Goal: Task Accomplishment & Management: Manage account settings

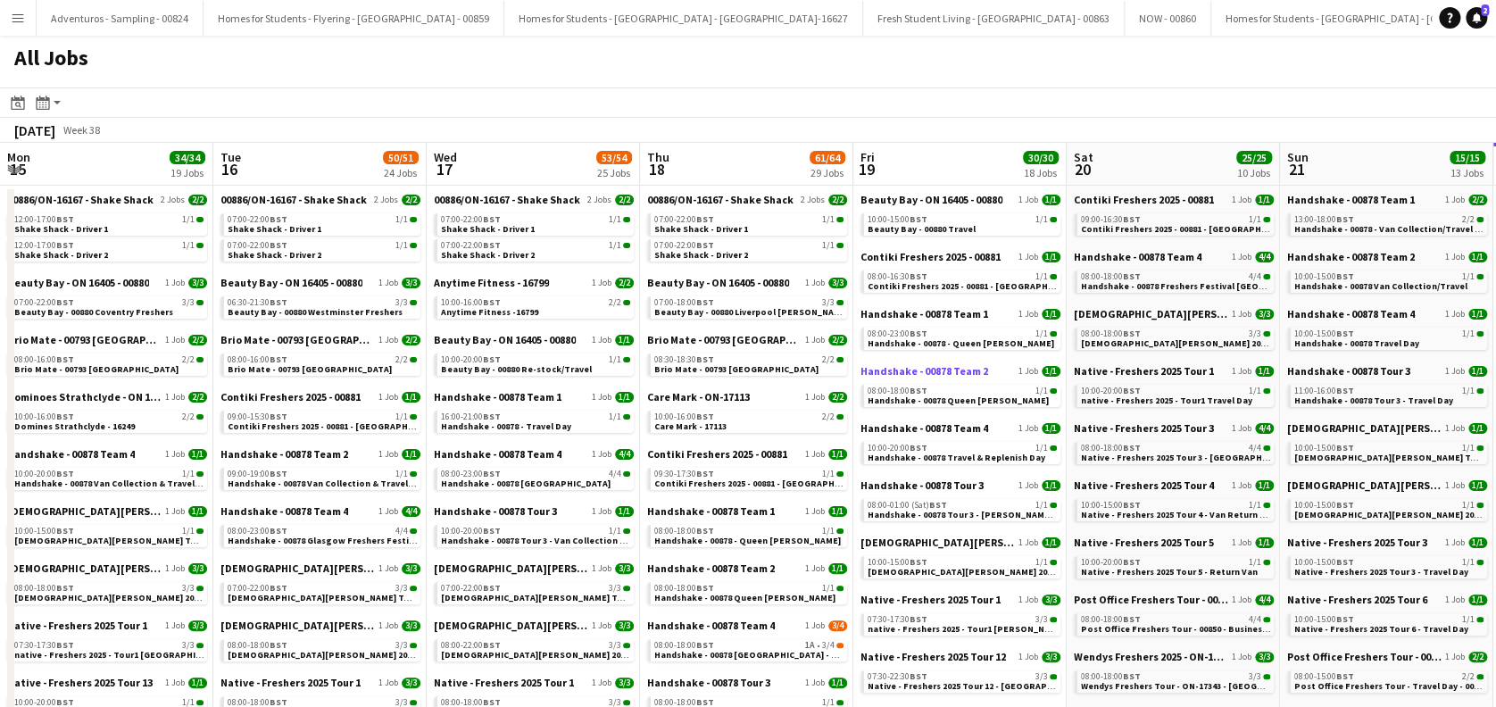
scroll to position [0, 509]
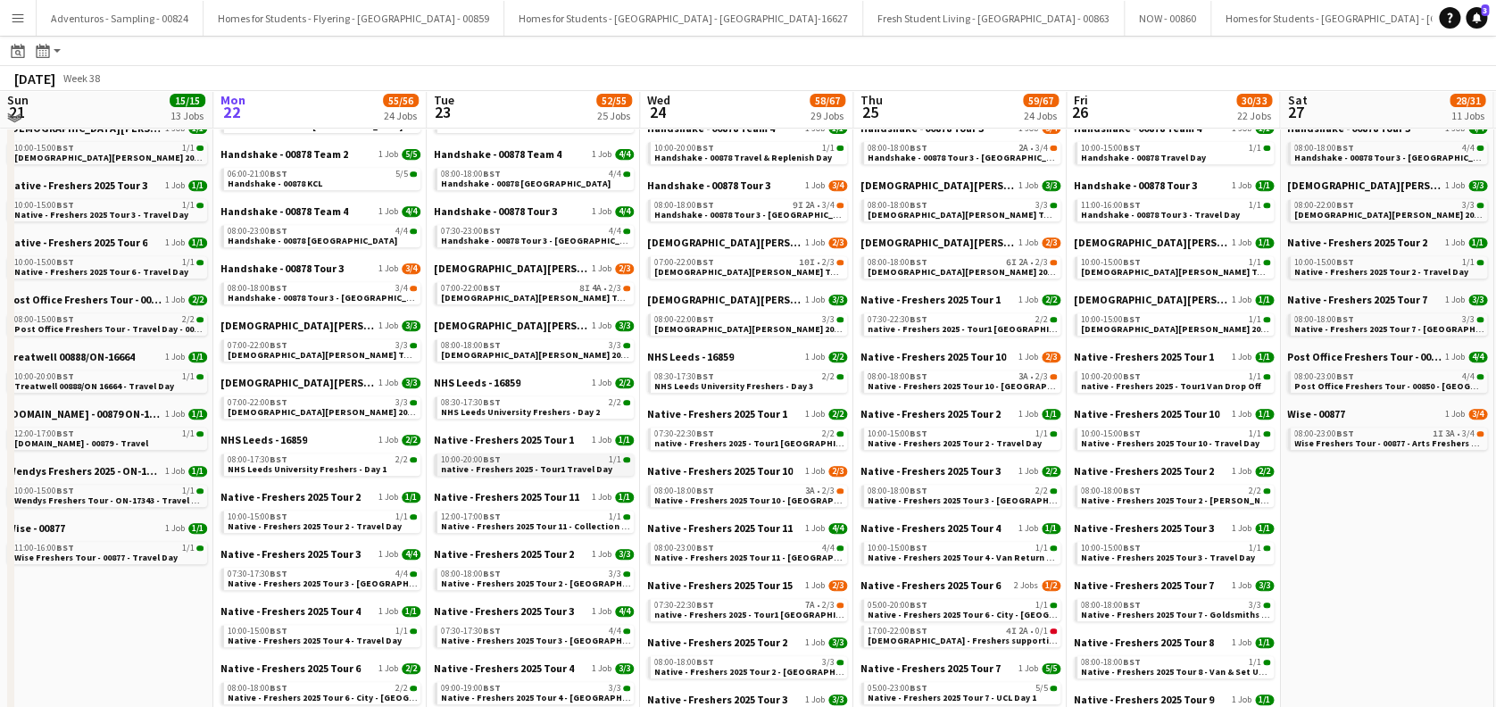
scroll to position [357, 0]
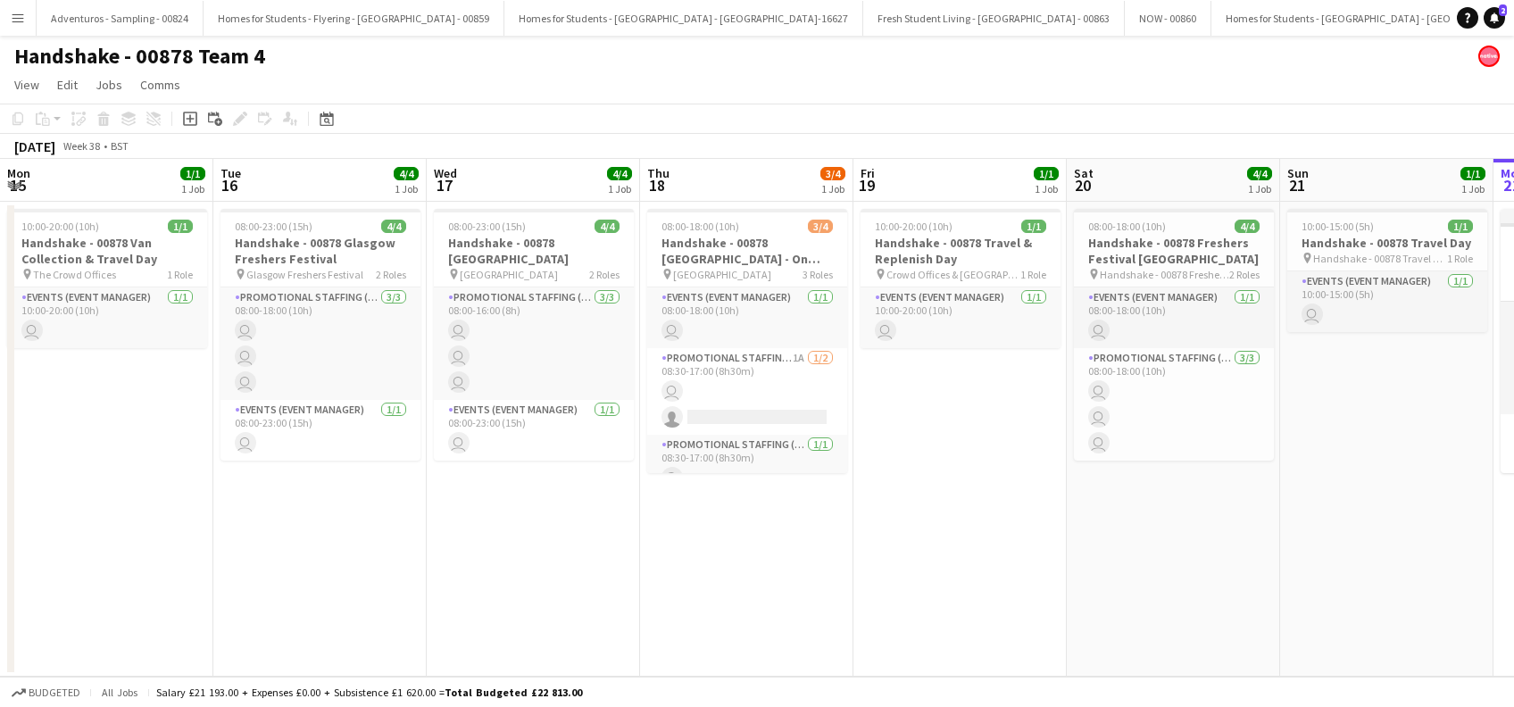
scroll to position [0, 685]
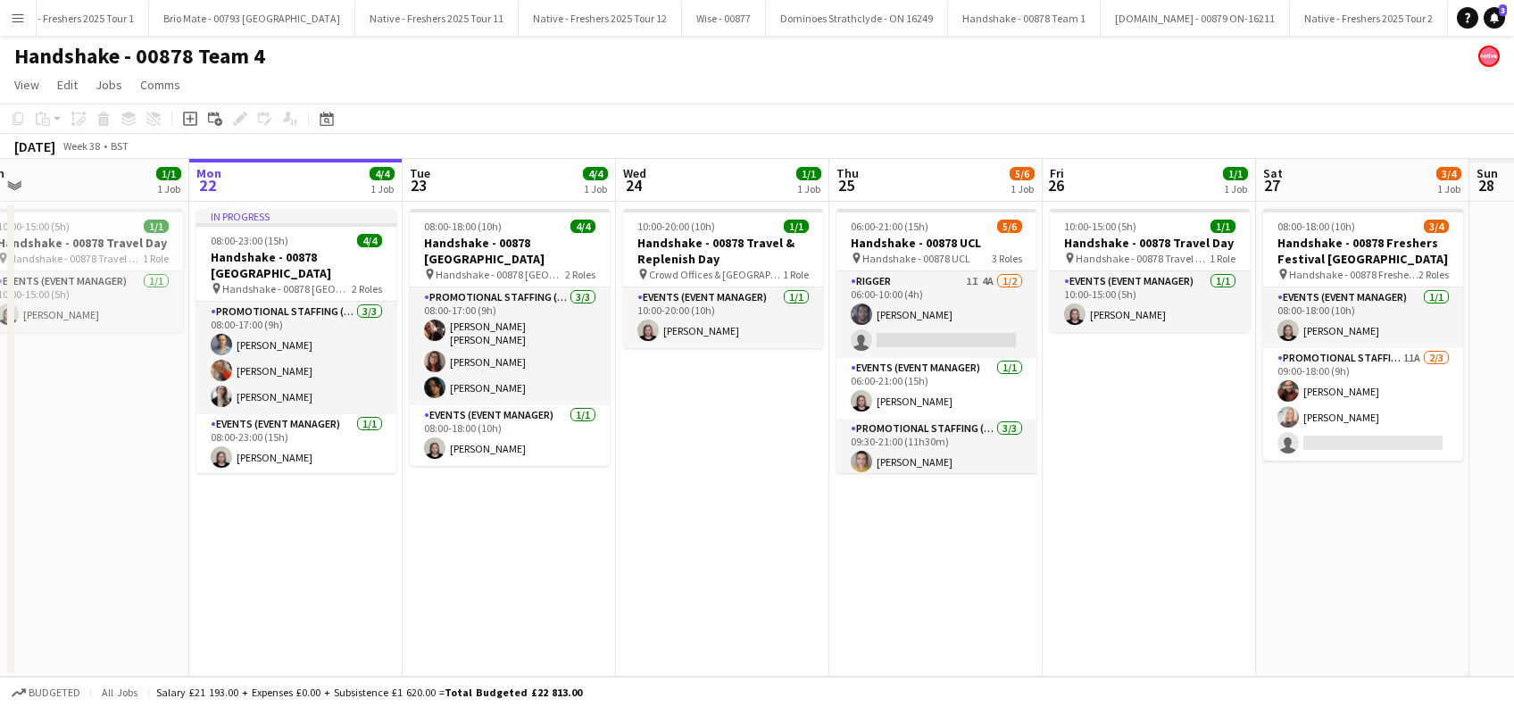
drag, startPoint x: 886, startPoint y: 537, endPoint x: 635, endPoint y: 548, distance: 251.0
click at [635, 548] on app-calendar-viewport "Wed 17 4/4 1 Job Thu 18 3/4 1 Job Fri 19 1/1 1 Job Sat 20 4/4 1 Job Sun 21 1/1 …" at bounding box center [757, 418] width 1514 height 518
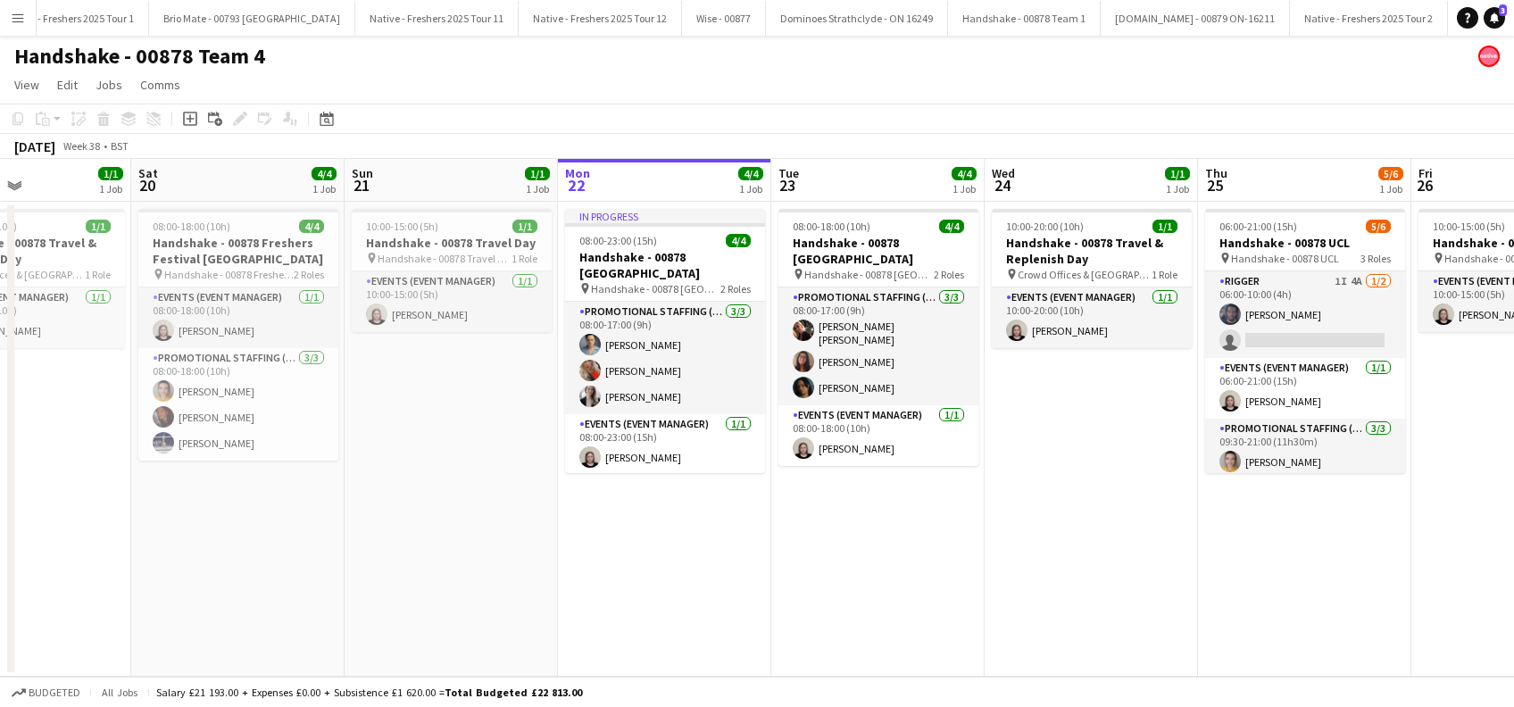
scroll to position [0, 821]
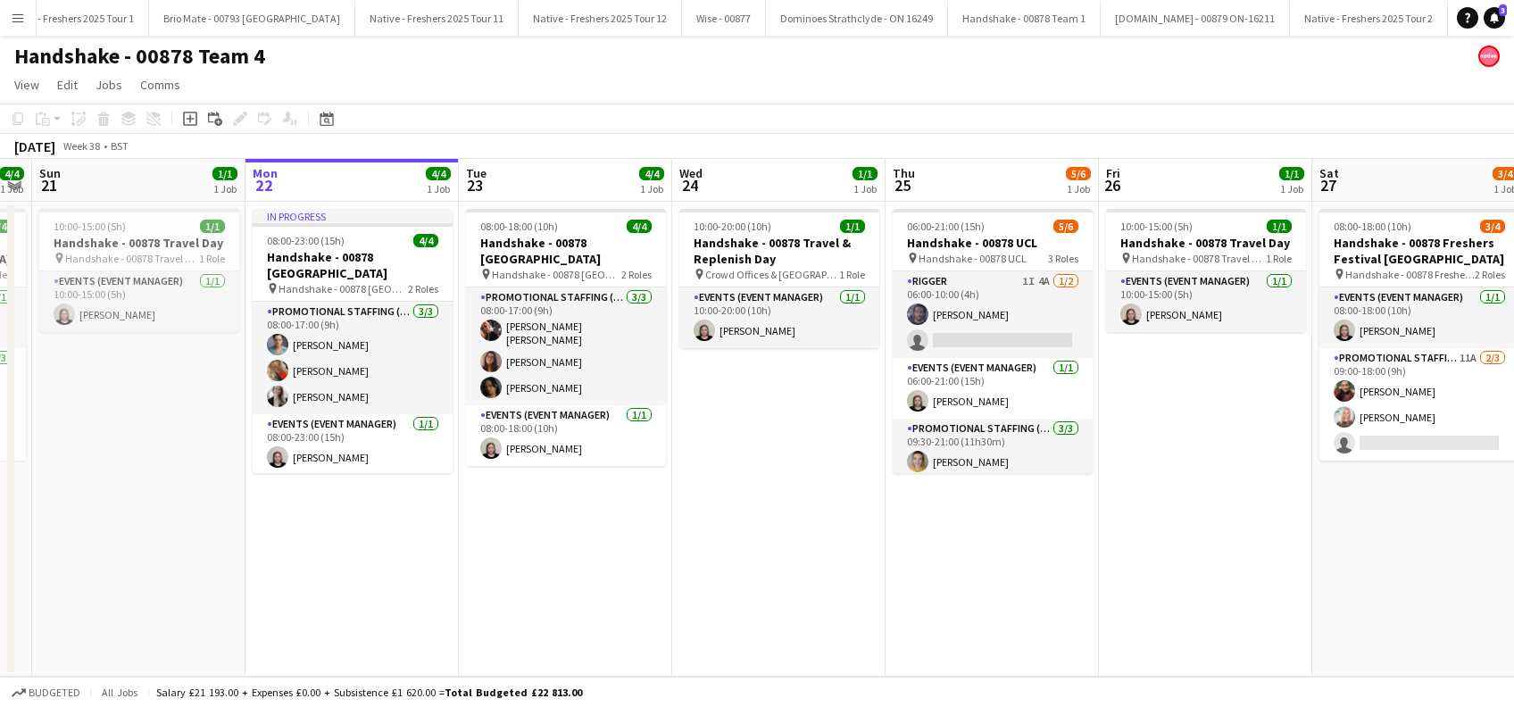
click at [554, 596] on app-calendar-viewport "Wed 17 4/4 1 Job Thu 18 3/4 1 Job Fri 19 1/1 1 Job Sat 20 4/4 1 Job Sun 21 1/1 …" at bounding box center [757, 418] width 1514 height 518
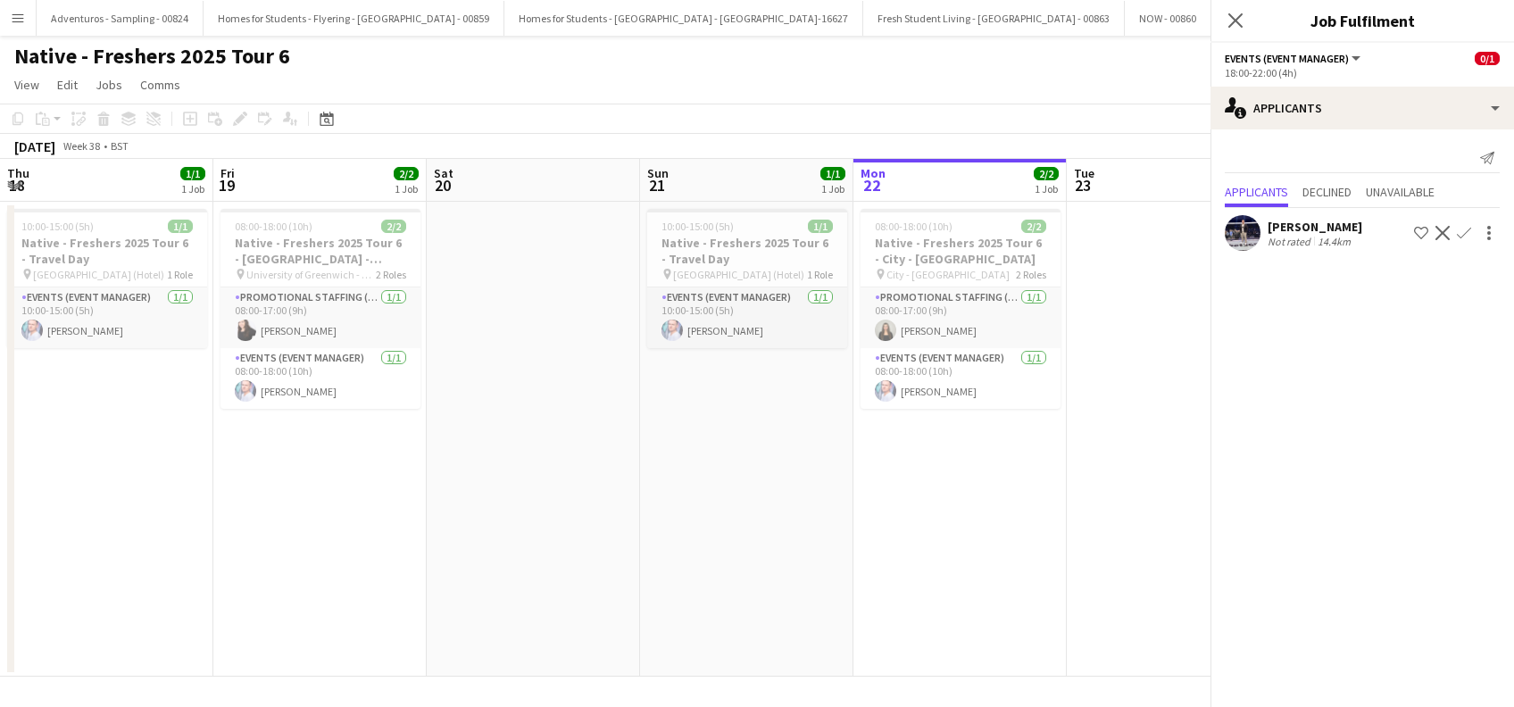
scroll to position [0, 578]
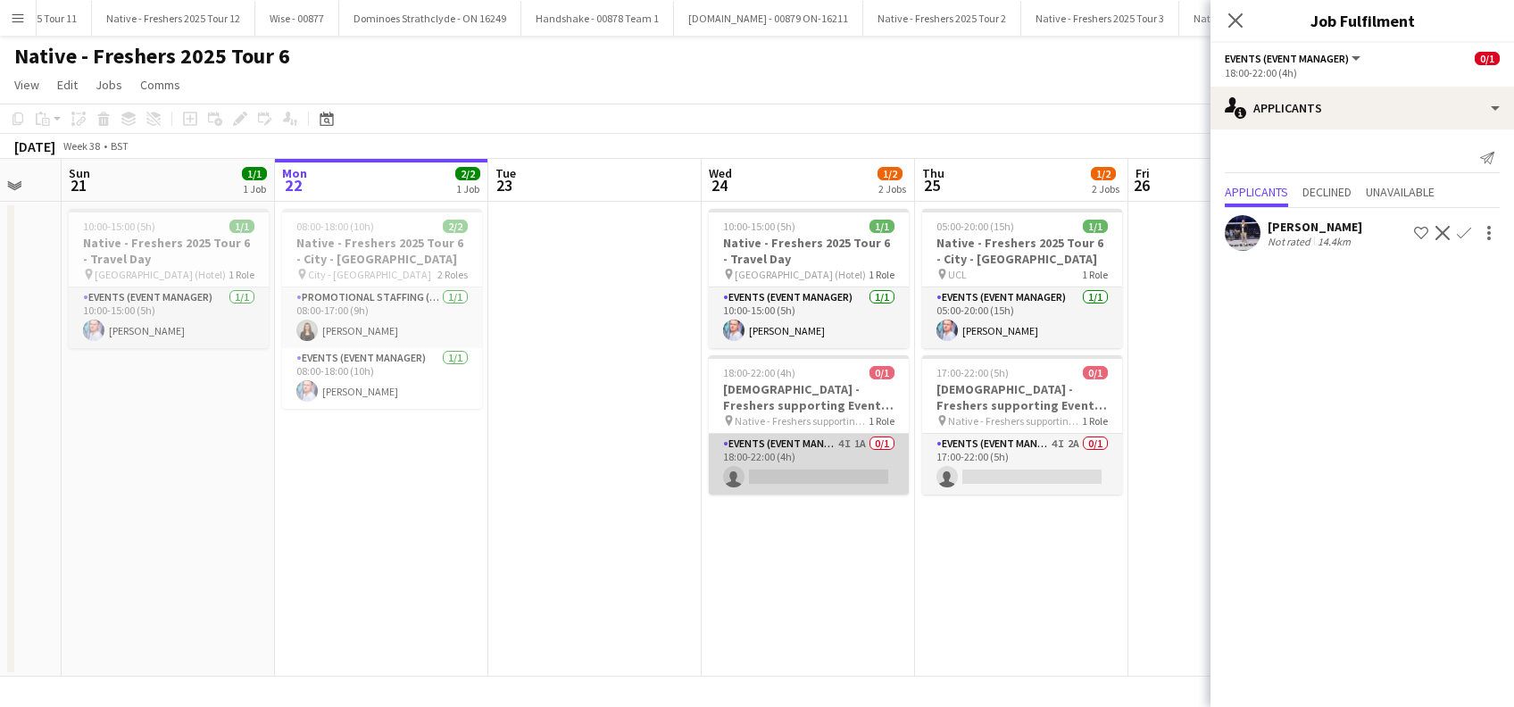
click at [795, 435] on app-card-role "Events (Event Manager) 4I 1A 0/1 18:00-22:00 (4h) single-neutral-actions" at bounding box center [809, 464] width 200 height 61
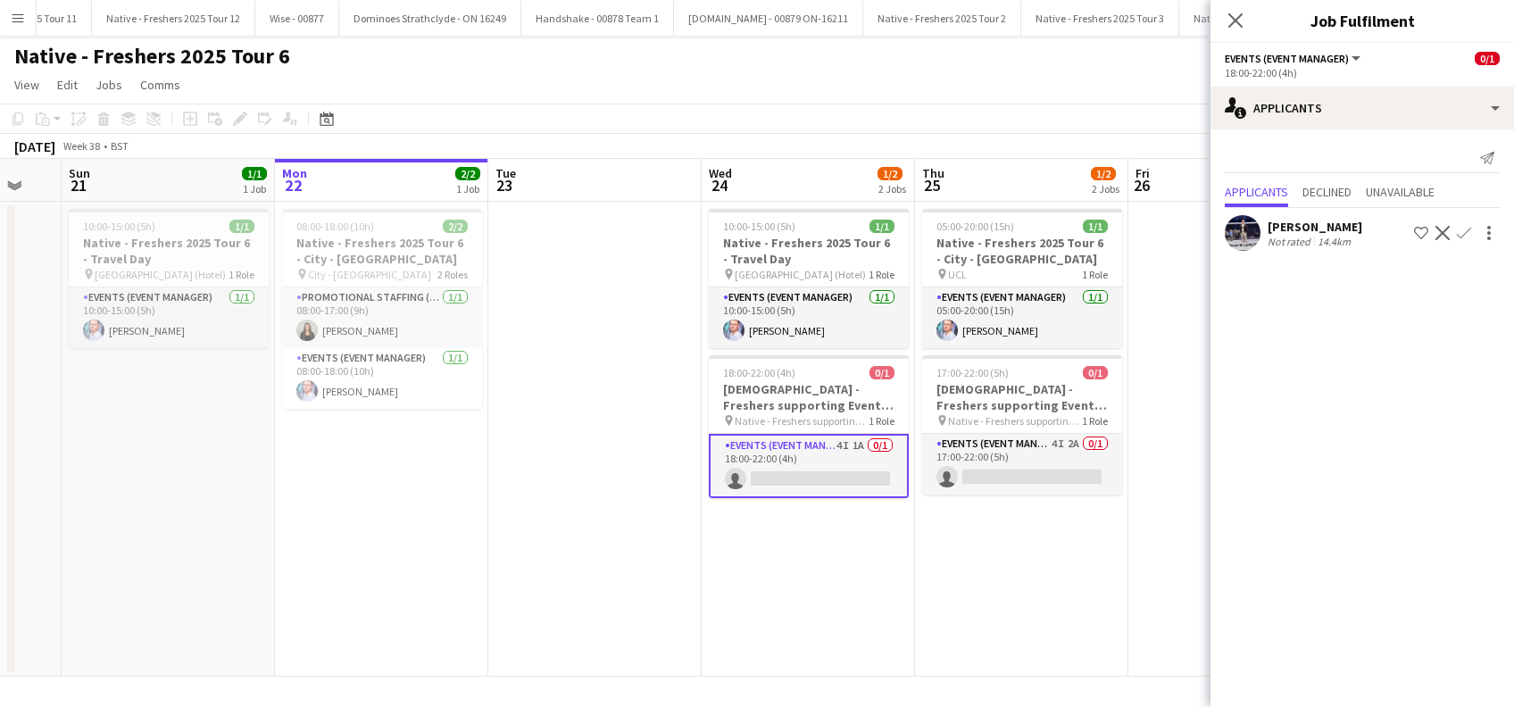
click at [1466, 232] on app-icon "Confirm" at bounding box center [1463, 233] width 14 height 14
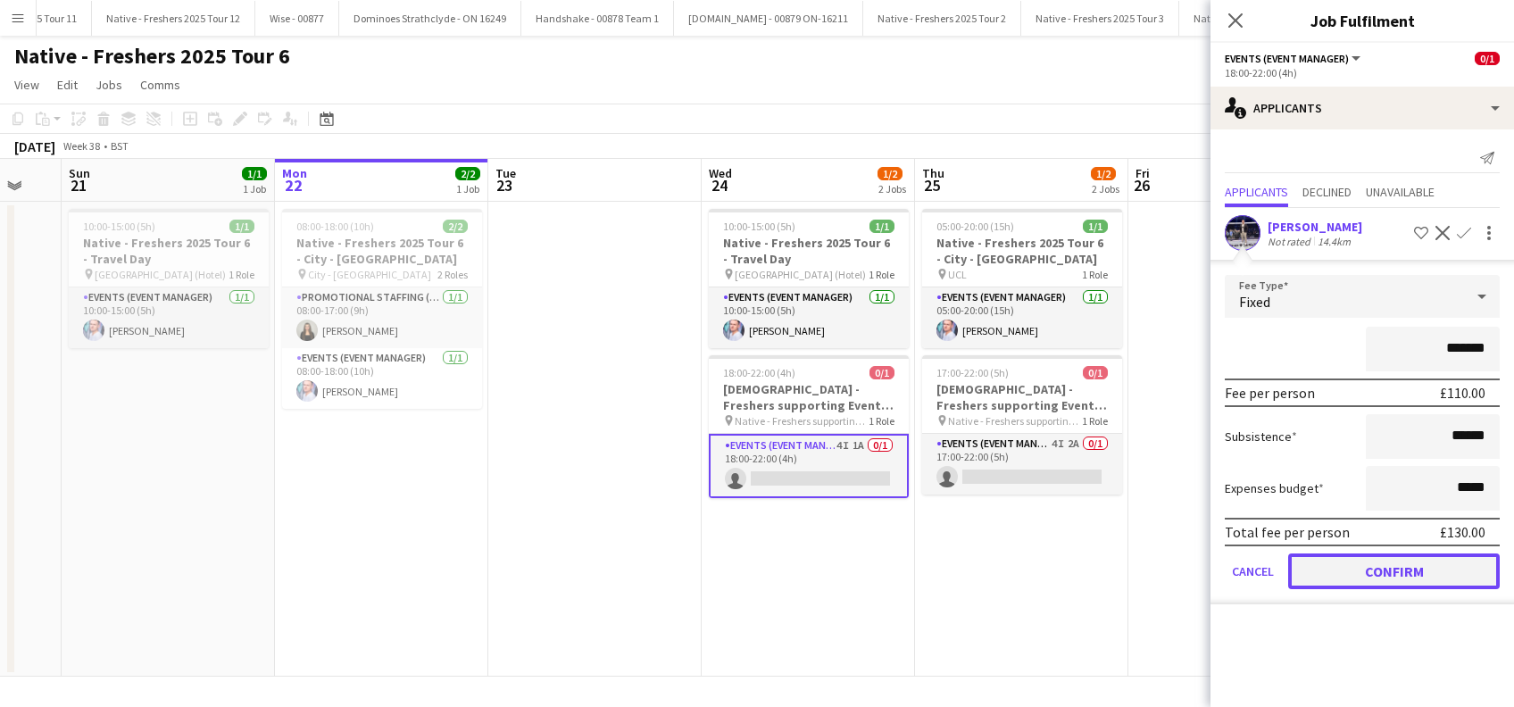
click at [1331, 567] on button "Confirm" at bounding box center [1394, 571] width 212 height 36
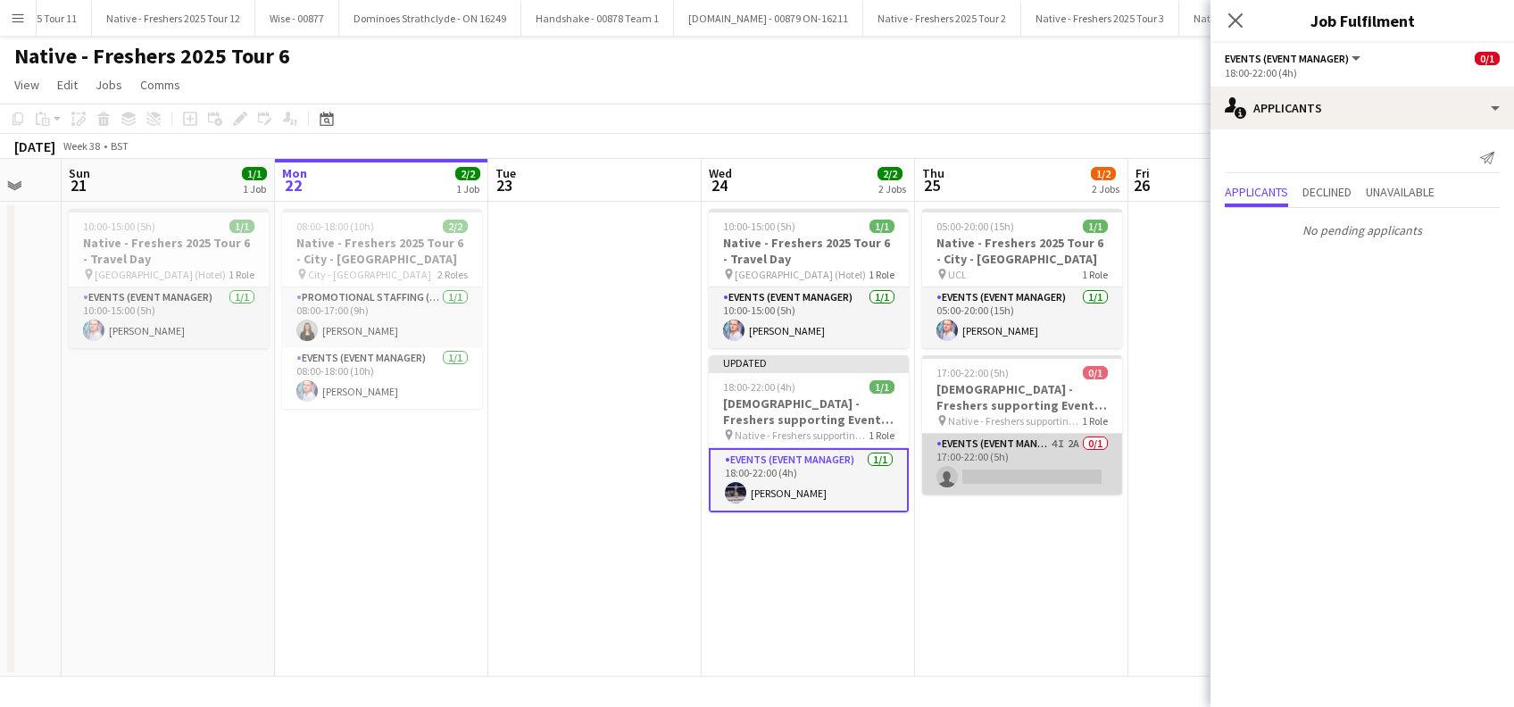
click at [1049, 472] on app-card-role "Events (Event Manager) 4I 2A 0/1 17:00-22:00 (5h) single-neutral-actions" at bounding box center [1022, 464] width 200 height 61
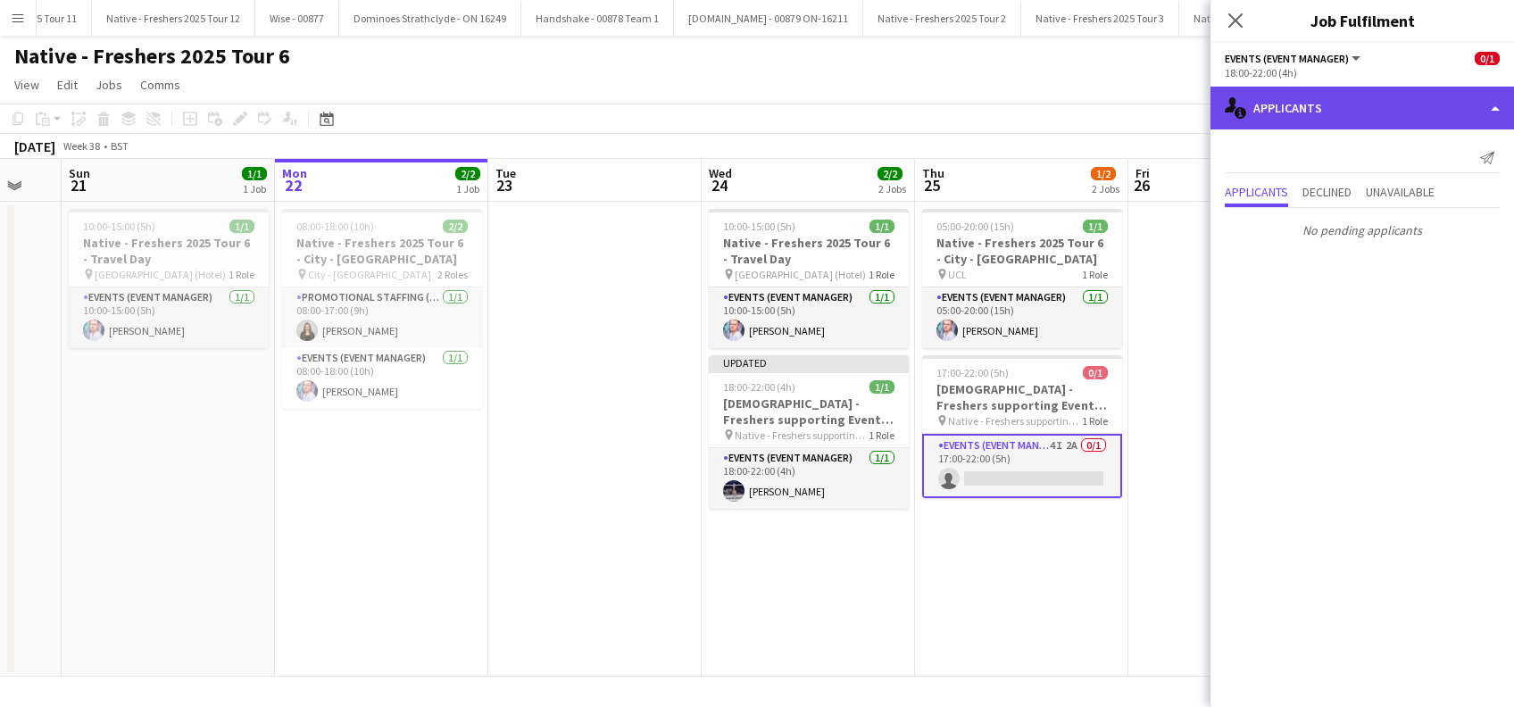
click at [1337, 129] on div "single-neutral-actions-information Applicants" at bounding box center [1361, 108] width 303 height 43
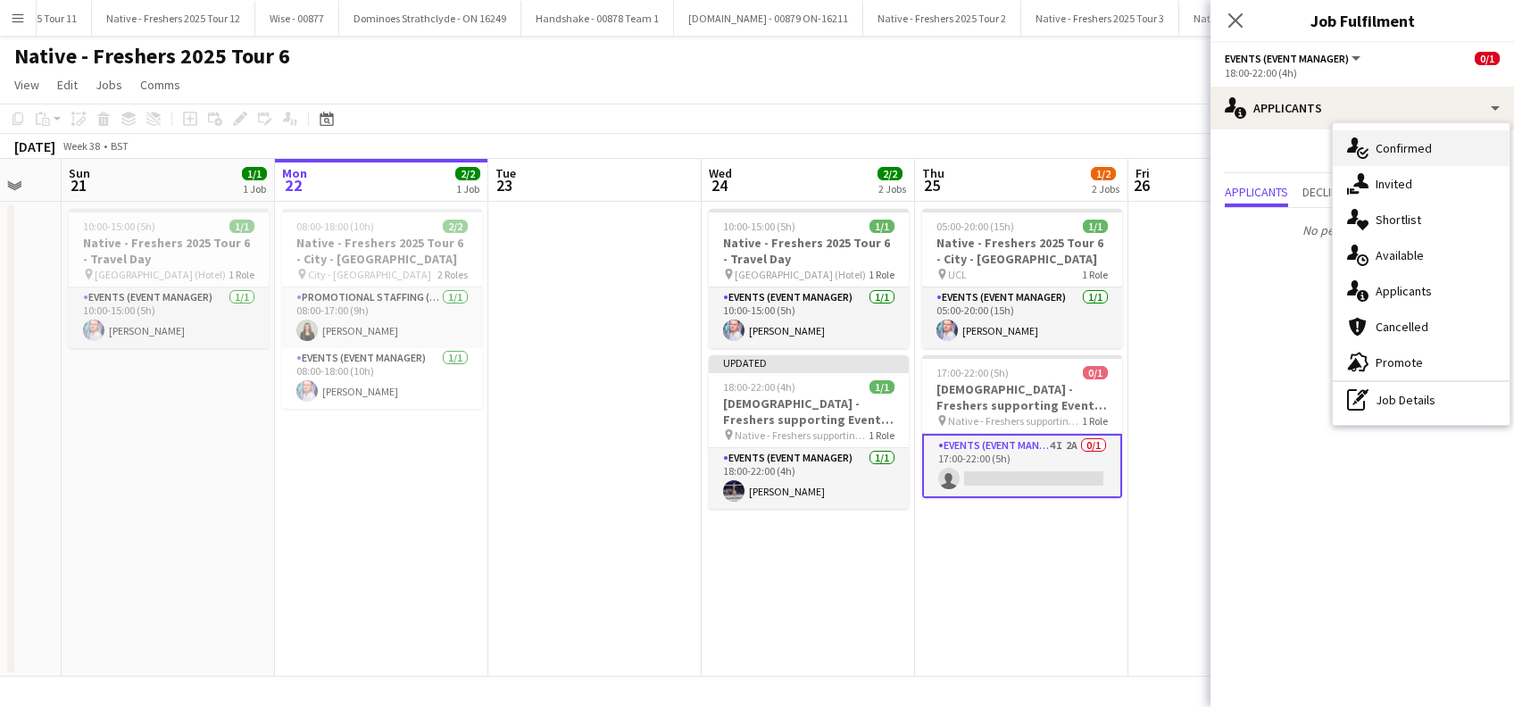
click at [1392, 135] on div "single-neutral-actions-check-2 Confirmed" at bounding box center [1420, 148] width 177 height 36
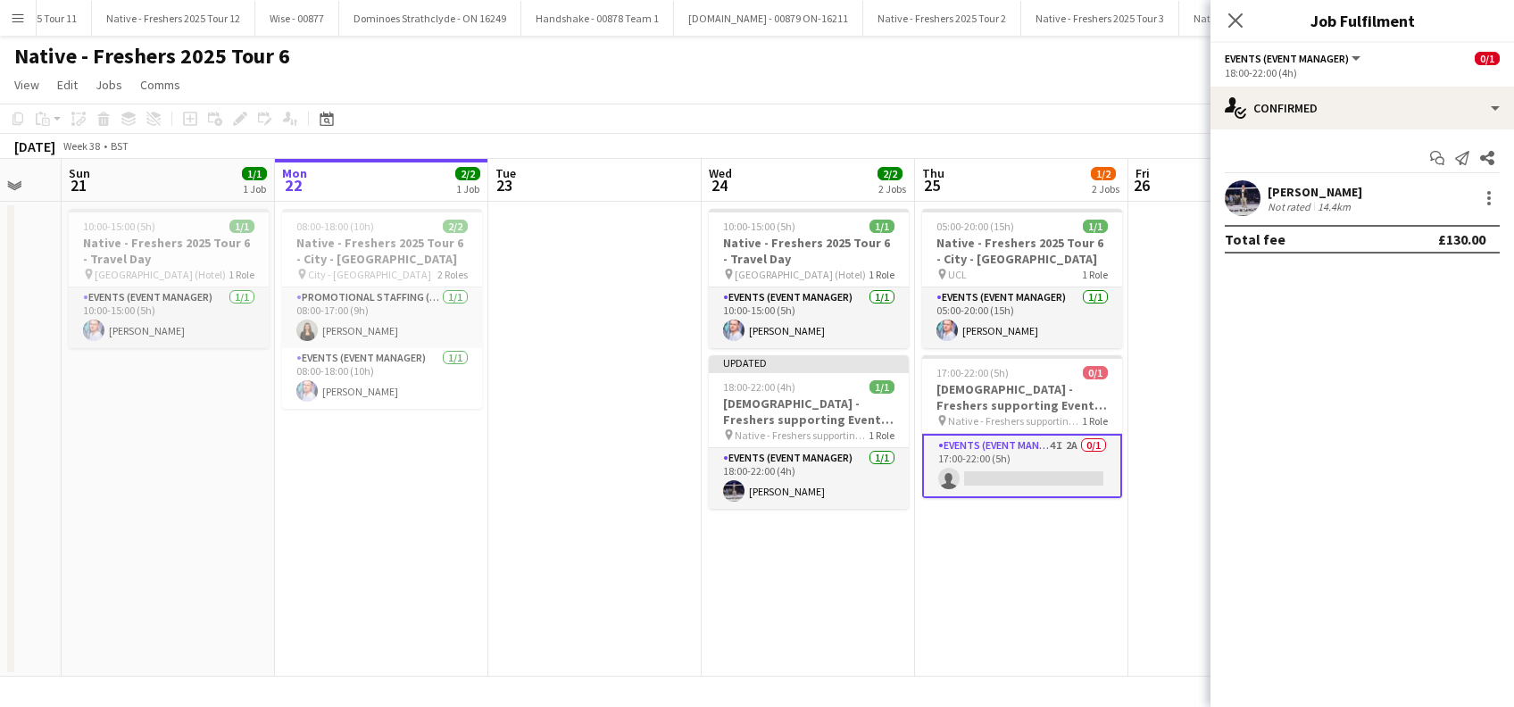
click at [1342, 187] on div "Brandon Cooper" at bounding box center [1314, 192] width 95 height 16
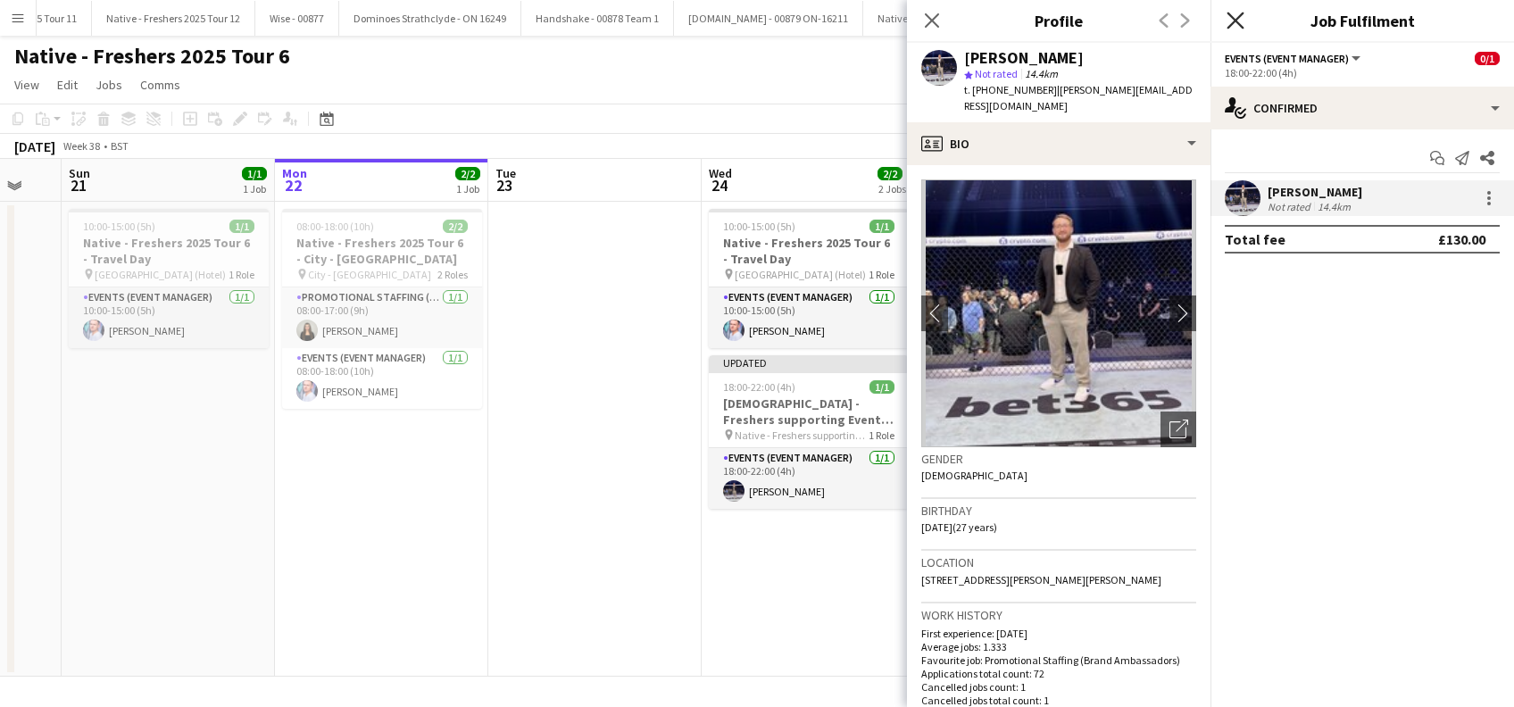
click at [1232, 18] on icon "Close pop-in" at bounding box center [1234, 20] width 17 height 17
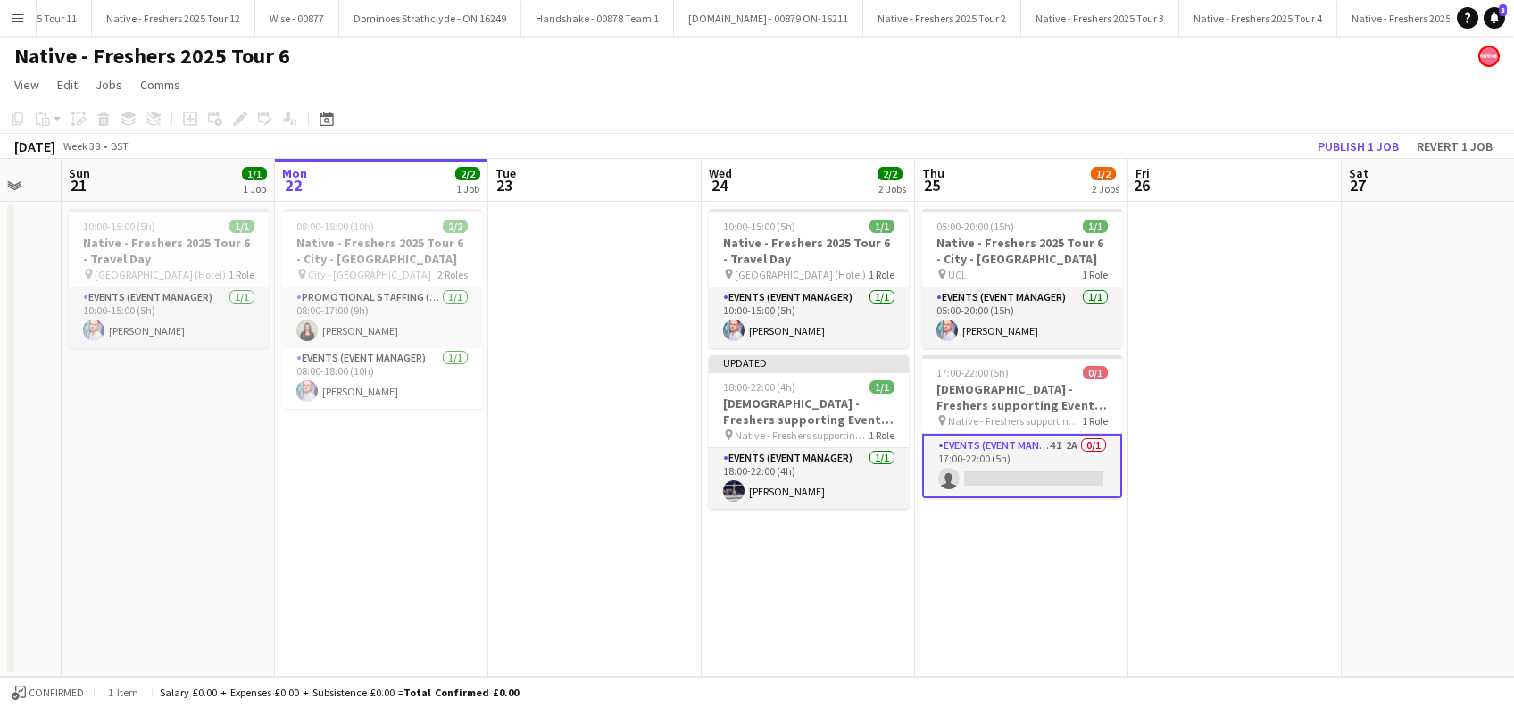
click at [975, 608] on app-date-cell "05:00-20:00 (15h) 1/1 Native - Freshers 2025 Tour 6 - City - University of Lond…" at bounding box center [1021, 439] width 213 height 475
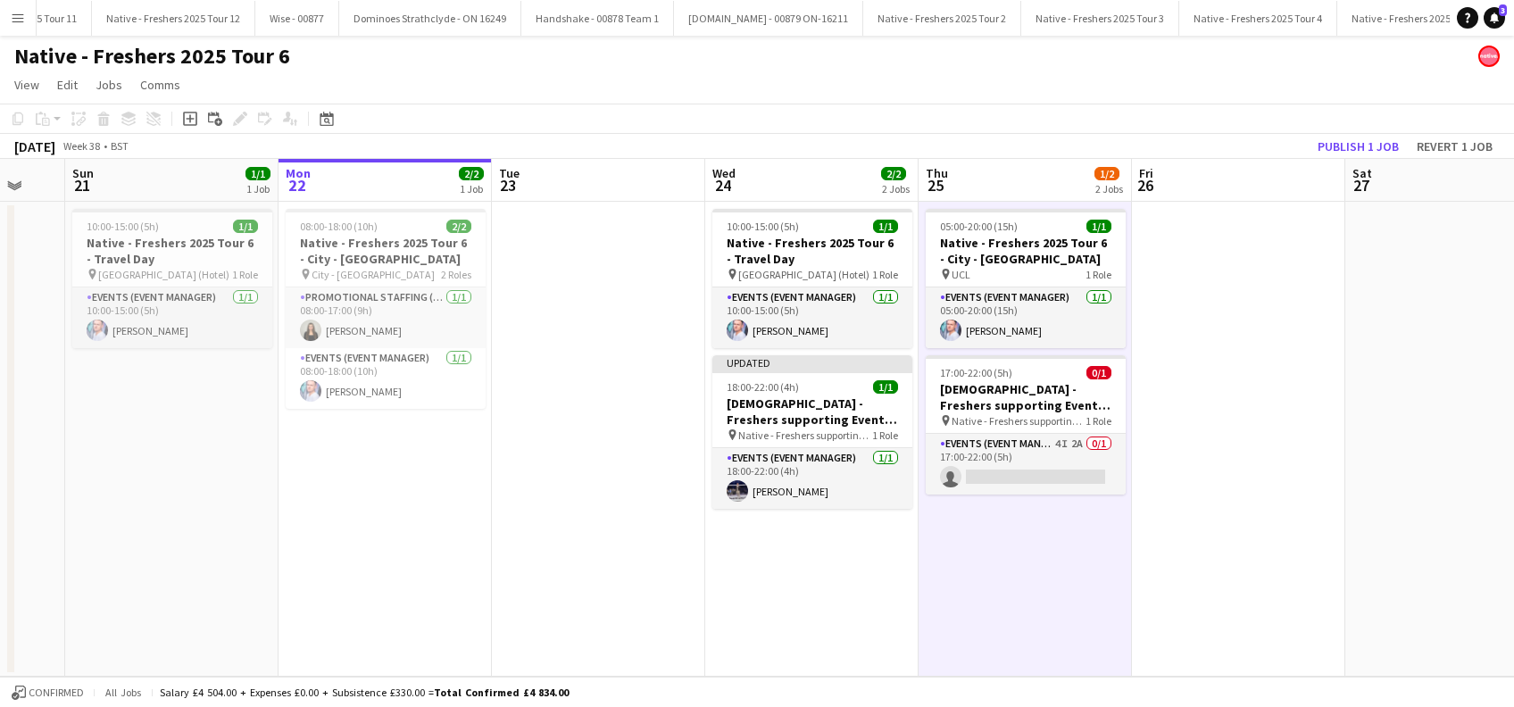
click at [1249, 492] on app-date-cell at bounding box center [1238, 439] width 213 height 475
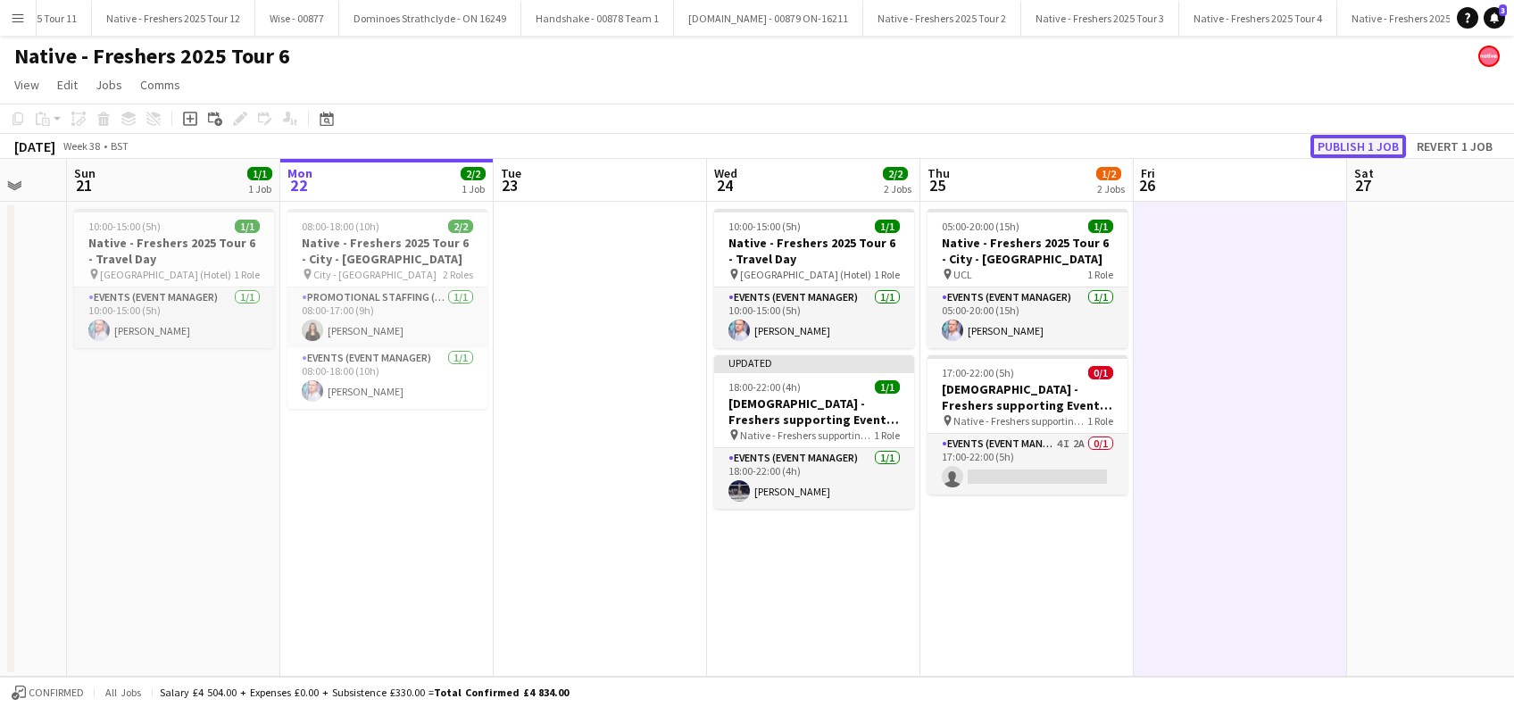
click at [1354, 143] on button "Publish 1 job" at bounding box center [1357, 146] width 95 height 23
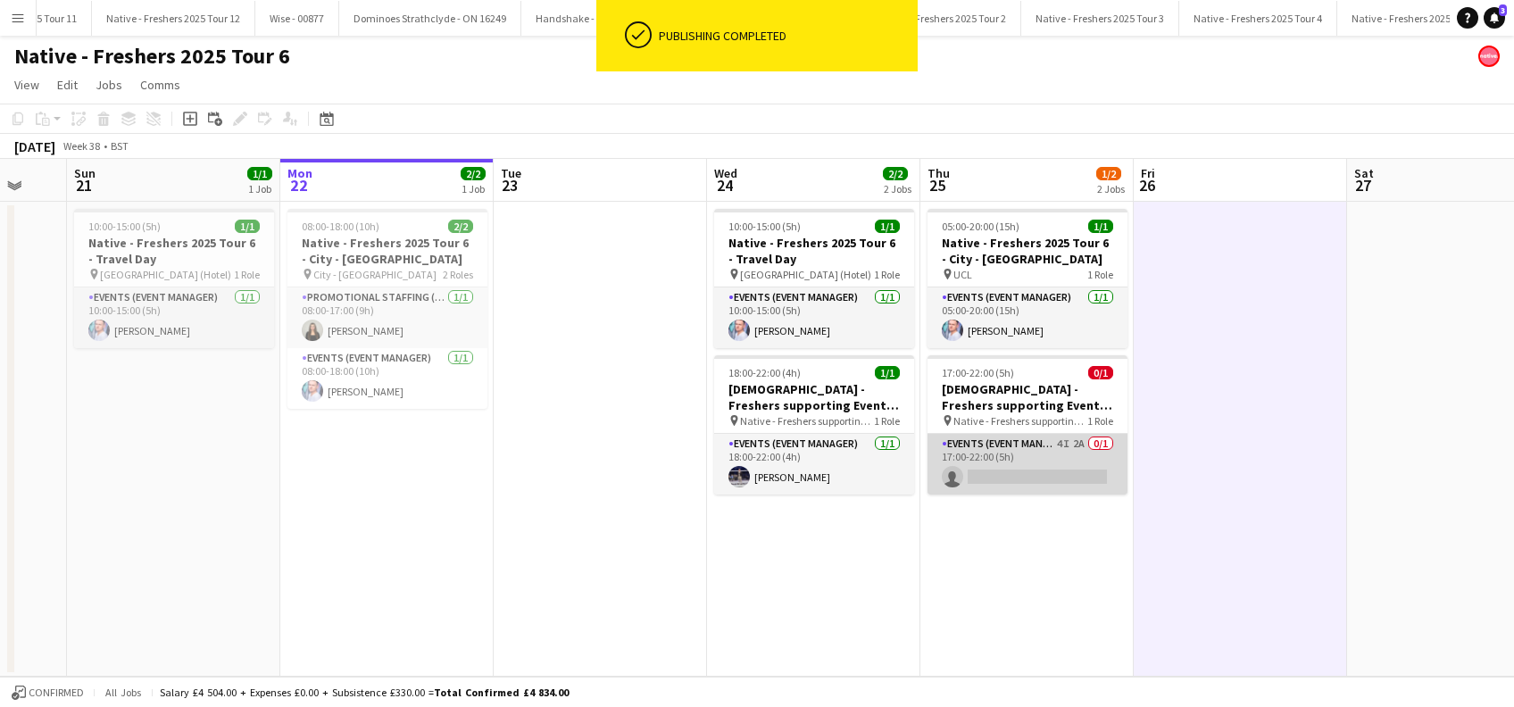
click at [1024, 472] on app-card-role "Events (Event Manager) 4I 2A 0/1 17:00-22:00 (5h) single-neutral-actions" at bounding box center [1027, 464] width 200 height 61
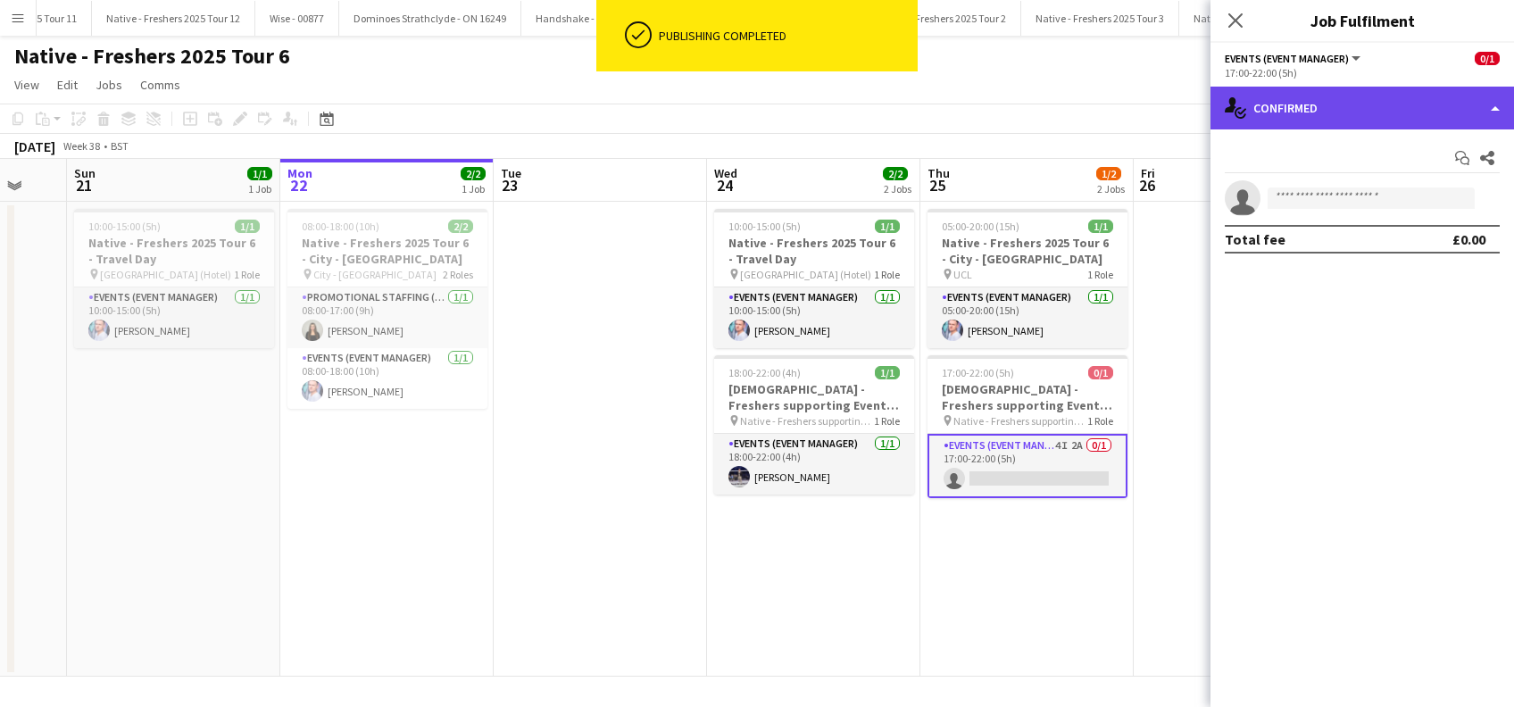
click at [1365, 113] on div "single-neutral-actions-check-2 Confirmed" at bounding box center [1361, 108] width 303 height 43
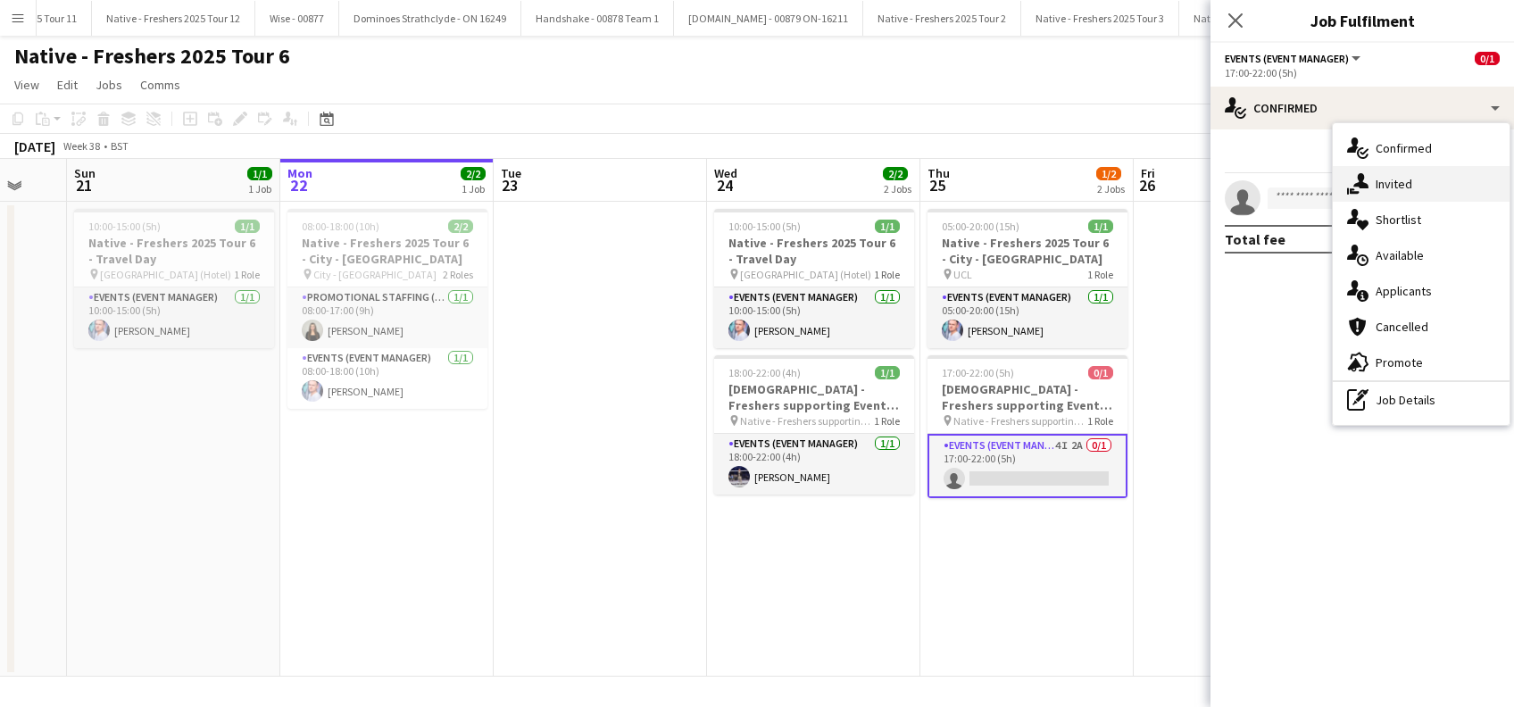
click at [1385, 182] on span "Invited" at bounding box center [1393, 184] width 37 height 16
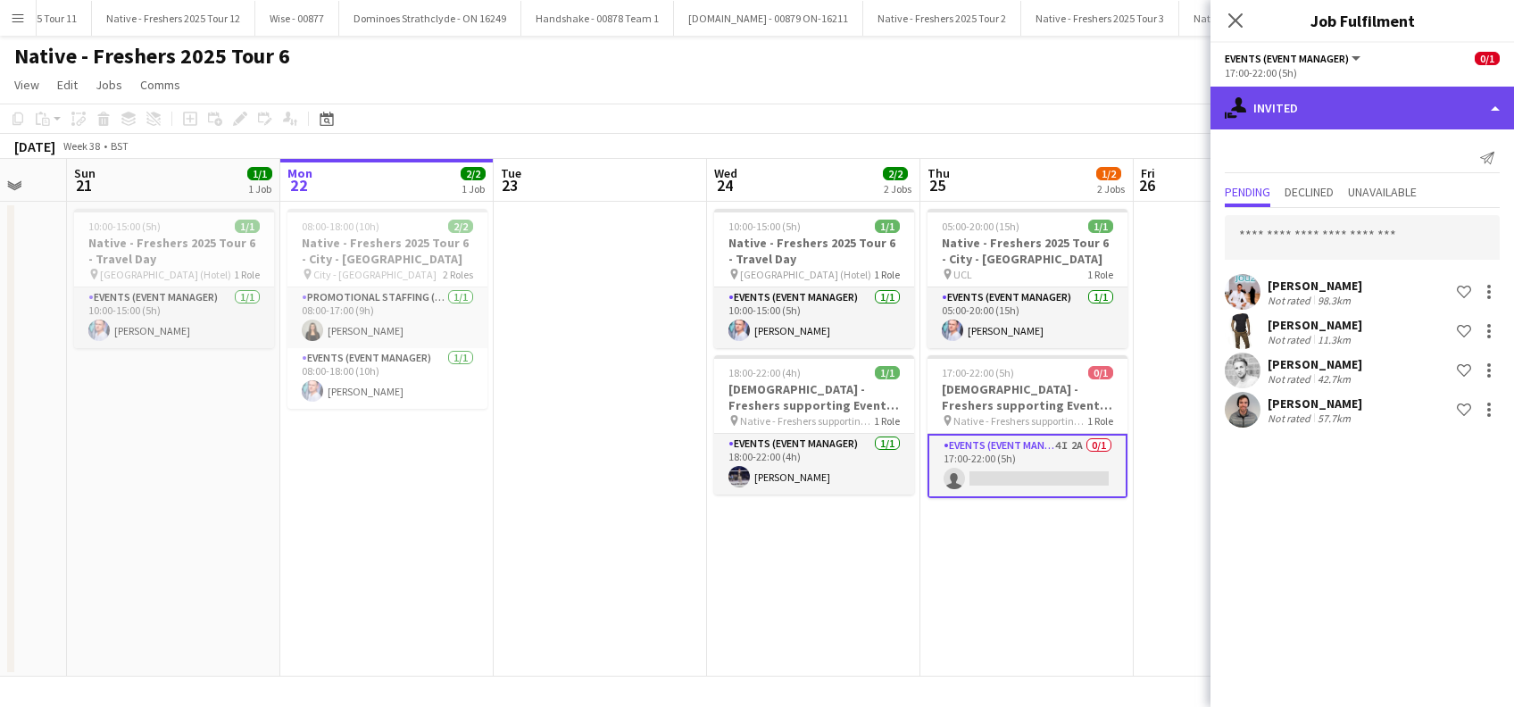
click at [1300, 104] on div "single-neutral-actions-share-1 Invited" at bounding box center [1361, 108] width 303 height 43
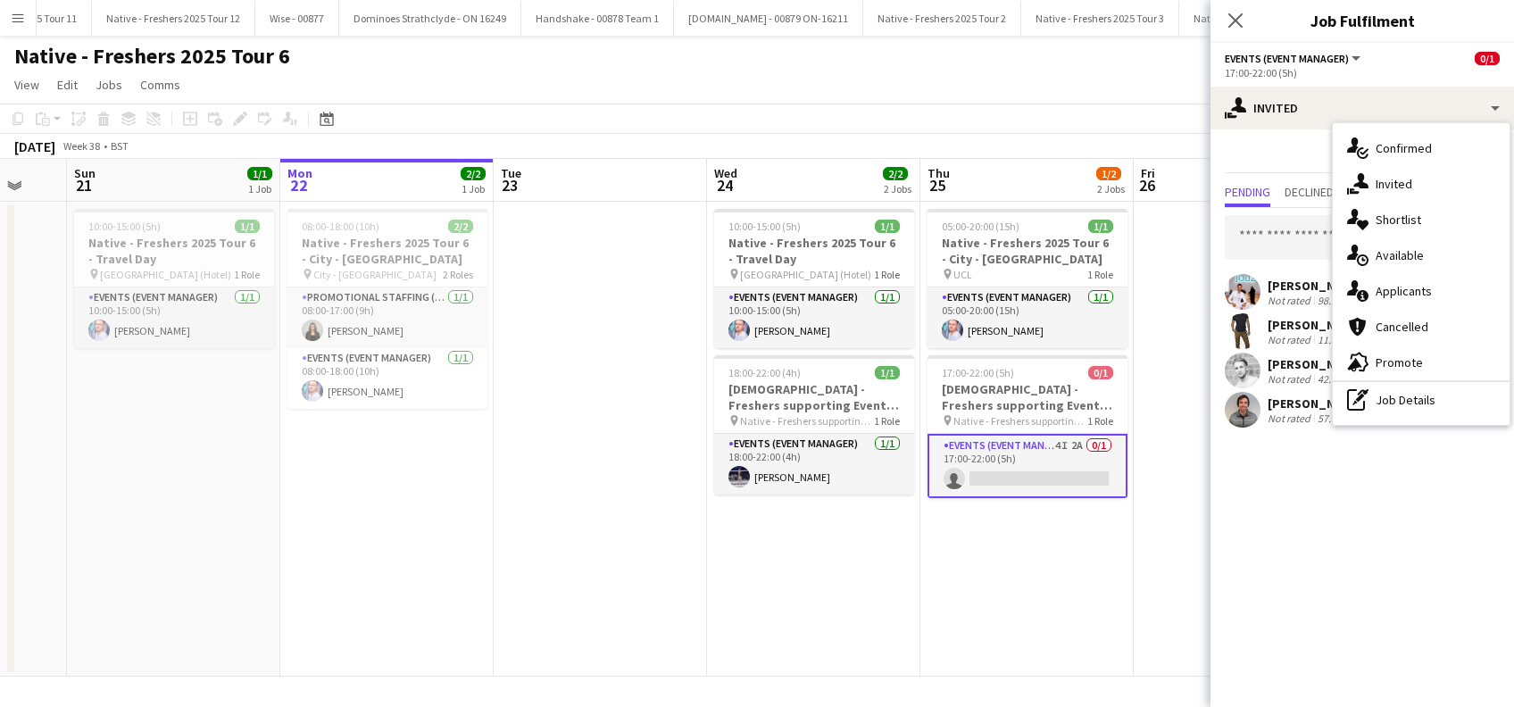
click at [1391, 139] on div "single-neutral-actions-check-2 Confirmed" at bounding box center [1420, 148] width 177 height 36
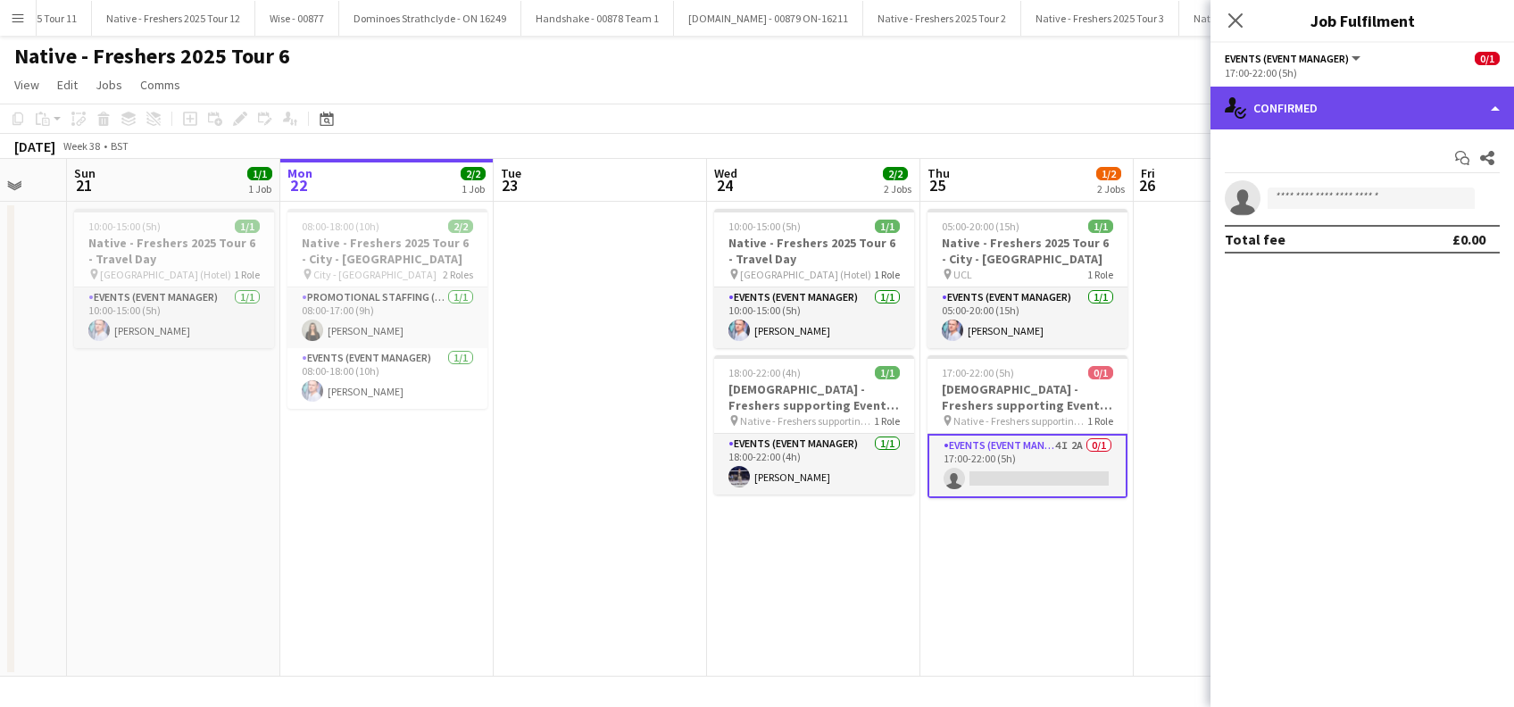
click at [1317, 114] on div "single-neutral-actions-check-2 Confirmed" at bounding box center [1361, 108] width 303 height 43
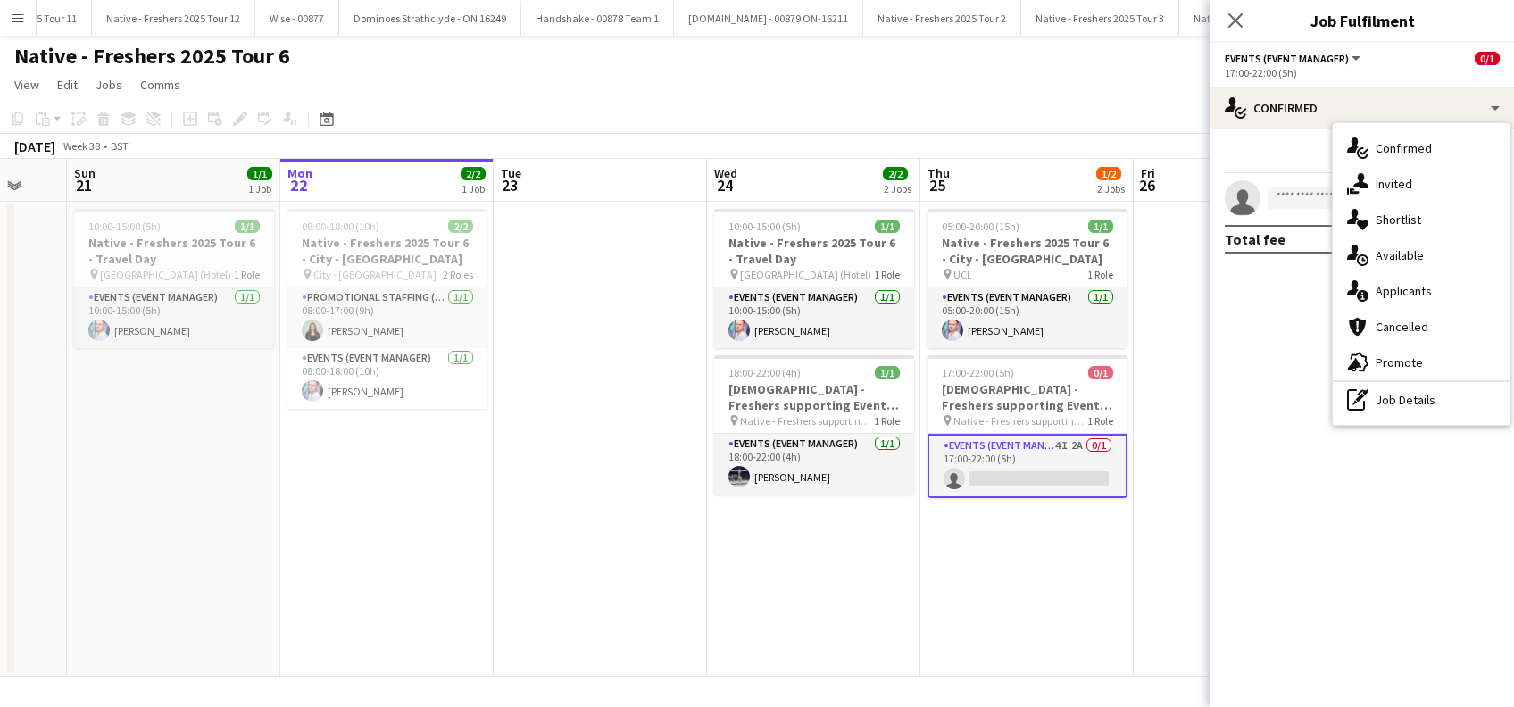
drag, startPoint x: 1317, startPoint y: 114, endPoint x: 1398, endPoint y: 294, distance: 196.5
click at [1398, 294] on span "Applicants" at bounding box center [1403, 291] width 56 height 16
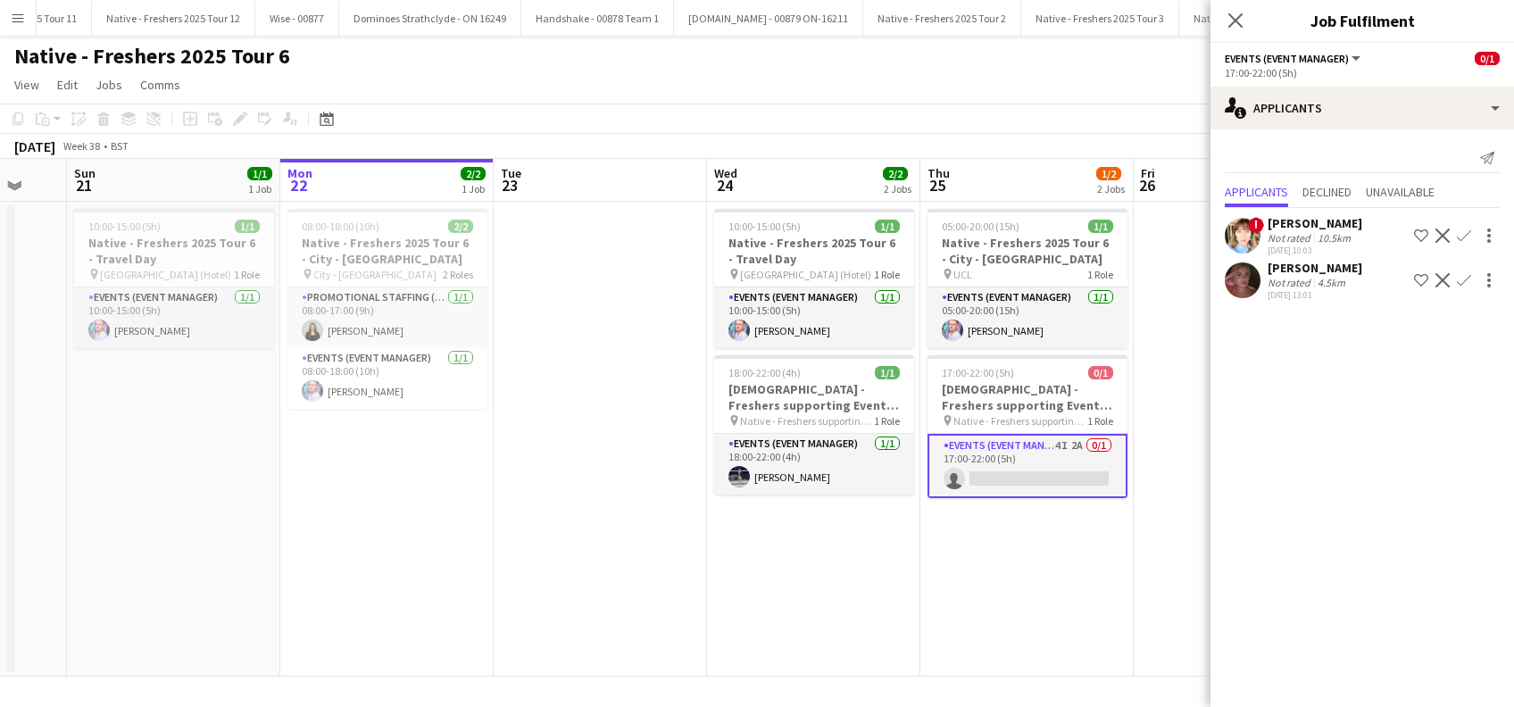
click at [1013, 465] on app-card-role "Events (Event Manager) 4I 2A 0/1 17:00-22:00 (5h) single-neutral-actions" at bounding box center [1027, 466] width 200 height 64
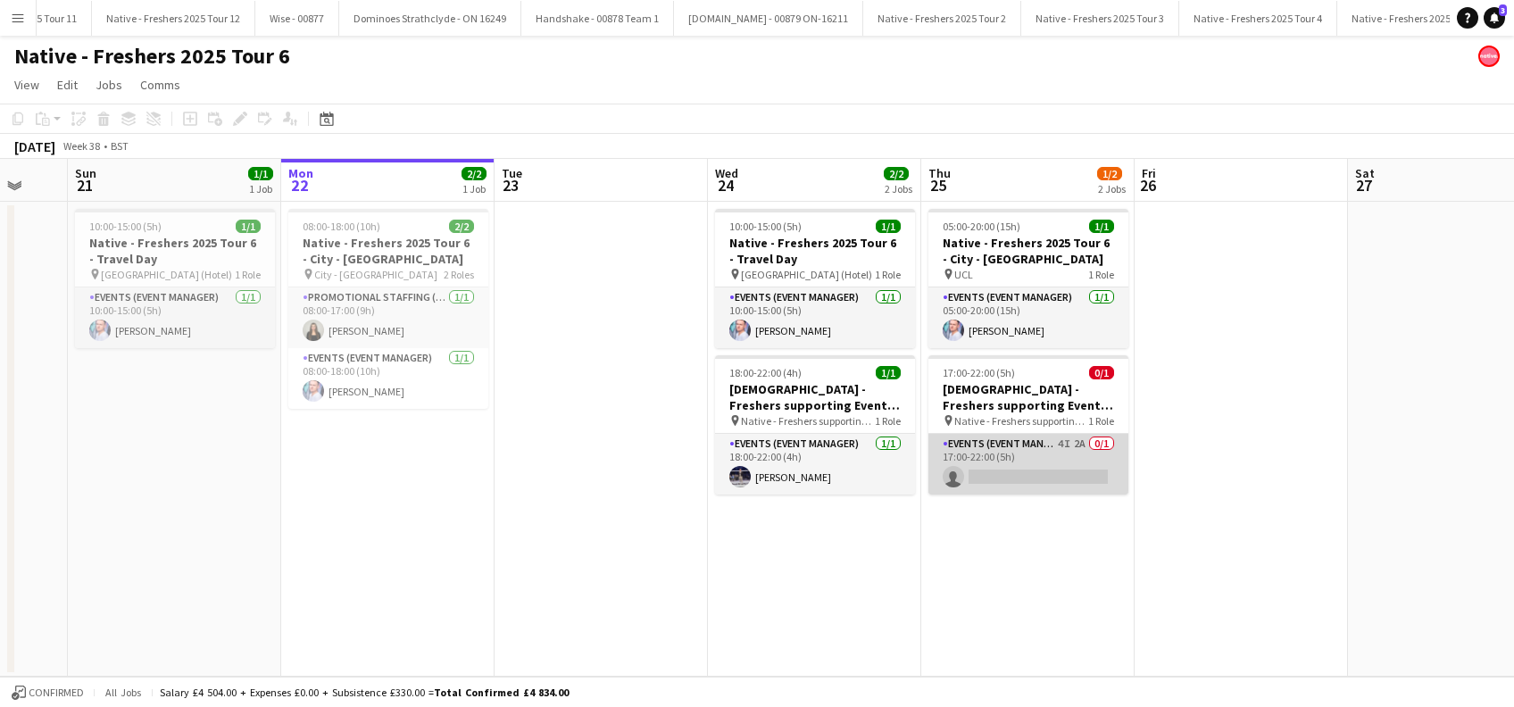
click at [1018, 466] on app-card-role "Events (Event Manager) 4I 2A 0/1 17:00-22:00 (5h) single-neutral-actions" at bounding box center [1028, 464] width 200 height 61
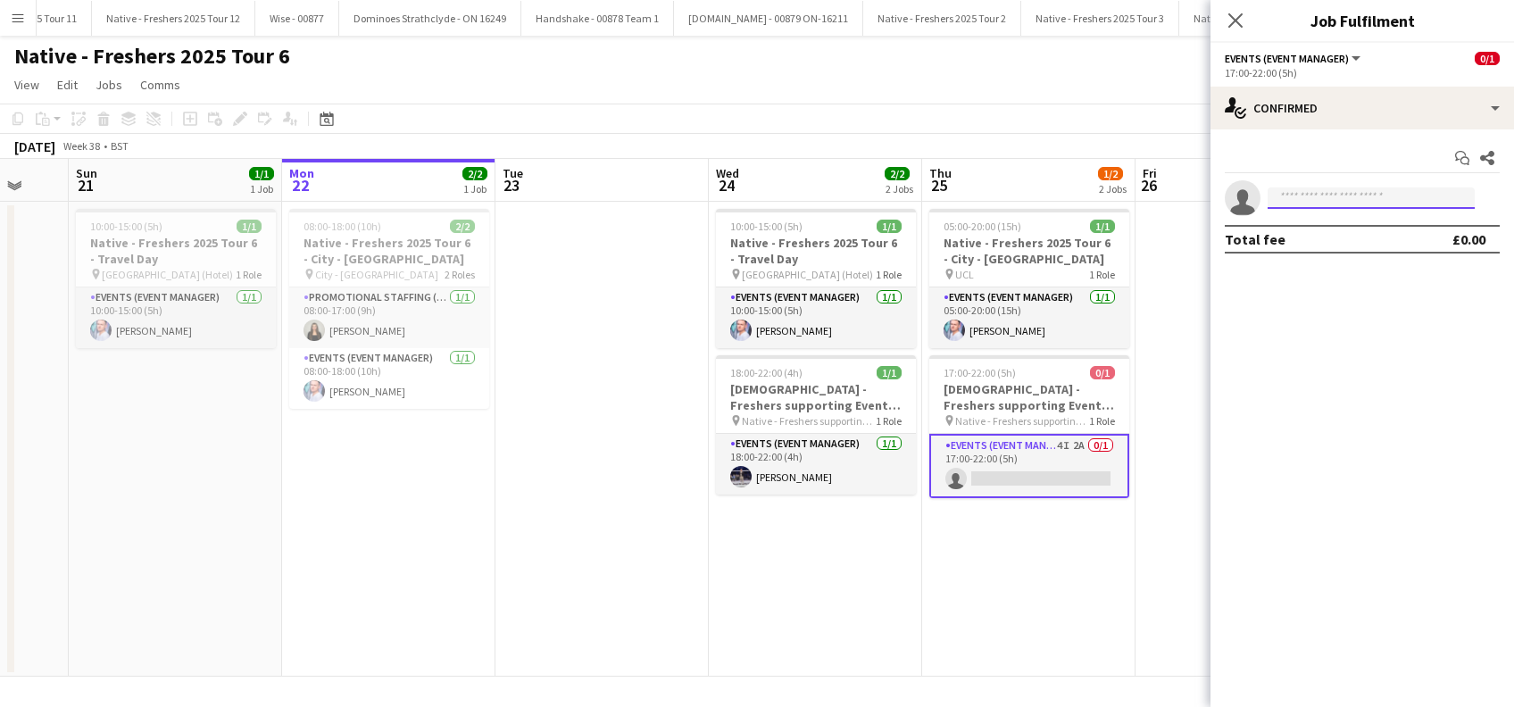
click at [1323, 193] on input at bounding box center [1370, 197] width 207 height 21
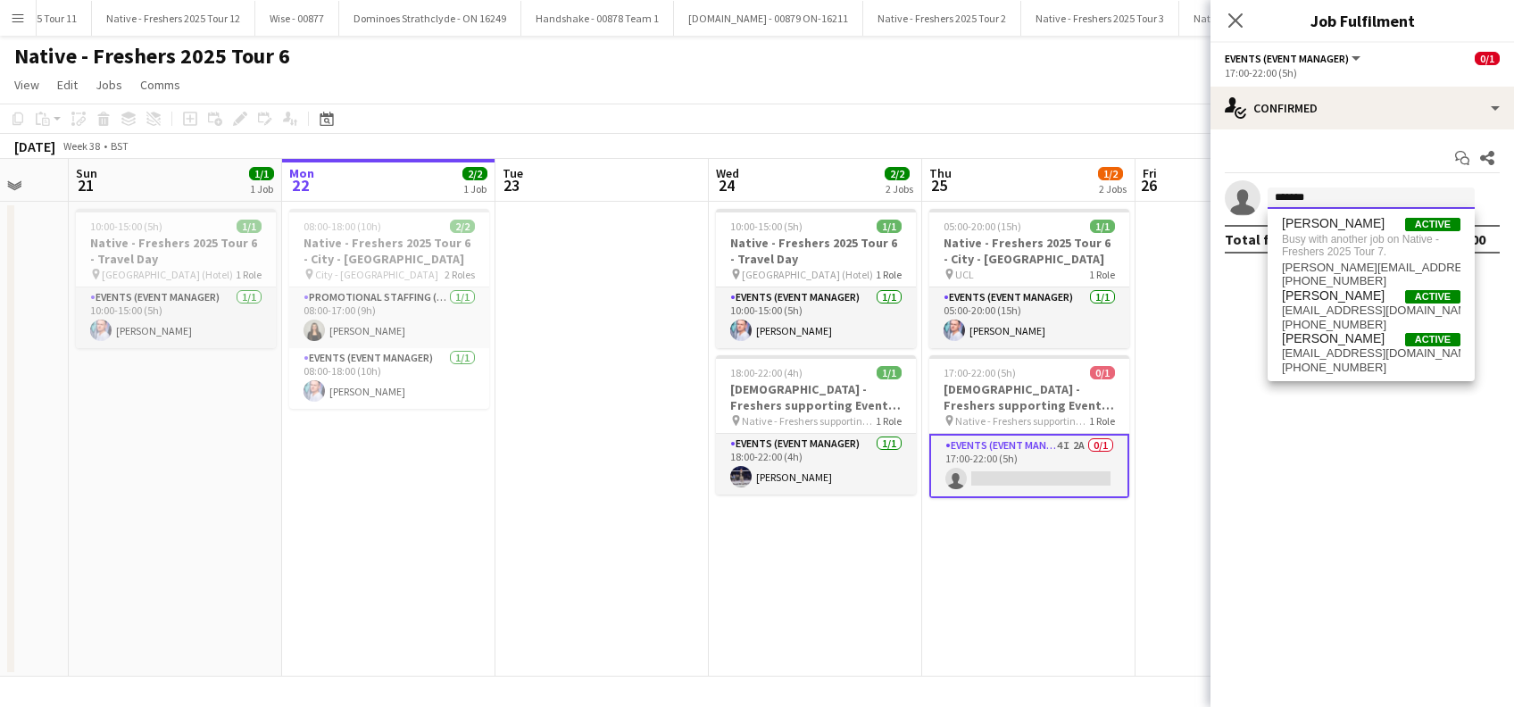
click at [1333, 190] on input "*******" at bounding box center [1370, 197] width 207 height 21
type input "*"
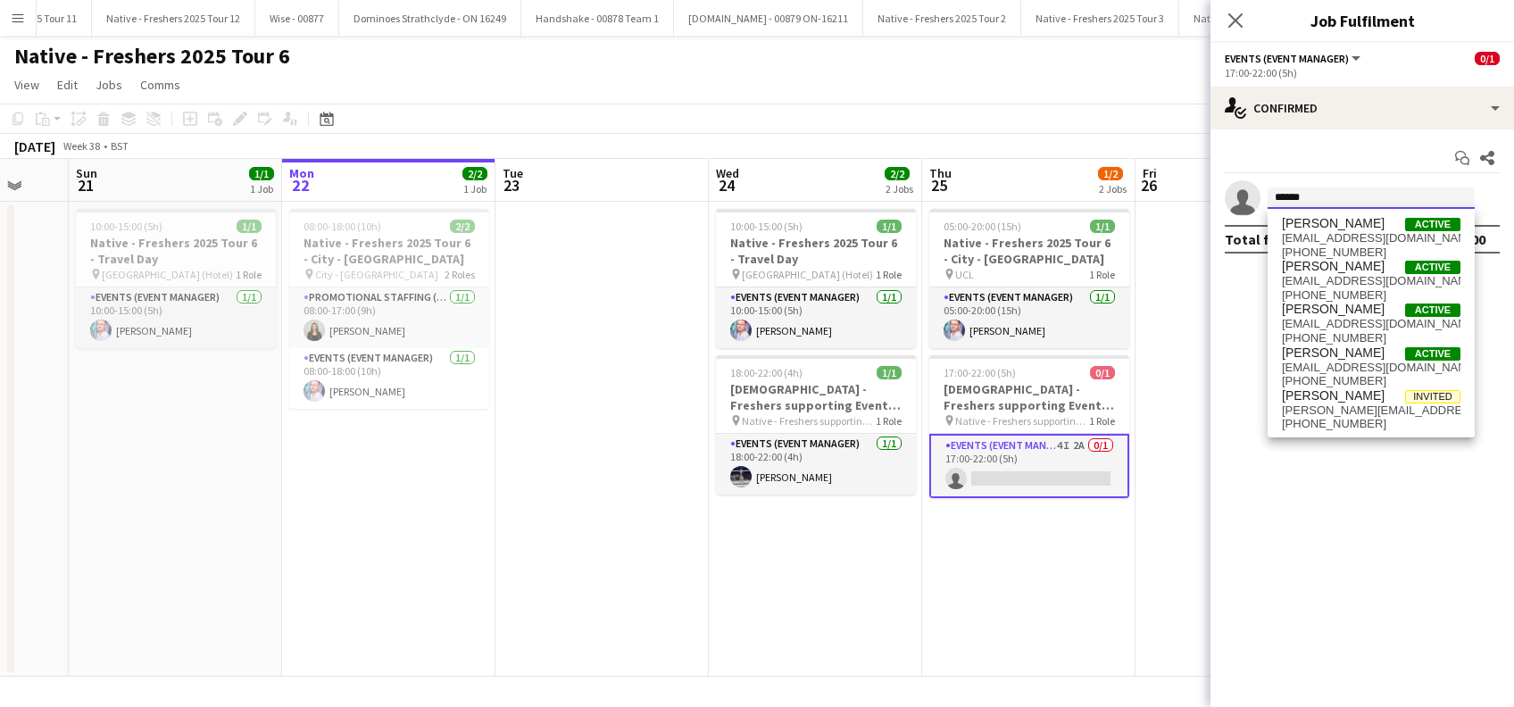
type input "*******"
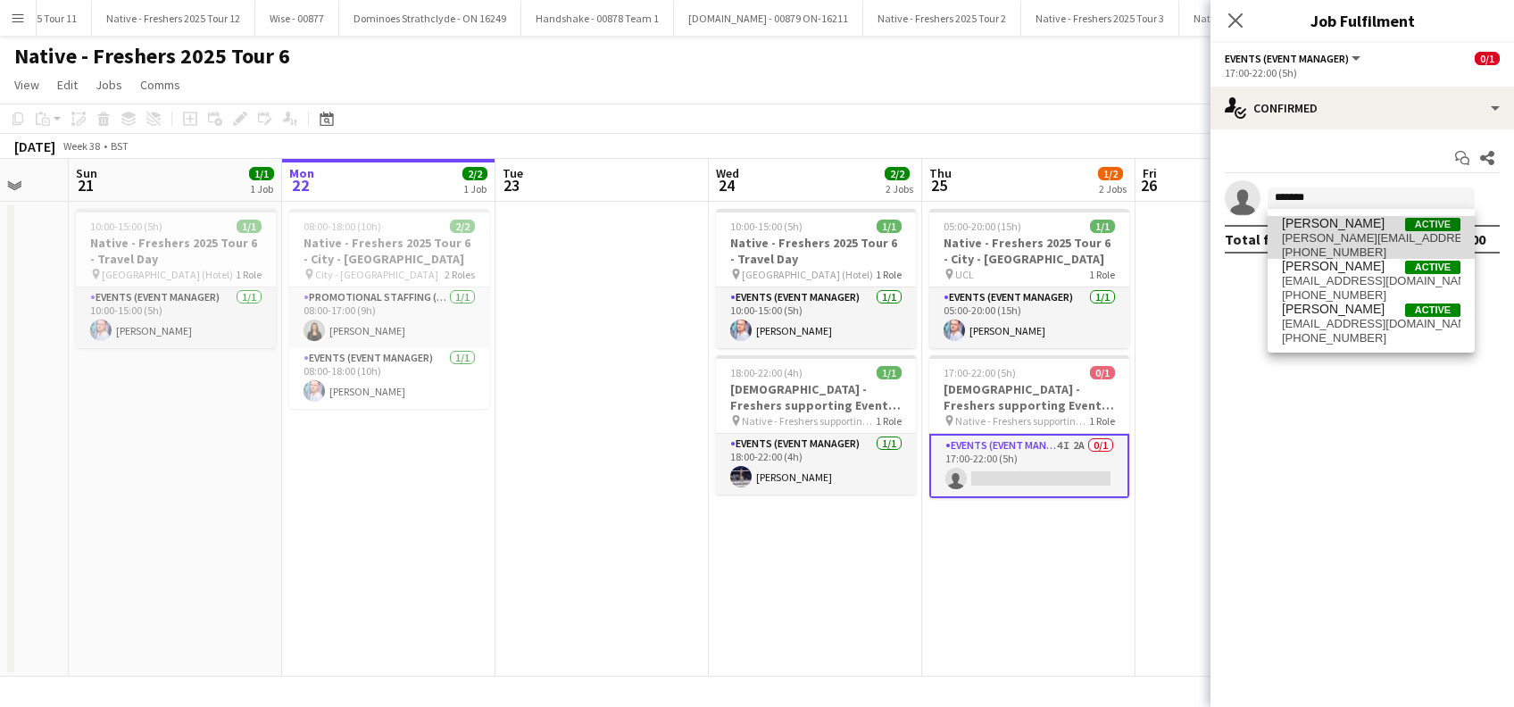
click at [1340, 233] on span "brandon.jack85@gmail.com" at bounding box center [1371, 238] width 178 height 14
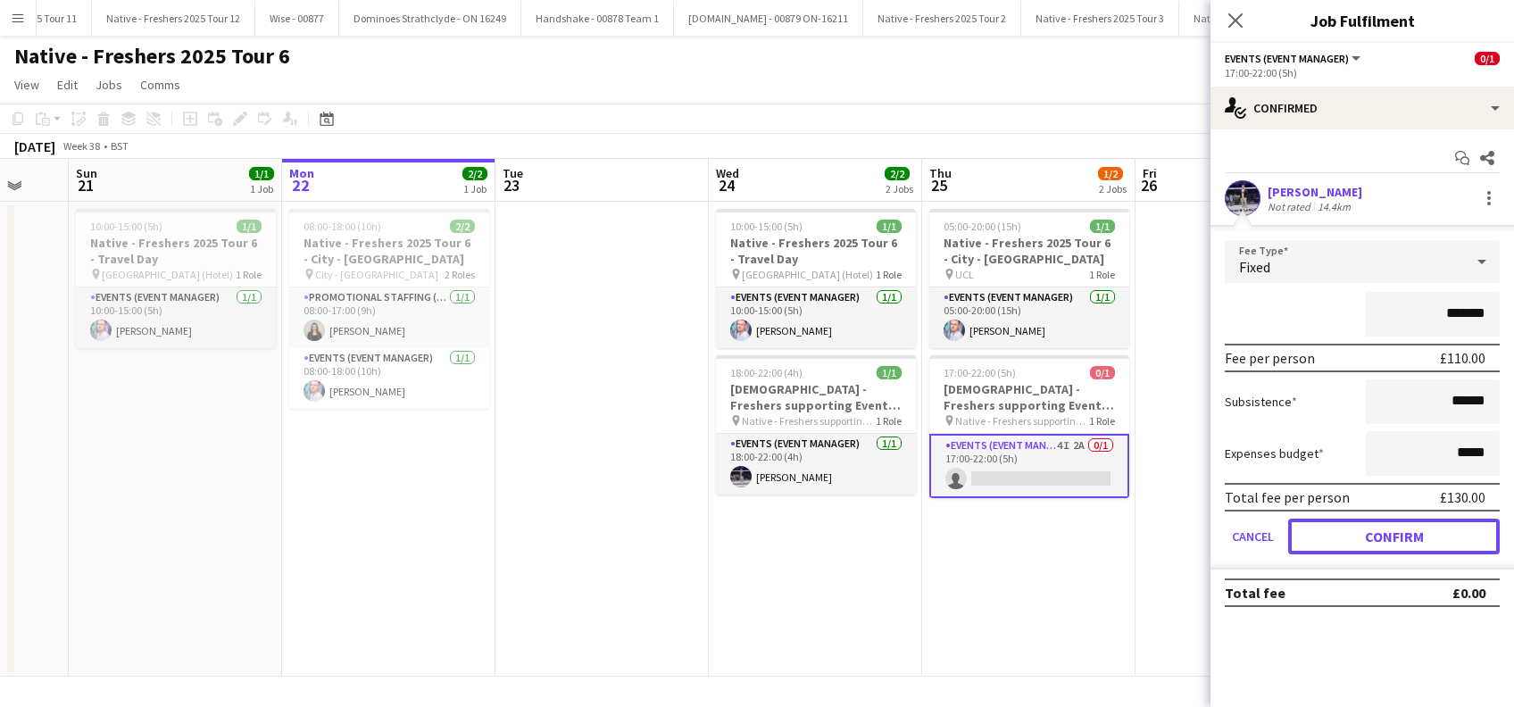
click at [1364, 536] on button "Confirm" at bounding box center [1394, 536] width 212 height 36
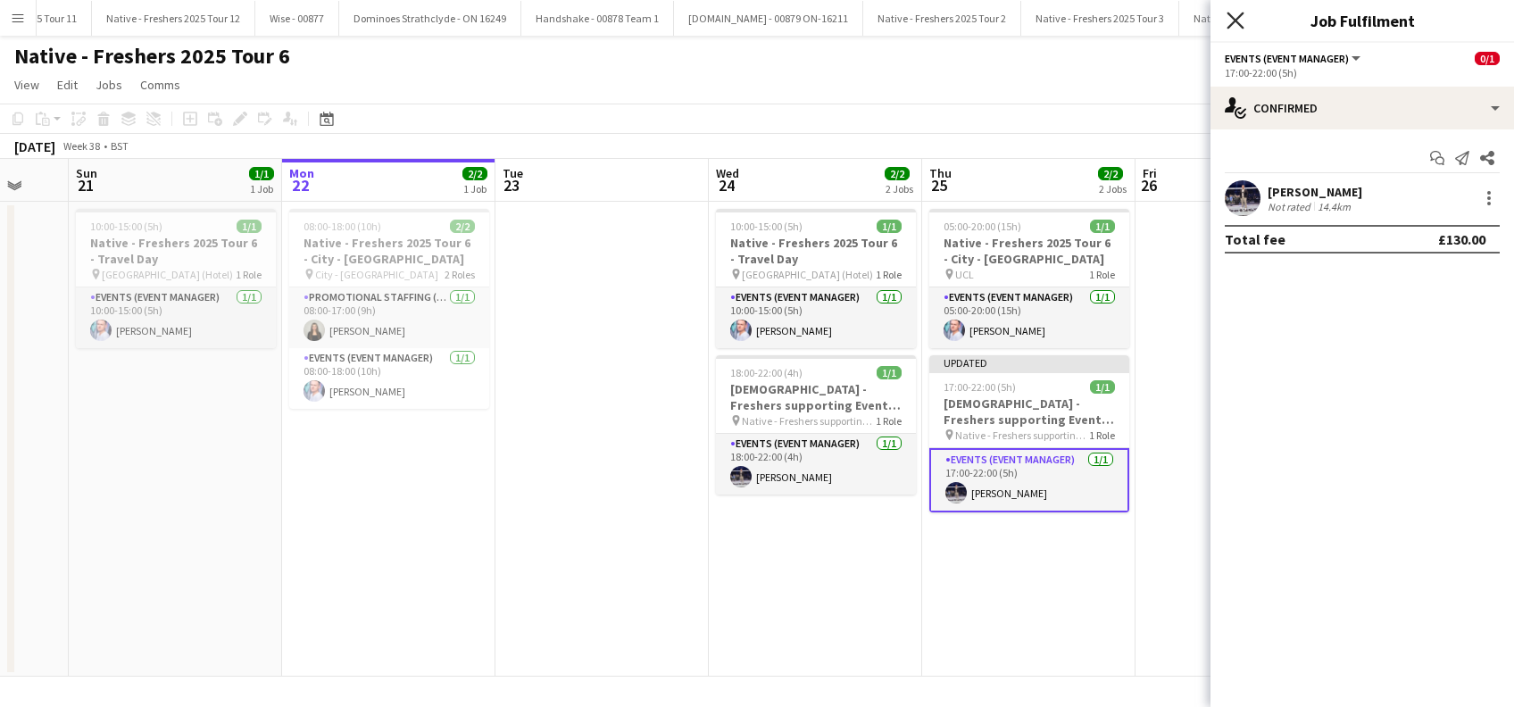
click at [1237, 19] on icon at bounding box center [1234, 20] width 17 height 17
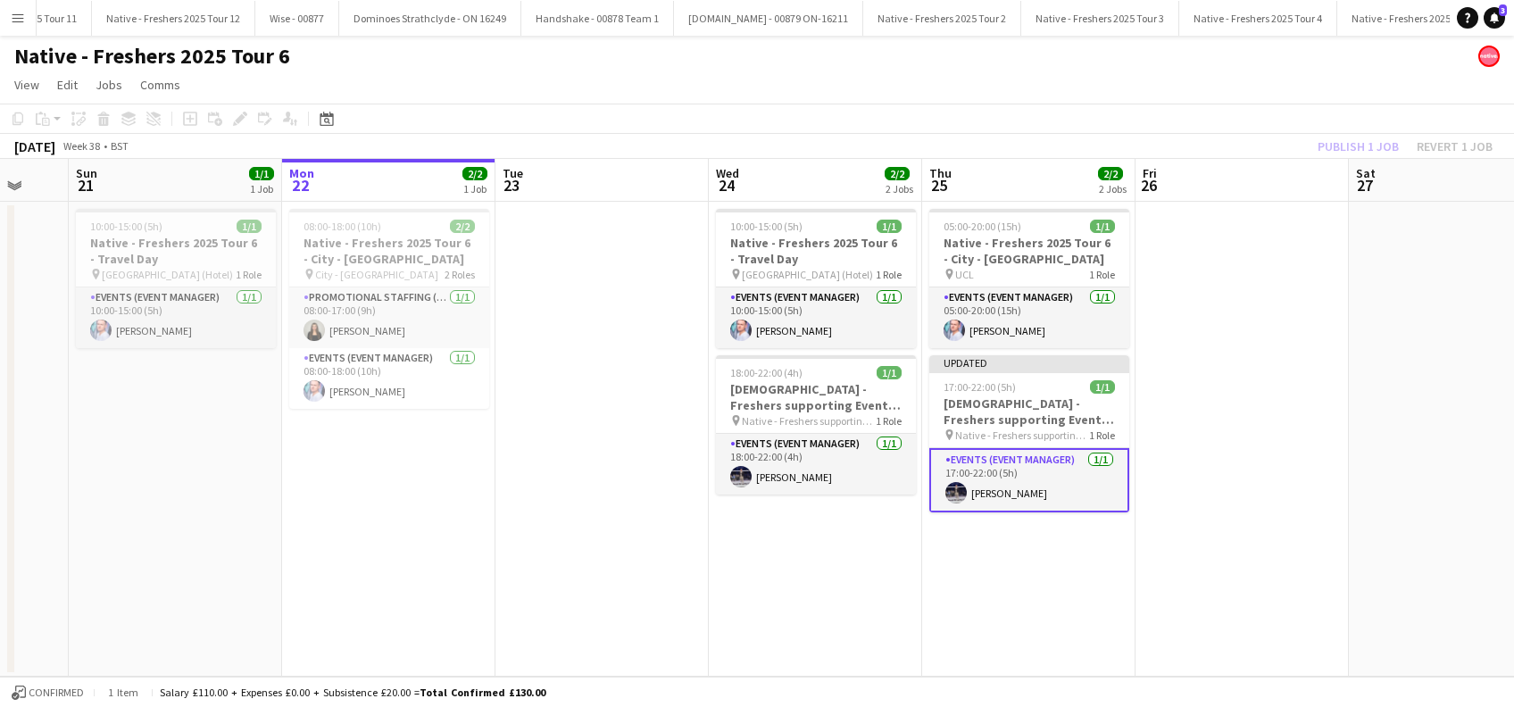
click at [1212, 510] on app-date-cell at bounding box center [1241, 439] width 213 height 475
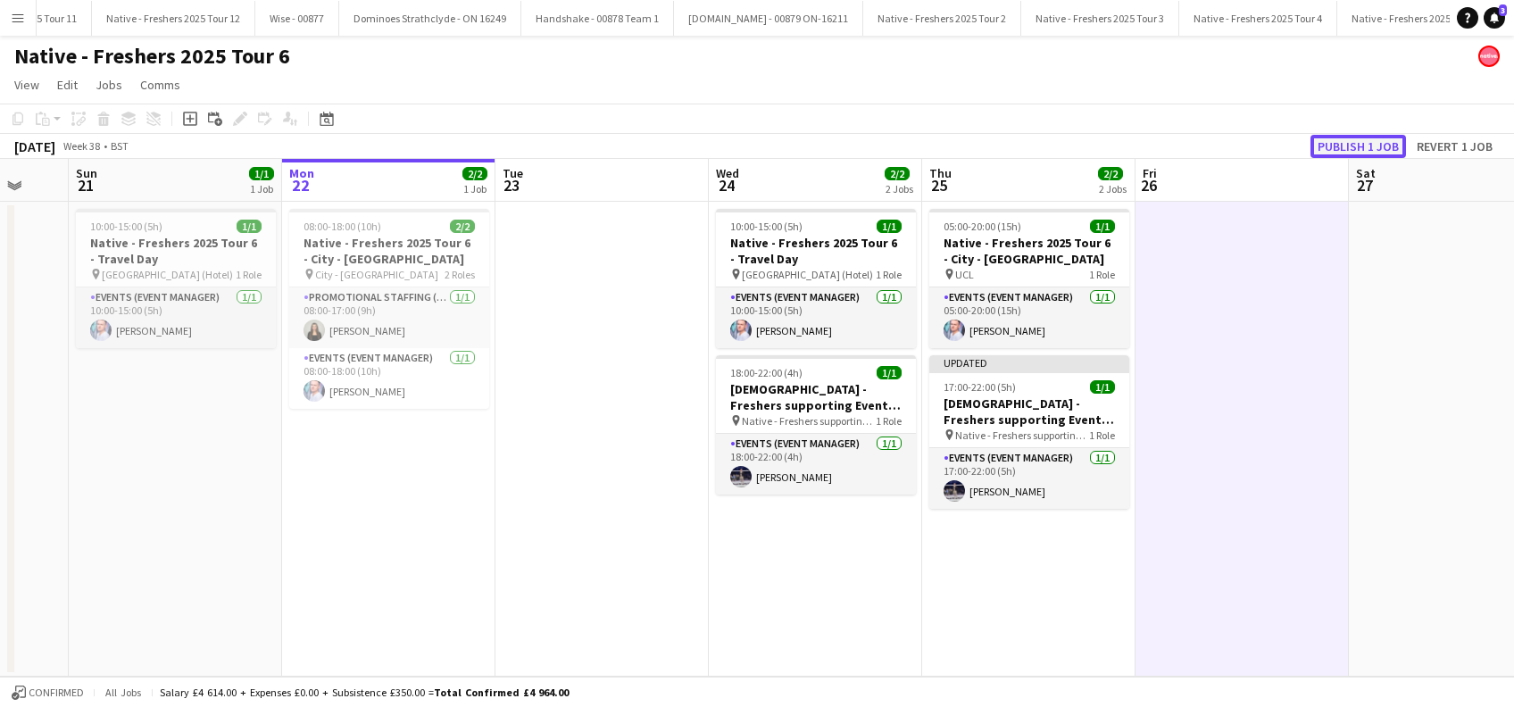
click at [1358, 152] on button "Publish 1 job" at bounding box center [1357, 146] width 95 height 23
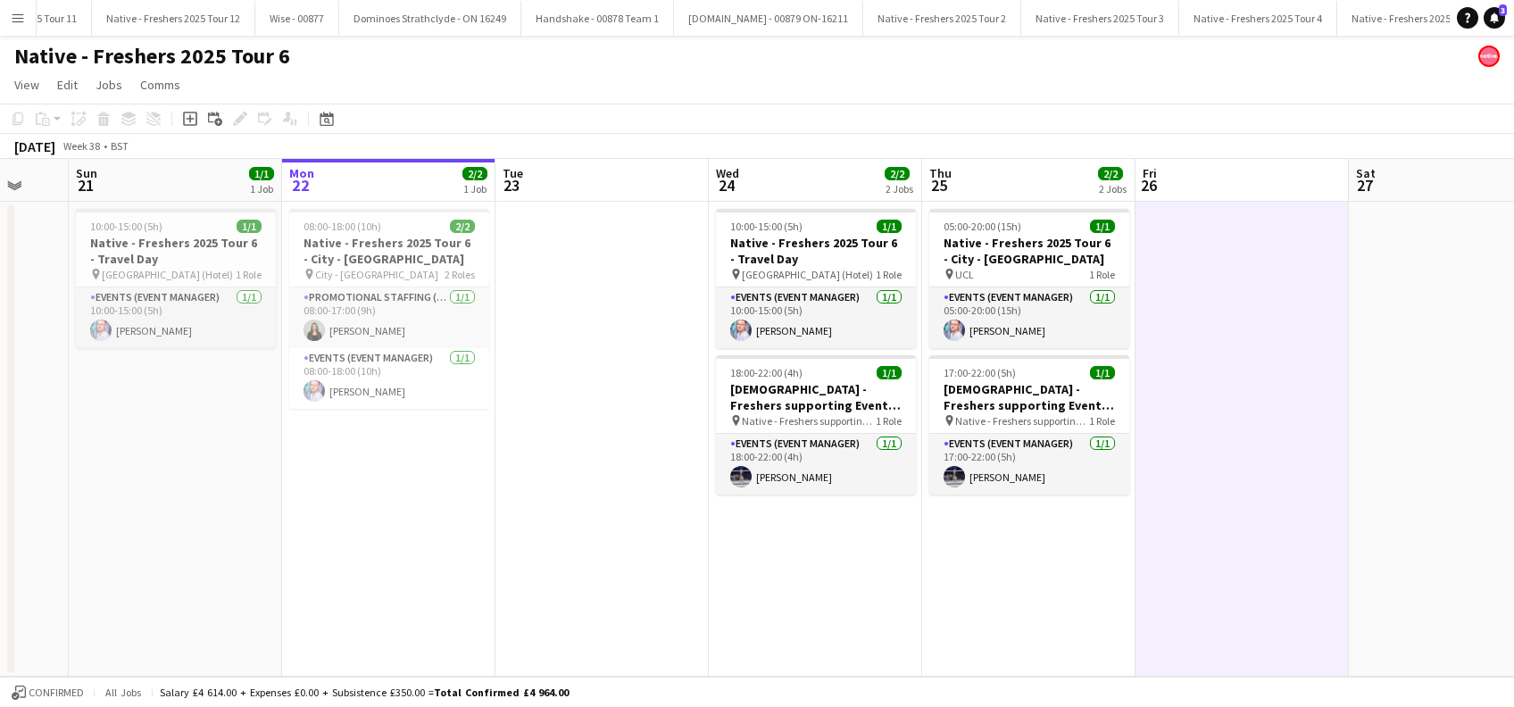
click at [776, 588] on app-date-cell "10:00-15:00 (5h) 1/1 Native - Freshers 2025 Tour 6 - Travel Day pin London (Hot…" at bounding box center [815, 439] width 213 height 475
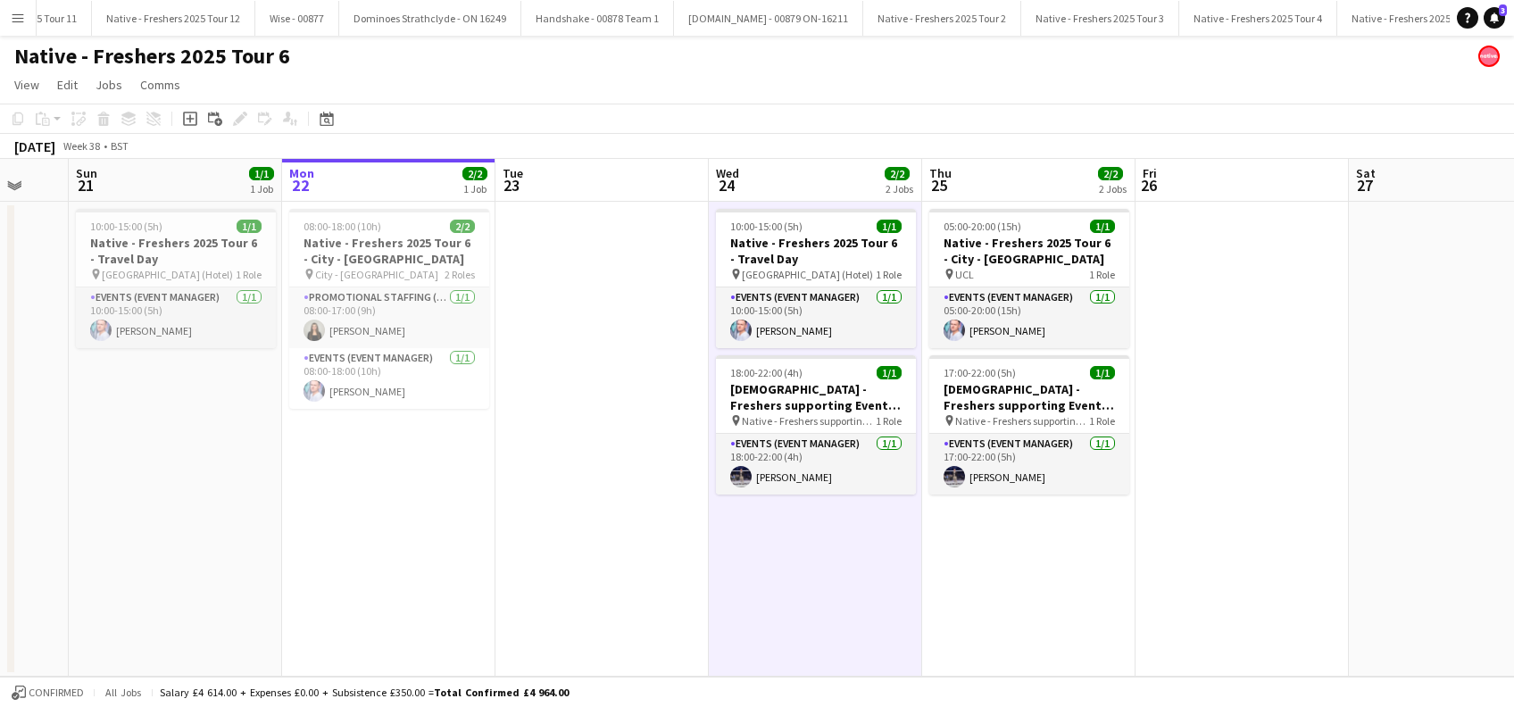
click at [1331, 520] on app-date-cell at bounding box center [1241, 439] width 213 height 475
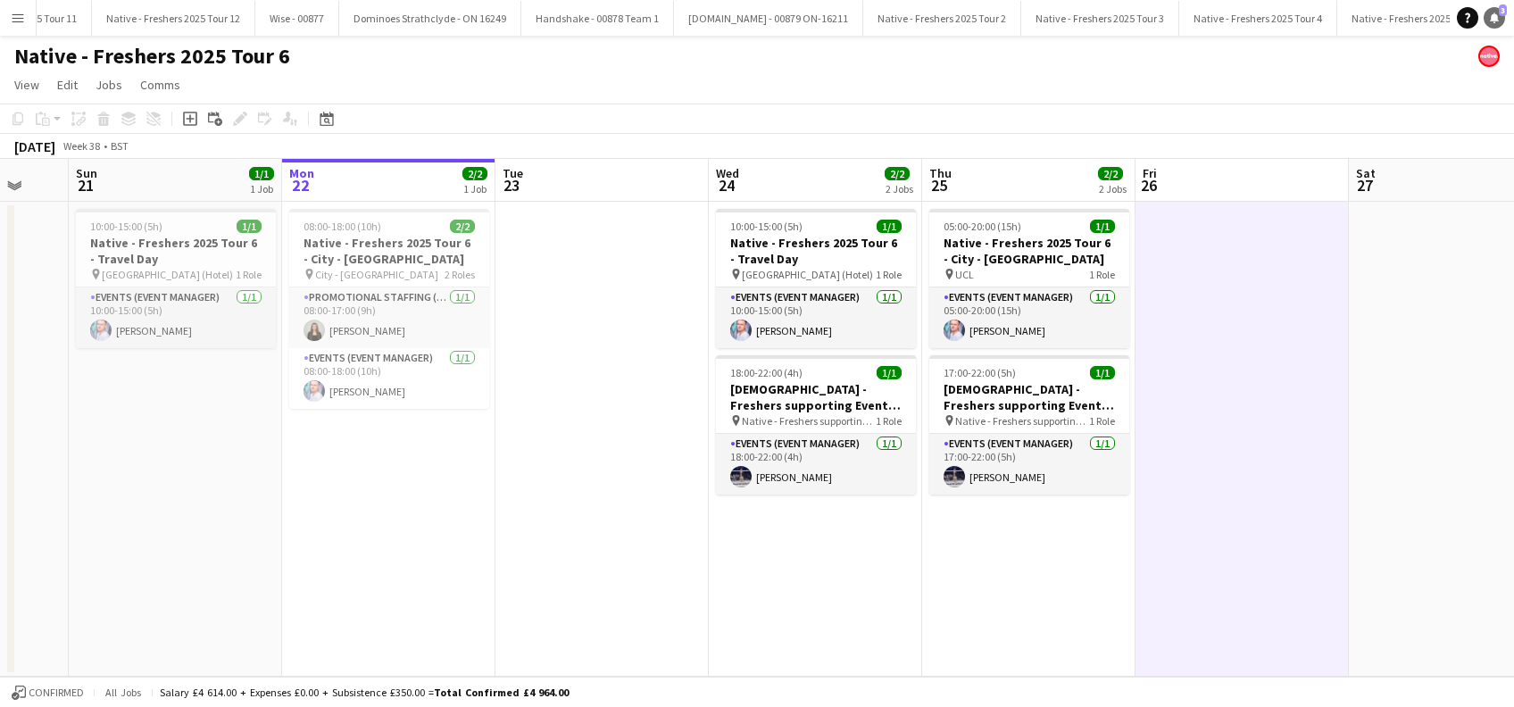
click at [1489, 19] on icon "Notifications" at bounding box center [1494, 17] width 11 height 11
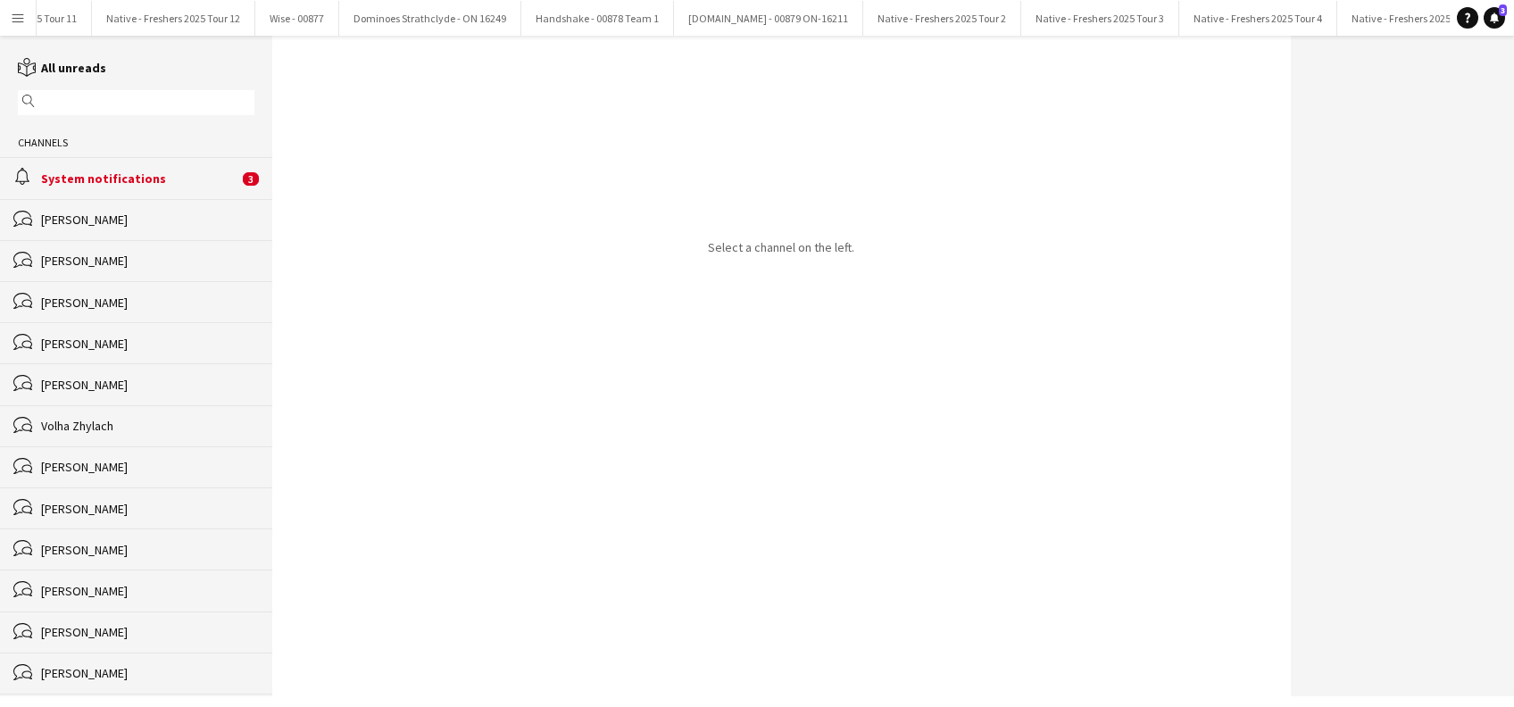
click at [128, 178] on div "System notifications" at bounding box center [139, 178] width 197 height 16
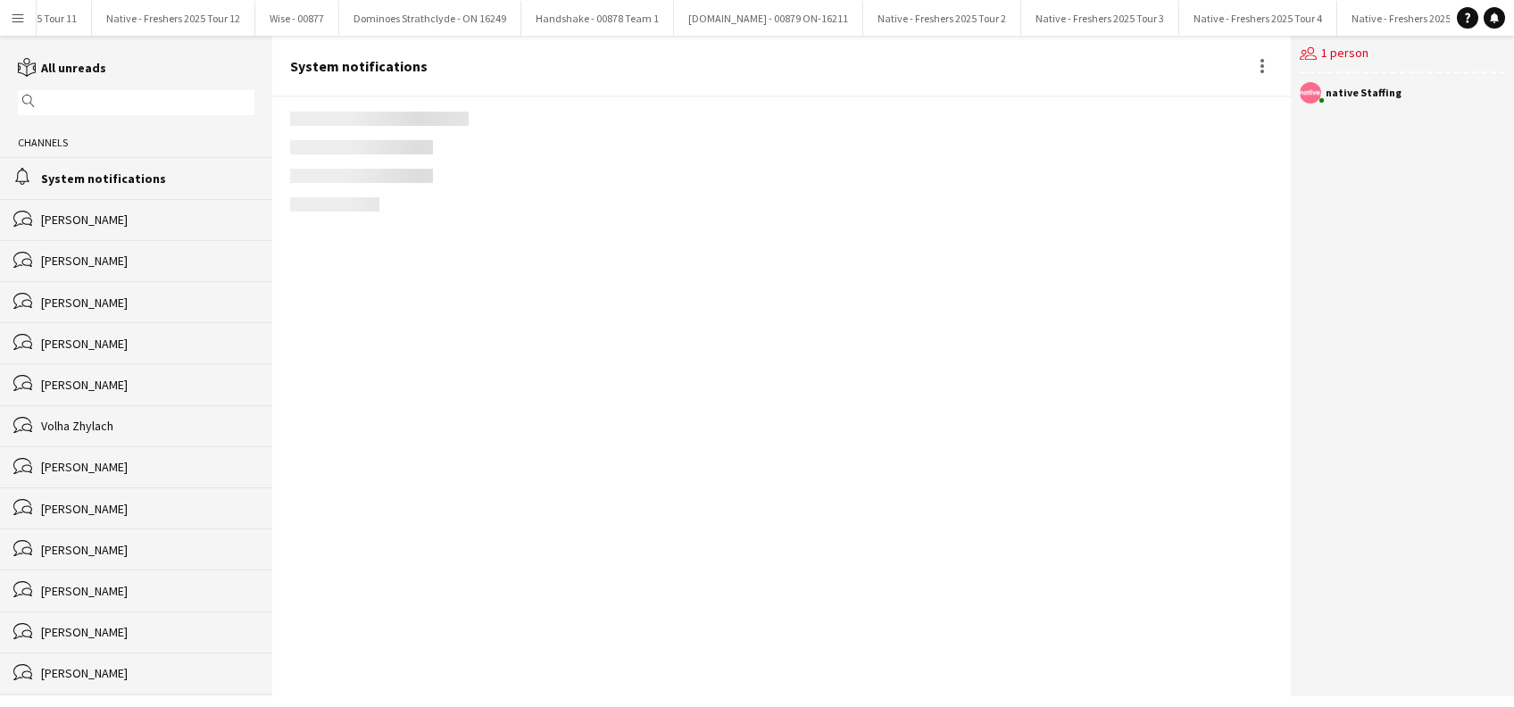
scroll to position [2045, 0]
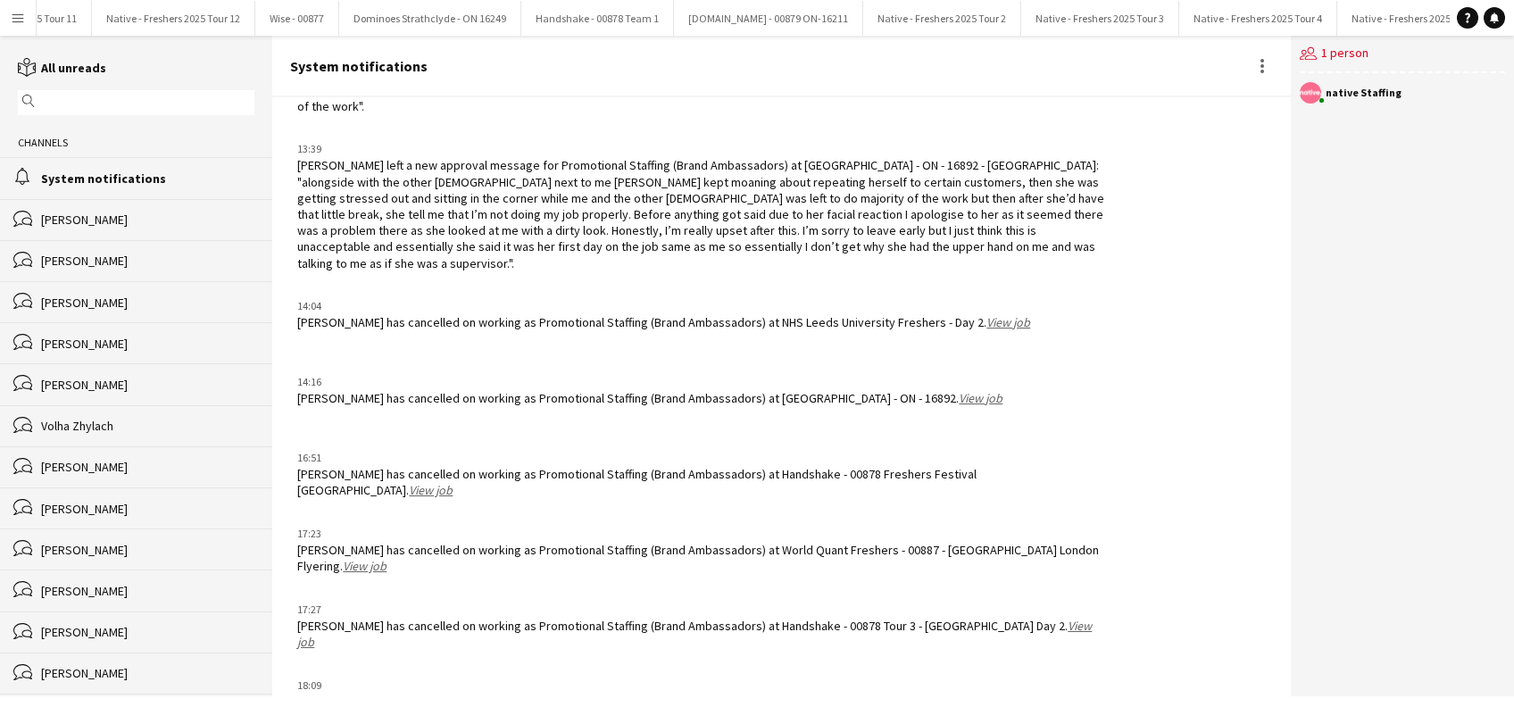
click at [12, 7] on button "Menu" at bounding box center [18, 18] width 36 height 36
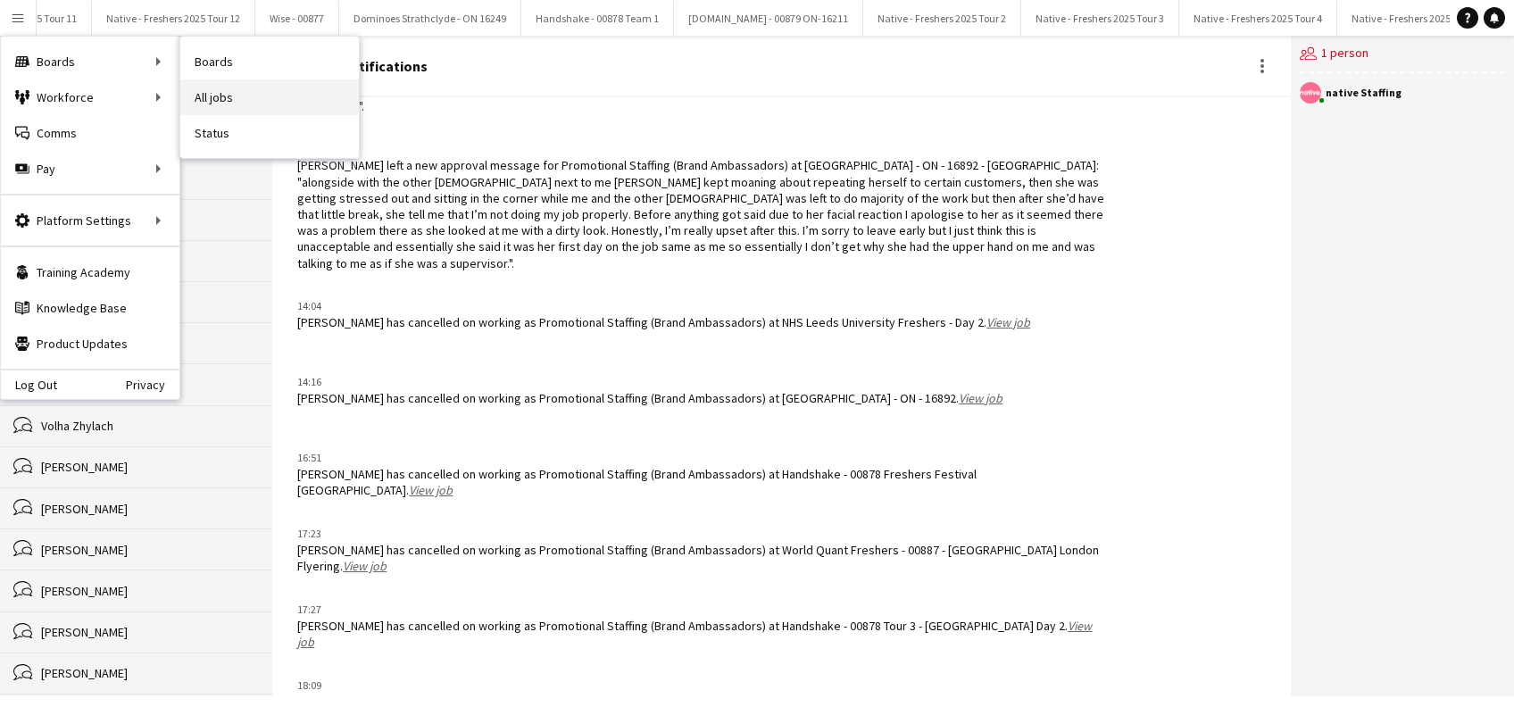
click at [214, 92] on link "All jobs" at bounding box center [269, 97] width 178 height 36
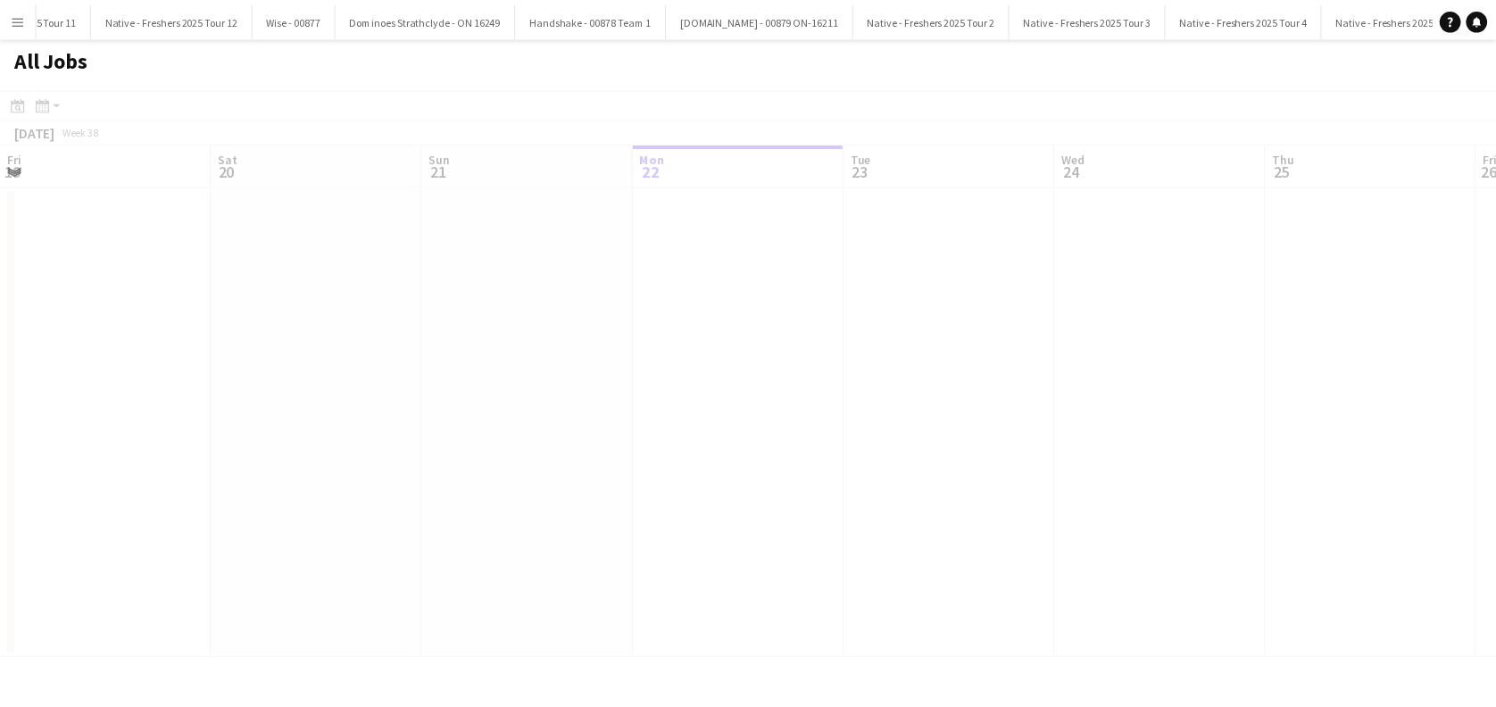
scroll to position [0, 427]
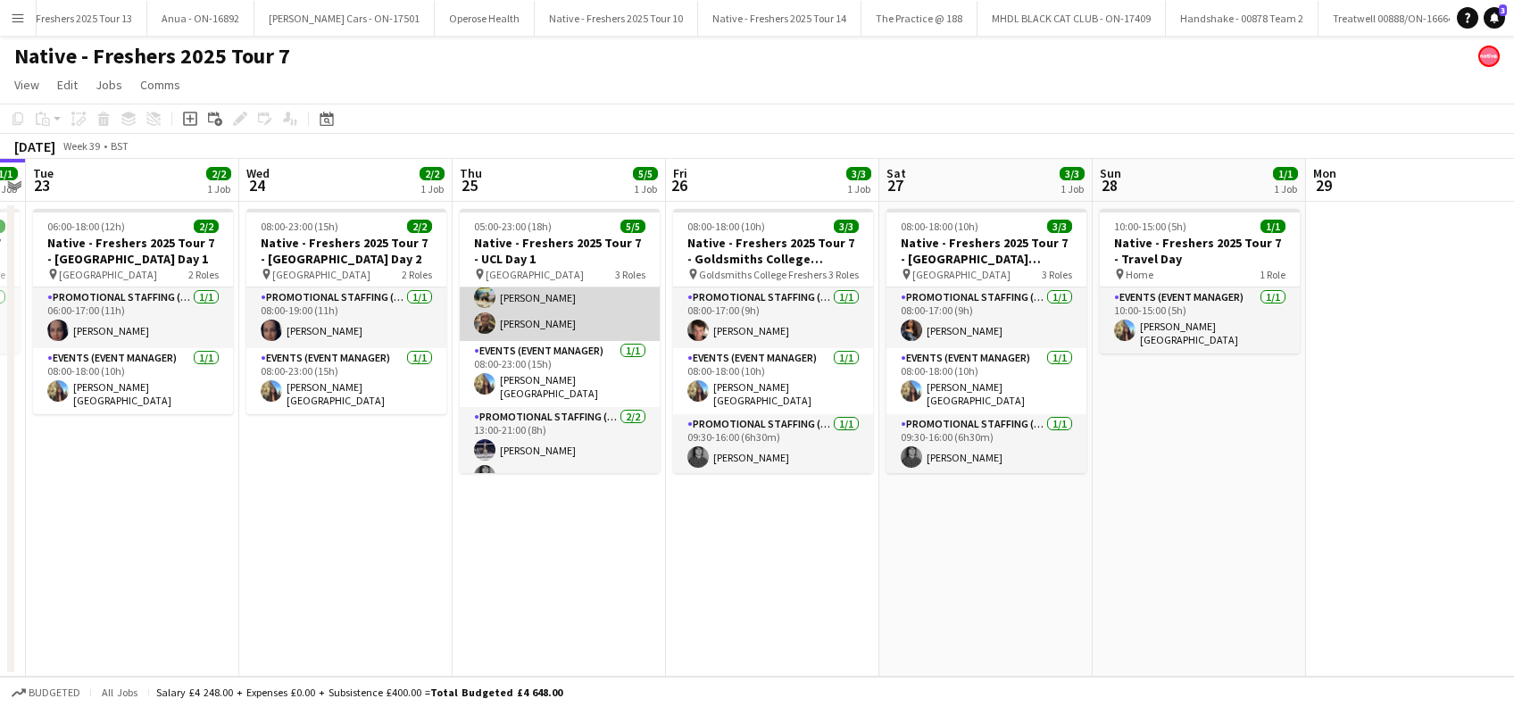
scroll to position [48, 0]
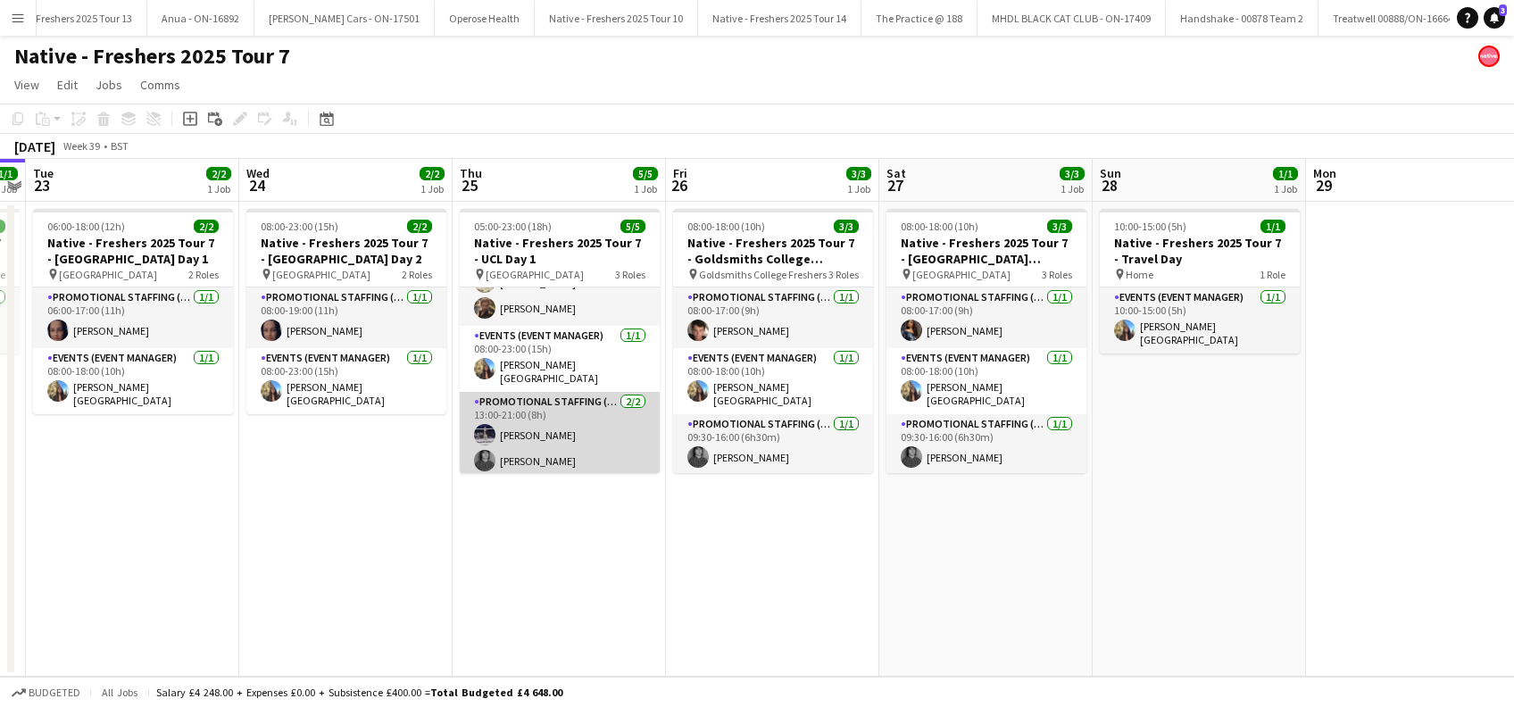
click at [543, 427] on app-card-role "Promotional Staffing (Brand Ambassadors) 2/2 13:00-21:00 (8h) Brandon Cooper Al…" at bounding box center [560, 435] width 200 height 87
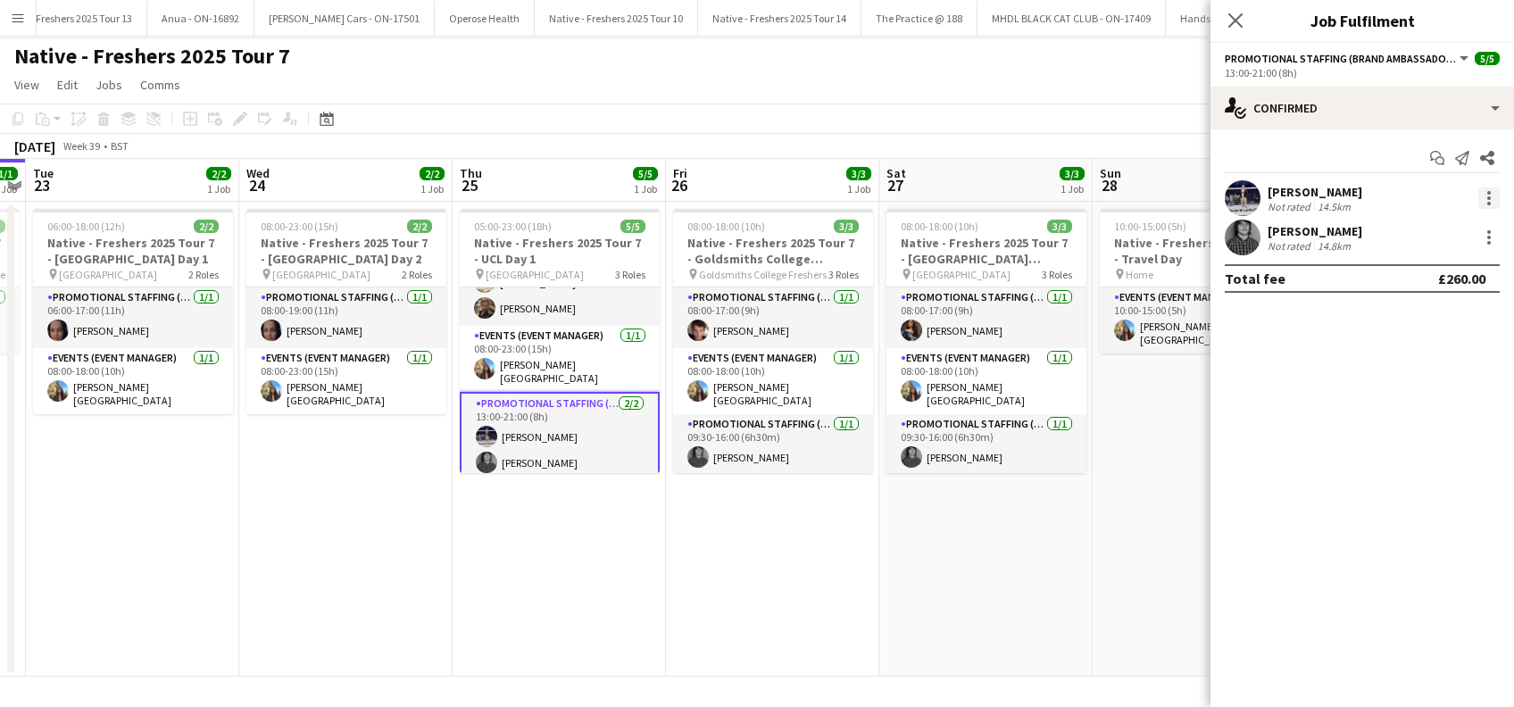
click at [1491, 200] on div at bounding box center [1488, 197] width 21 height 21
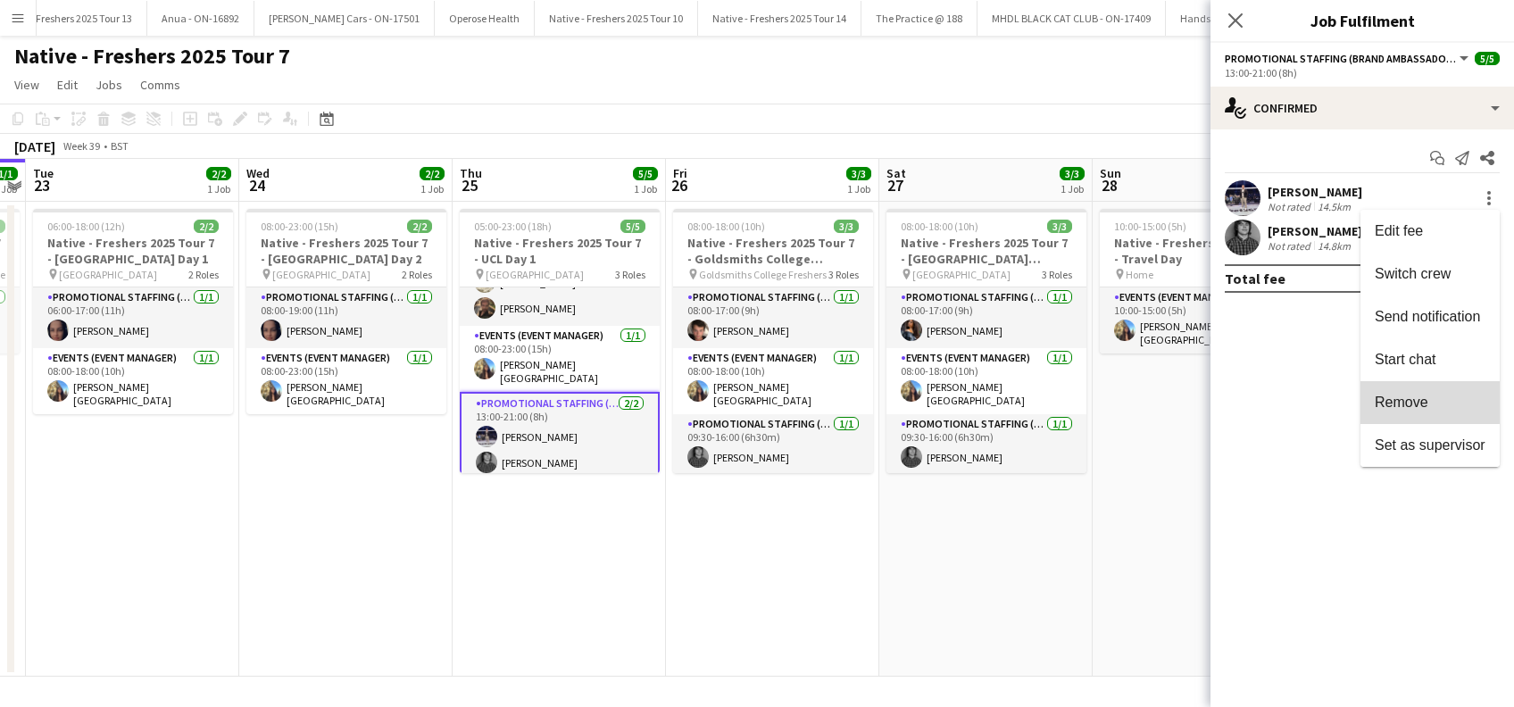
click at [1406, 395] on span "Remove" at bounding box center [1401, 401] width 54 height 15
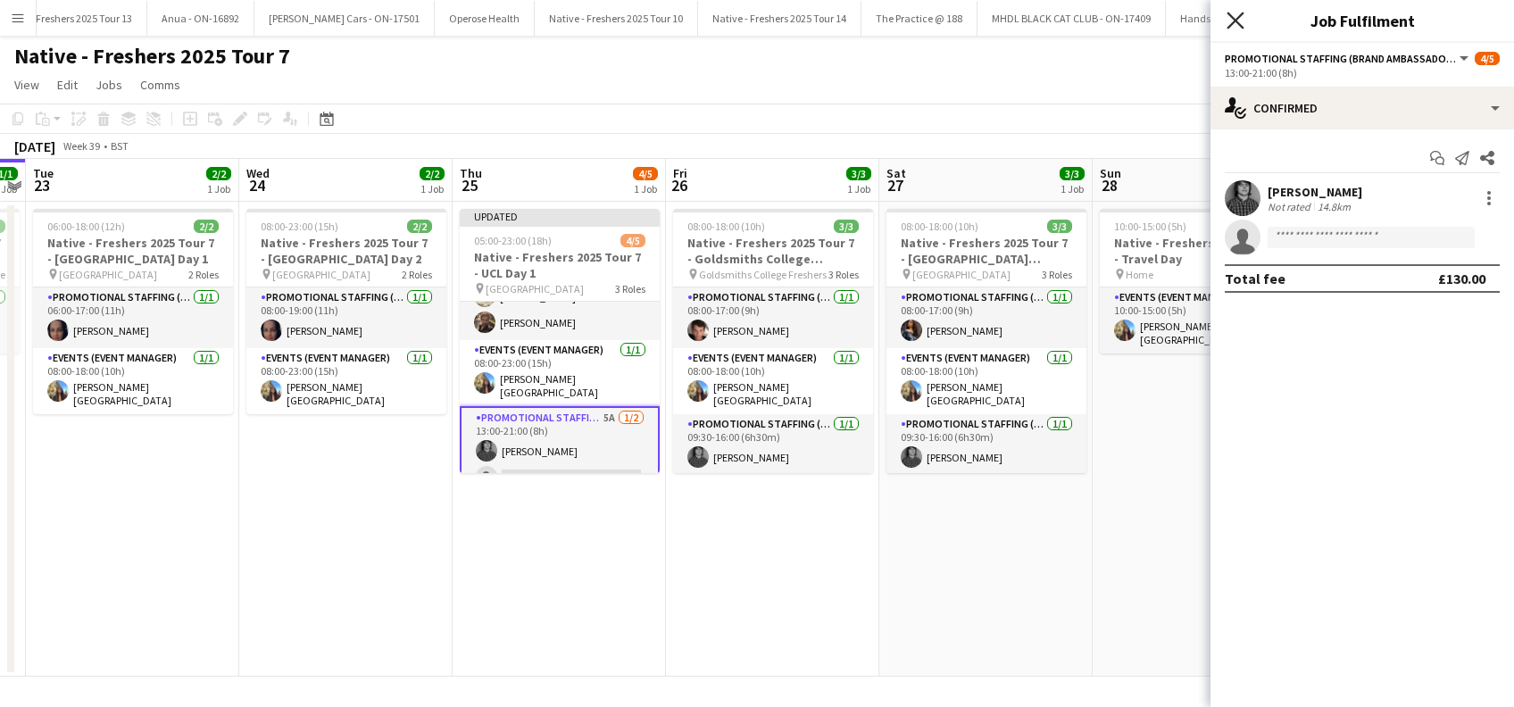
click at [1240, 28] on icon "Close pop-in" at bounding box center [1234, 20] width 17 height 17
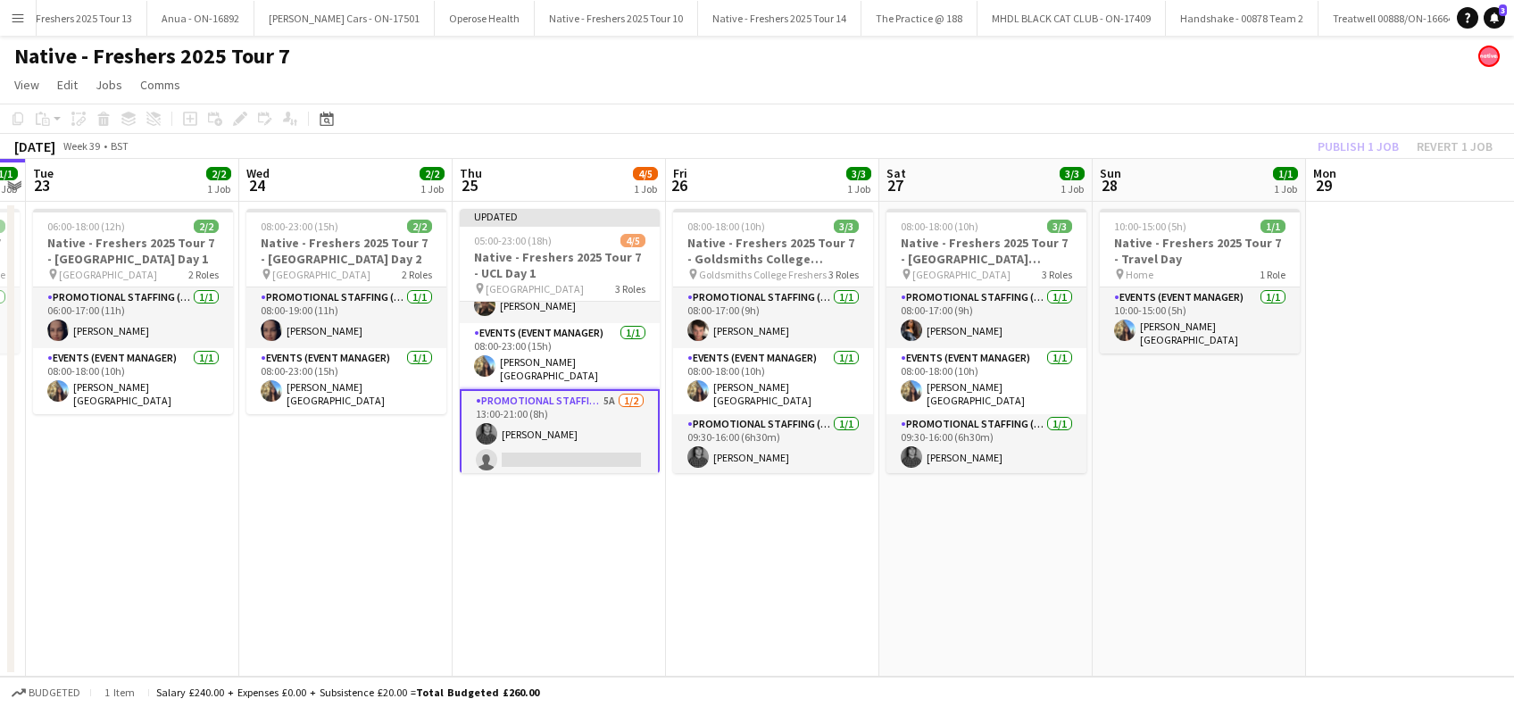
click at [540, 453] on app-card-role "Promotional Staffing (Brand Ambassadors) 5A 1/2 13:00-21:00 (8h) Alex Tuohy sin…" at bounding box center [560, 434] width 200 height 90
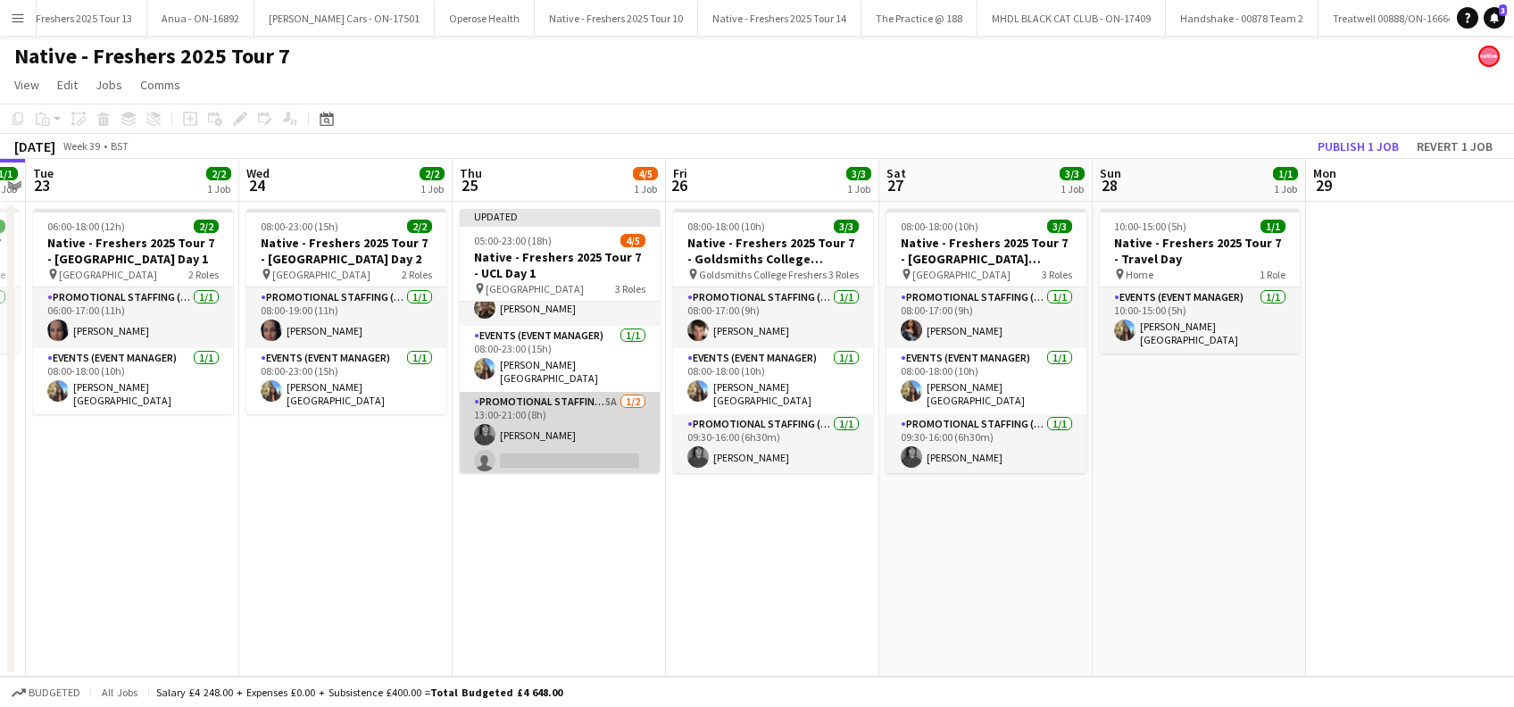
click at [541, 456] on app-card-role "Promotional Staffing (Brand Ambassadors) 5A 1/2 13:00-21:00 (8h) Alex Tuohy sin…" at bounding box center [560, 435] width 200 height 87
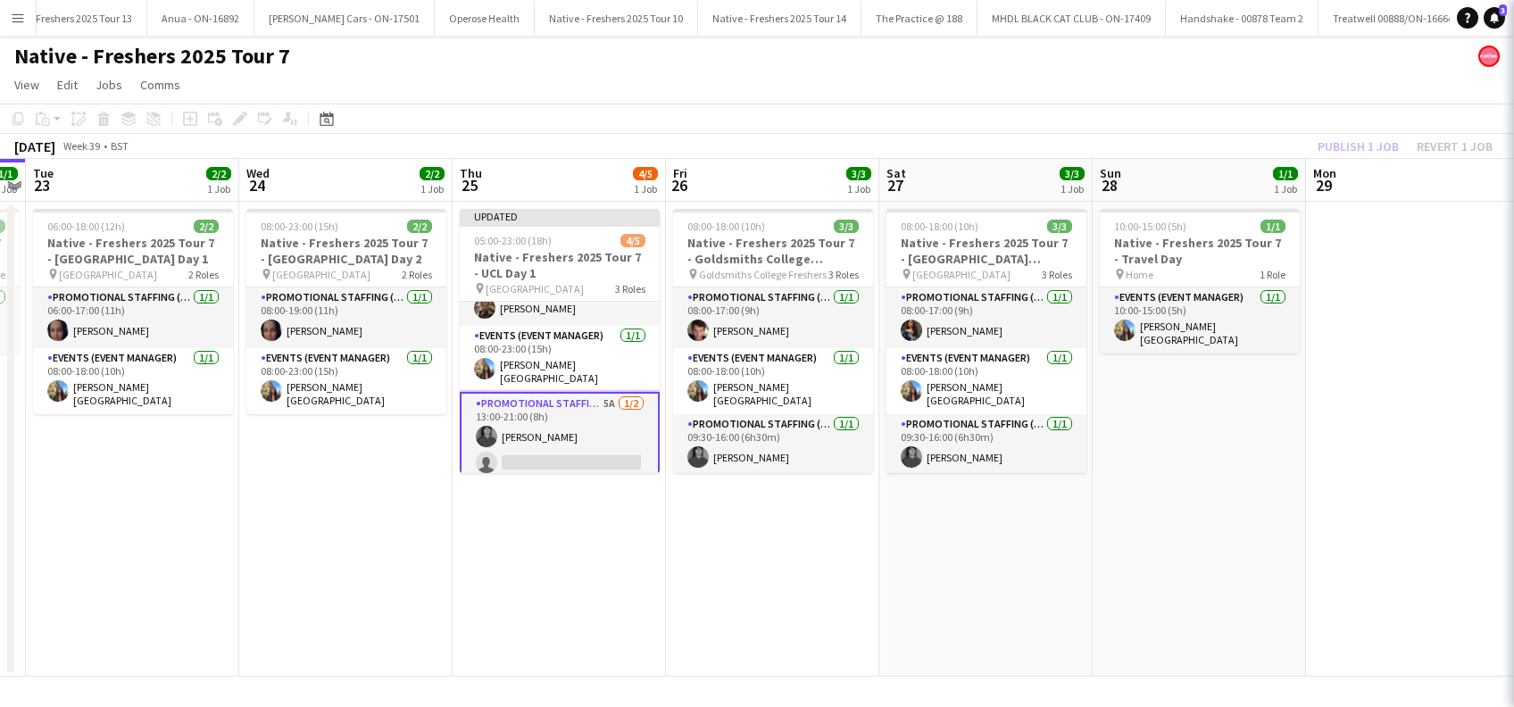
scroll to position [65, 0]
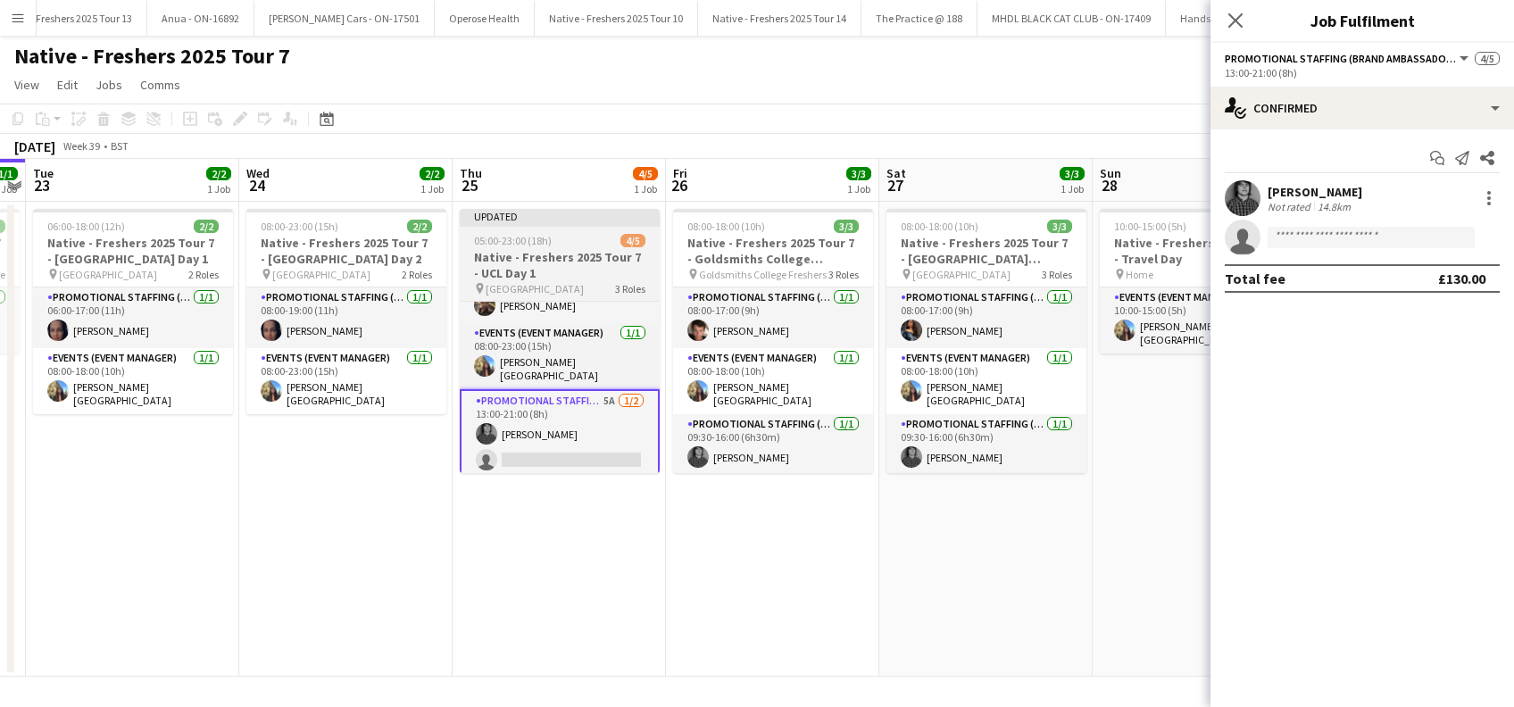
click at [492, 251] on h3 "Native - Freshers 2025 Tour 7 - UCL Day 1" at bounding box center [560, 265] width 200 height 32
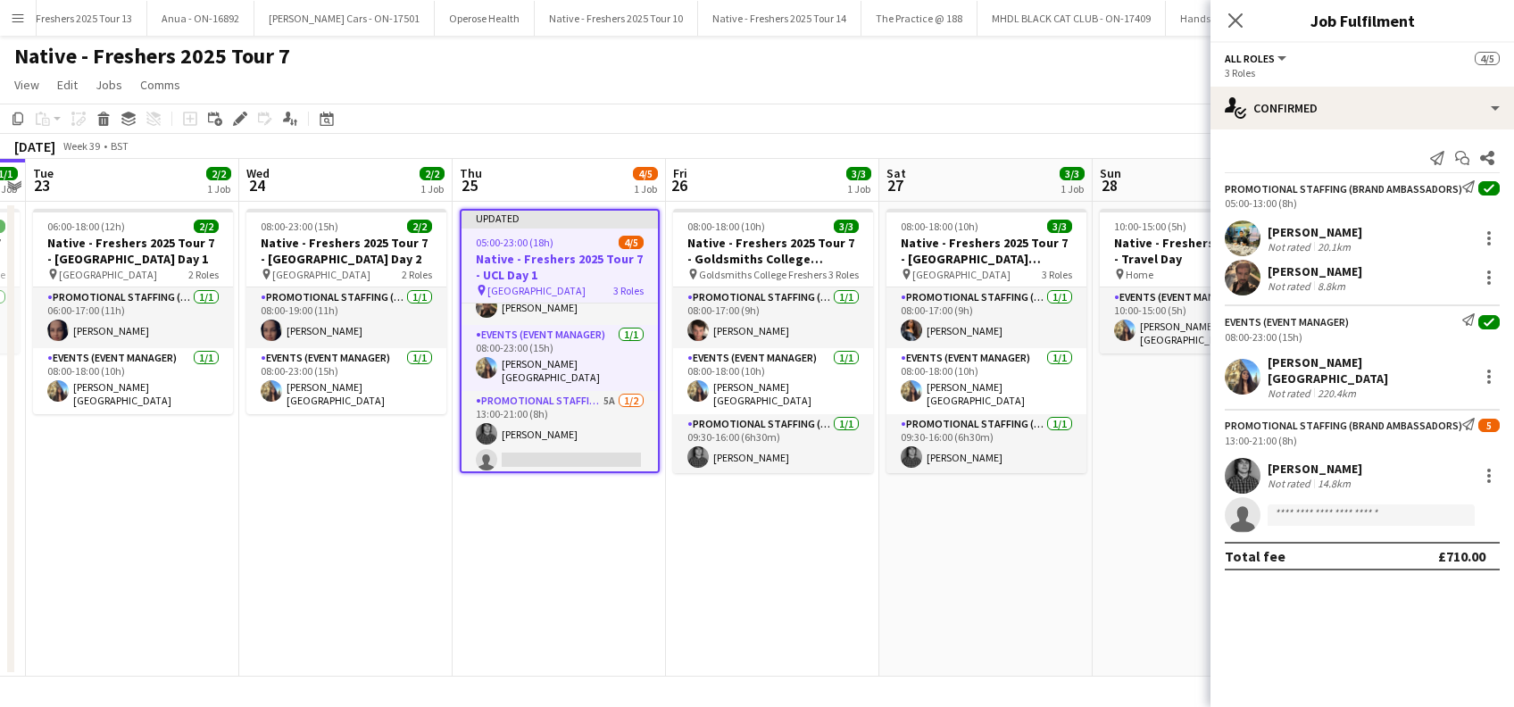
scroll to position [0, 613]
click at [242, 117] on icon at bounding box center [240, 119] width 10 height 10
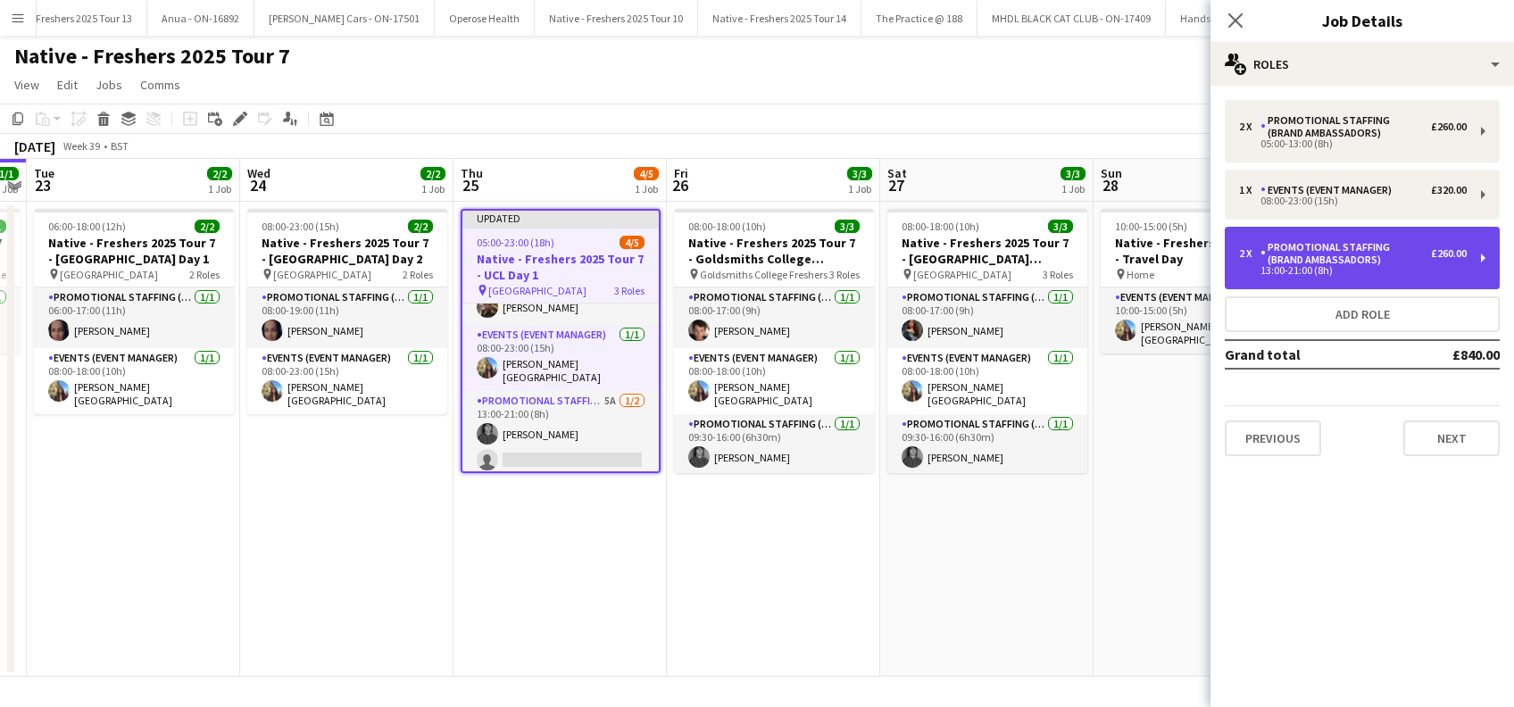
click at [1329, 242] on div "Promotional Staffing (Brand Ambassadors)" at bounding box center [1345, 253] width 170 height 25
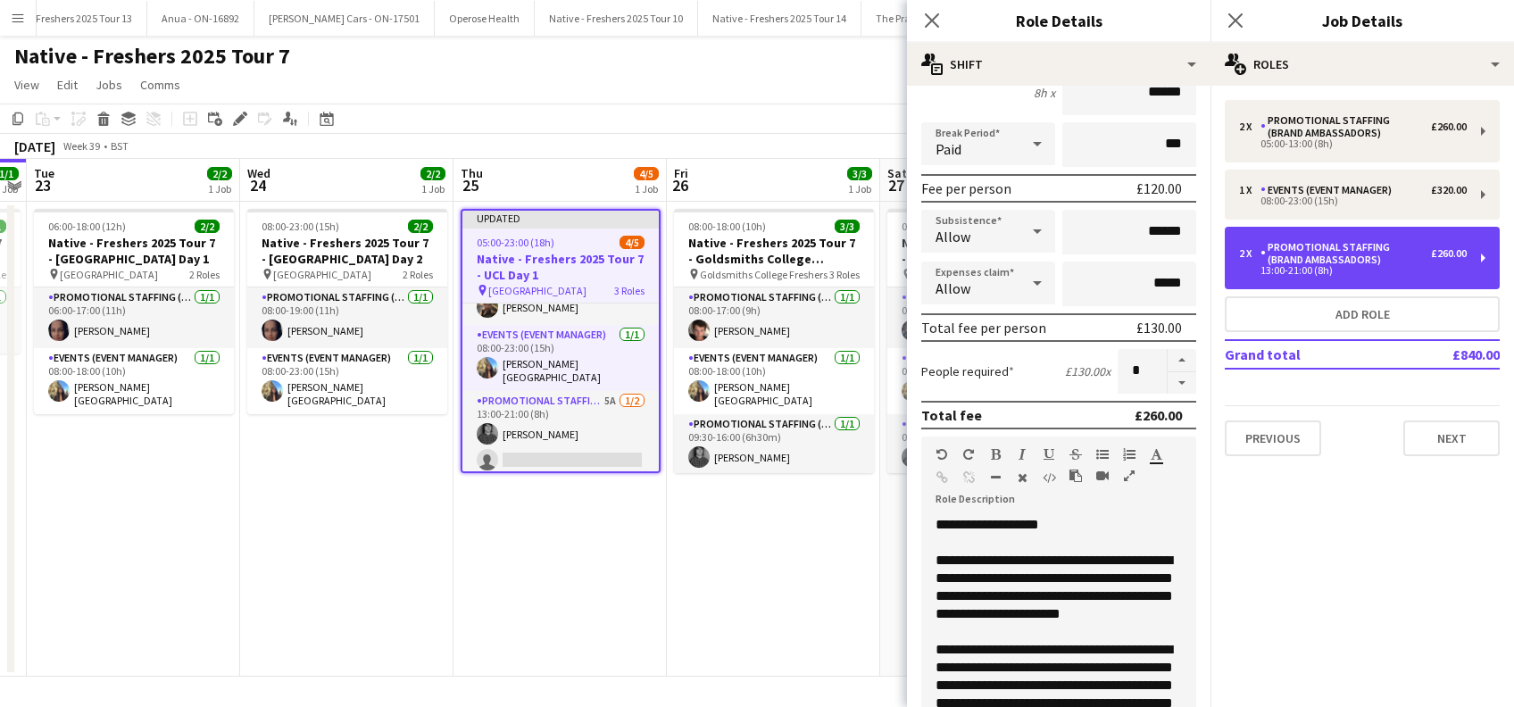
scroll to position [119, 0]
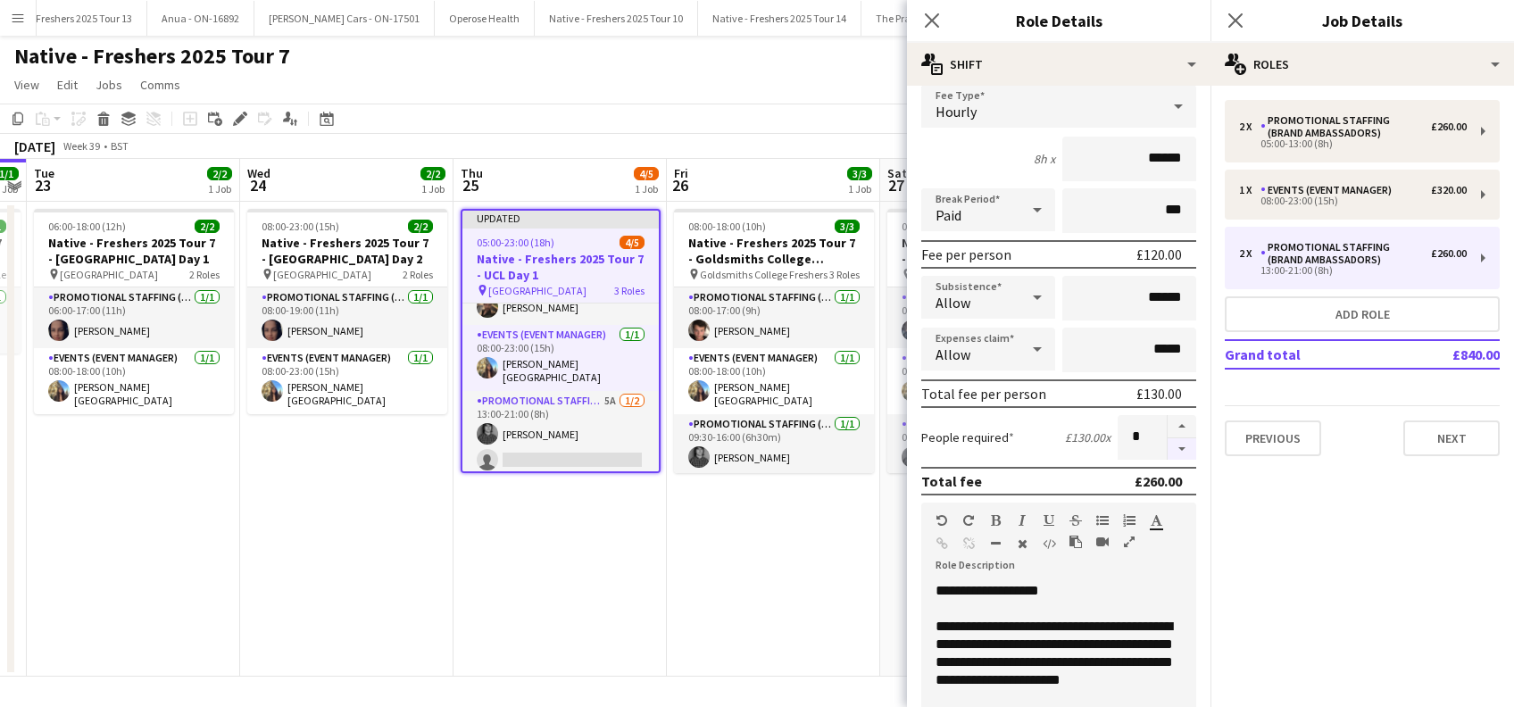
click at [1167, 450] on button "button" at bounding box center [1181, 449] width 29 height 22
type input "*"
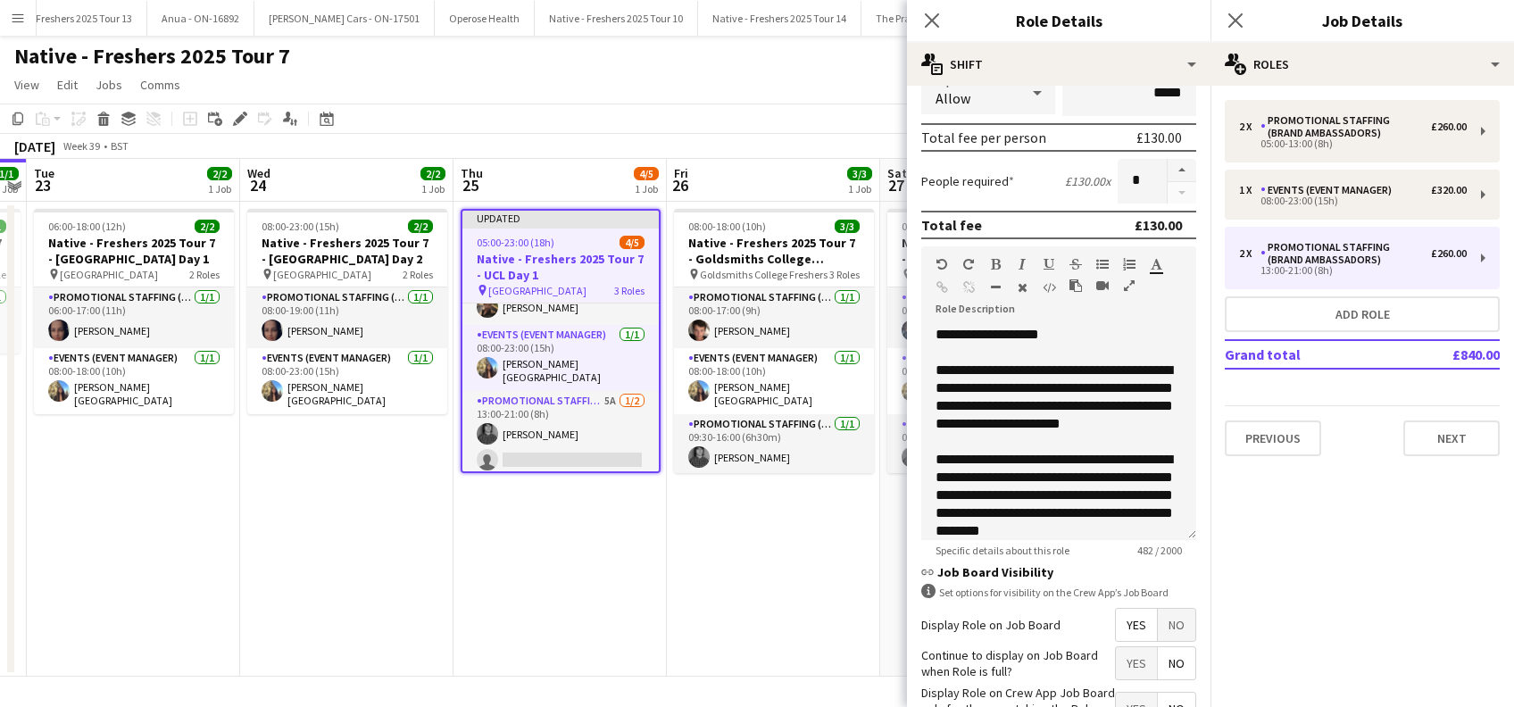
scroll to position [516, 0]
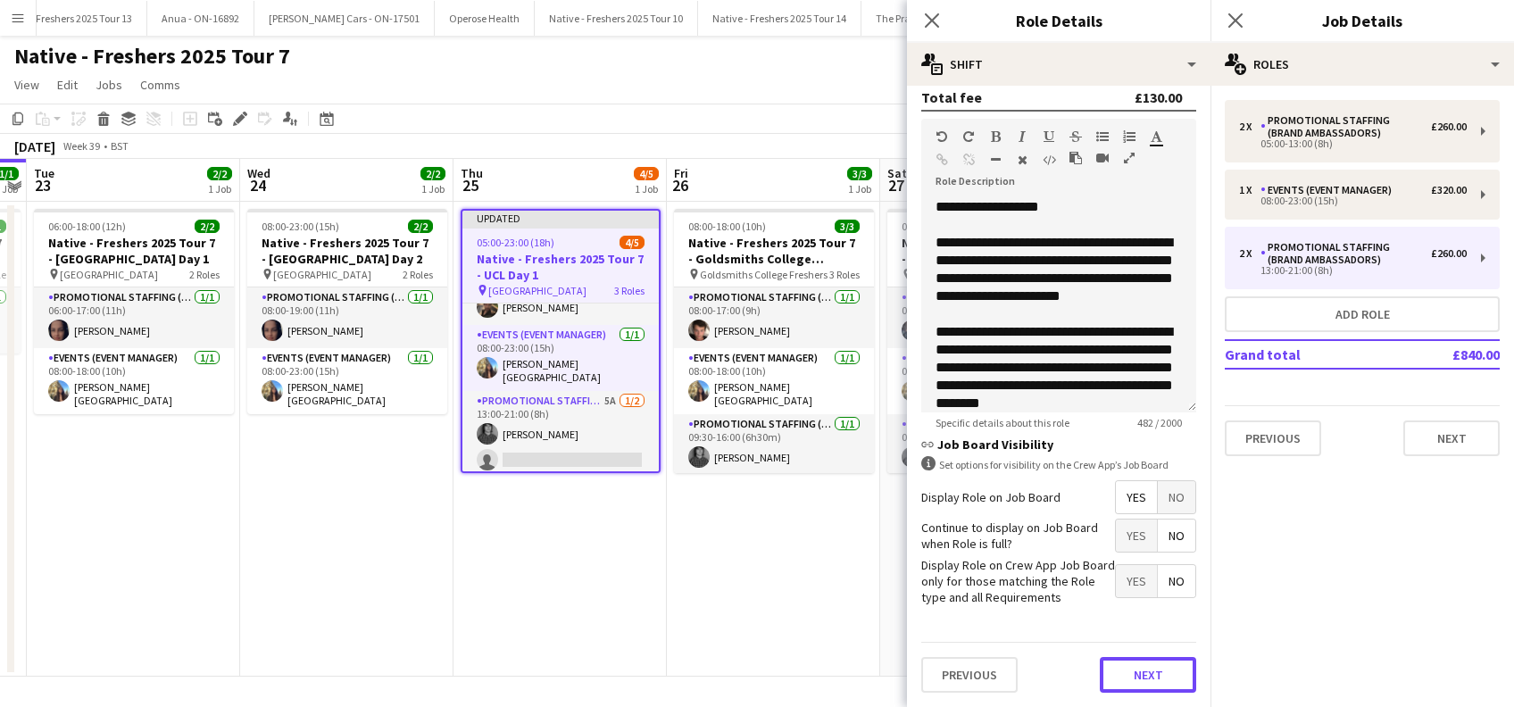
click at [1127, 669] on button "Next" at bounding box center [1147, 675] width 96 height 36
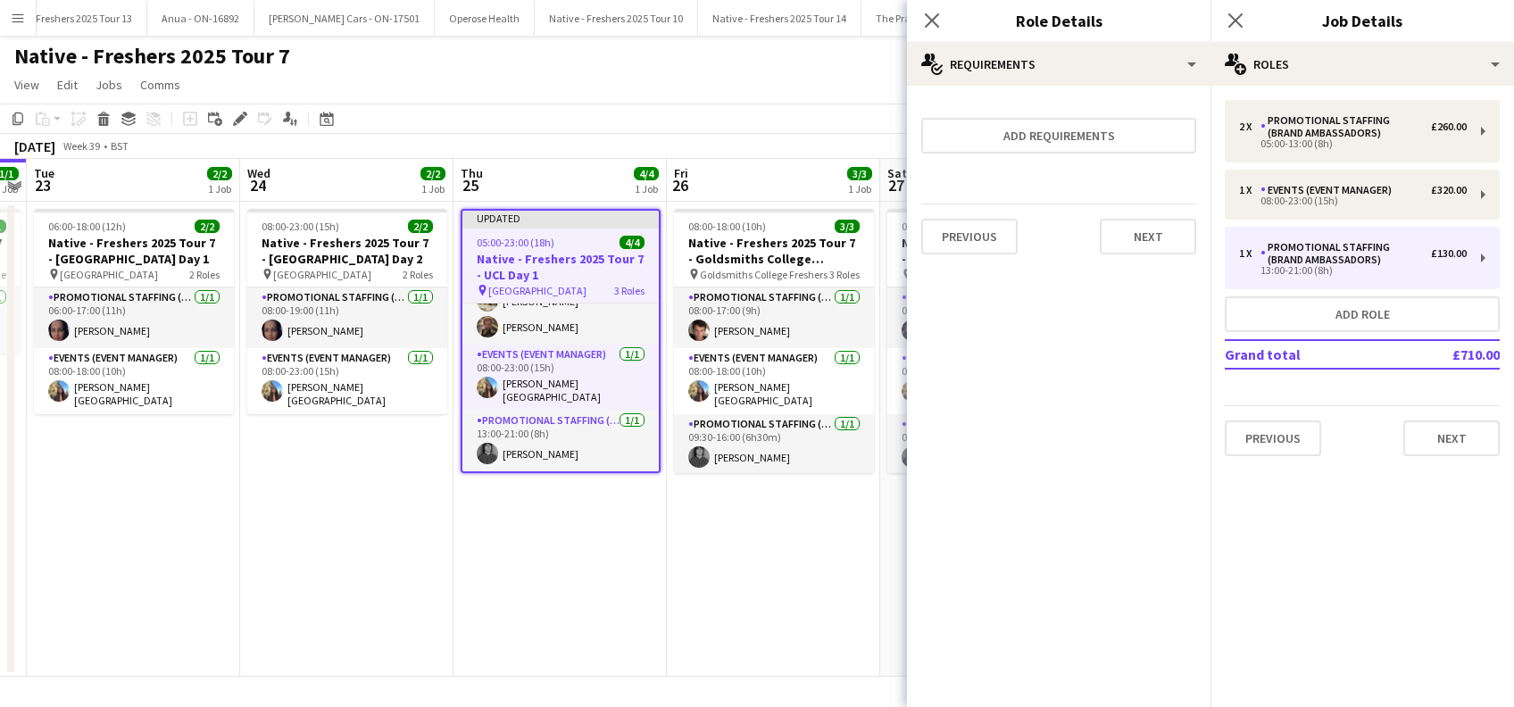
scroll to position [39, 0]
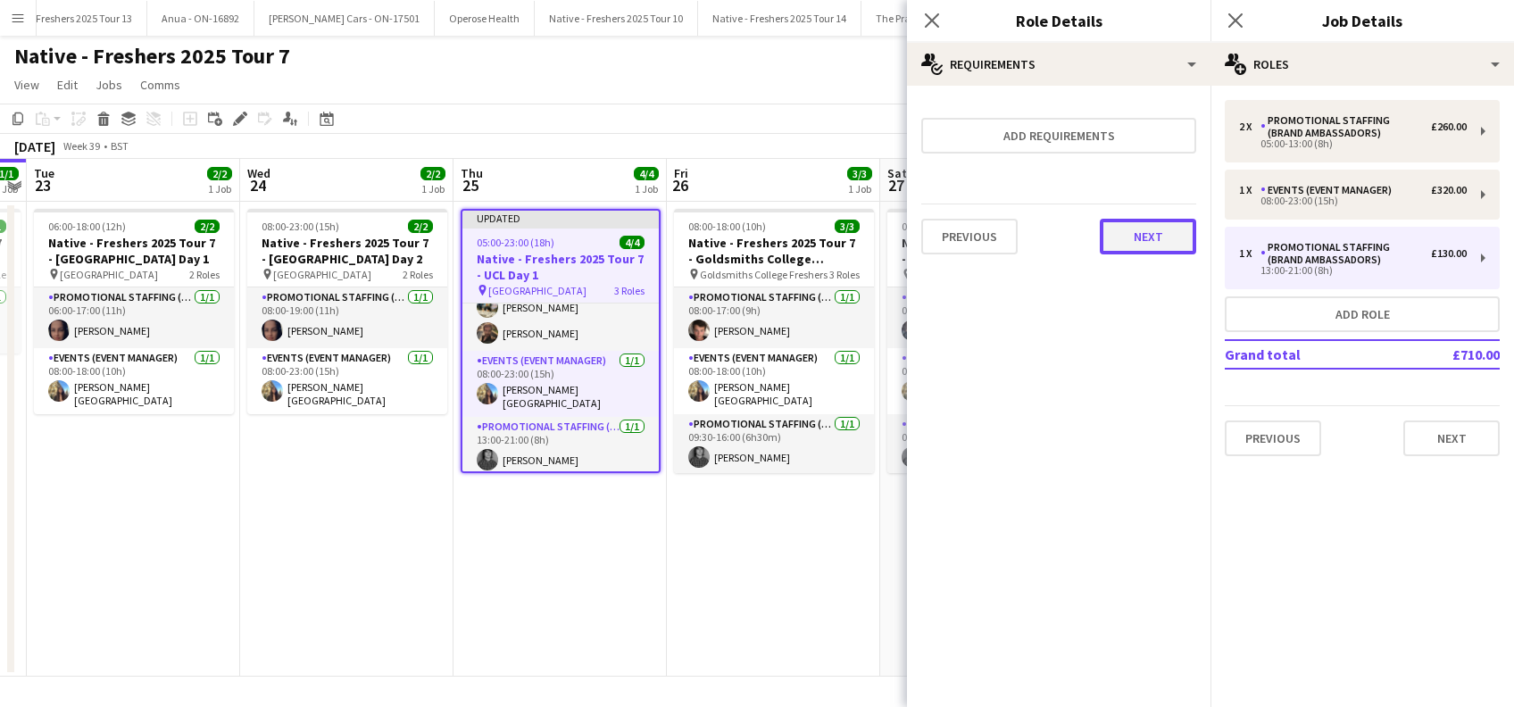
click at [1168, 240] on button "Next" at bounding box center [1147, 237] width 96 height 36
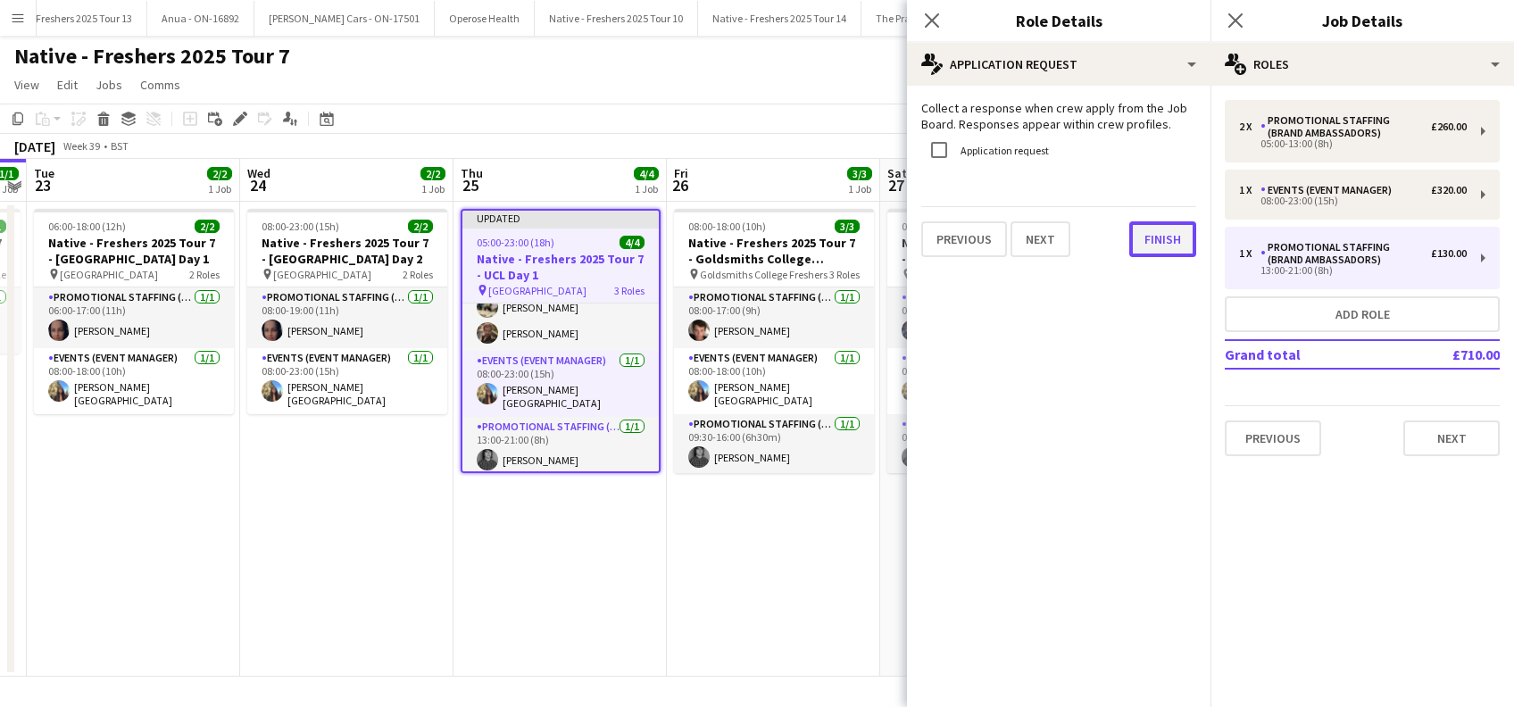
click at [1144, 241] on button "Finish" at bounding box center [1162, 239] width 67 height 36
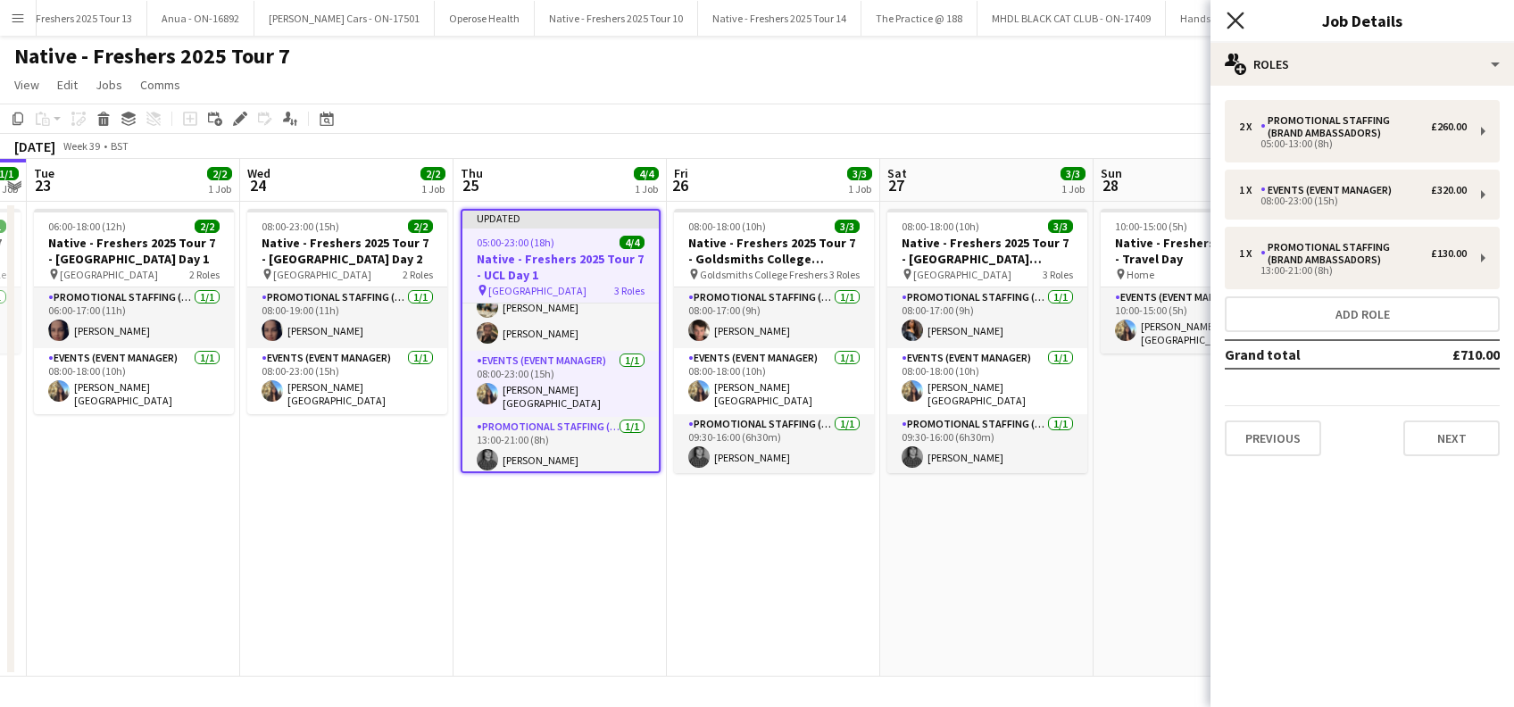
click at [1233, 17] on icon "Close pop-in" at bounding box center [1234, 20] width 17 height 17
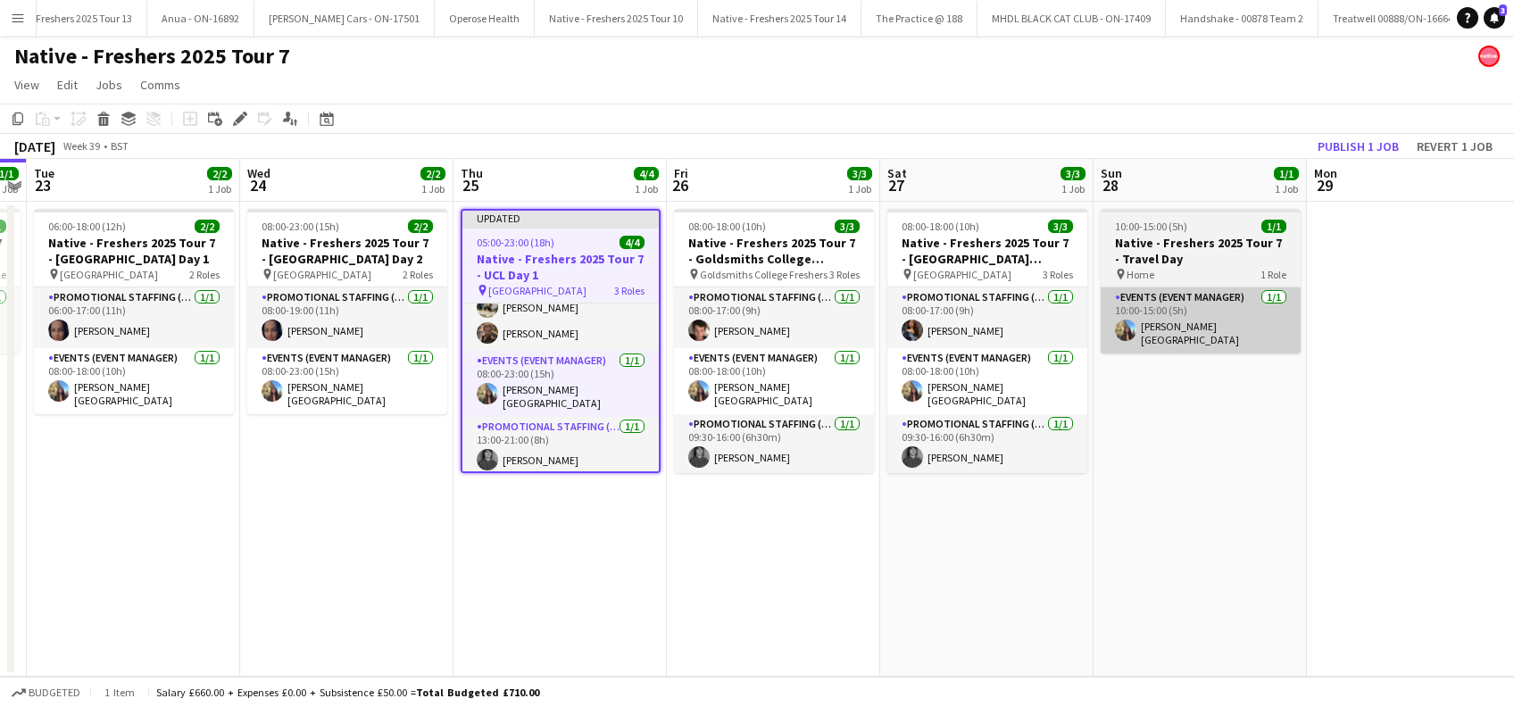
drag, startPoint x: 1014, startPoint y: 541, endPoint x: 1266, endPoint y: 316, distance: 338.2
click at [1015, 539] on app-date-cell "08:00-18:00 (10h) 3/3 Native - Freshers 2025 Tour 7 - University of Arts London…" at bounding box center [986, 439] width 213 height 475
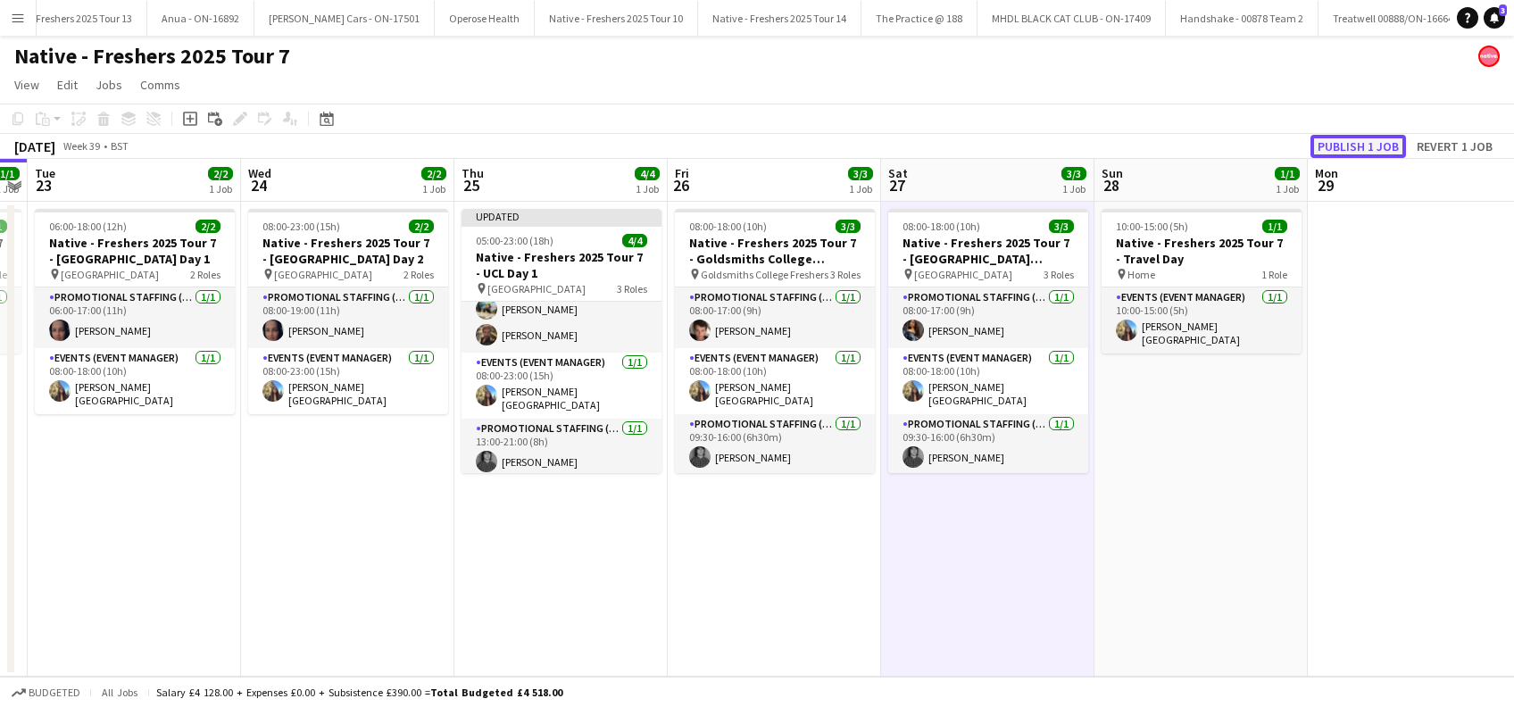
click at [1365, 147] on button "Publish 1 job" at bounding box center [1357, 146] width 95 height 23
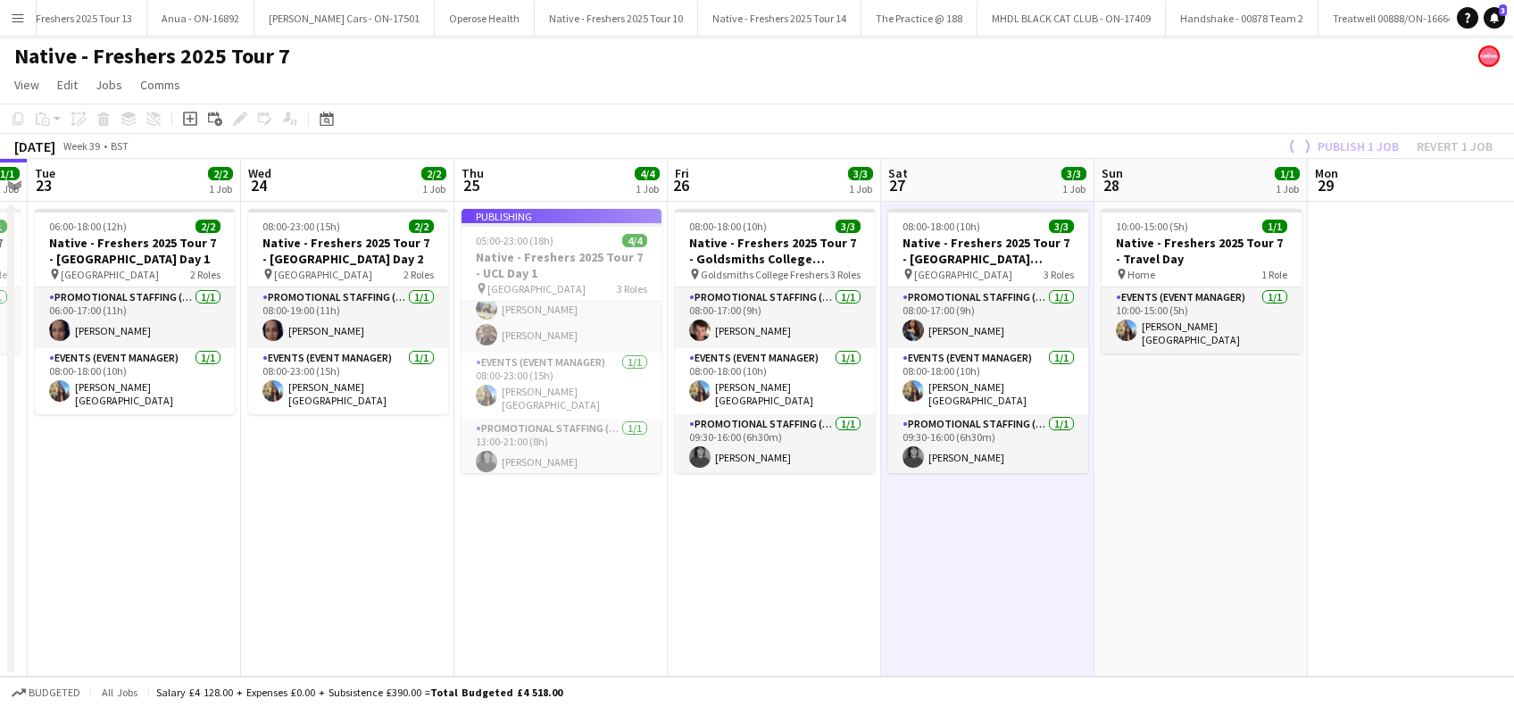
scroll to position [21, 0]
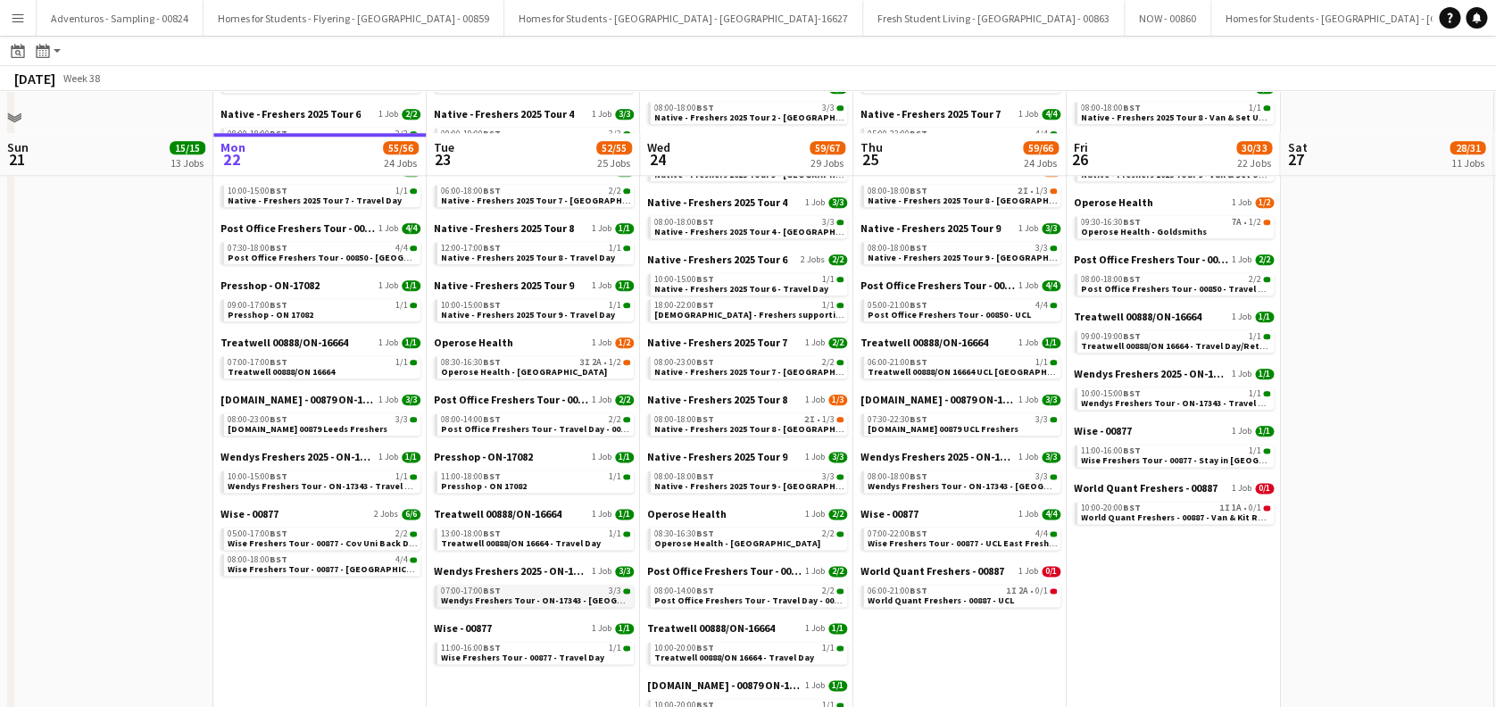
scroll to position [833, 0]
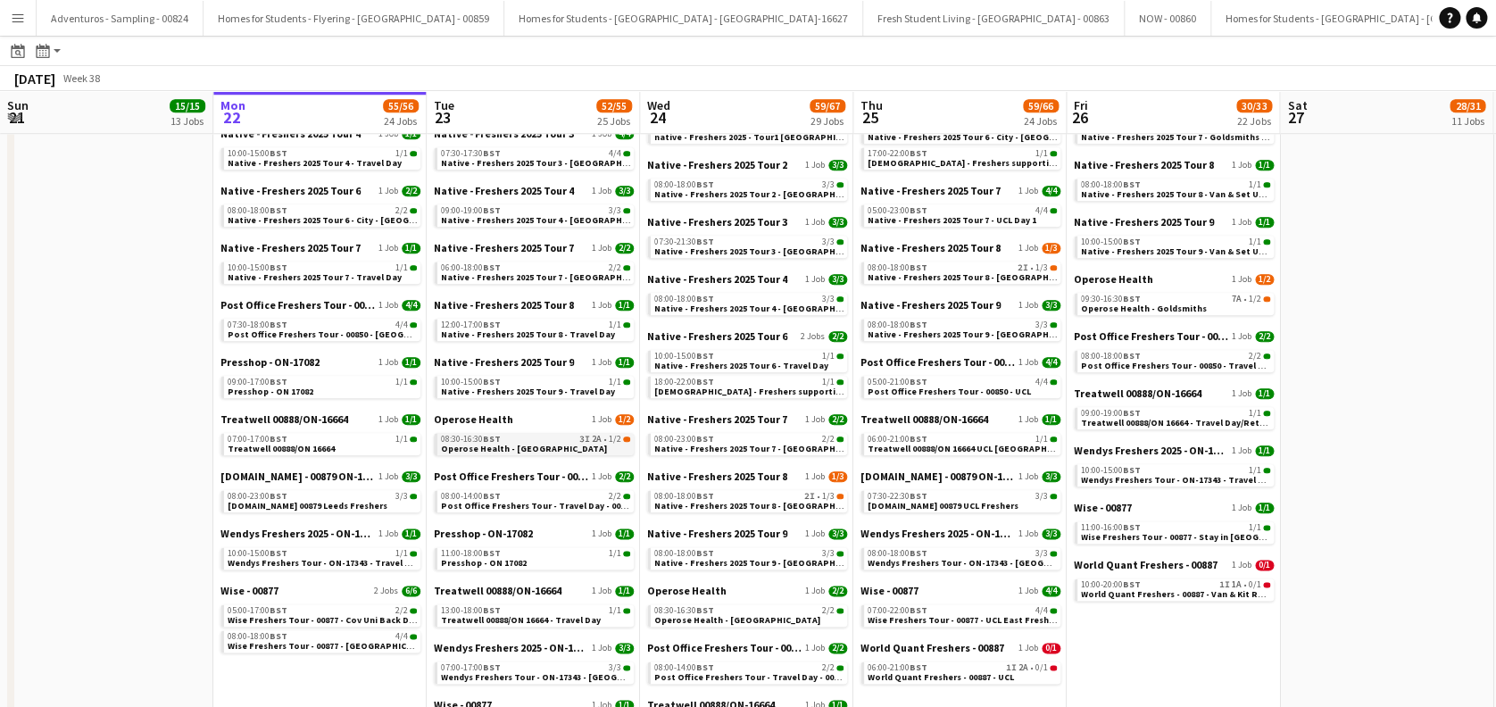
click at [583, 443] on link "08:30-16:30 BST 3I 2A • 1/2 Operose Health - Leeds Uni" at bounding box center [535, 443] width 189 height 21
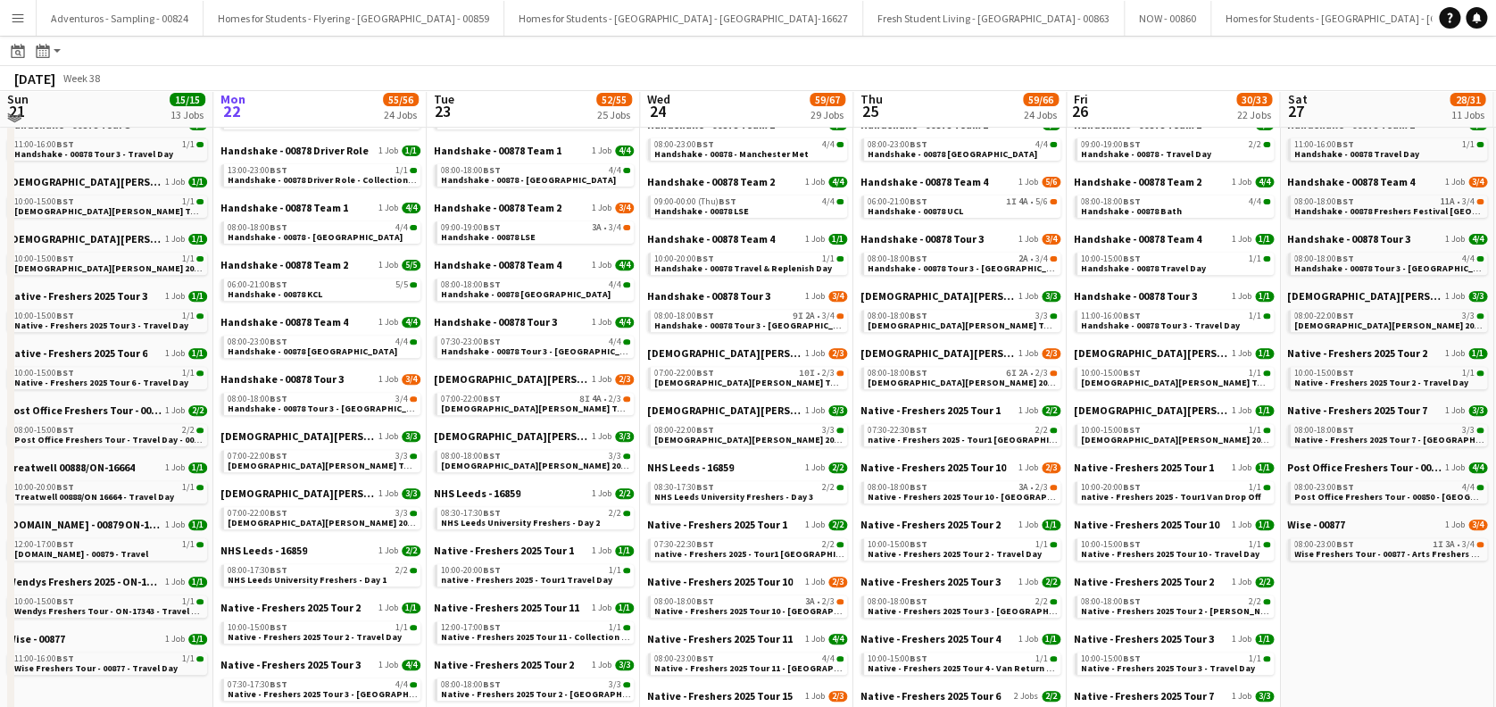
scroll to position [237, 0]
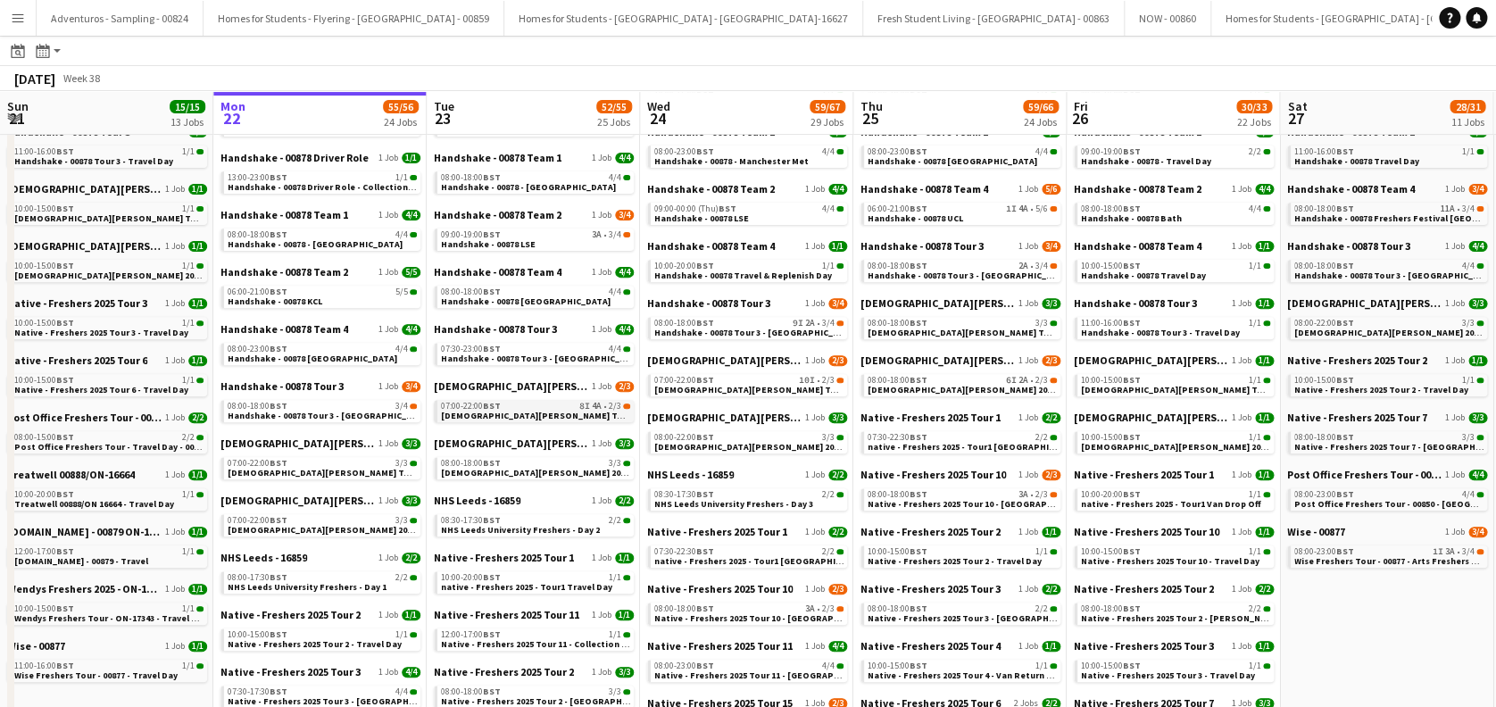
click at [537, 407] on div "07:00-22:00 BST 8I 4A • 2/3" at bounding box center [535, 406] width 189 height 9
click at [543, 241] on link "09:00-19:00 BST 3A • 3/4 Handshake - 00878 LSE" at bounding box center [535, 238] width 189 height 21
click at [538, 412] on span "[DEMOGRAPHIC_DATA][PERSON_NAME] Tour 1 - 00848 - [GEOGRAPHIC_DATA]" at bounding box center [603, 416] width 324 height 12
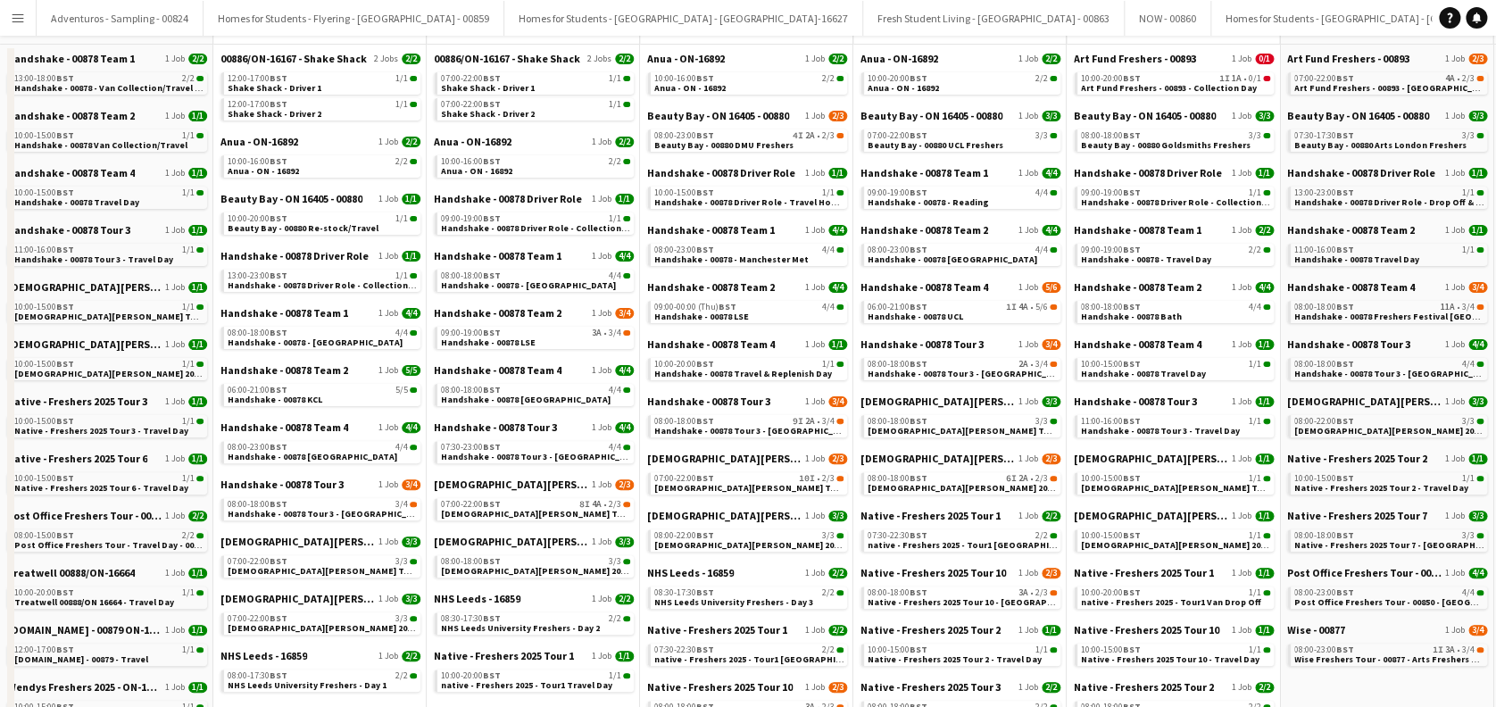
scroll to position [0, 0]
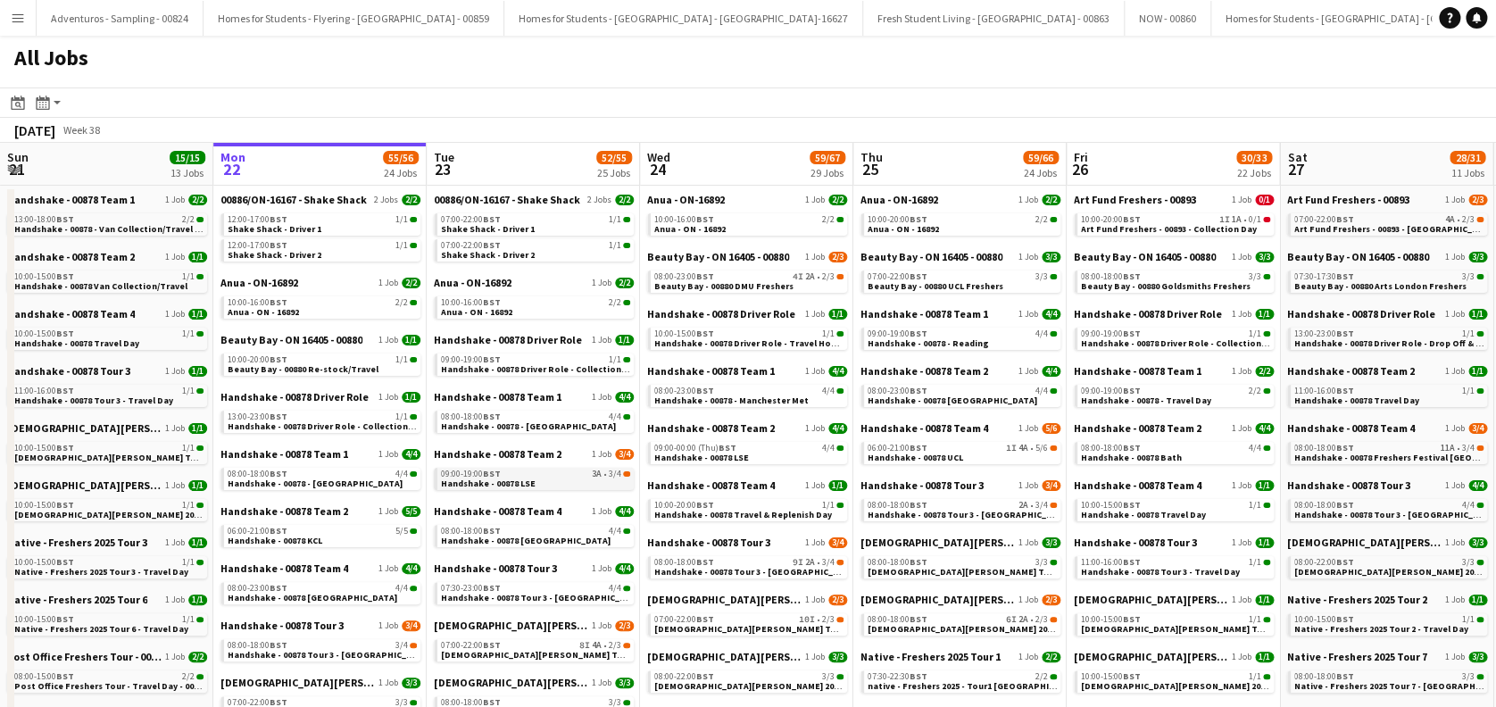
click at [521, 483] on span "Handshake - 00878 LSE" at bounding box center [488, 483] width 95 height 12
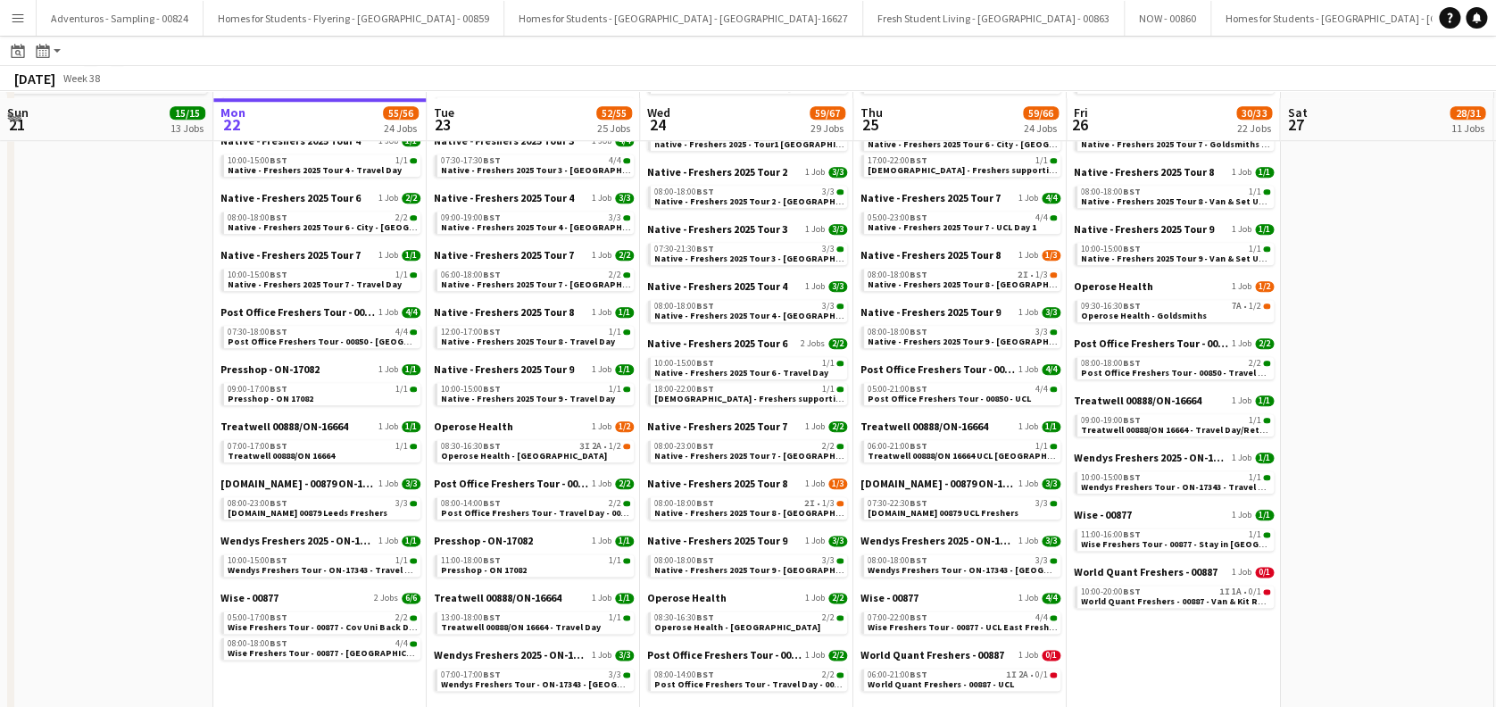
scroll to position [833, 0]
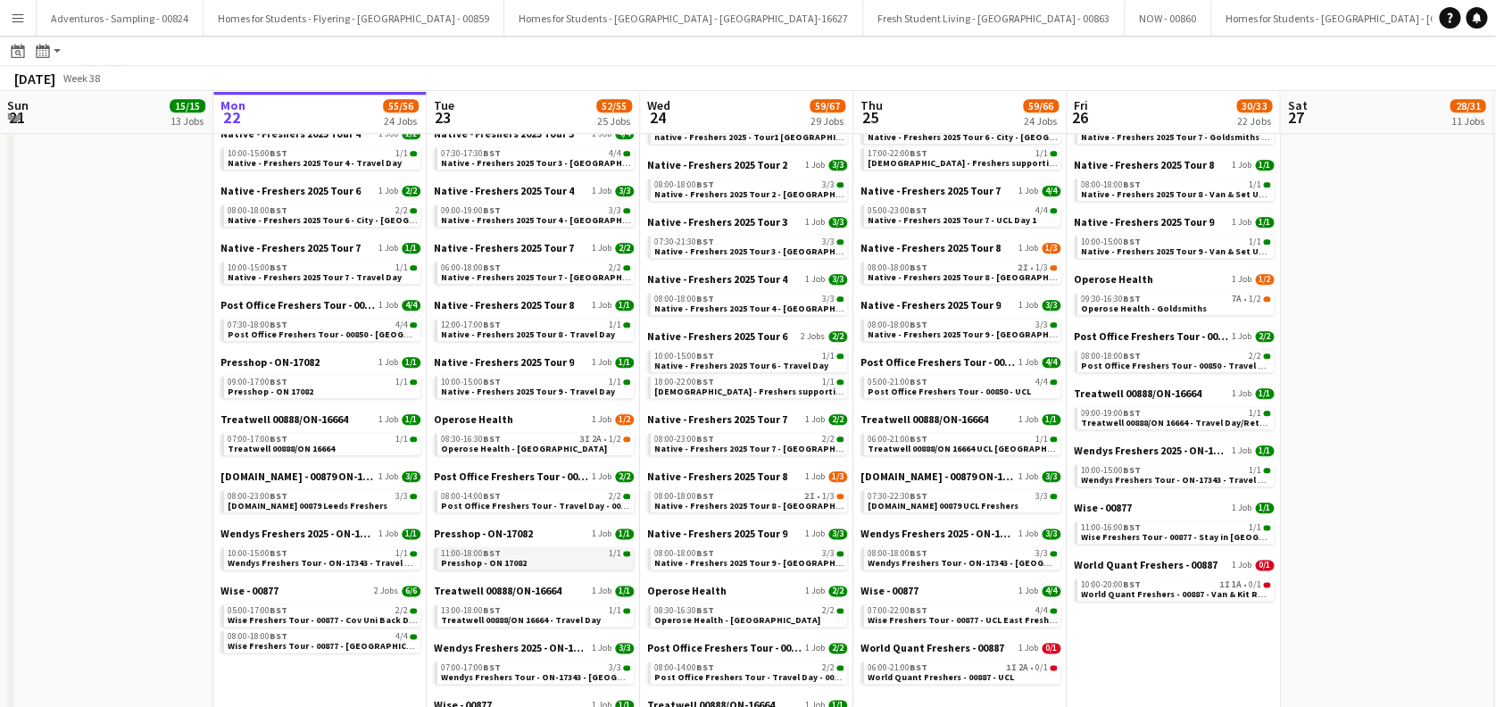
click at [522, 565] on link "11:00-18:00 BST 1/1 Presshop - ON 17082" at bounding box center [535, 557] width 189 height 21
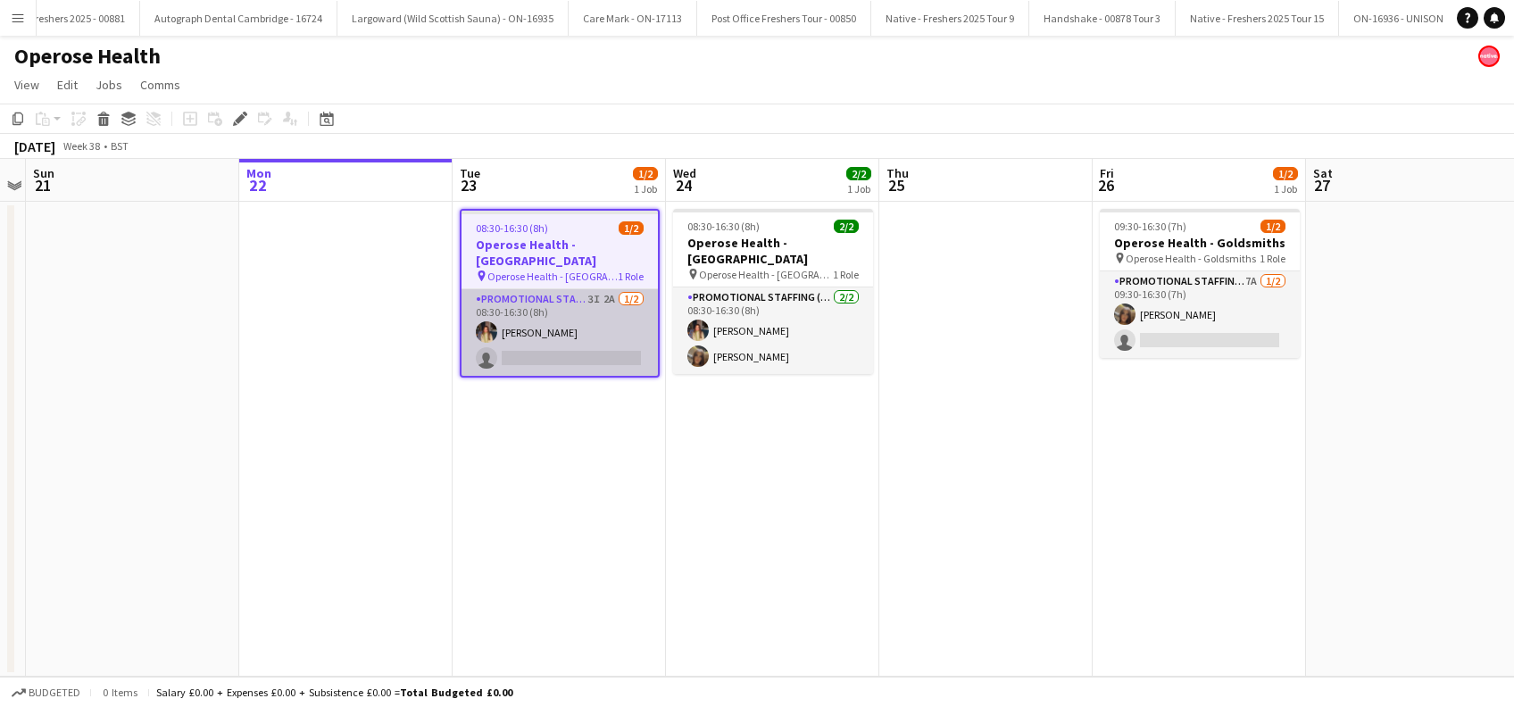
scroll to position [0, 7794]
click at [557, 341] on app-card-role "Promotional Staffing (Brand Ambassadors) 3I 2A 1/2 08:30-16:30 (8h) Mia Tillyar…" at bounding box center [559, 332] width 196 height 87
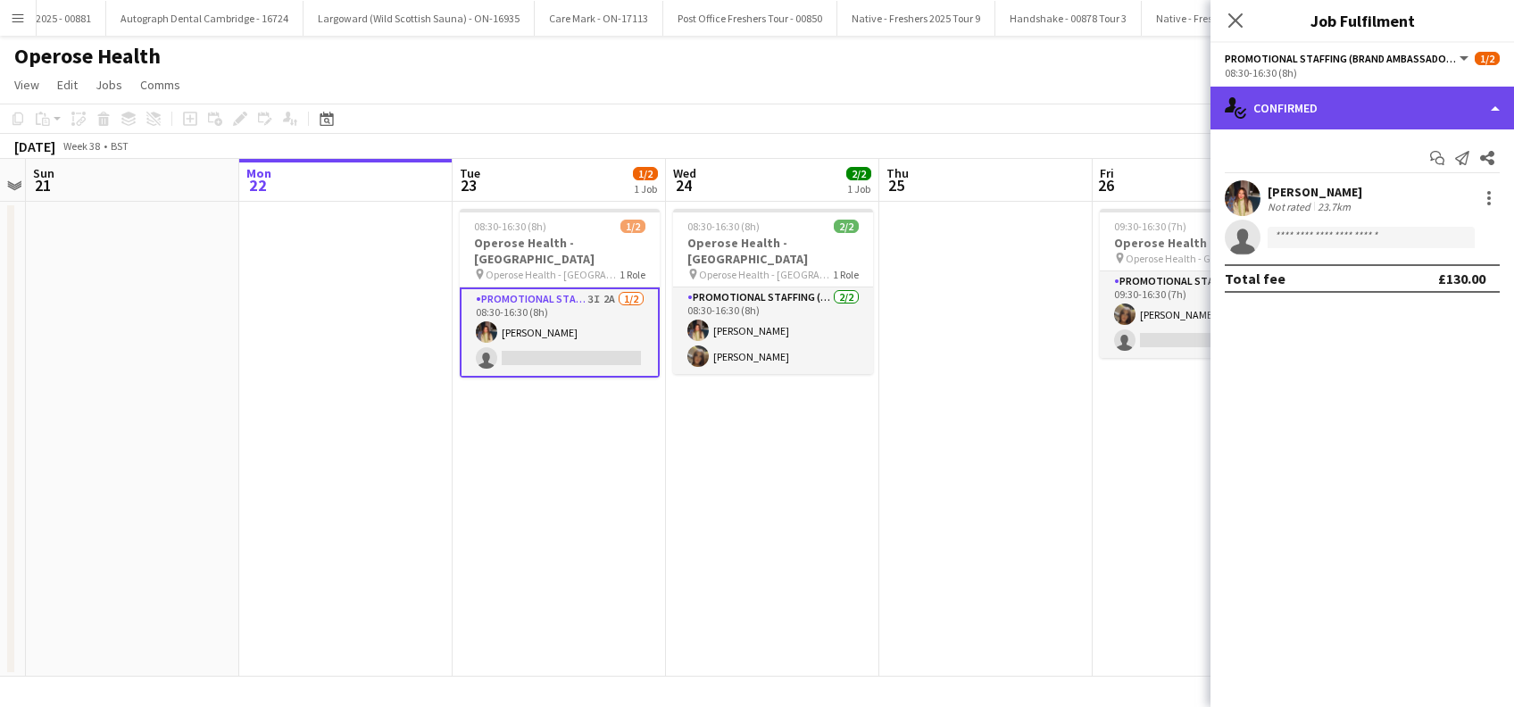
click at [1396, 104] on div "single-neutral-actions-check-2 Confirmed" at bounding box center [1361, 108] width 303 height 43
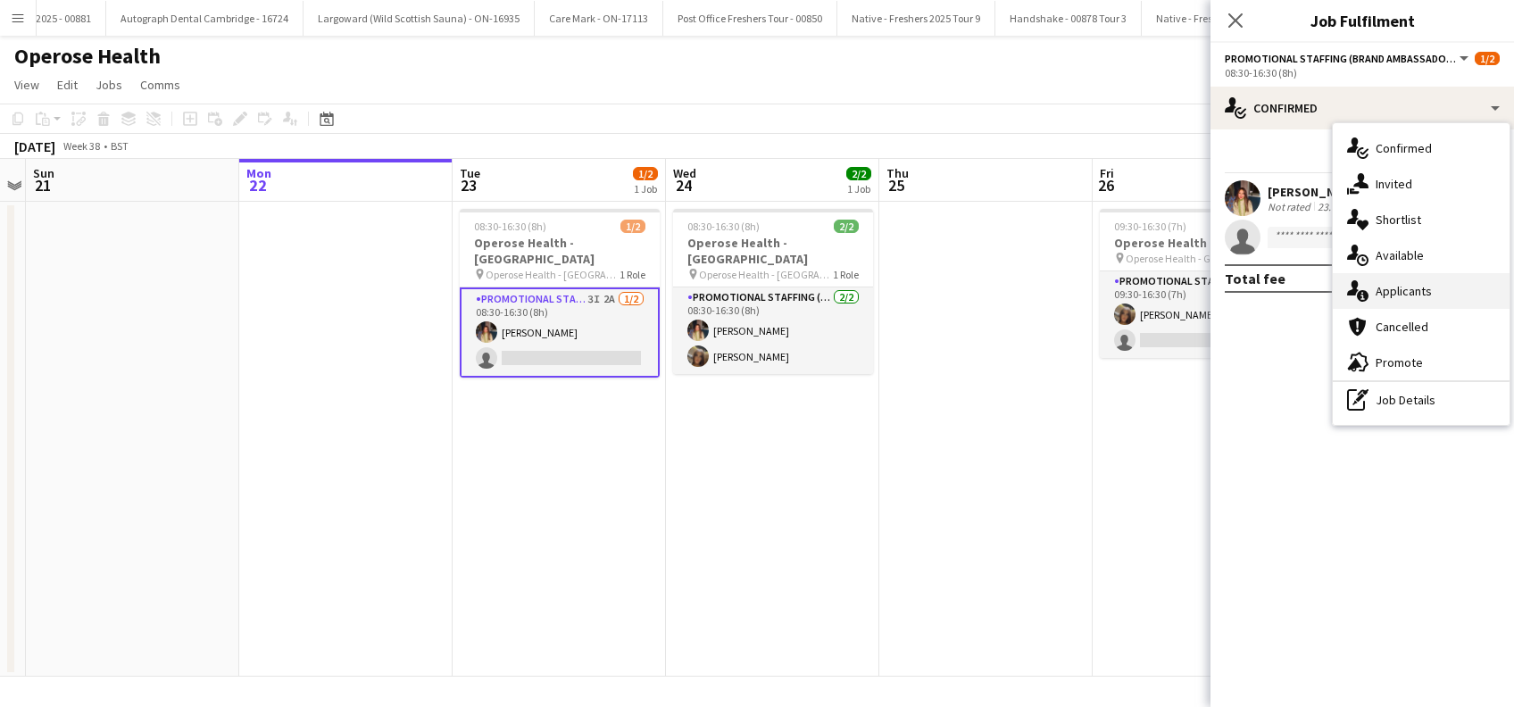
click at [1397, 294] on span "Applicants" at bounding box center [1403, 291] width 56 height 16
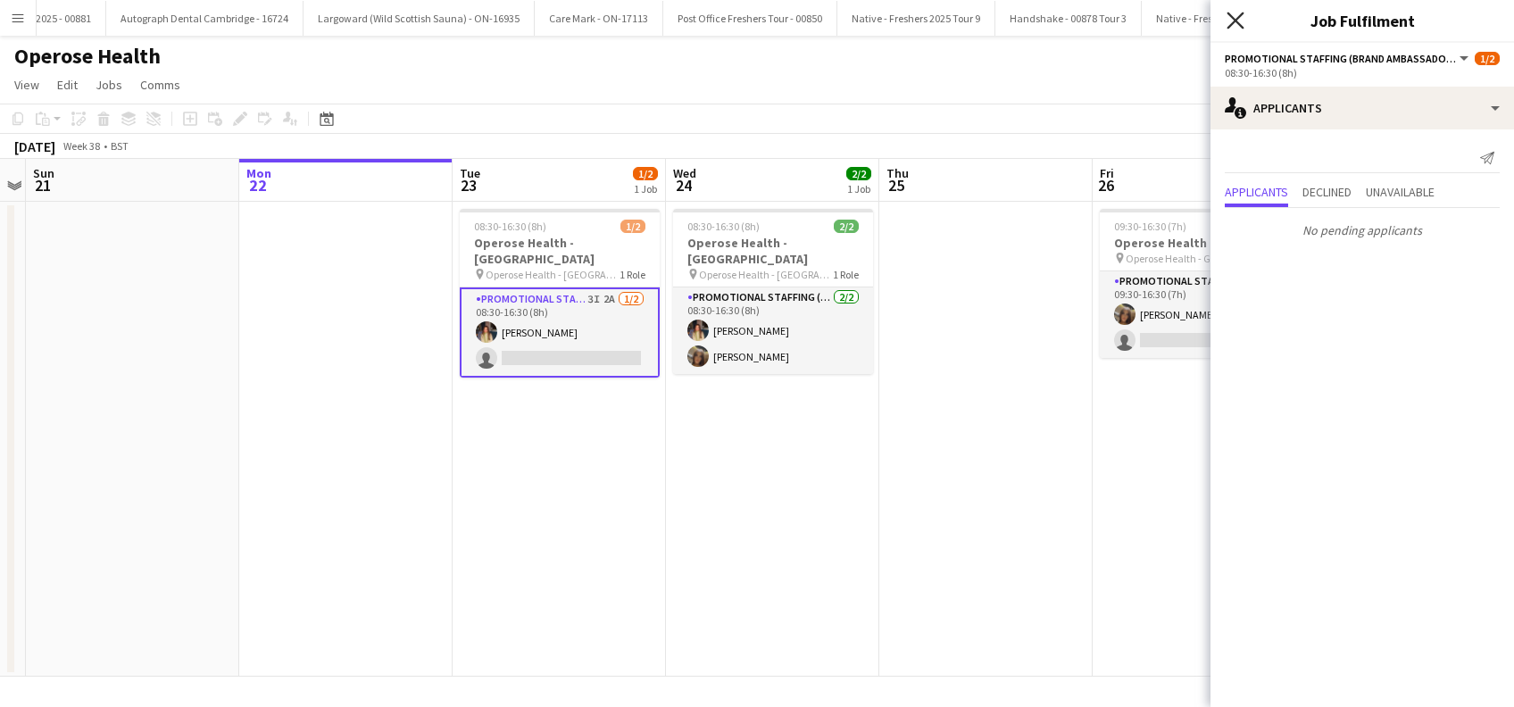
click at [1234, 20] on icon at bounding box center [1234, 20] width 17 height 17
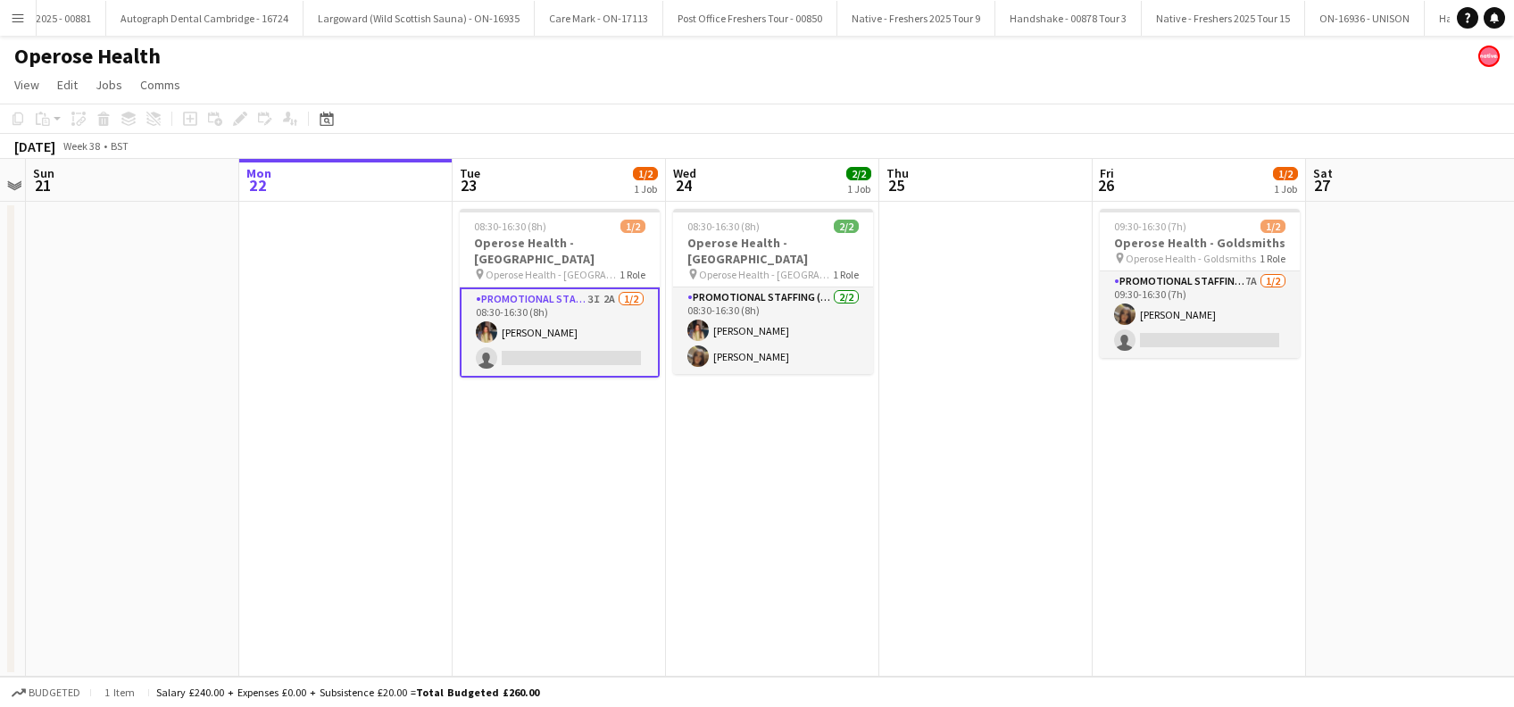
drag, startPoint x: 445, startPoint y: 451, endPoint x: 681, endPoint y: 386, distance: 244.4
click at [450, 452] on app-date-cell at bounding box center [345, 439] width 213 height 475
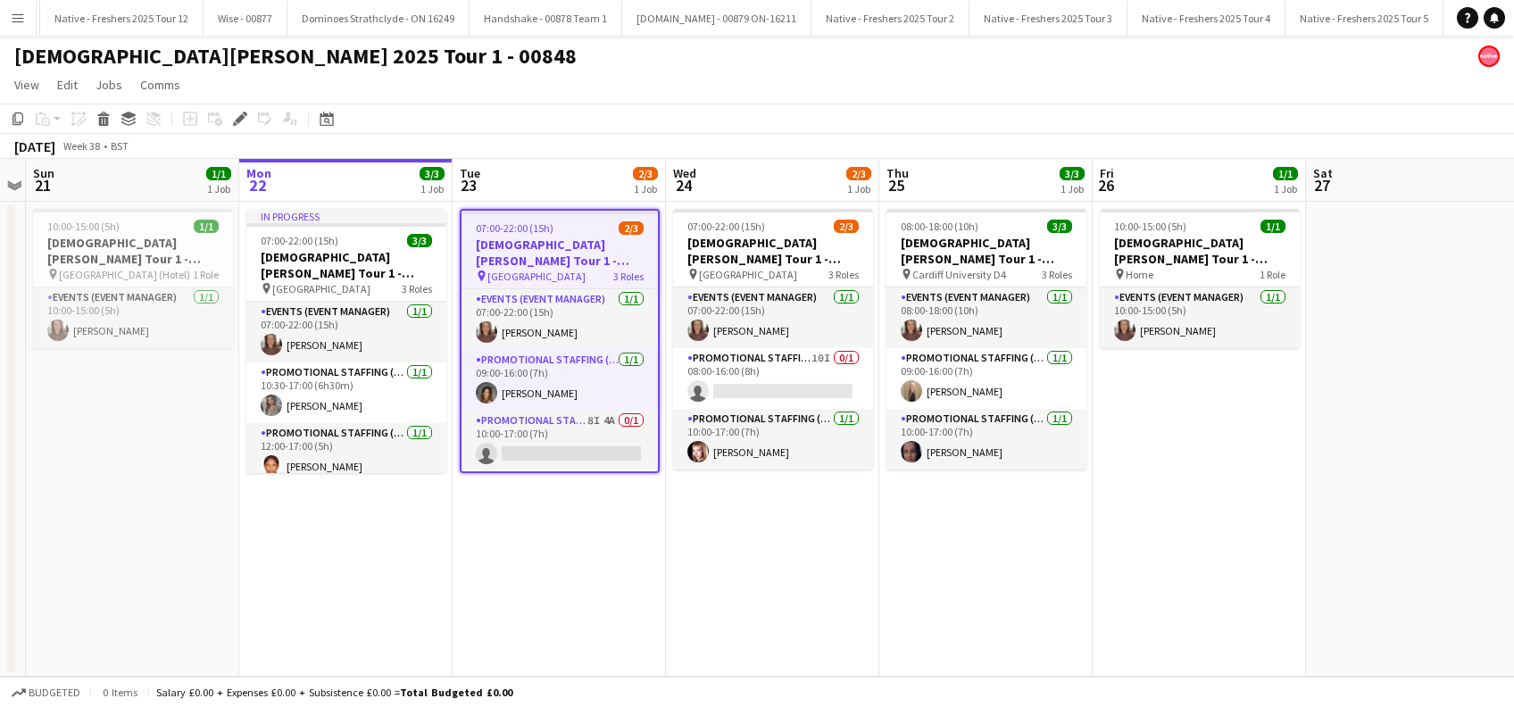
scroll to position [0, 4294]
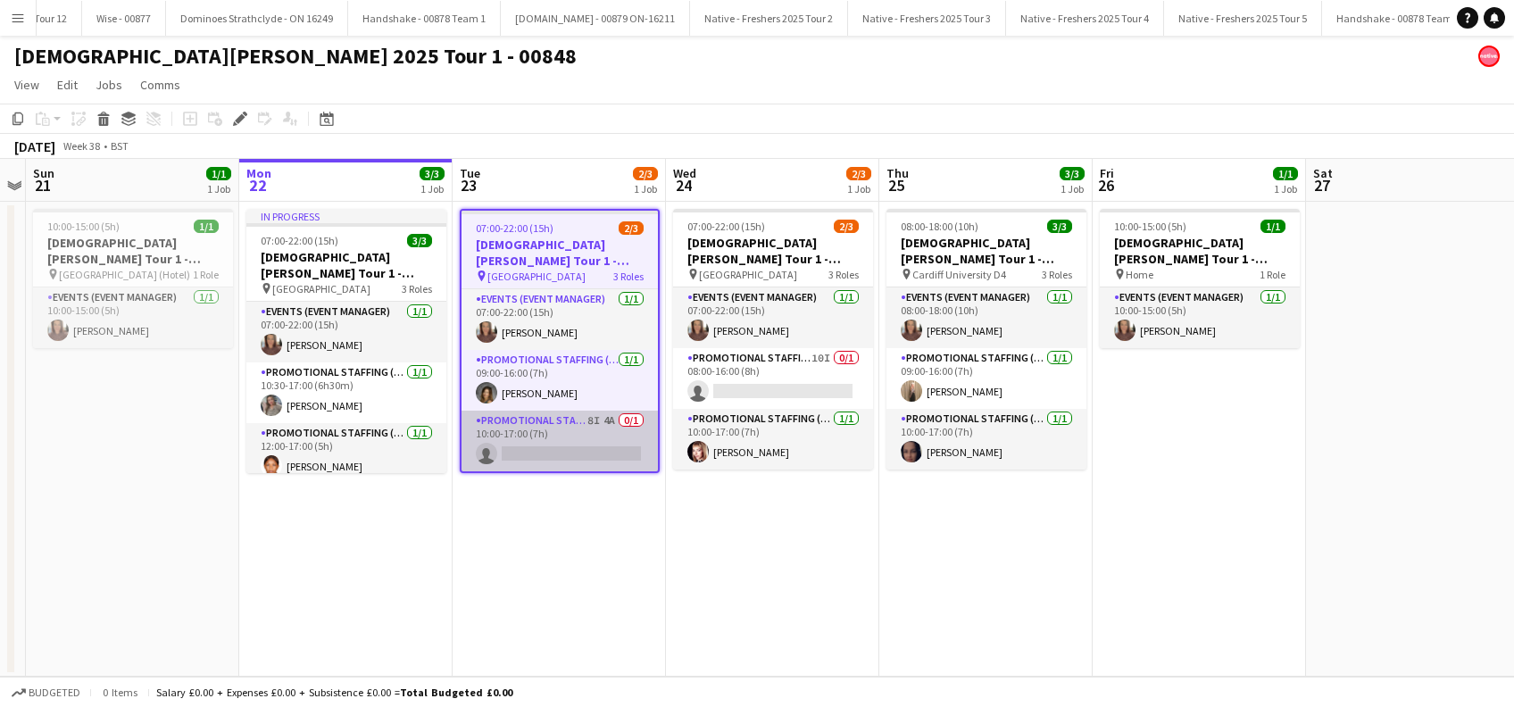
click at [591, 455] on app-card-role "Promotional Staffing (Brand Ambassadors) 8I 4A 0/1 10:00-17:00 (7h) single-neut…" at bounding box center [559, 441] width 196 height 61
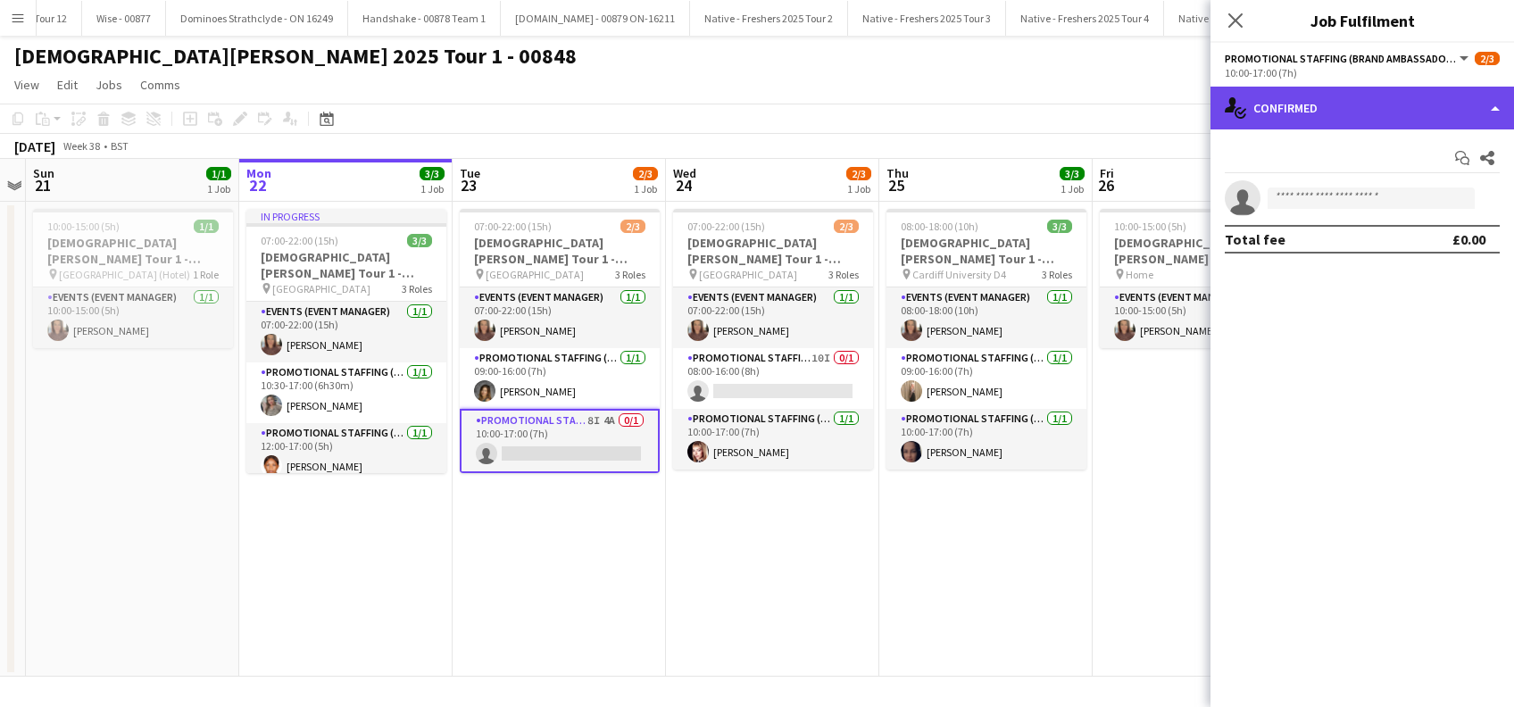
click at [1406, 103] on div "single-neutral-actions-check-2 Confirmed" at bounding box center [1361, 108] width 303 height 43
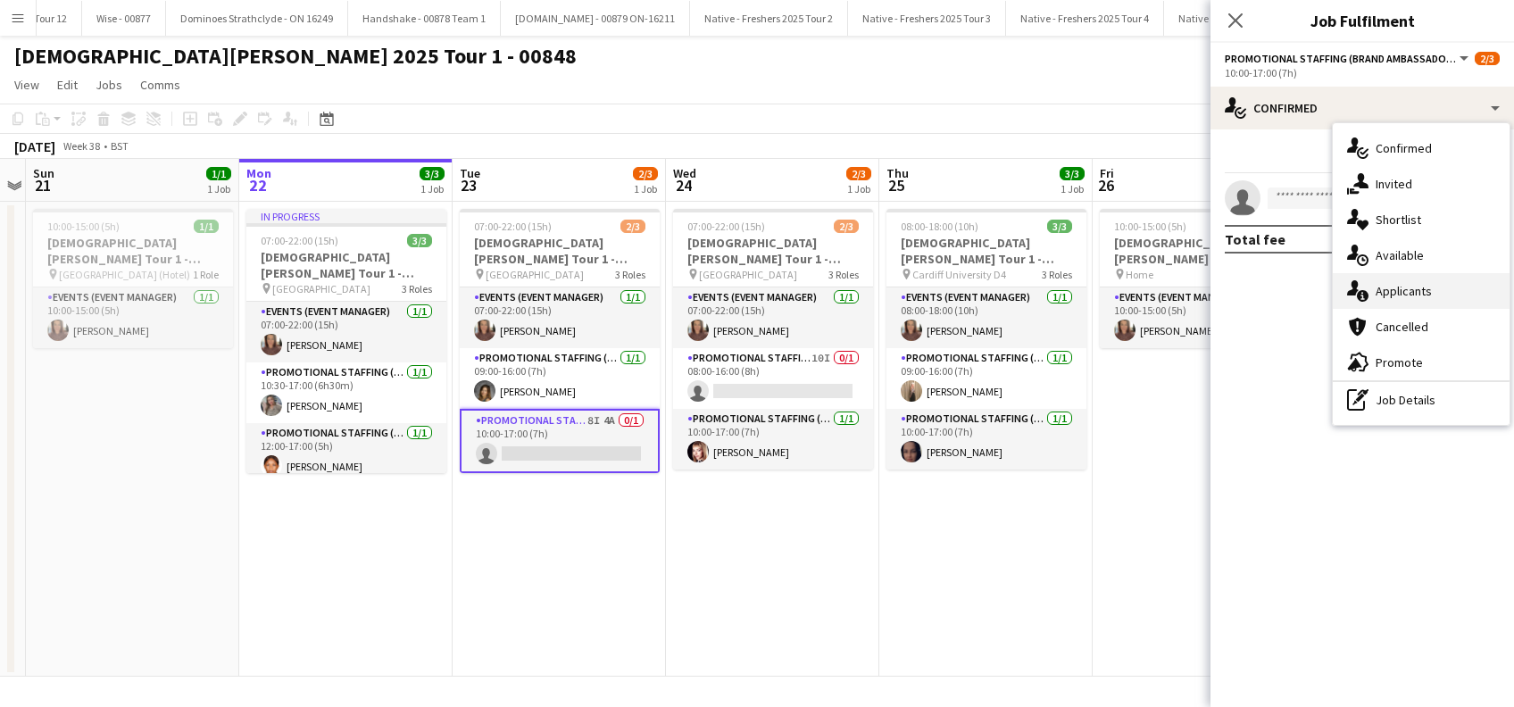
click at [1397, 286] on span "Applicants" at bounding box center [1403, 291] width 56 height 16
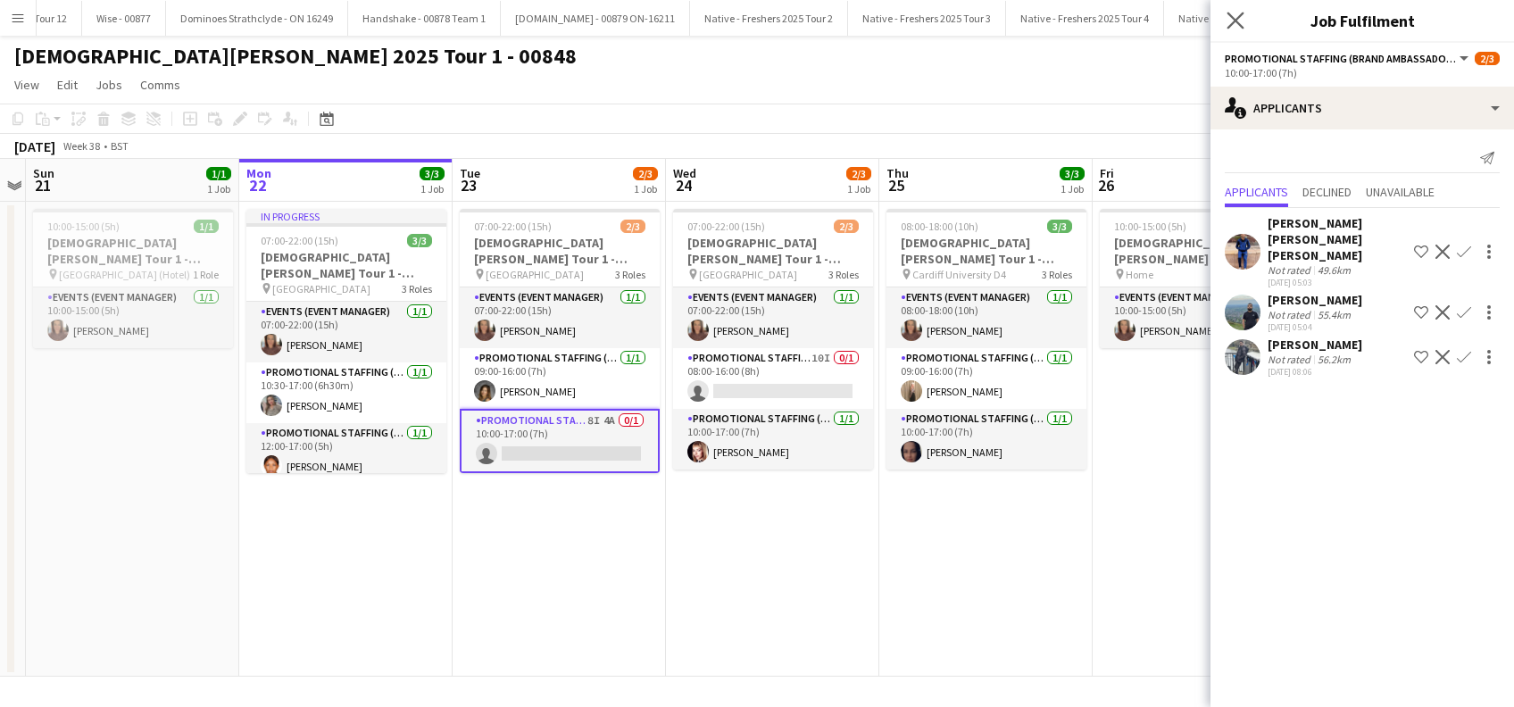
click at [1231, 9] on app-icon "Close pop-in" at bounding box center [1236, 21] width 26 height 26
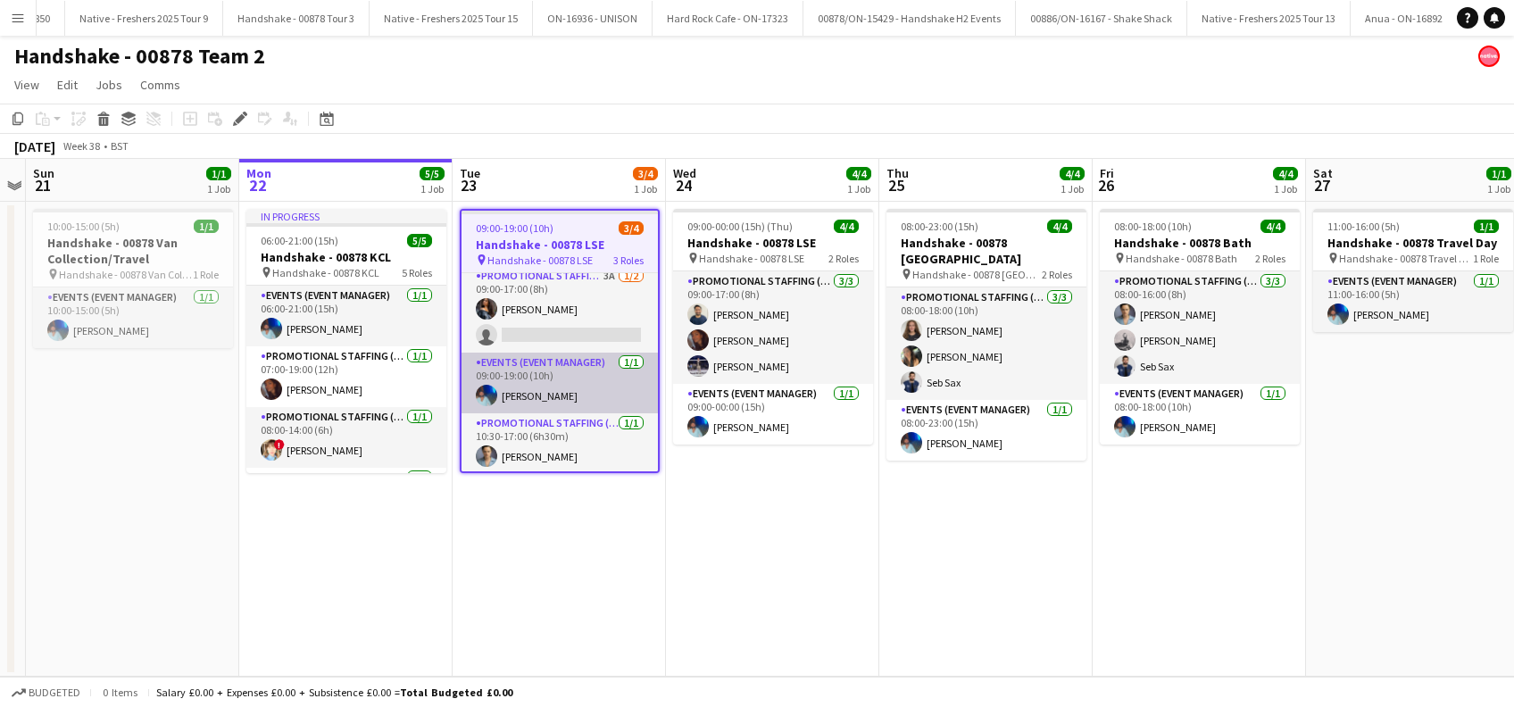
scroll to position [9, 0]
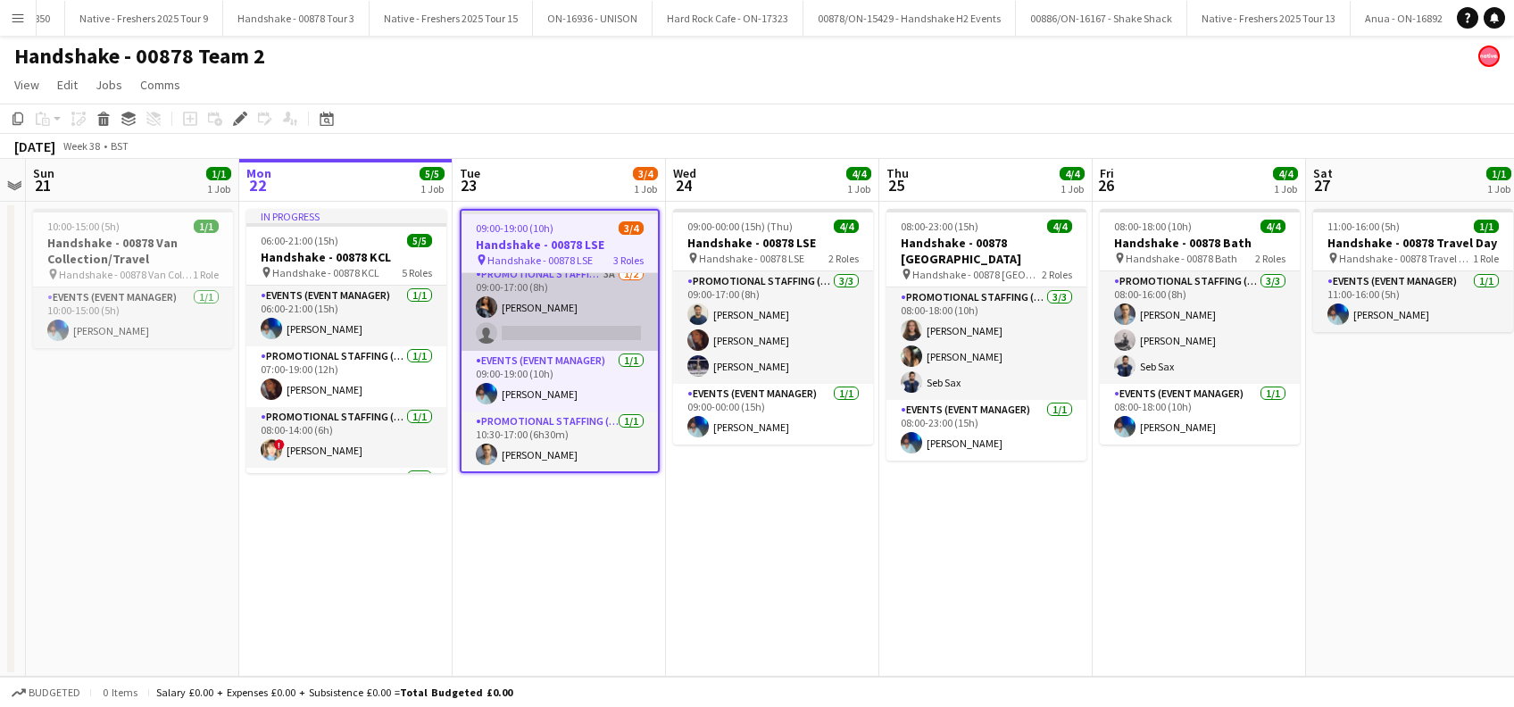
click at [554, 315] on app-card-role "Promotional Staffing (Brand Ambassadors) 3A 1/2 09:00-17:00 (8h) Alyssa Palmer …" at bounding box center [559, 307] width 196 height 87
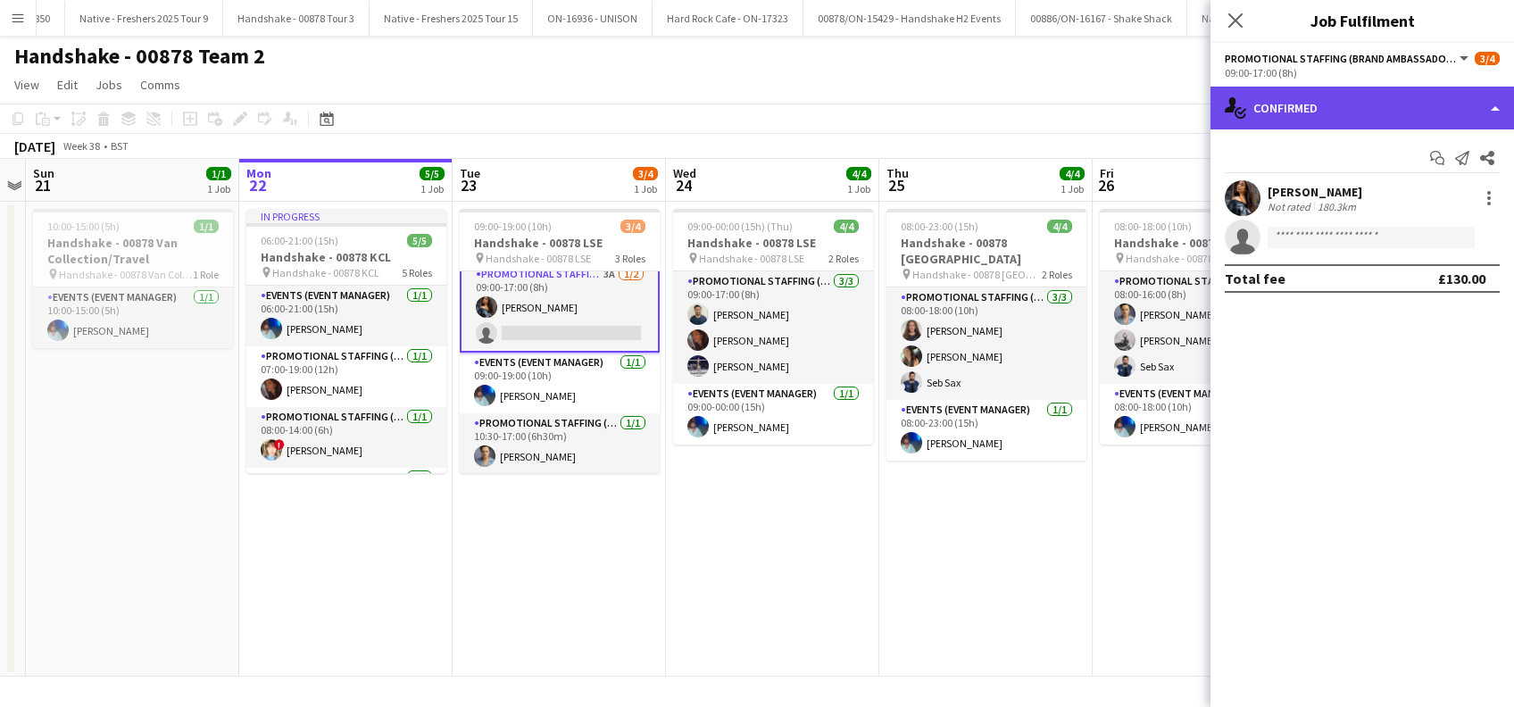
click at [1399, 97] on div "single-neutral-actions-check-2 Confirmed" at bounding box center [1361, 108] width 303 height 43
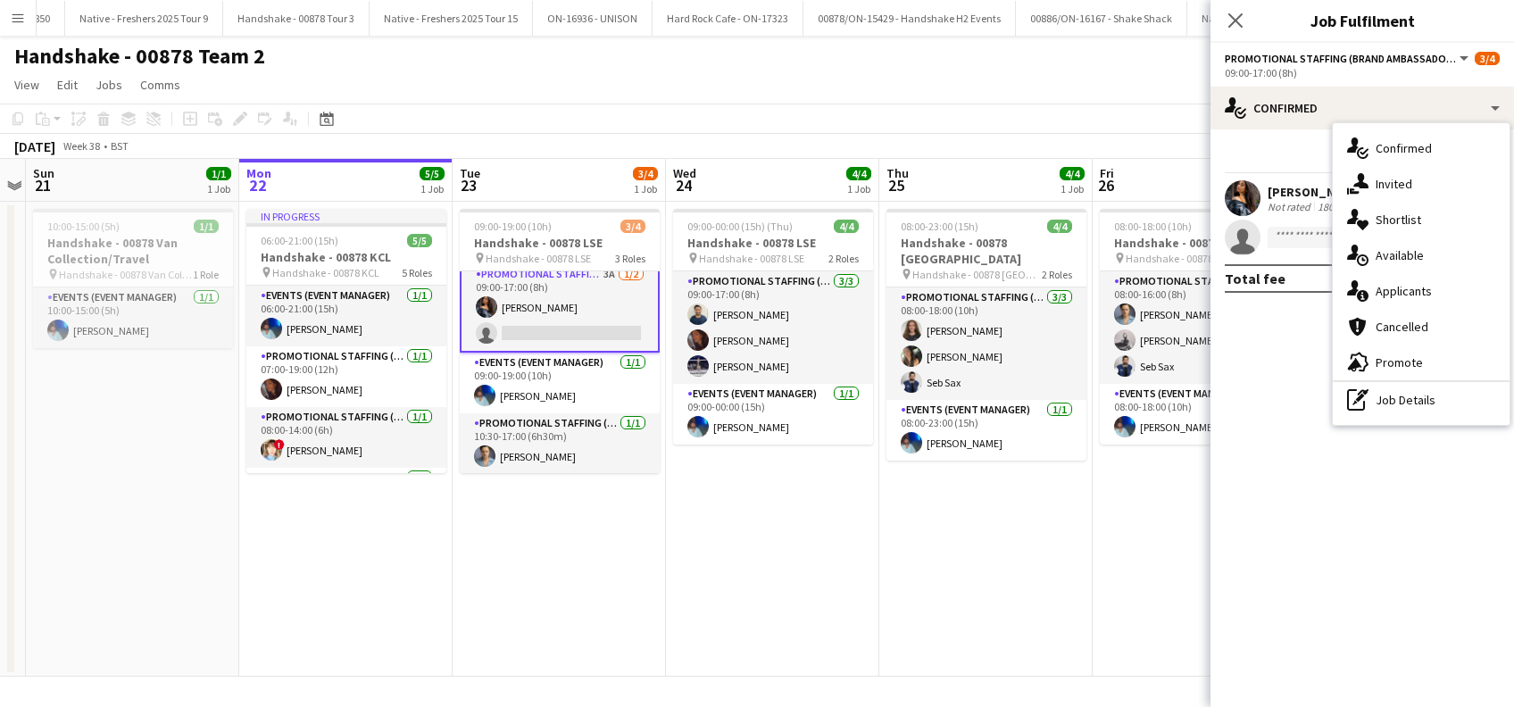
click at [1414, 289] on span "Applicants" at bounding box center [1403, 291] width 56 height 16
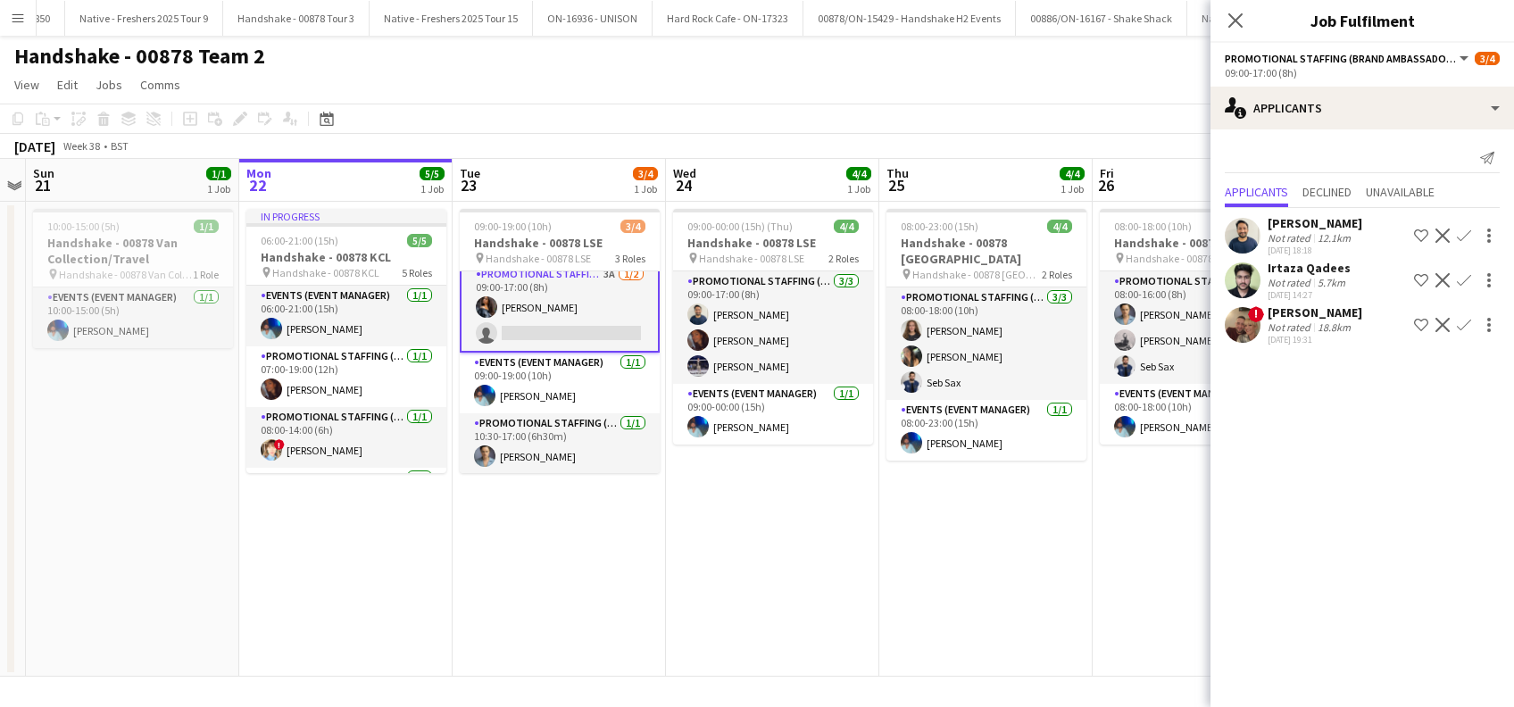
click at [1319, 271] on div "Irtaza Qadees" at bounding box center [1308, 268] width 83 height 16
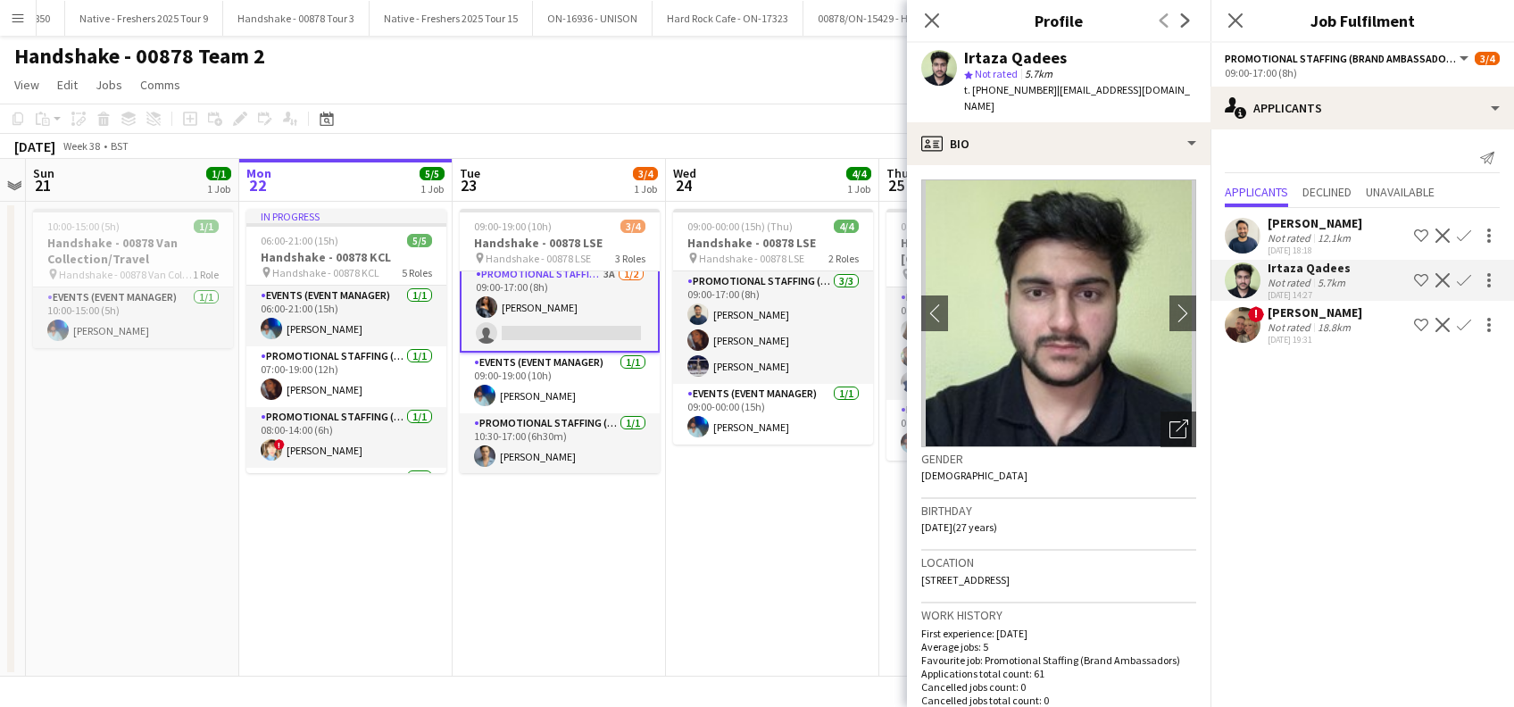
click at [1331, 227] on div "Ghulam Murtaza" at bounding box center [1314, 223] width 95 height 16
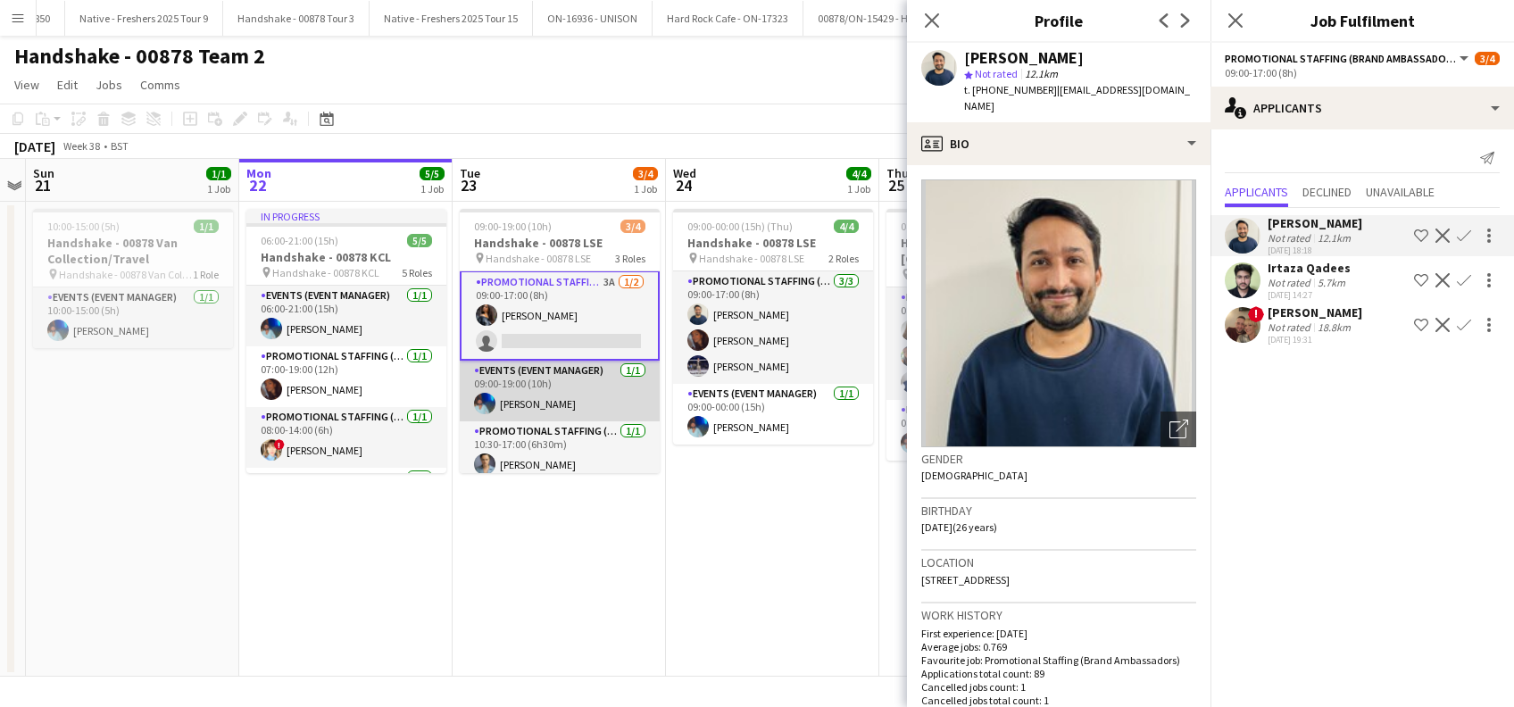
scroll to position [0, 0]
click at [1465, 232] on app-icon "Confirm" at bounding box center [1463, 235] width 14 height 14
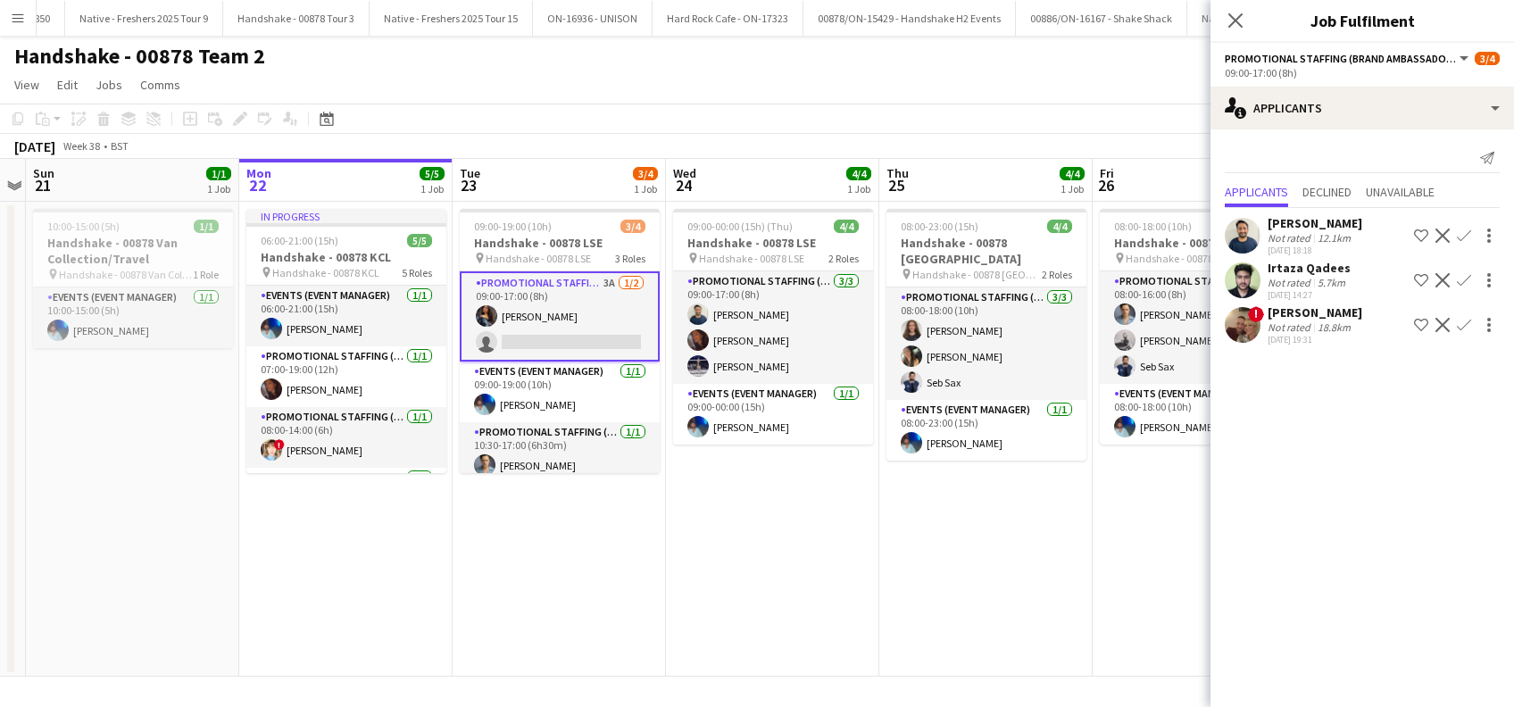
click at [1464, 236] on app-icon "Confirm" at bounding box center [1463, 235] width 14 height 14
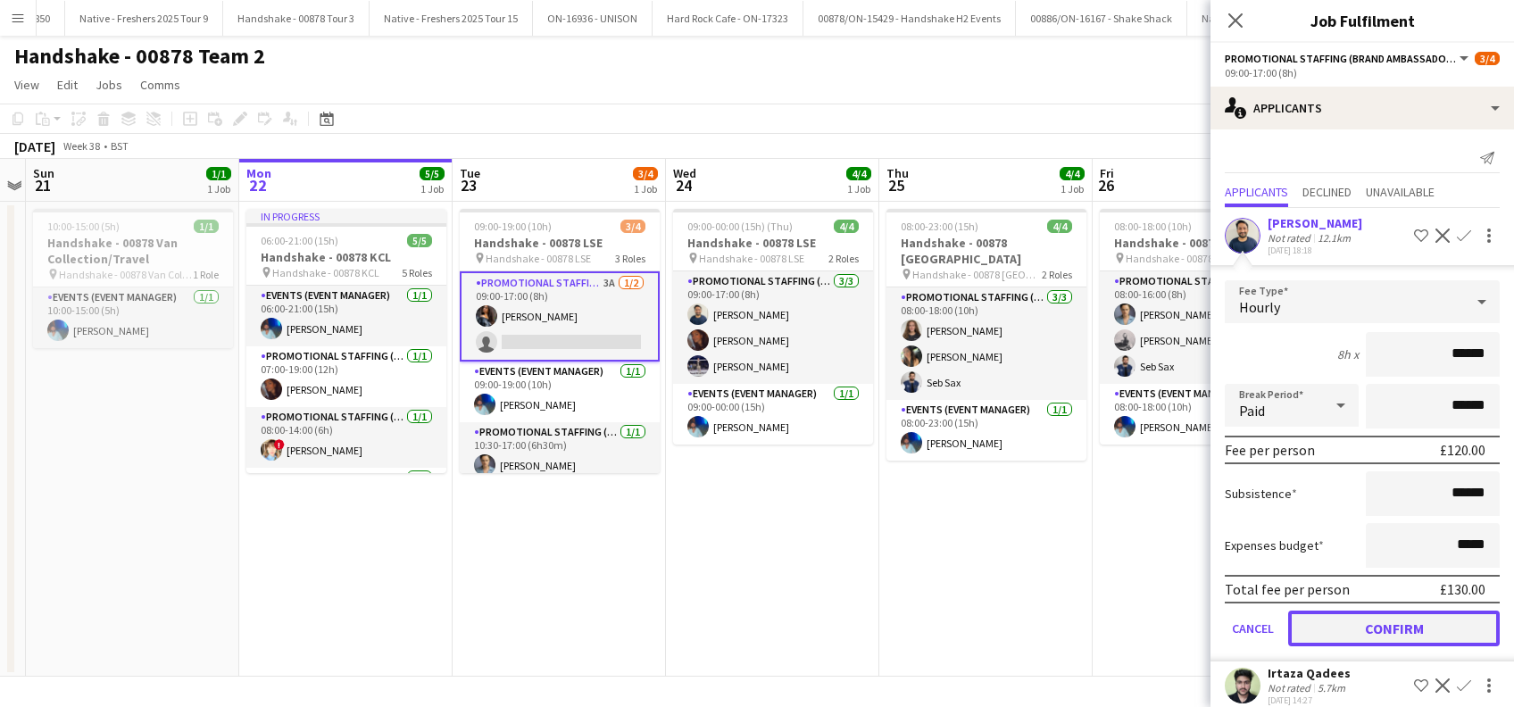
click at [1364, 620] on button "Confirm" at bounding box center [1394, 628] width 212 height 36
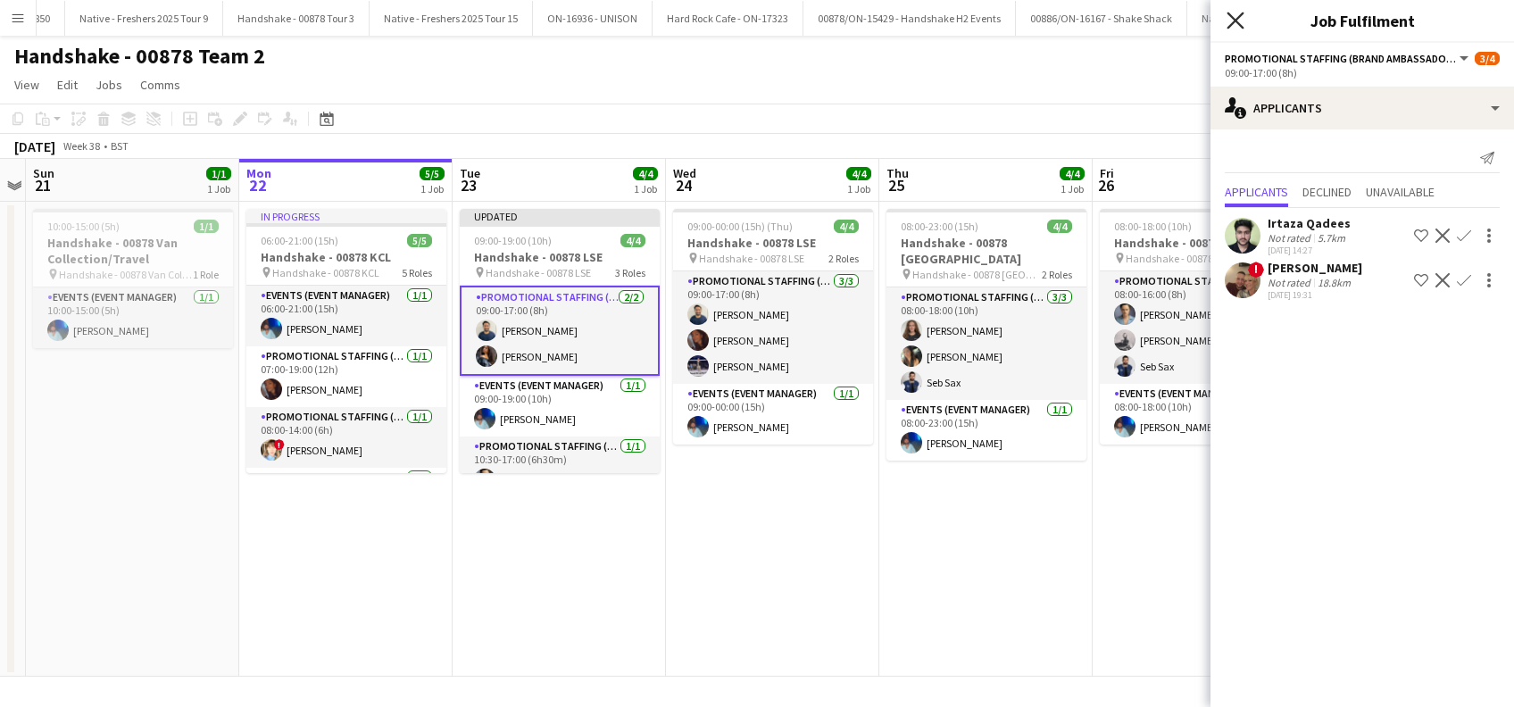
click at [1233, 24] on icon "Close pop-in" at bounding box center [1234, 20] width 17 height 17
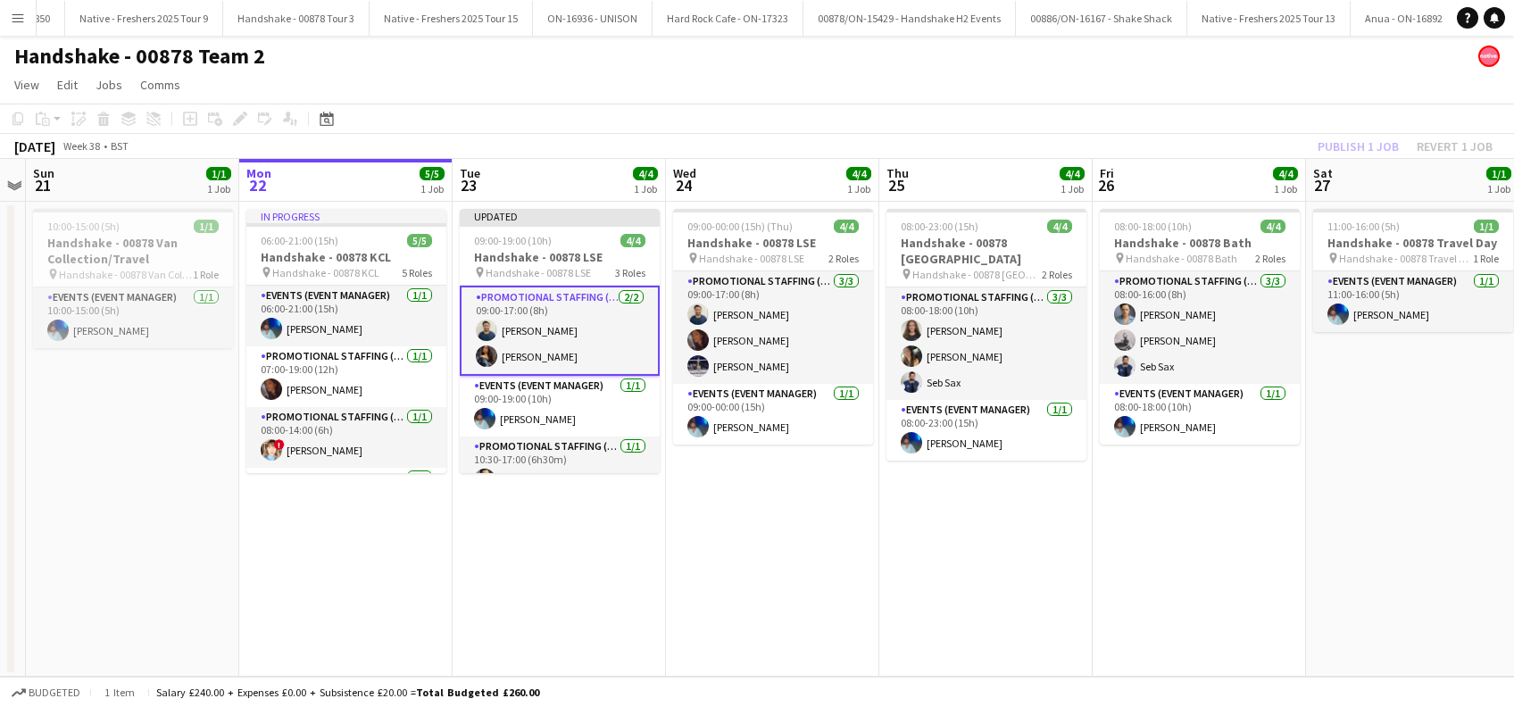
click at [587, 506] on app-date-cell "Updated 09:00-19:00 (10h) 4/4 Handshake - 00878 LSE pin Handshake - 00878 LSE 3…" at bounding box center [558, 439] width 213 height 475
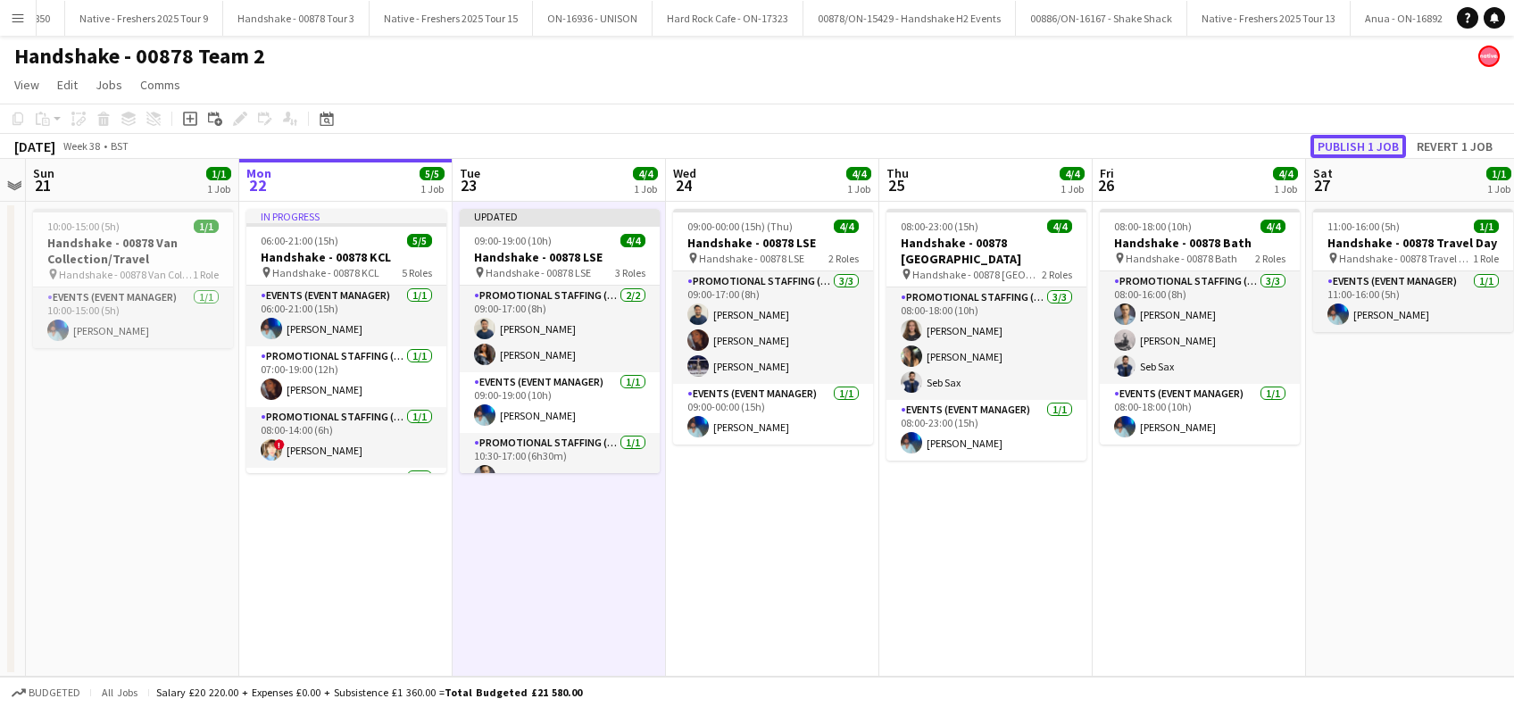
click at [1358, 155] on button "Publish 1 job" at bounding box center [1357, 146] width 95 height 23
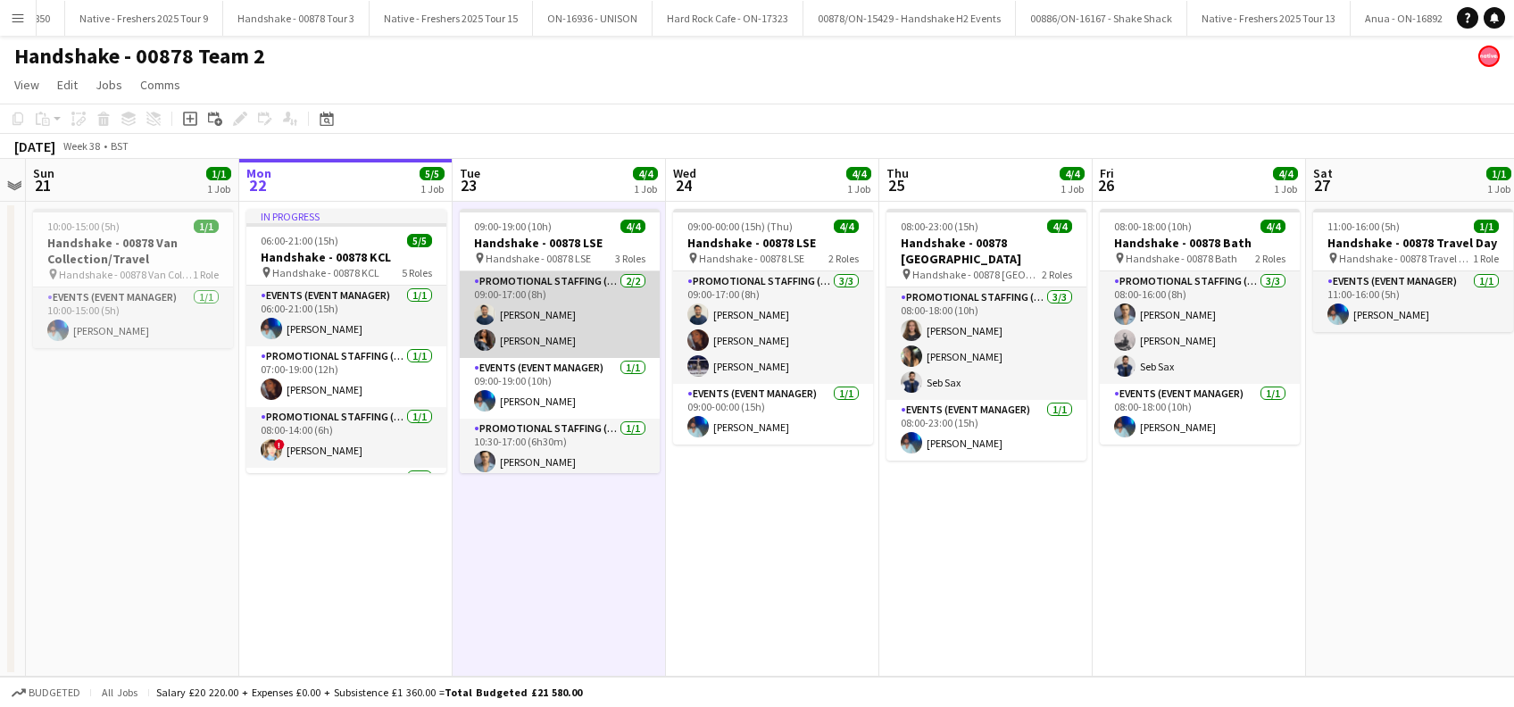
click at [557, 313] on app-card-role "Promotional Staffing (Brand Ambassadors) 2/2 09:00-17:00 (8h) Ghulam Murtaza Al…" at bounding box center [560, 314] width 200 height 87
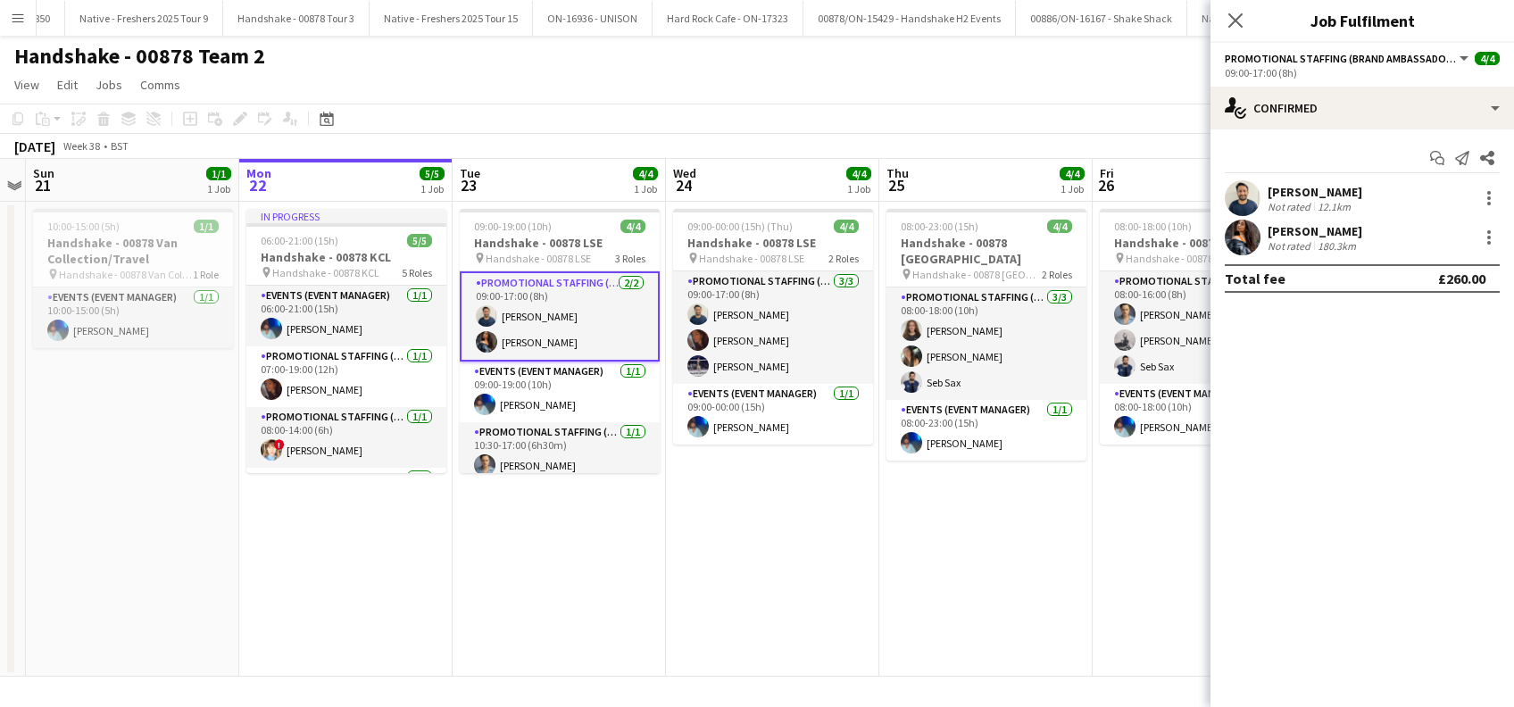
click at [1351, 191] on div "Ghulam Murtaza" at bounding box center [1314, 192] width 95 height 16
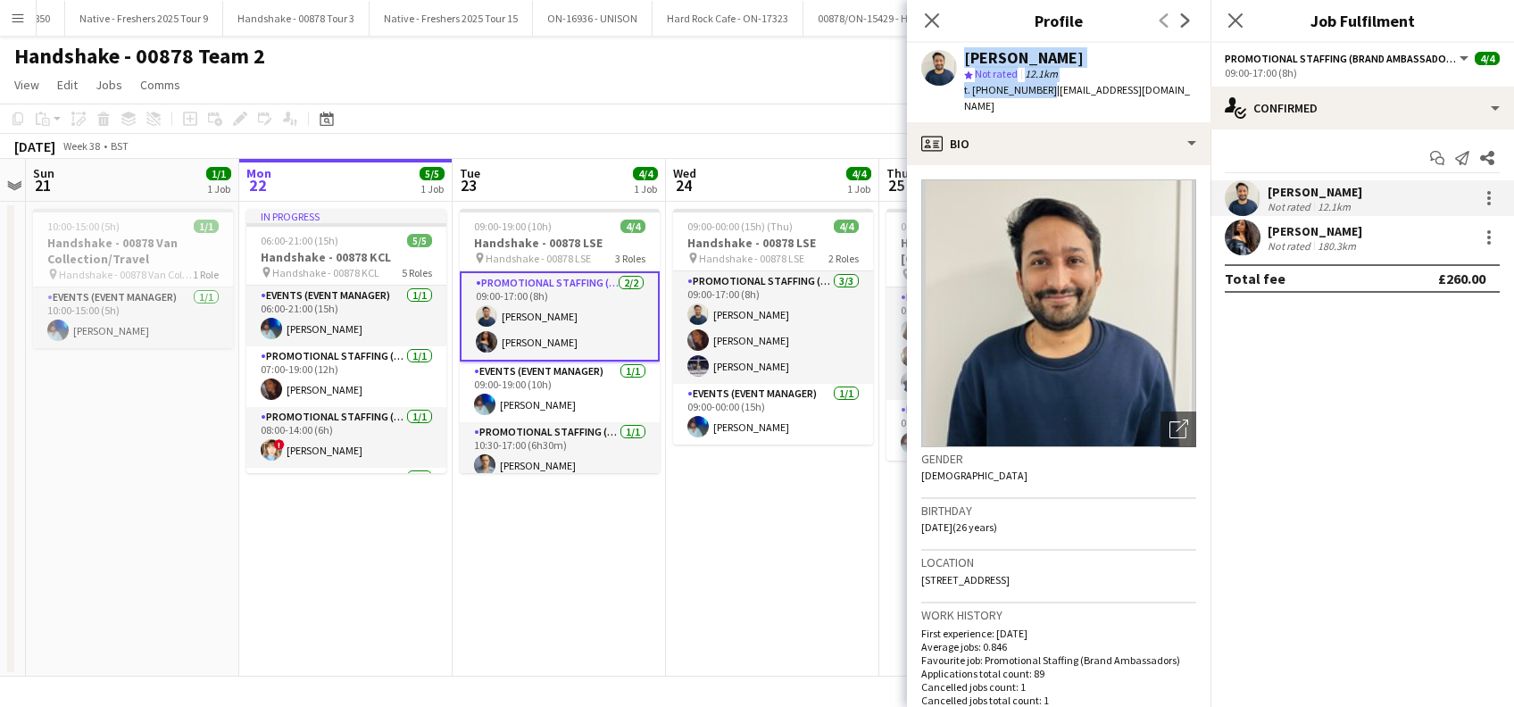
drag, startPoint x: 1040, startPoint y: 86, endPoint x: 959, endPoint y: 51, distance: 87.5
click at [959, 52] on div "Ghulam Murtaza star Not rated 12.1km t. +447445740708 | murtazalaghari256@gmail…" at bounding box center [1058, 82] width 303 height 79
copy div "Ghulam Murtaza star Not rated 12.1km t. +447445740708"
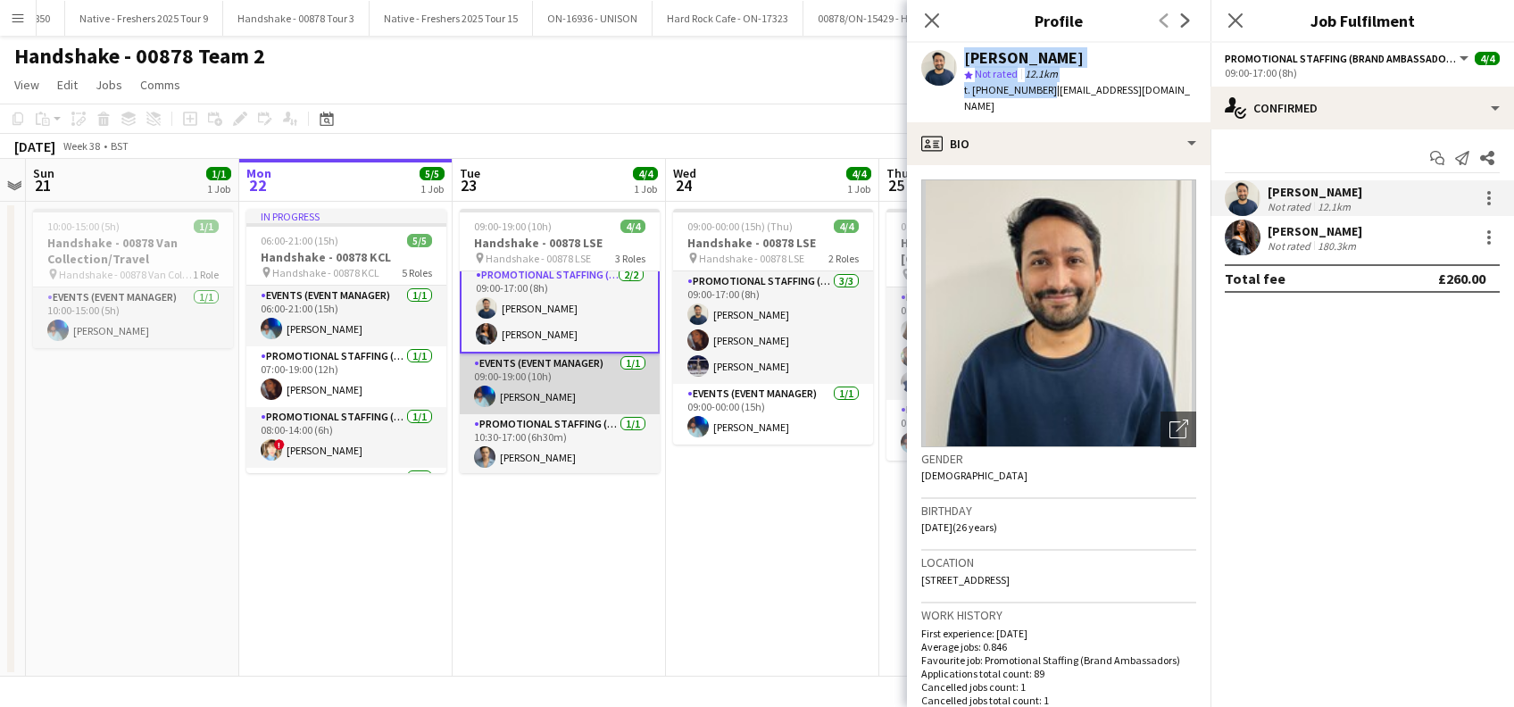
scroll to position [9, 0]
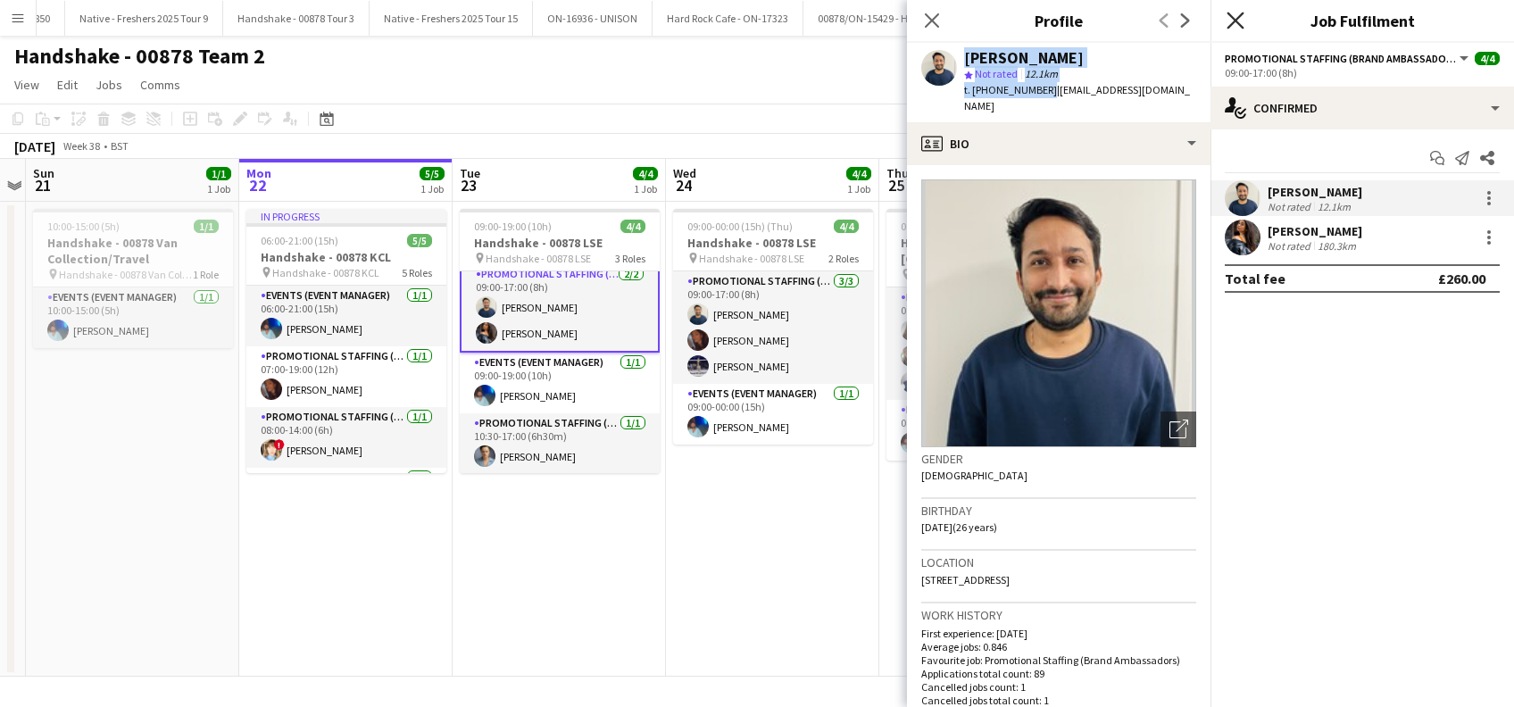
click at [1239, 21] on icon "Close pop-in" at bounding box center [1234, 20] width 17 height 17
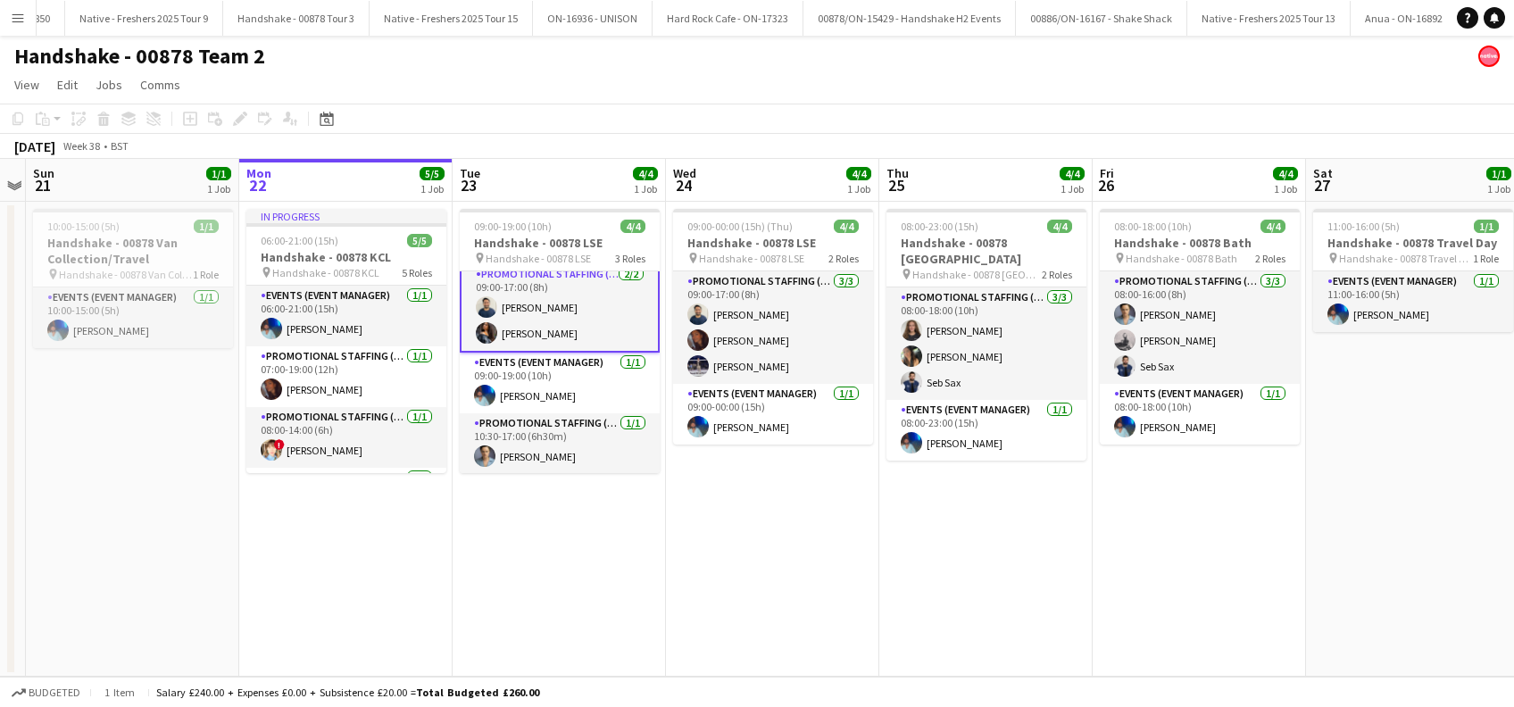
click at [549, 311] on app-card-role "Promotional Staffing (Brand Ambassadors) 2/2 09:00-17:00 (8h) Ghulam Murtaza Al…" at bounding box center [560, 307] width 200 height 90
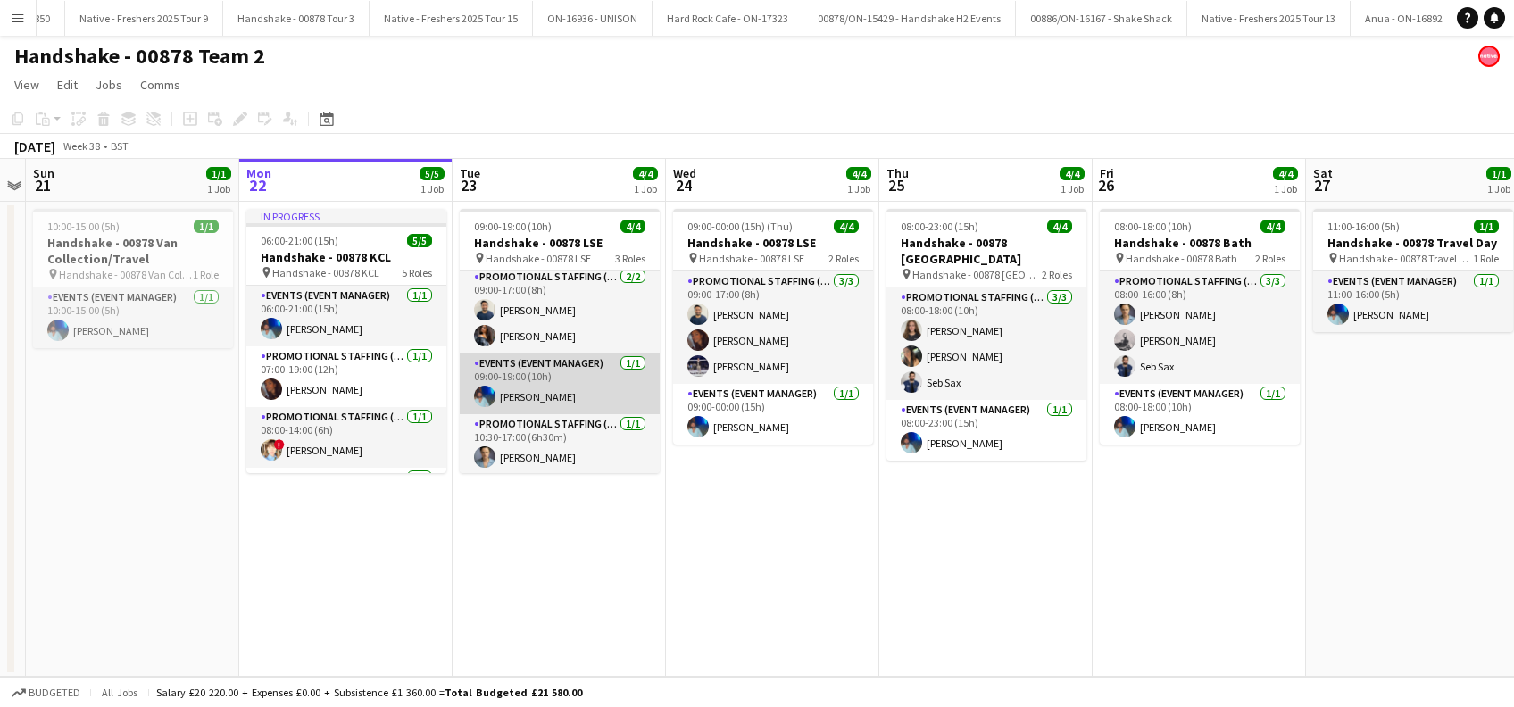
scroll to position [6, 0]
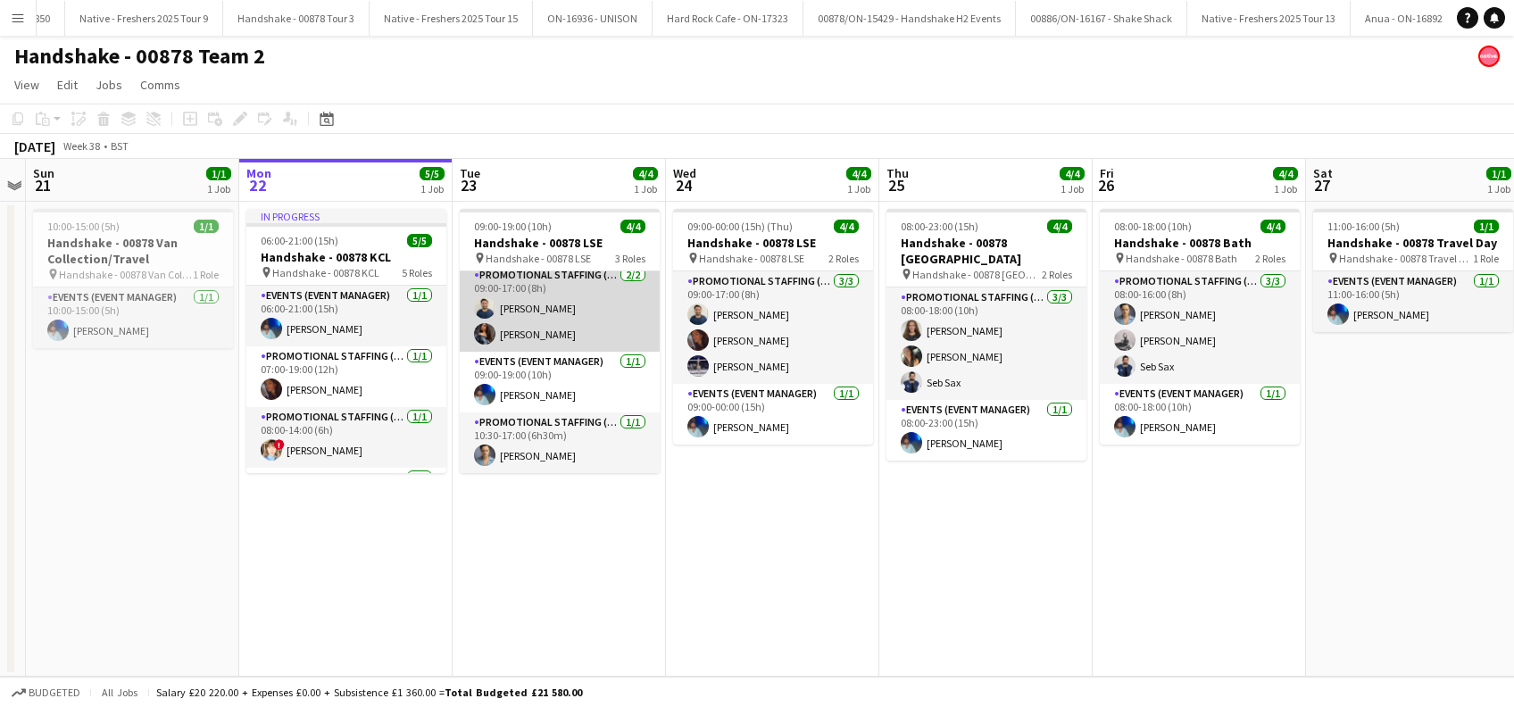
click at [550, 314] on app-card-role "Promotional Staffing (Brand Ambassadors) 2/2 09:00-17:00 (8h) Ghulam Murtaza Al…" at bounding box center [560, 308] width 200 height 87
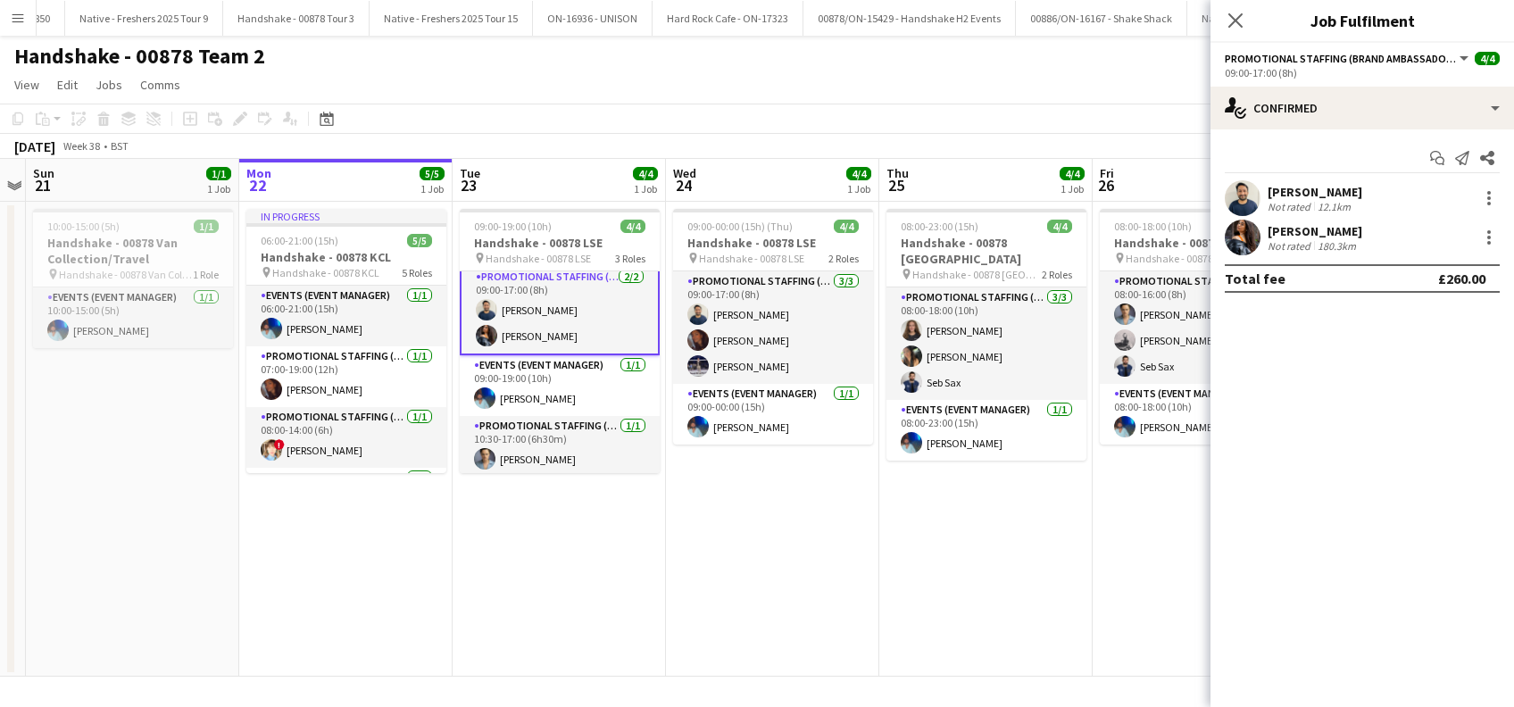
scroll to position [7, 0]
click at [1337, 186] on div "Ghulam Murtaza" at bounding box center [1314, 192] width 95 height 16
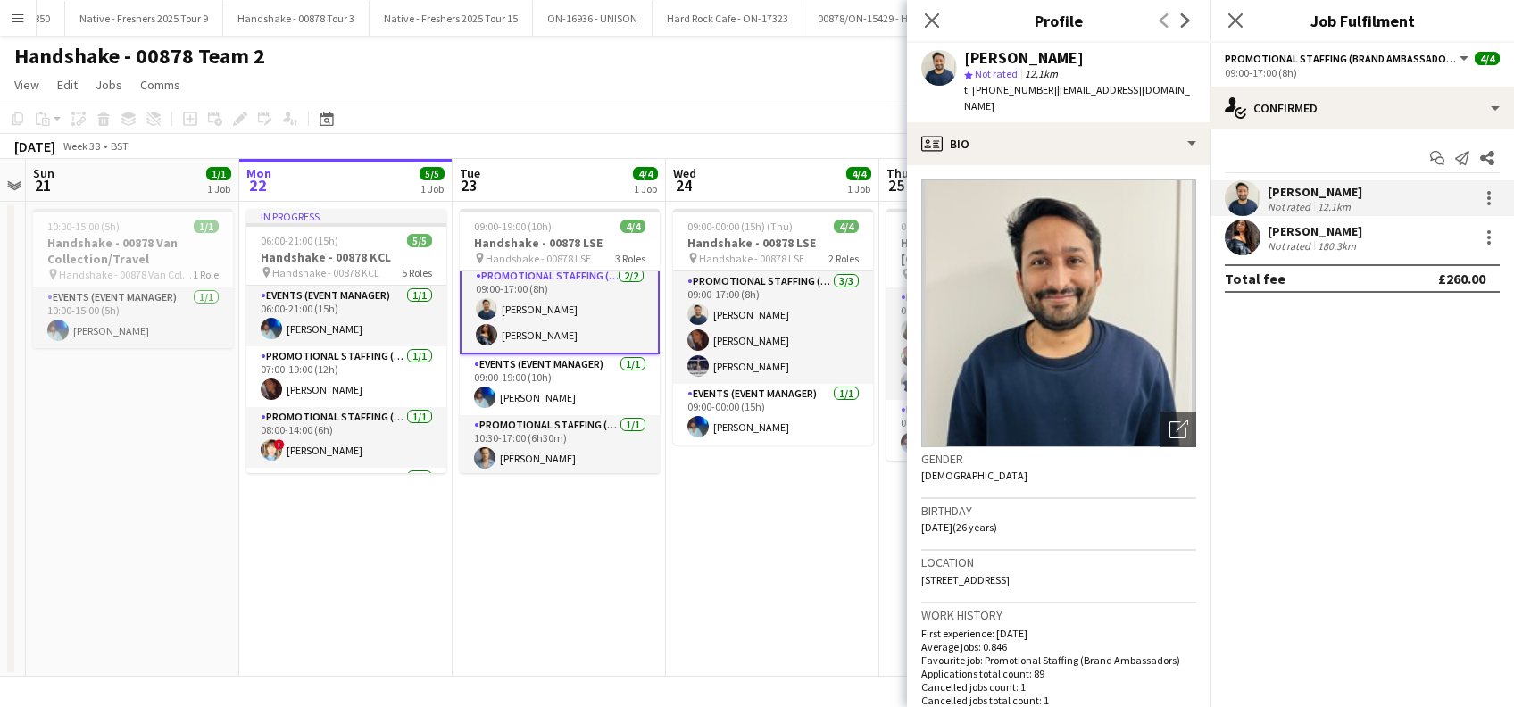
click at [1036, 90] on span "t. +447445740708" at bounding box center [1010, 89] width 93 height 13
drag, startPoint x: 1042, startPoint y: 90, endPoint x: 963, endPoint y: 56, distance: 86.4
click at [963, 57] on div "Ghulam Murtaza star Not rated 12.1km t. +447445740708 | murtazalaghari256@gmail…" at bounding box center [1058, 82] width 303 height 79
copy div "Ghulam Murtaza star Not rated 12.1km t. +447445740708"
click at [1038, 55] on div "Ghulam Murtaza" at bounding box center [1024, 58] width 120 height 16
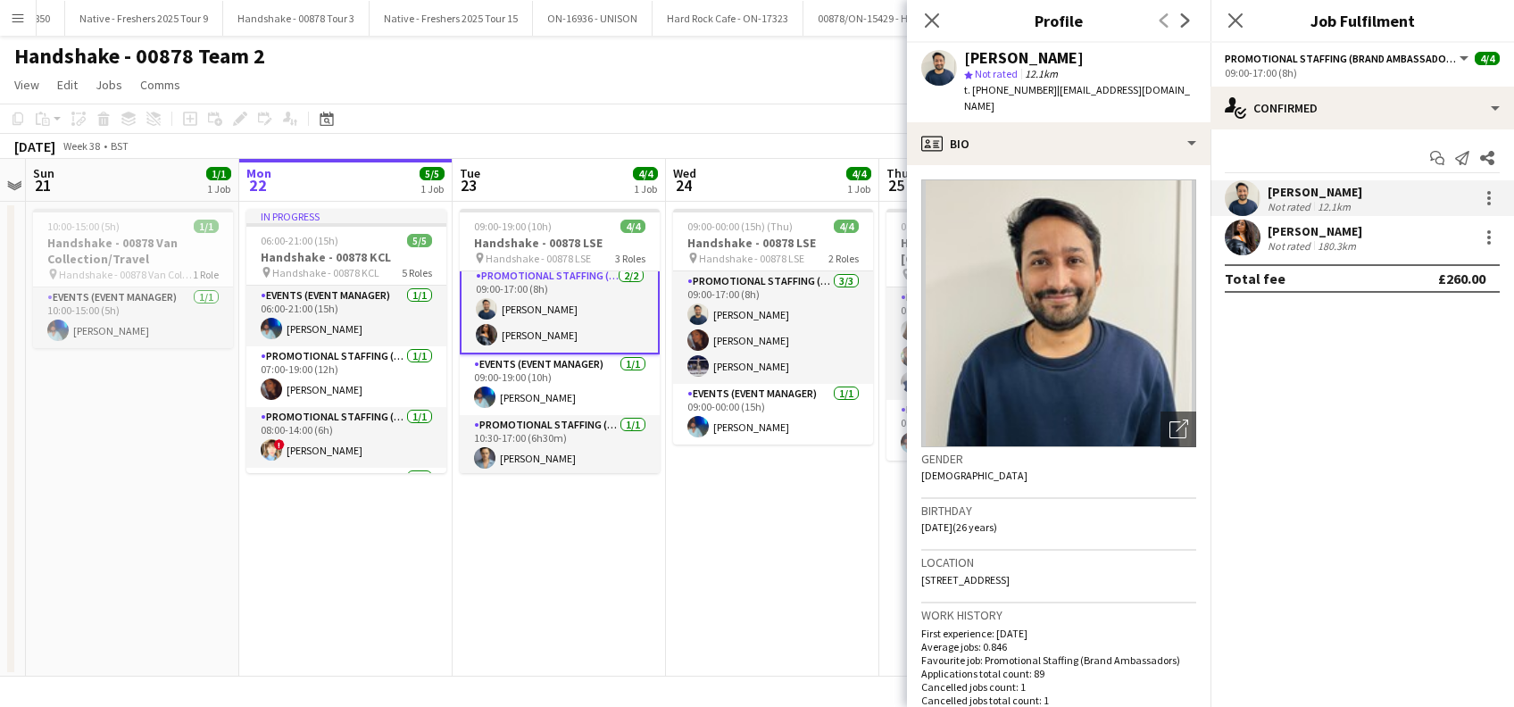
click at [1203, 87] on app-profile-header "Ghulam Murtaza star Not rated 12.1km t. +447445740708 | murtazalaghari256@gmail…" at bounding box center [1058, 82] width 303 height 79
drag, startPoint x: 1189, startPoint y: 86, endPoint x: 1049, endPoint y: 91, distance: 139.3
click at [1049, 91] on div "Ghulam Murtaza star Not rated 12.1km t. +447445740708 | murtazalaghari256@gmail…" at bounding box center [1058, 82] width 303 height 79
copy span "murtazalaghari256@gmail.com"
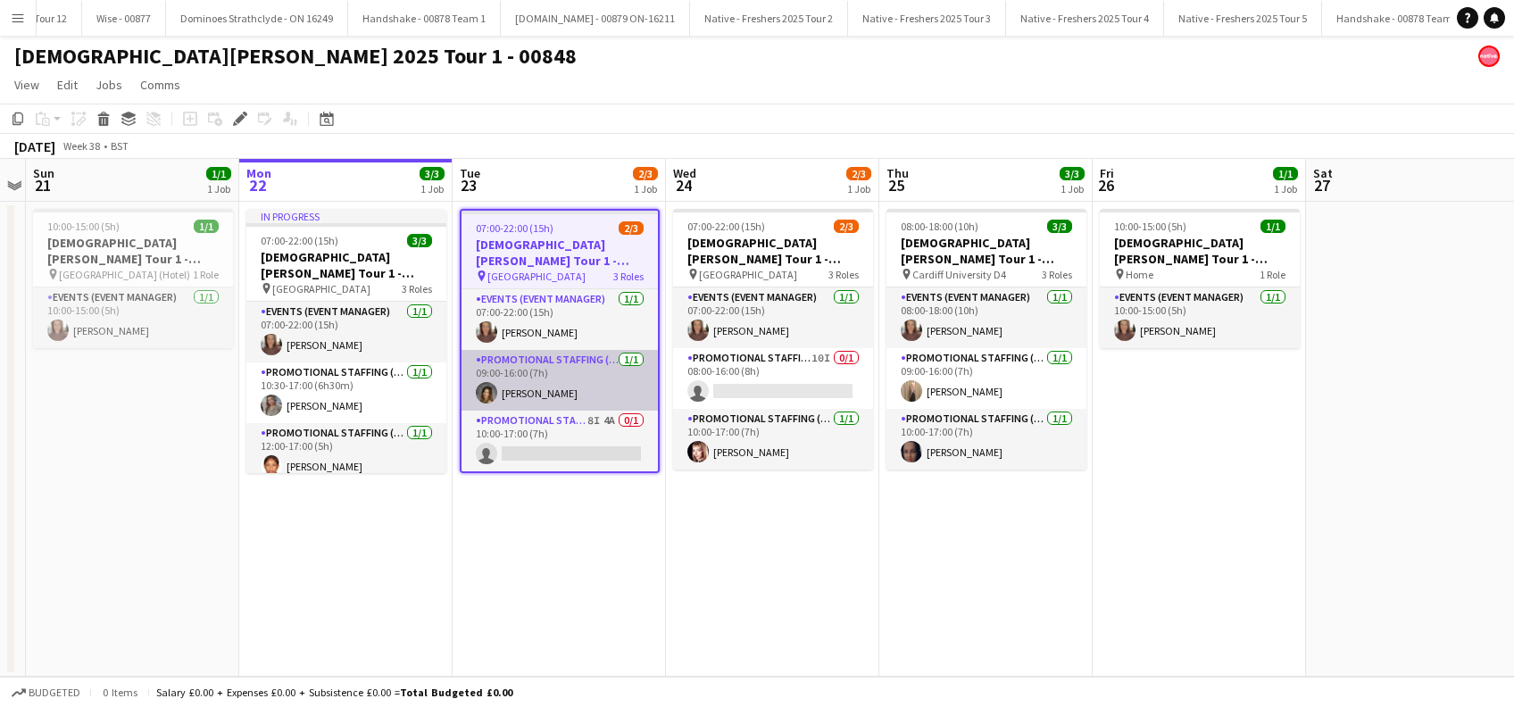
click at [544, 389] on app-card-role "Promotional Staffing (Brand Ambassadors) 1/1 09:00-16:00 (7h) Anna Rawson" at bounding box center [559, 380] width 196 height 61
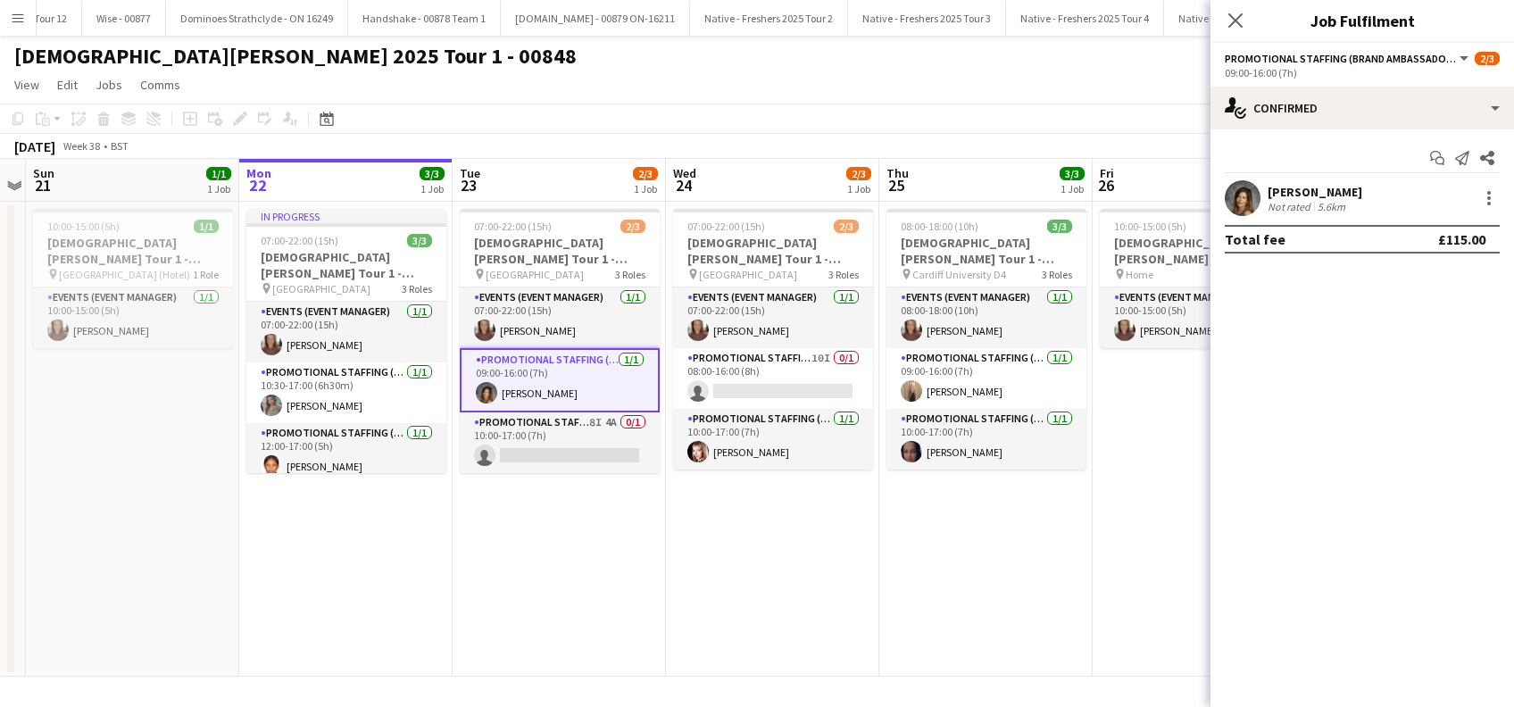
click at [1335, 193] on div "Anna Rawson" at bounding box center [1314, 192] width 95 height 16
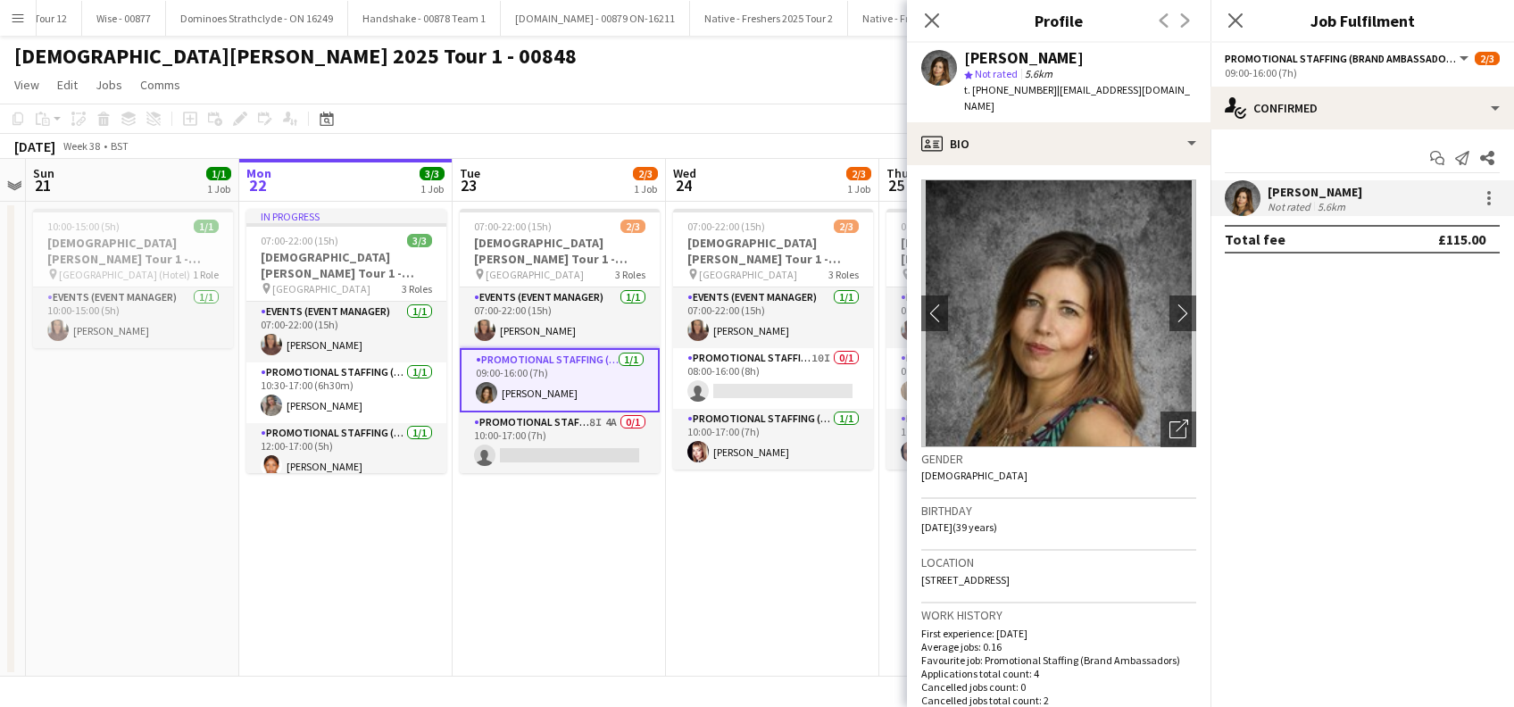
drag, startPoint x: 1171, startPoint y: 96, endPoint x: 1047, endPoint y: 94, distance: 124.1
click at [1047, 94] on app-profile-header "Anna Rawson star Not rated 5.6km t. +447568562319 | annarawson@live.co.uk" at bounding box center [1058, 82] width 303 height 79
copy span "annarawson@live.co.uk"
click at [940, 13] on icon at bounding box center [931, 20] width 17 height 17
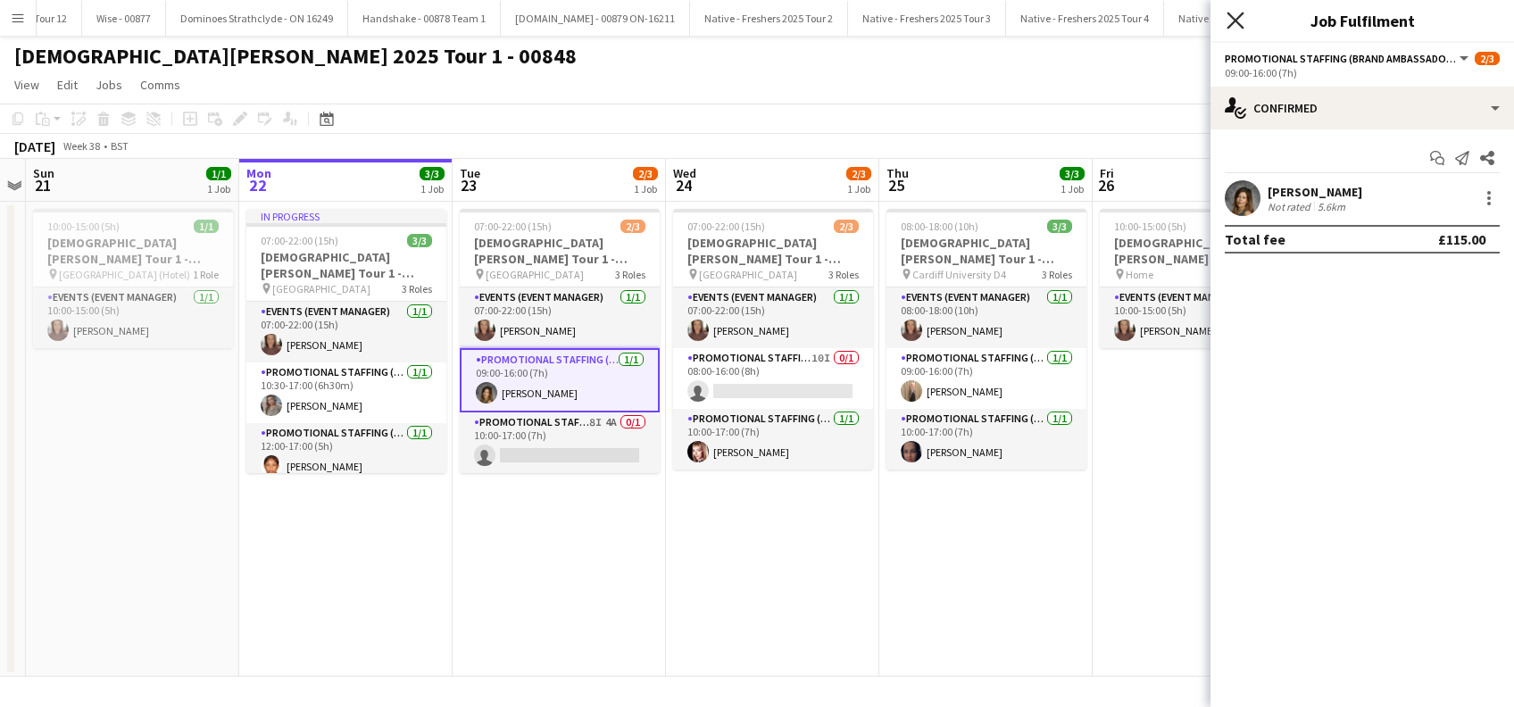
click at [1234, 24] on icon "Close pop-in" at bounding box center [1234, 20] width 17 height 17
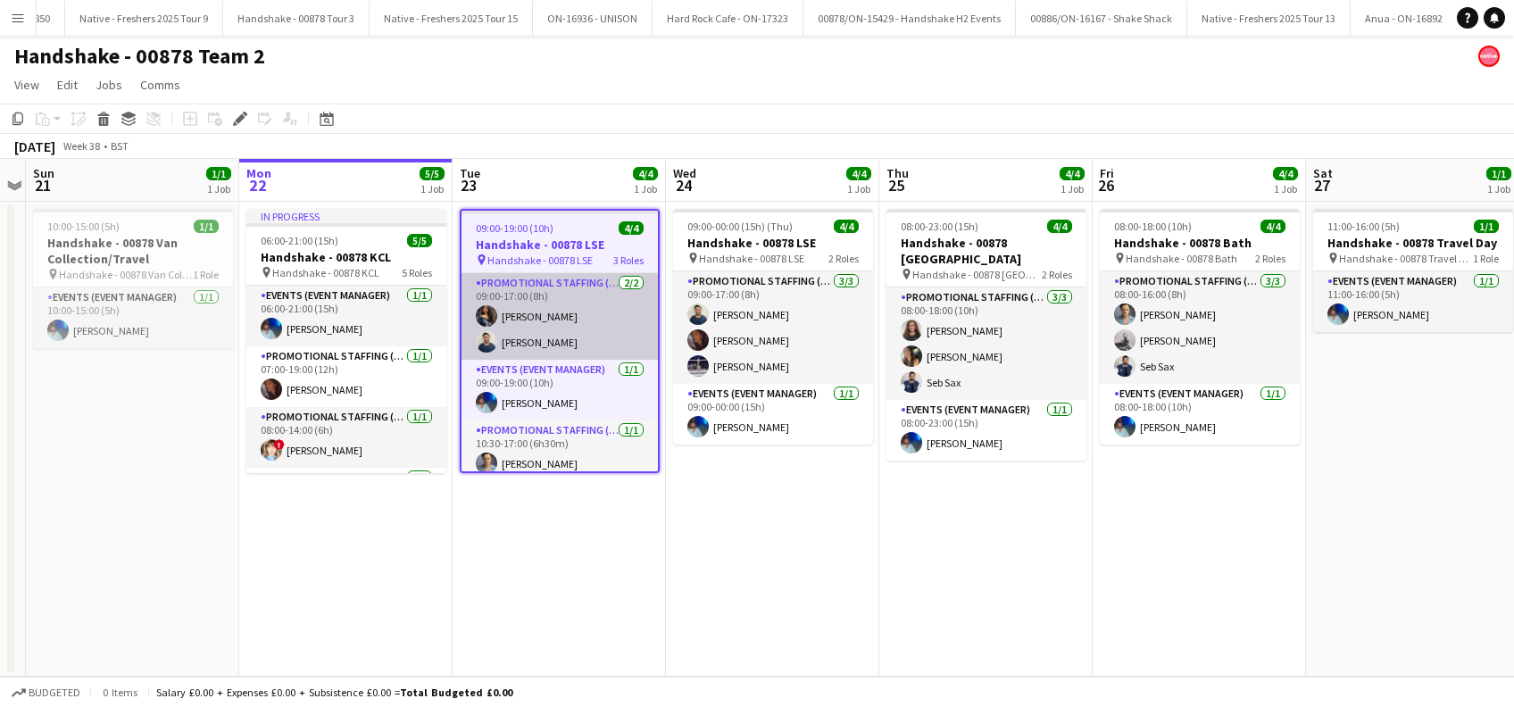
click at [543, 344] on app-card-role "Promotional Staffing (Brand Ambassadors) [DATE] 09:00-17:00 (8h) [PERSON_NAME] …" at bounding box center [559, 316] width 196 height 87
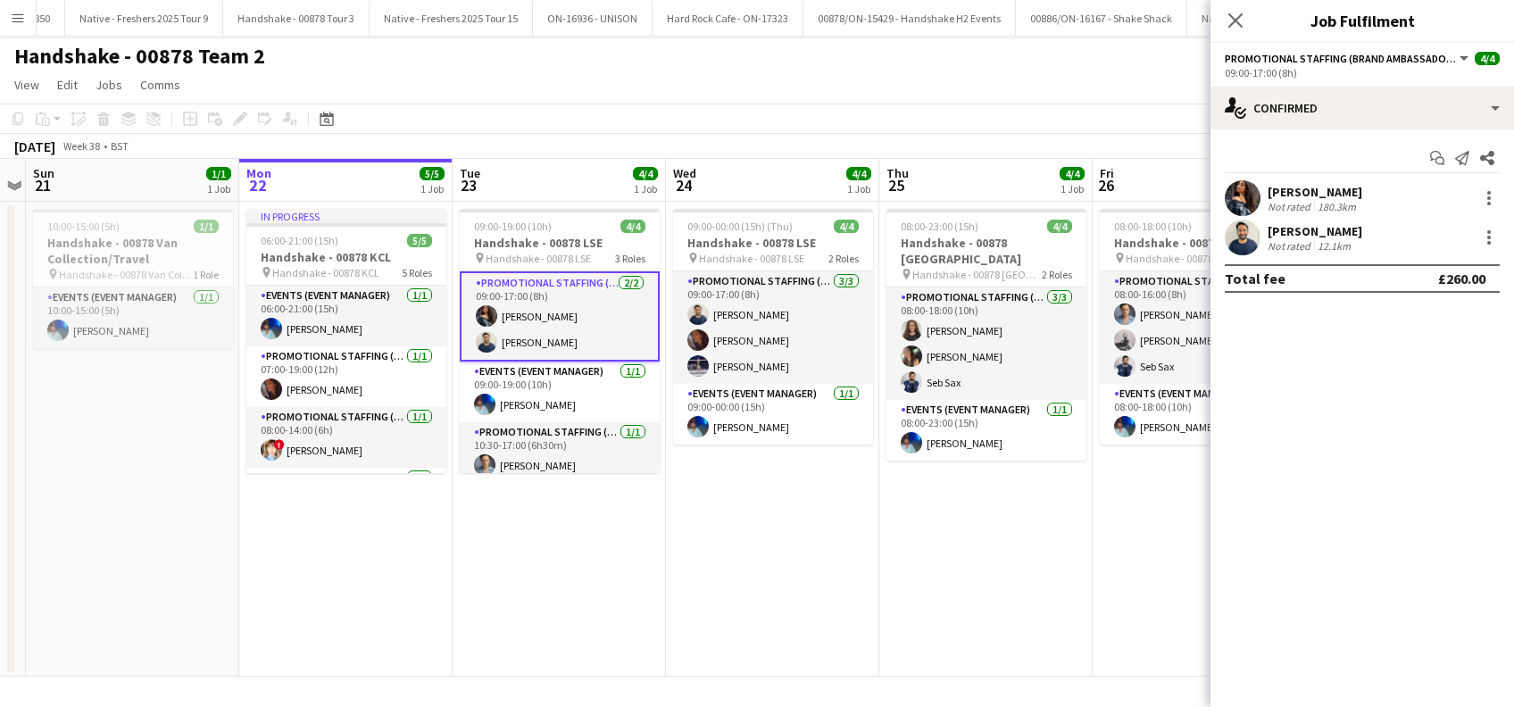
click at [1291, 228] on div "[PERSON_NAME]" at bounding box center [1314, 231] width 95 height 16
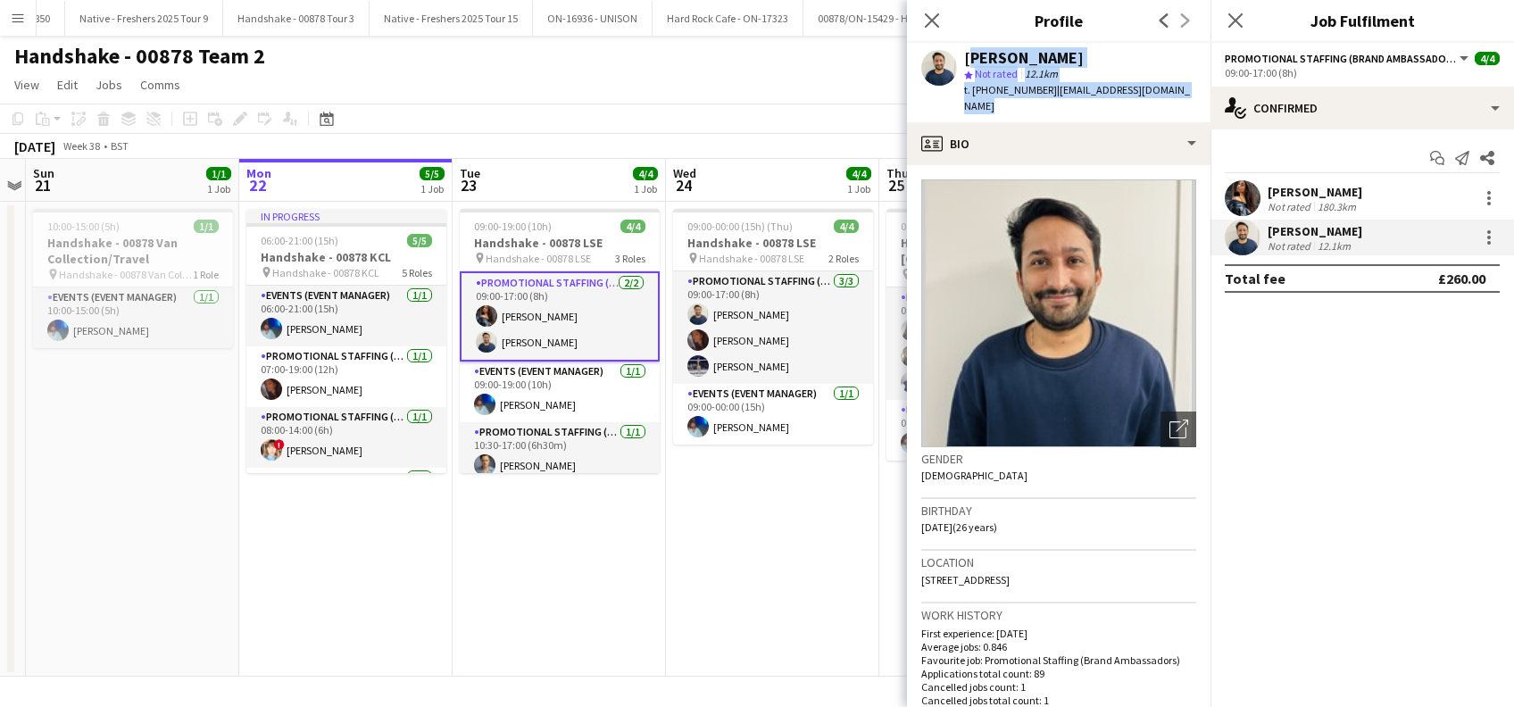
drag, startPoint x: 1192, startPoint y: 86, endPoint x: 967, endPoint y: 57, distance: 226.7
click at [967, 57] on div "[PERSON_NAME] star Not rated 12.1km t. [PHONE_NUMBER] | [EMAIL_ADDRESS][DOMAIN_…" at bounding box center [1058, 82] width 303 height 79
copy div "[PERSON_NAME] star Not rated 12.1km t. [PHONE_NUMBER] | [EMAIL_ADDRESS][DOMAIN_…"
click at [1037, 72] on span "12.1km" at bounding box center [1041, 73] width 40 height 13
drag, startPoint x: 1085, startPoint y: 56, endPoint x: 965, endPoint y: 57, distance: 120.5
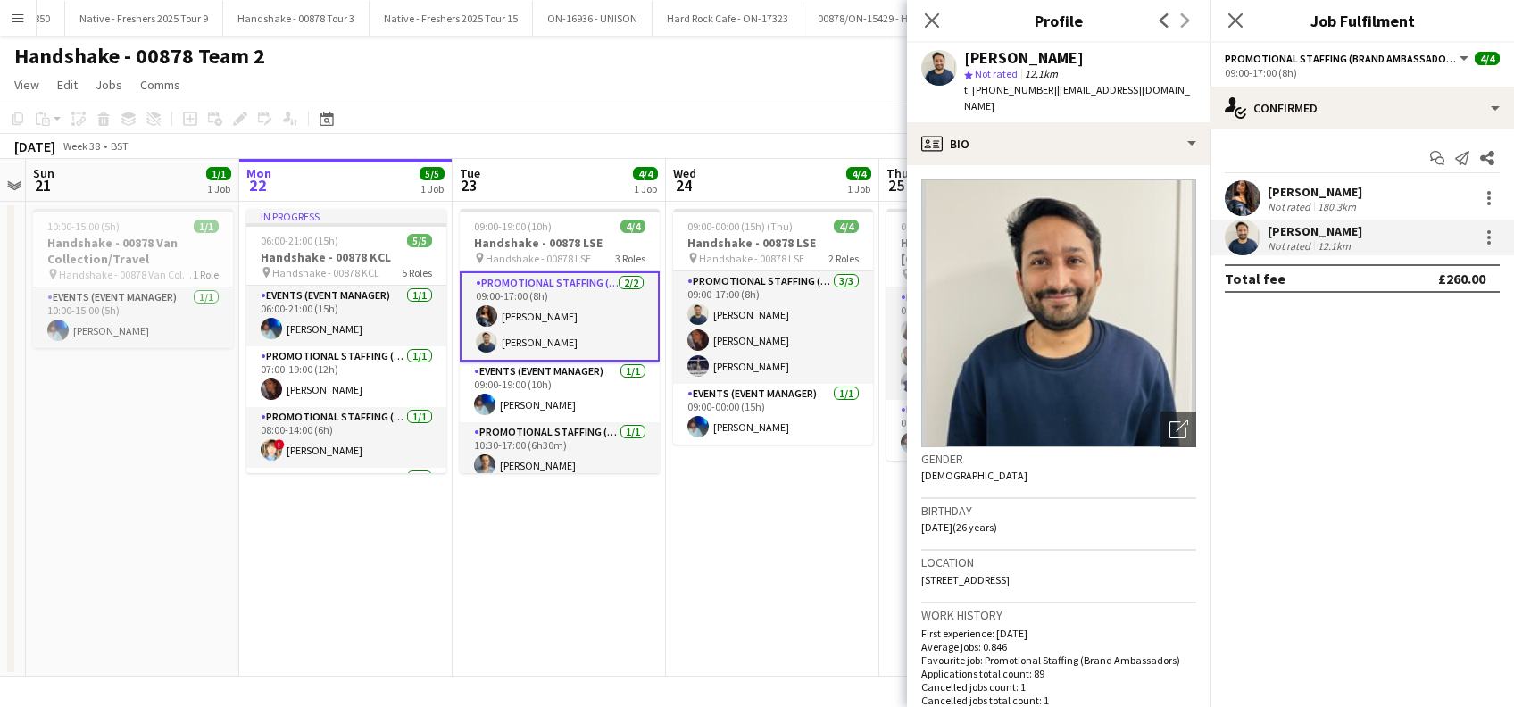
click at [965, 57] on div "[PERSON_NAME]" at bounding box center [1080, 58] width 232 height 16
copy div "[PERSON_NAME]"
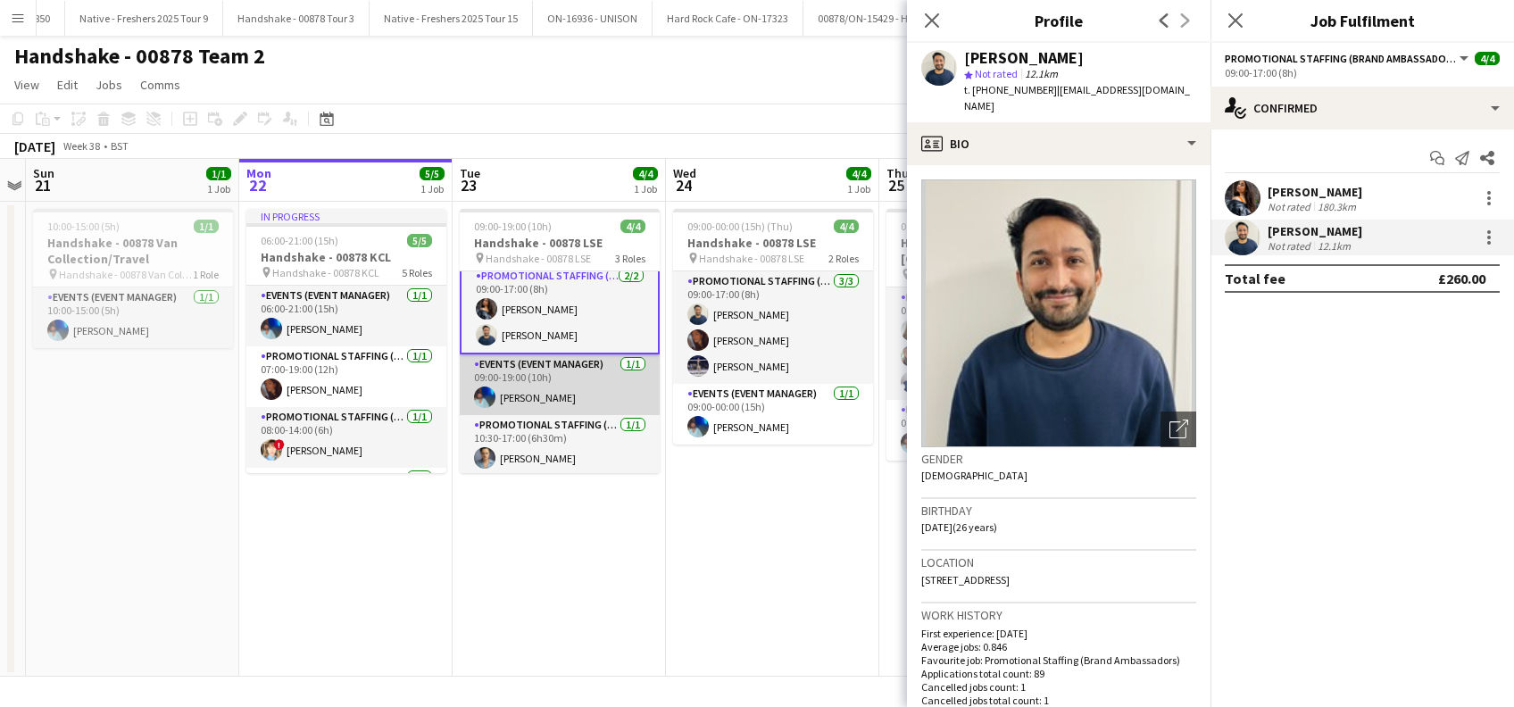
scroll to position [9, 0]
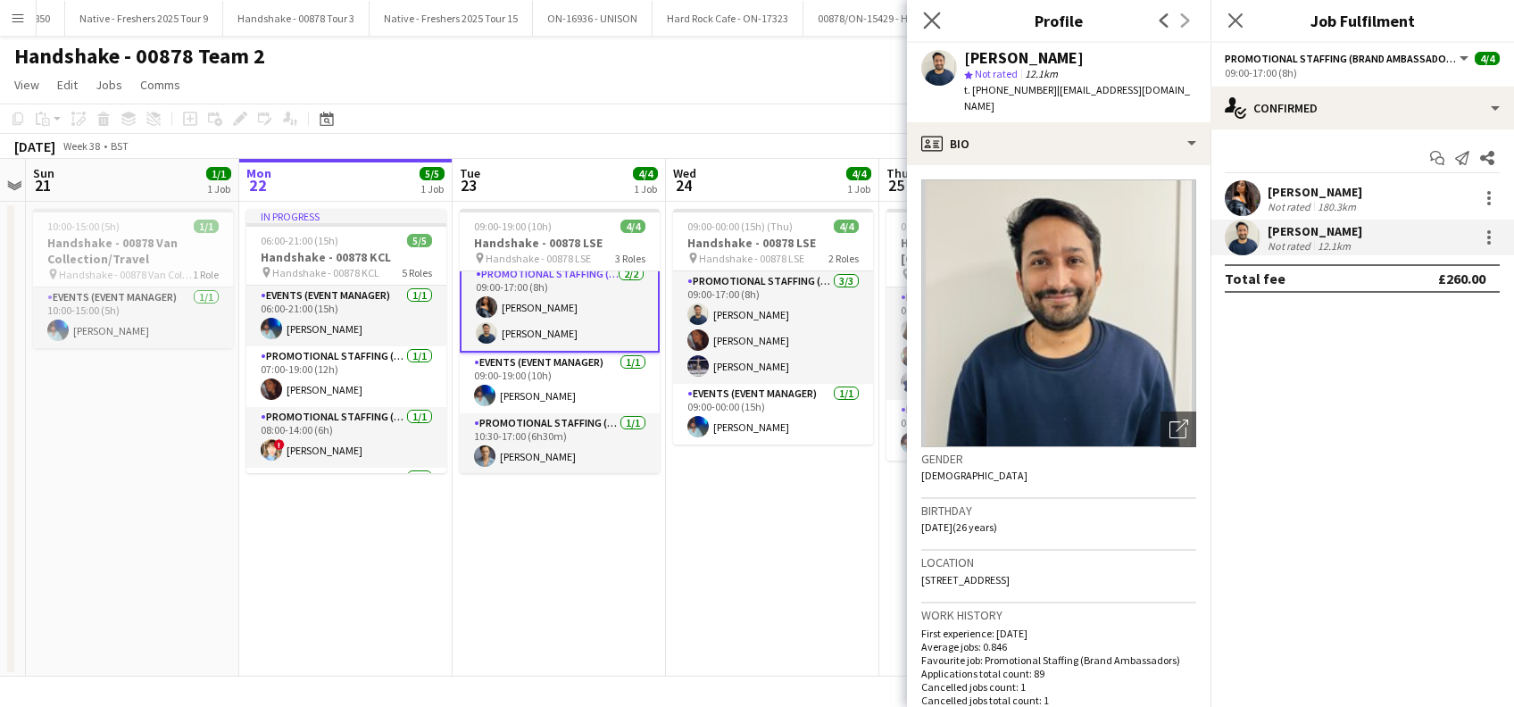
click at [936, 8] on app-icon "Close pop-in" at bounding box center [932, 21] width 26 height 26
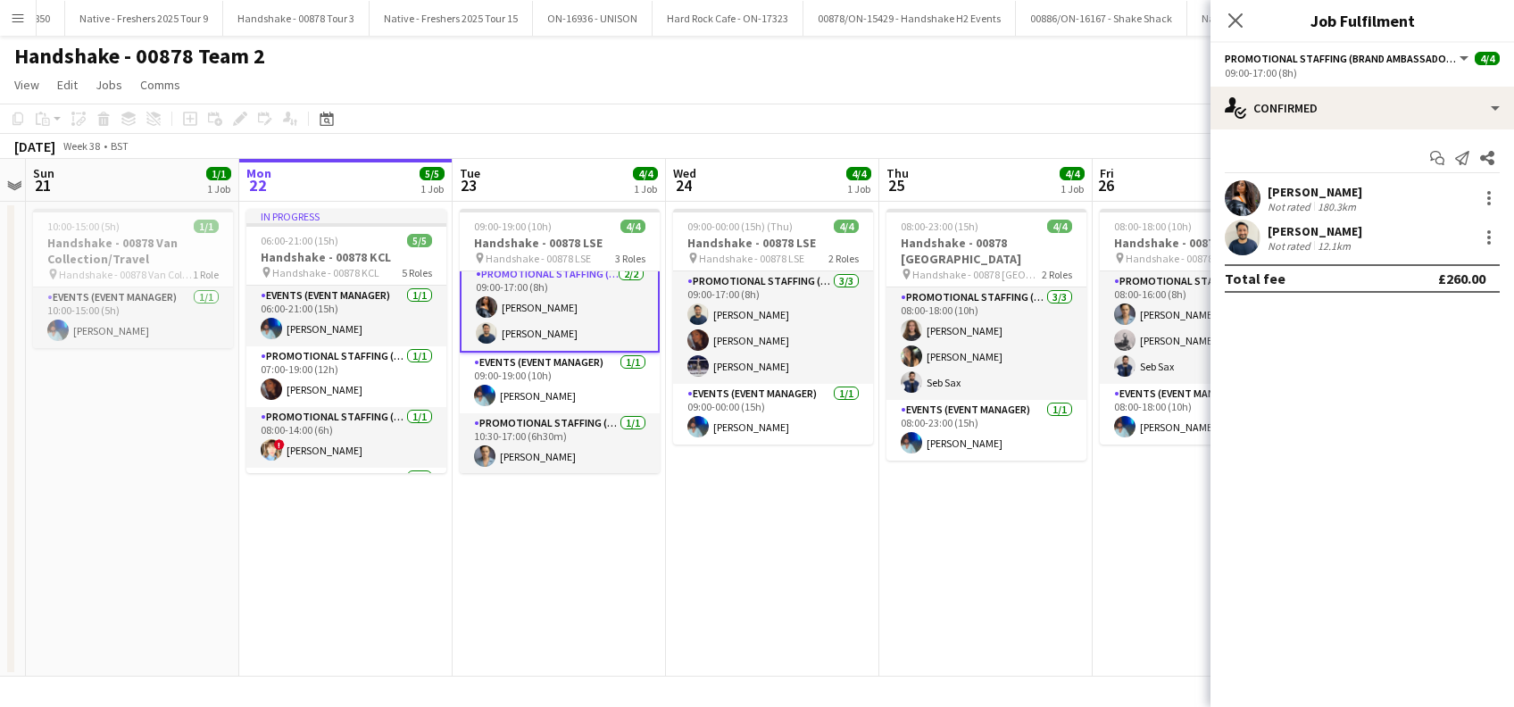
click at [1230, 21] on icon "Close pop-in" at bounding box center [1235, 20] width 14 height 14
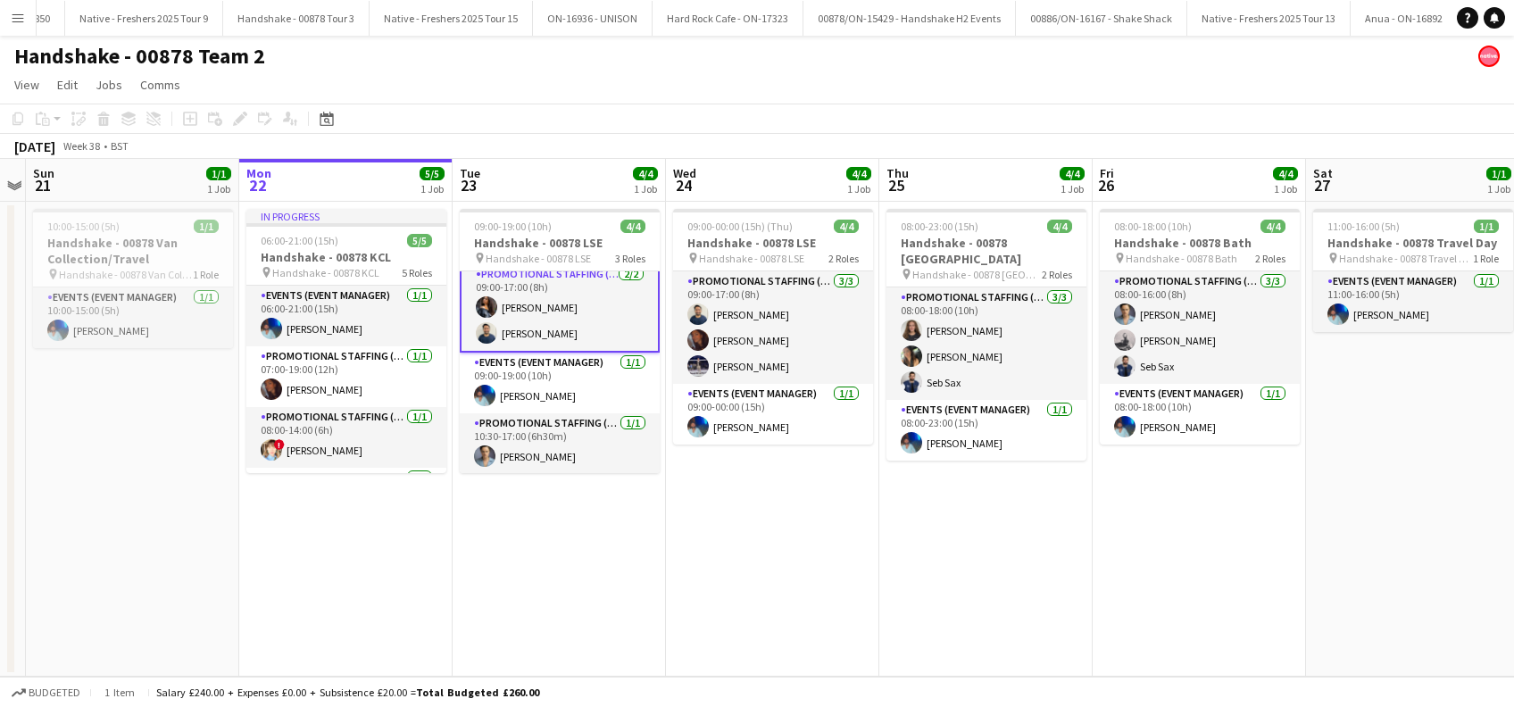
drag, startPoint x: 641, startPoint y: 508, endPoint x: 674, endPoint y: 514, distance: 33.6
click at [641, 509] on app-date-cell "09:00-19:00 (10h) 4/4 Handshake - 00878 LSE pin Handshake - 00878 LSE 3 Roles P…" at bounding box center [558, 439] width 213 height 475
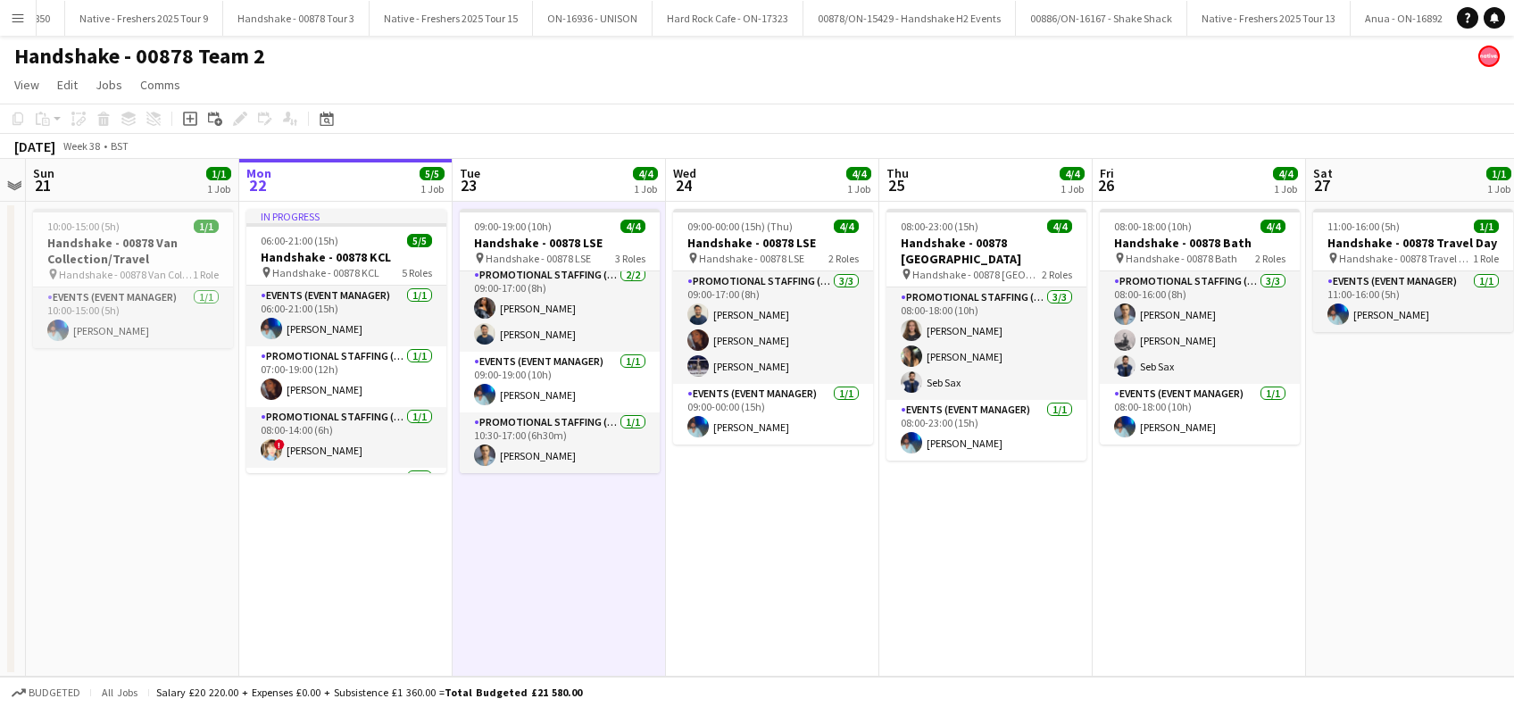
click at [753, 514] on app-date-cell "09:00-00:00 (15h) (Thu) 4/4 Handshake - 00878 LSE pin Handshake - 00878 LSE 2 R…" at bounding box center [772, 439] width 213 height 475
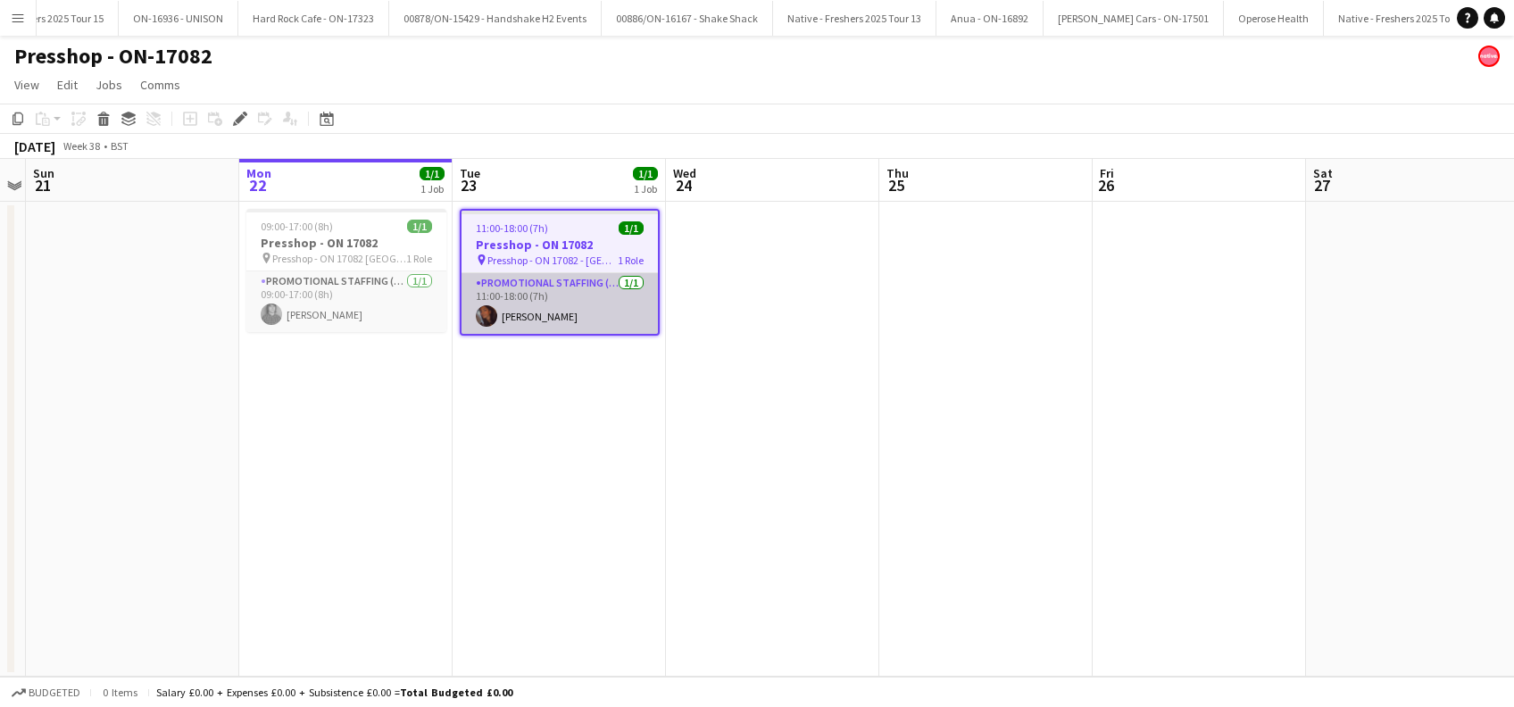
scroll to position [0, 9244]
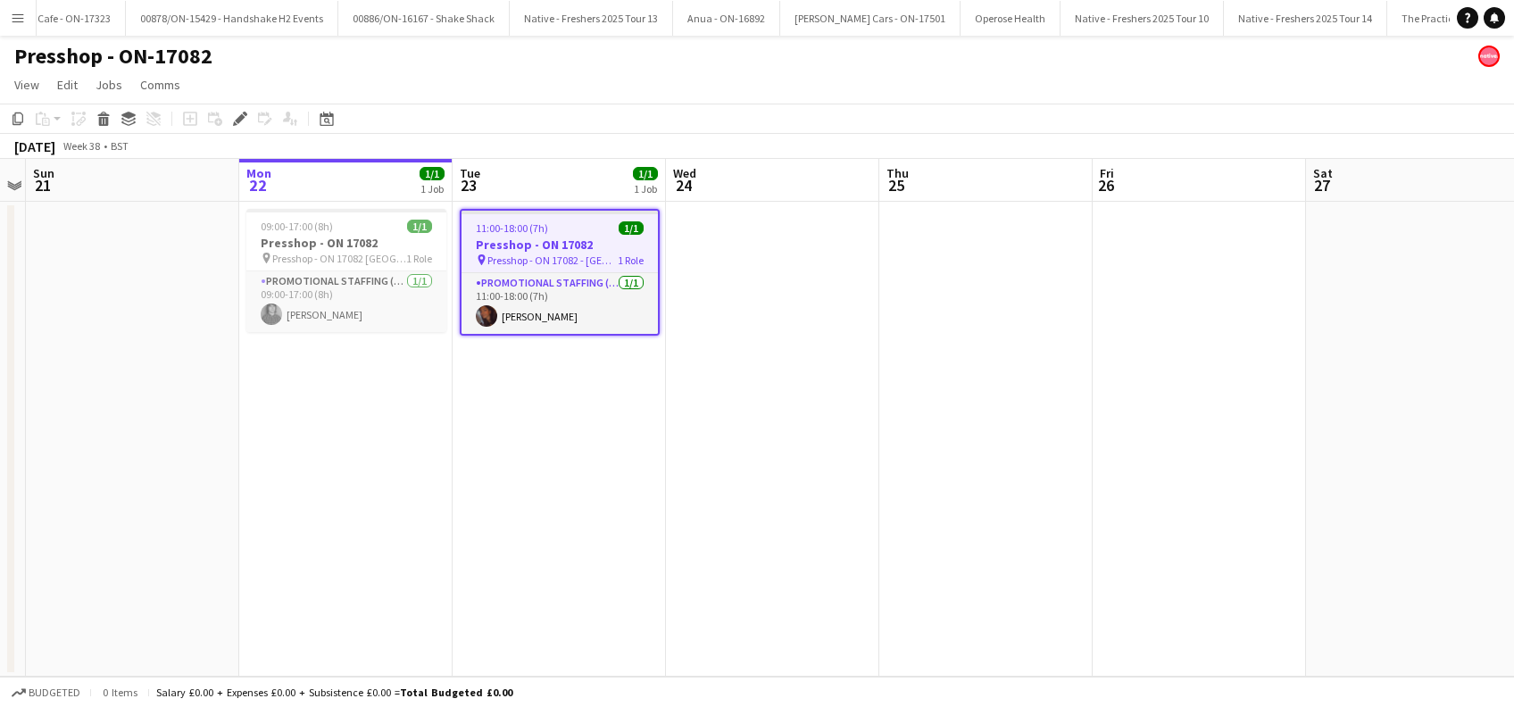
click at [526, 248] on h3 "Presshop - ON 17082" at bounding box center [559, 244] width 196 height 16
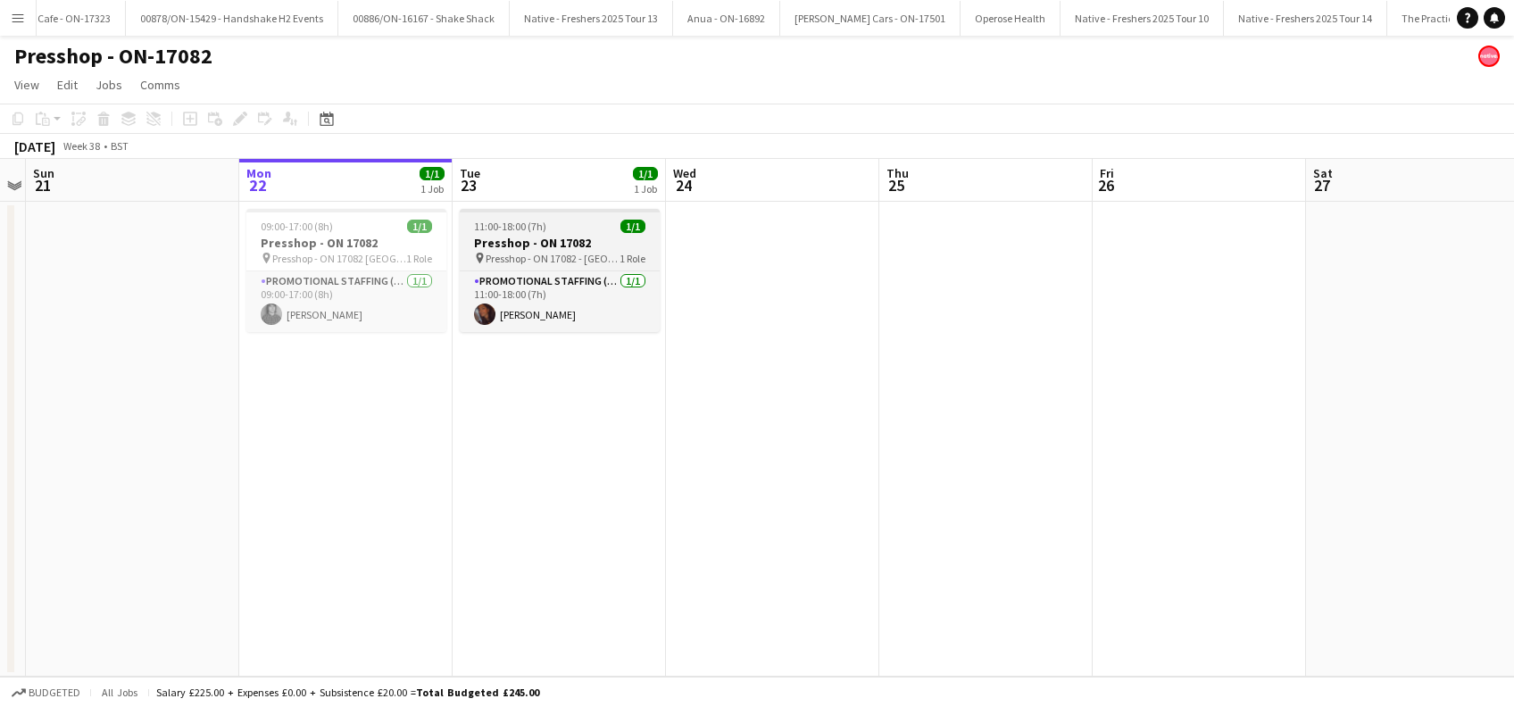
drag, startPoint x: 543, startPoint y: 242, endPoint x: 528, endPoint y: 236, distance: 15.6
click at [543, 244] on h3 "Presshop - ON 17082" at bounding box center [560, 243] width 200 height 16
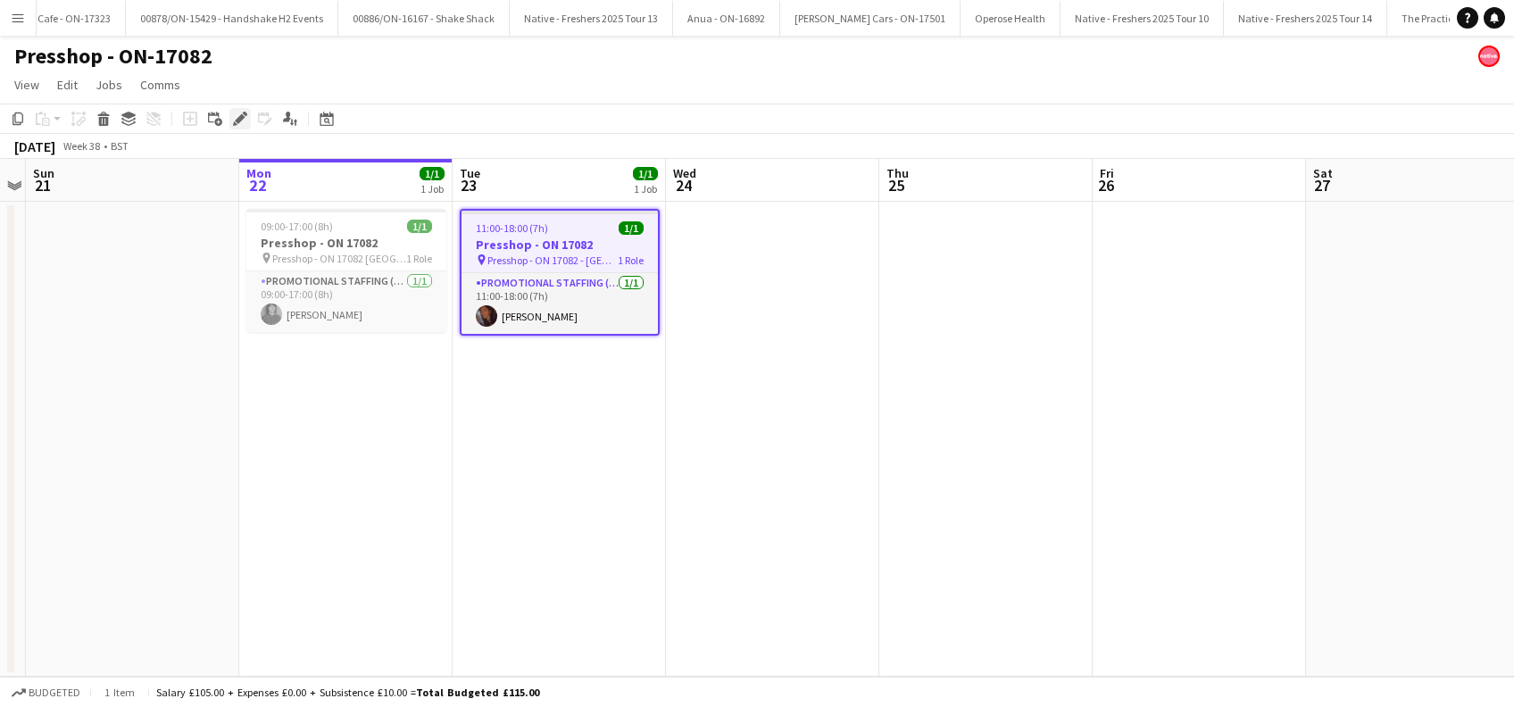
click at [236, 121] on icon at bounding box center [240, 119] width 10 height 10
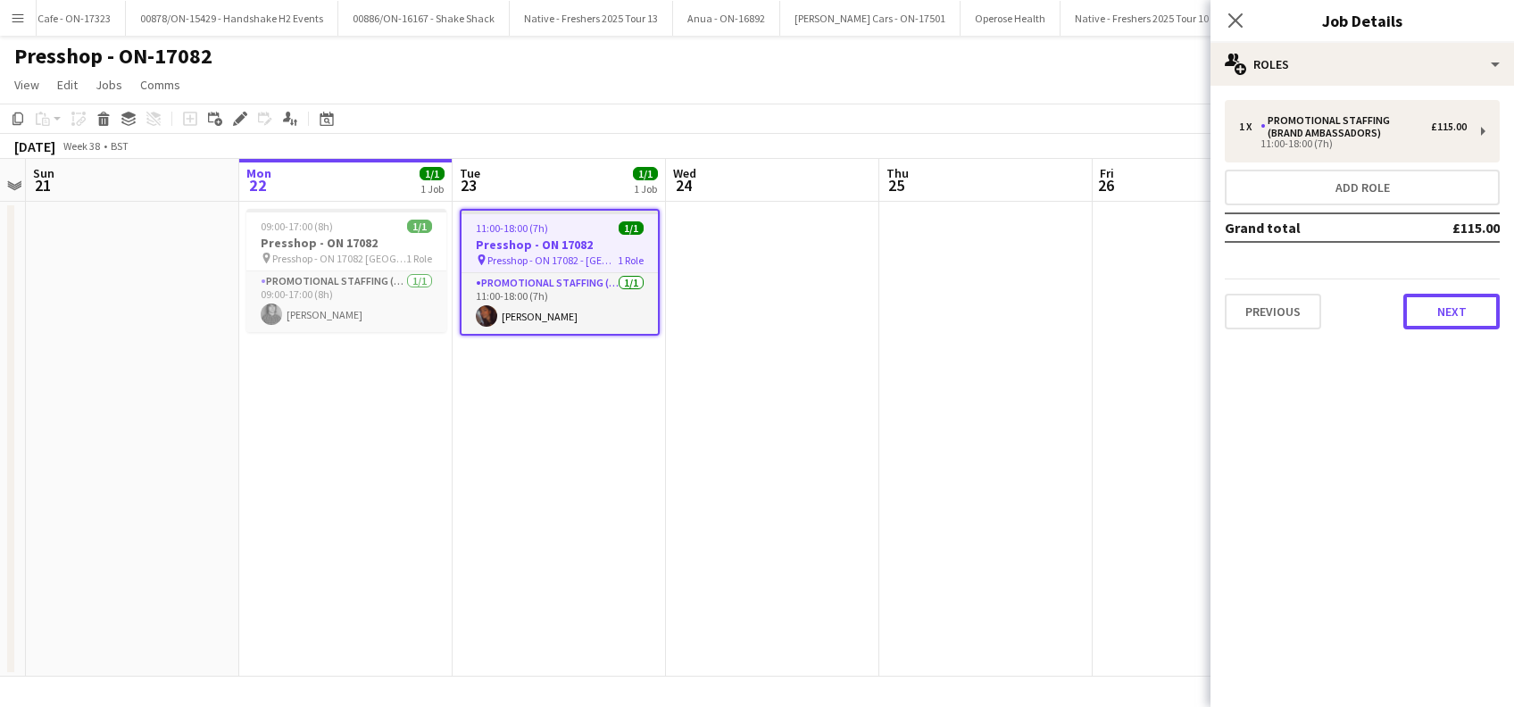
click at [1447, 314] on button "Next" at bounding box center [1451, 312] width 96 height 36
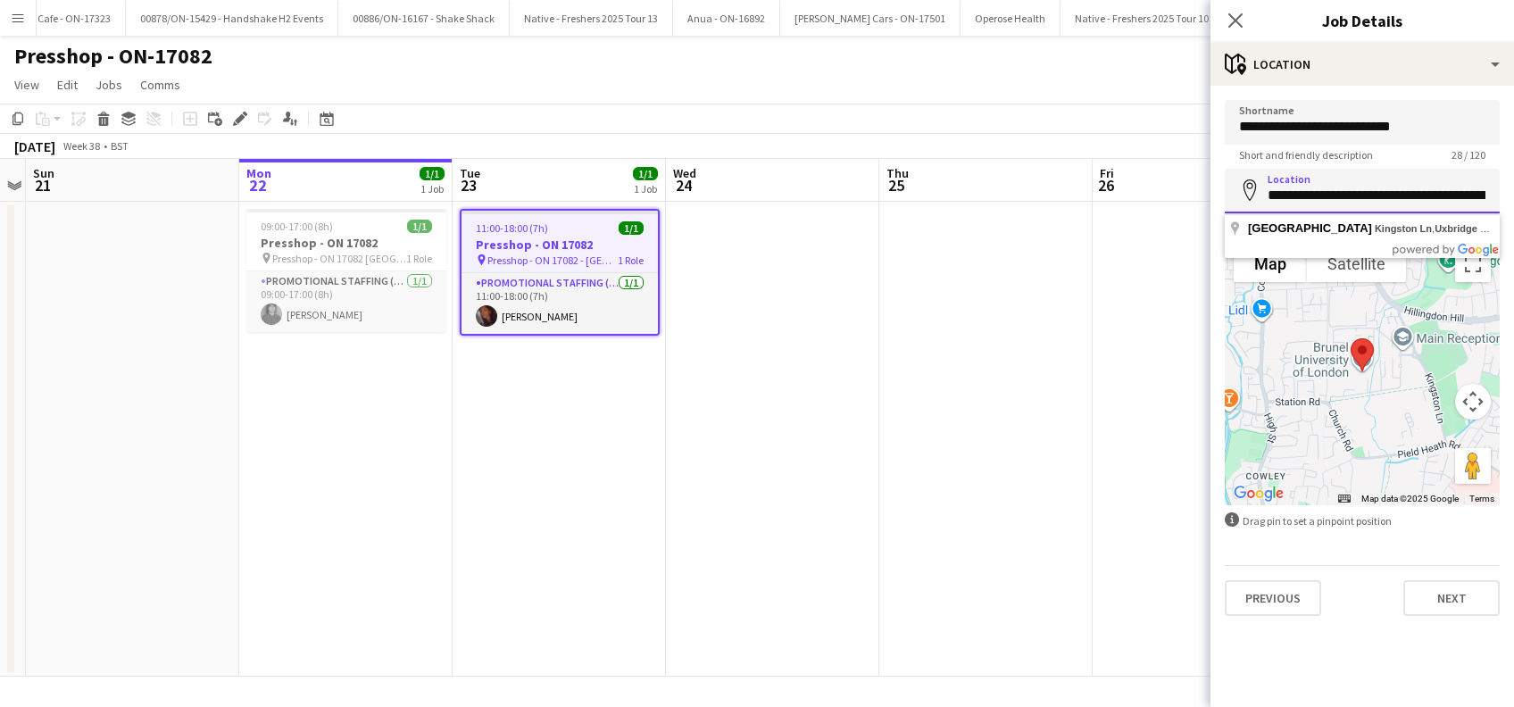
scroll to position [0, 219]
drag, startPoint x: 1263, startPoint y: 193, endPoint x: 1464, endPoint y: 190, distance: 200.8
click at [1464, 190] on input "**********" at bounding box center [1361, 191] width 275 height 45
click at [1439, 598] on button "Next" at bounding box center [1451, 598] width 96 height 36
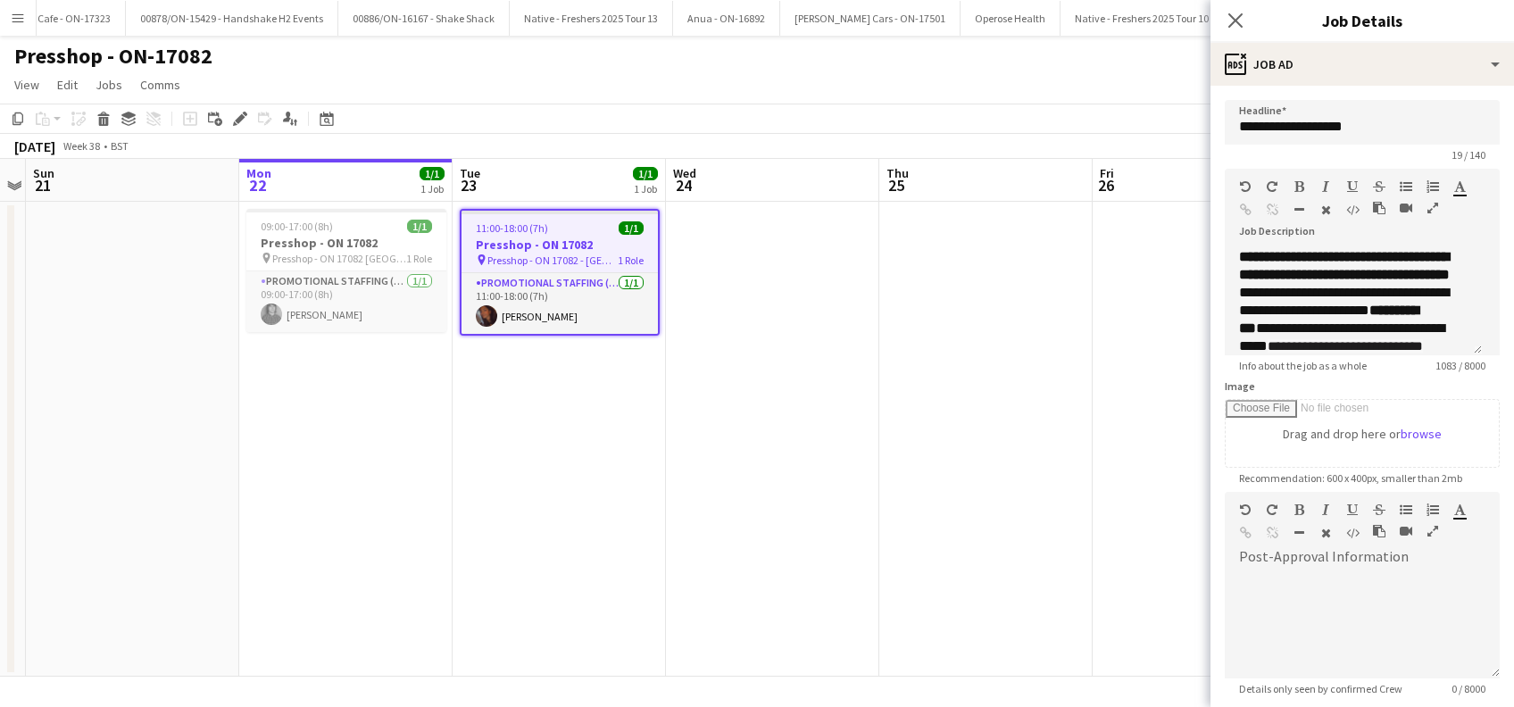
scroll to position [175, 0]
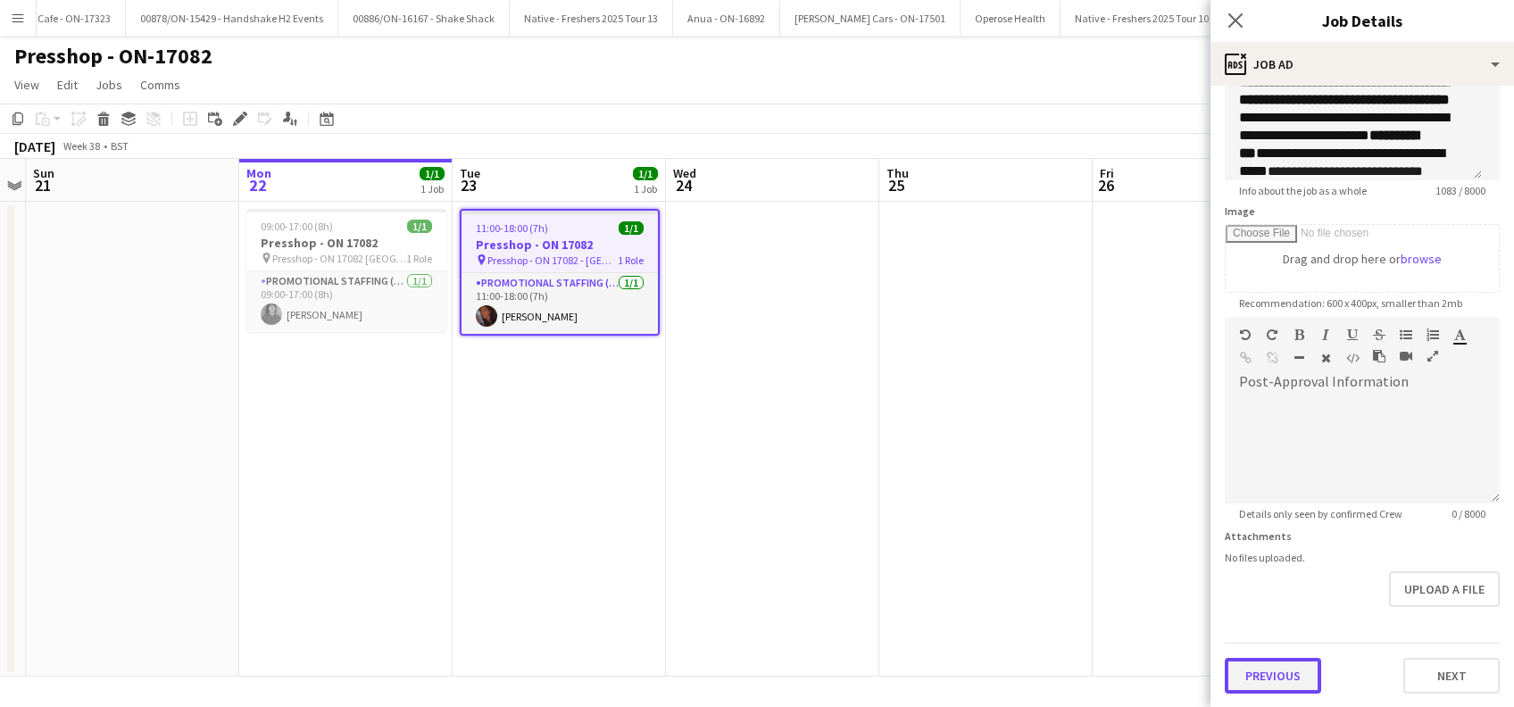
click at [1264, 671] on button "Previous" at bounding box center [1272, 676] width 96 height 36
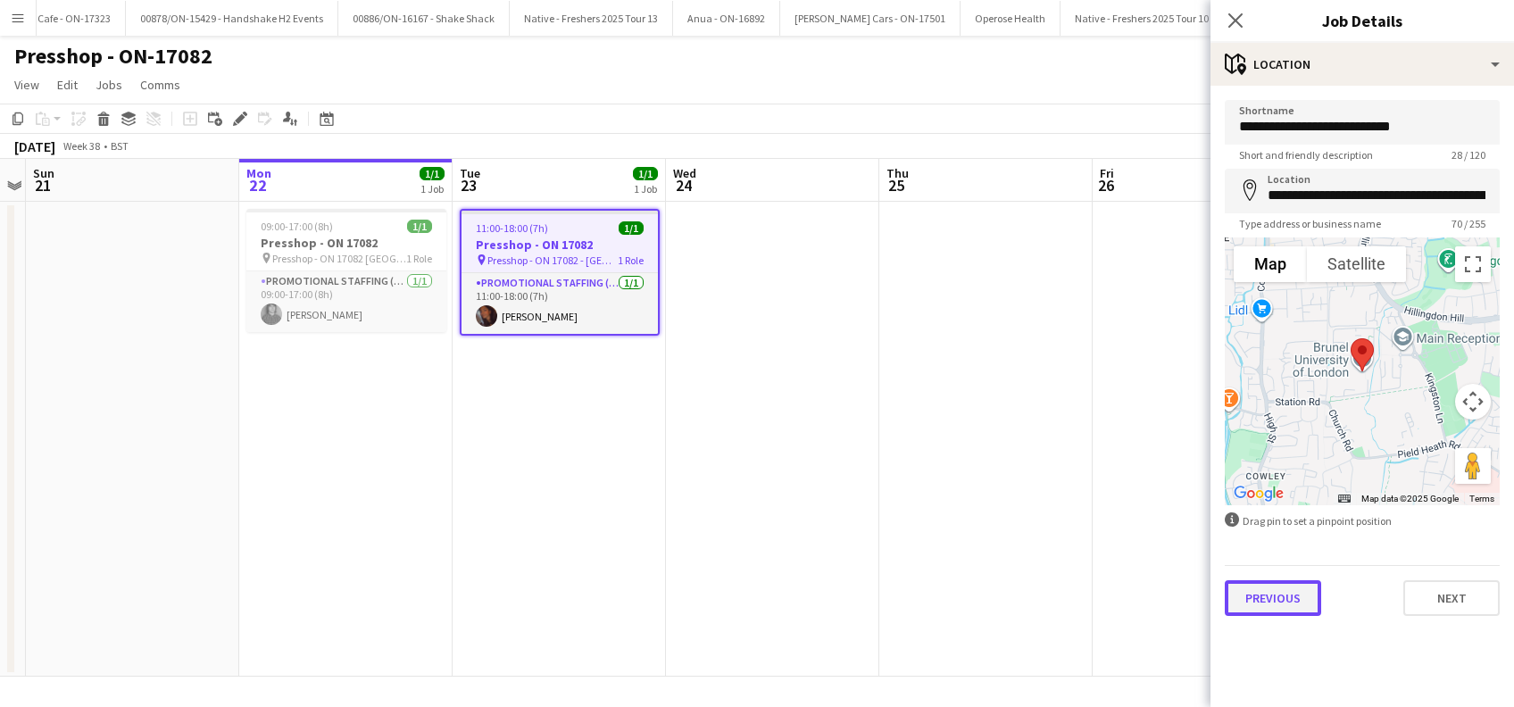
click at [1271, 605] on button "Previous" at bounding box center [1272, 598] width 96 height 36
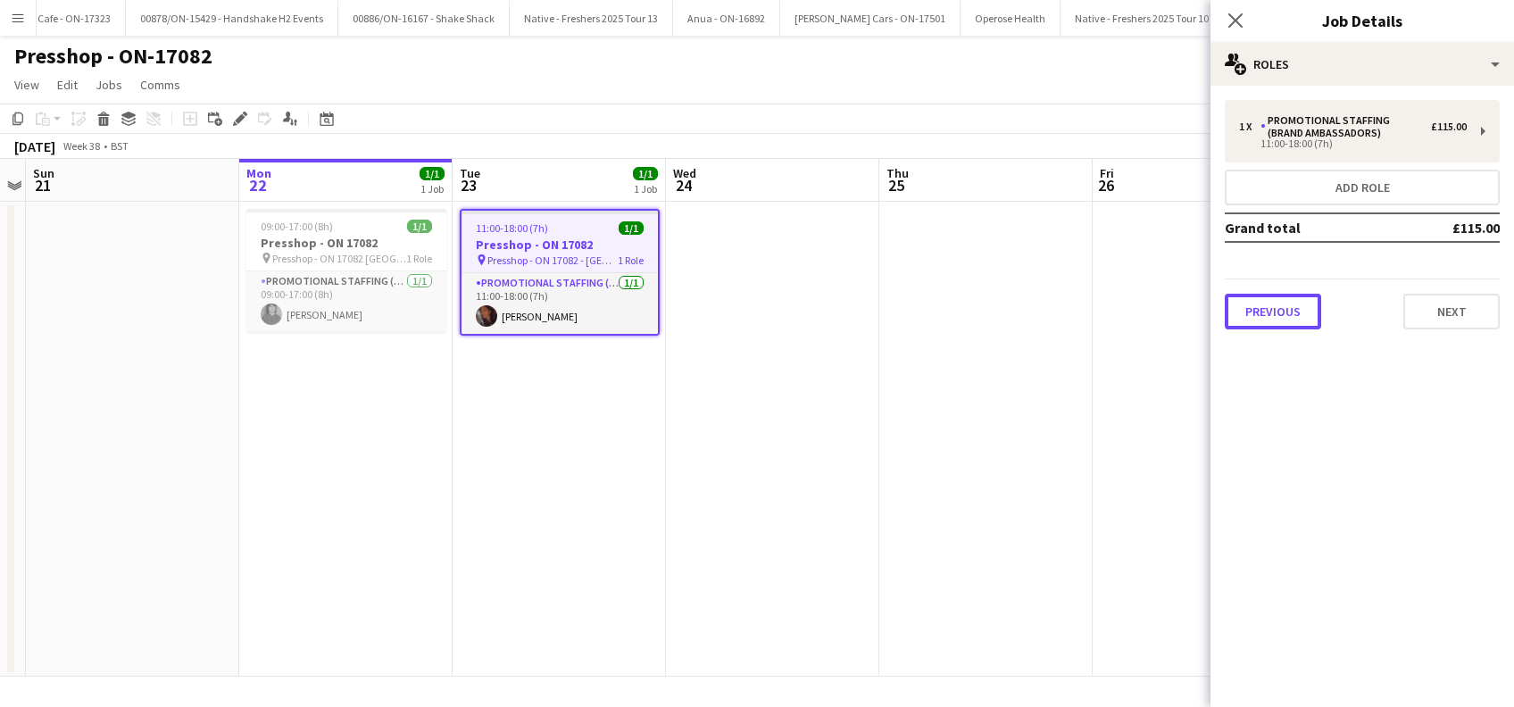
click at [1269, 317] on button "Previous" at bounding box center [1272, 312] width 96 height 36
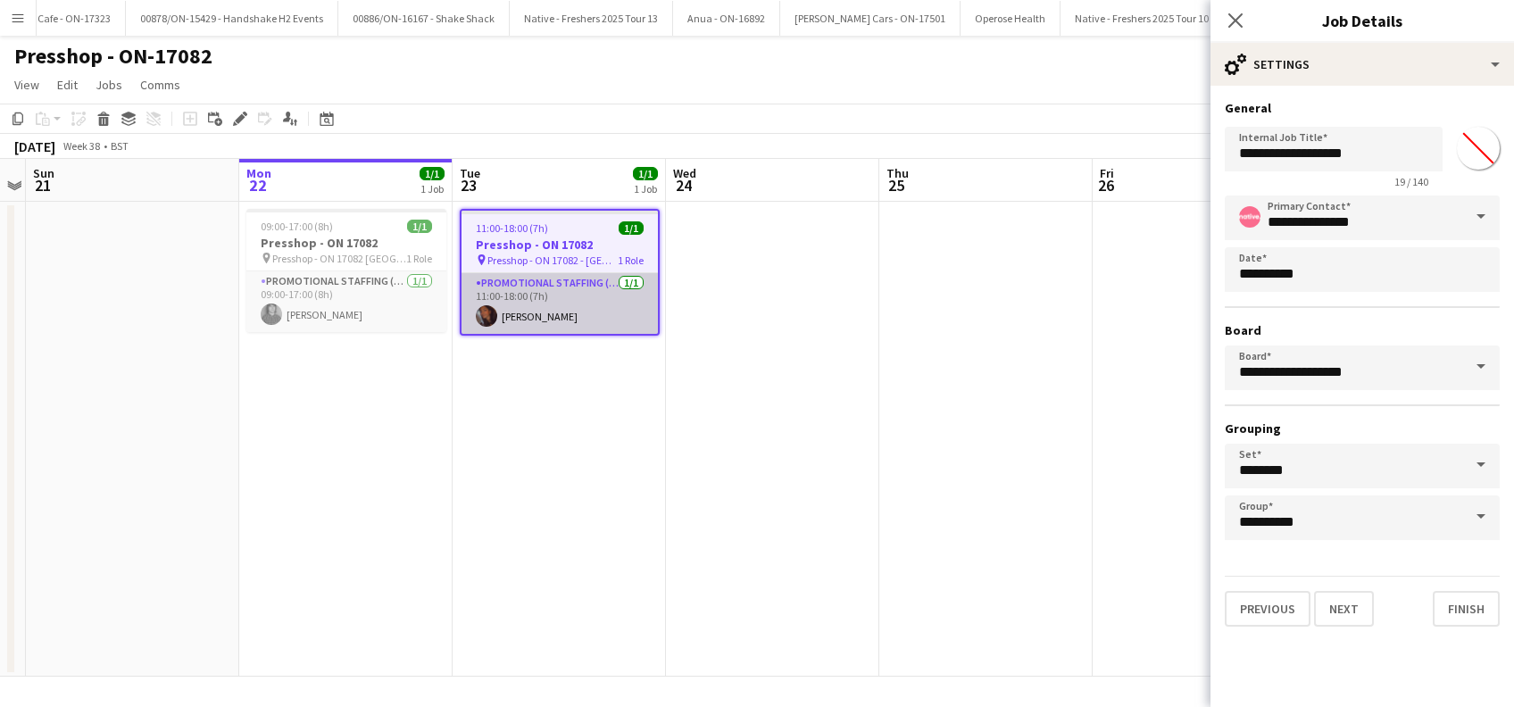
click at [510, 317] on app-card-role "Promotional Staffing (Brand Ambassadors) 1/1 11:00-18:00 (7h) Sanjana Ramlall" at bounding box center [559, 303] width 196 height 61
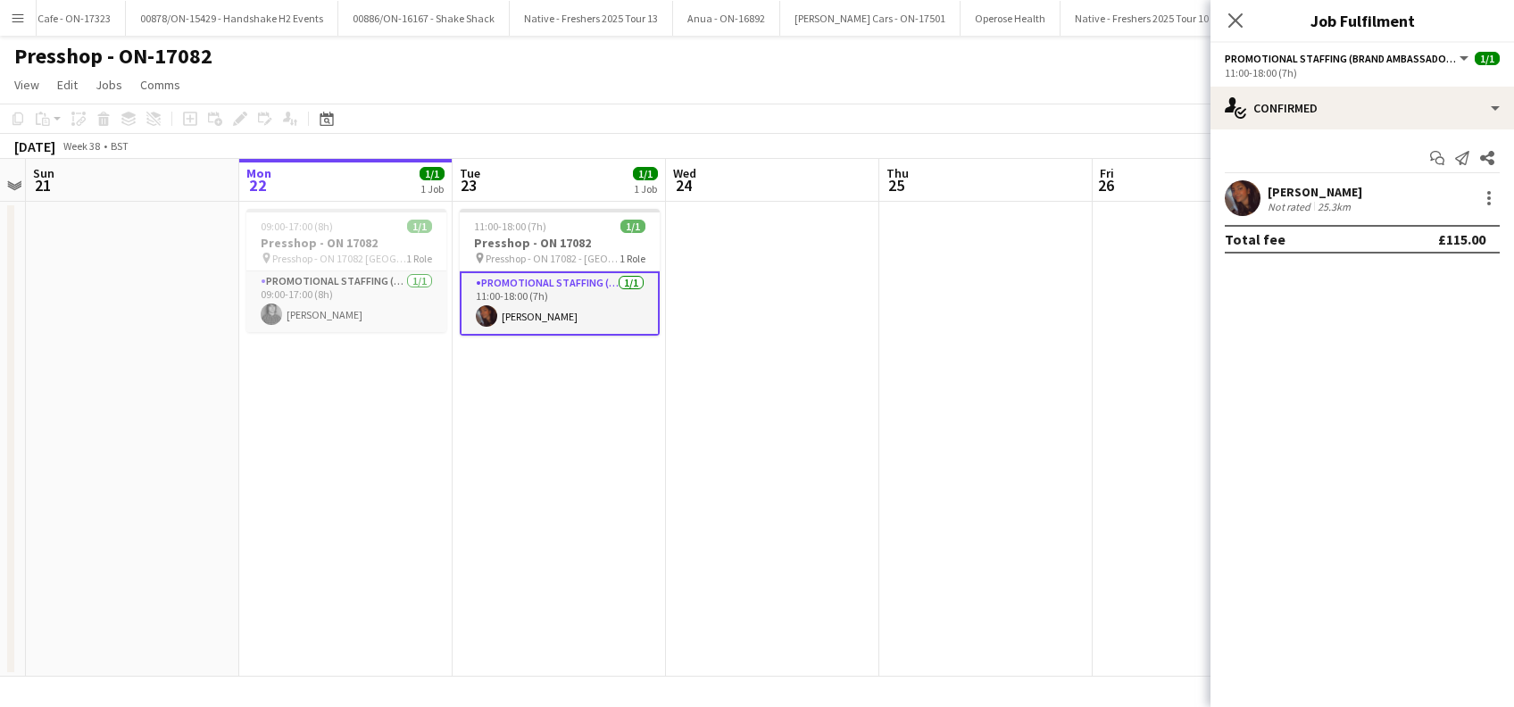
click at [1332, 190] on div "Sanjana Ramlall" at bounding box center [1314, 192] width 95 height 16
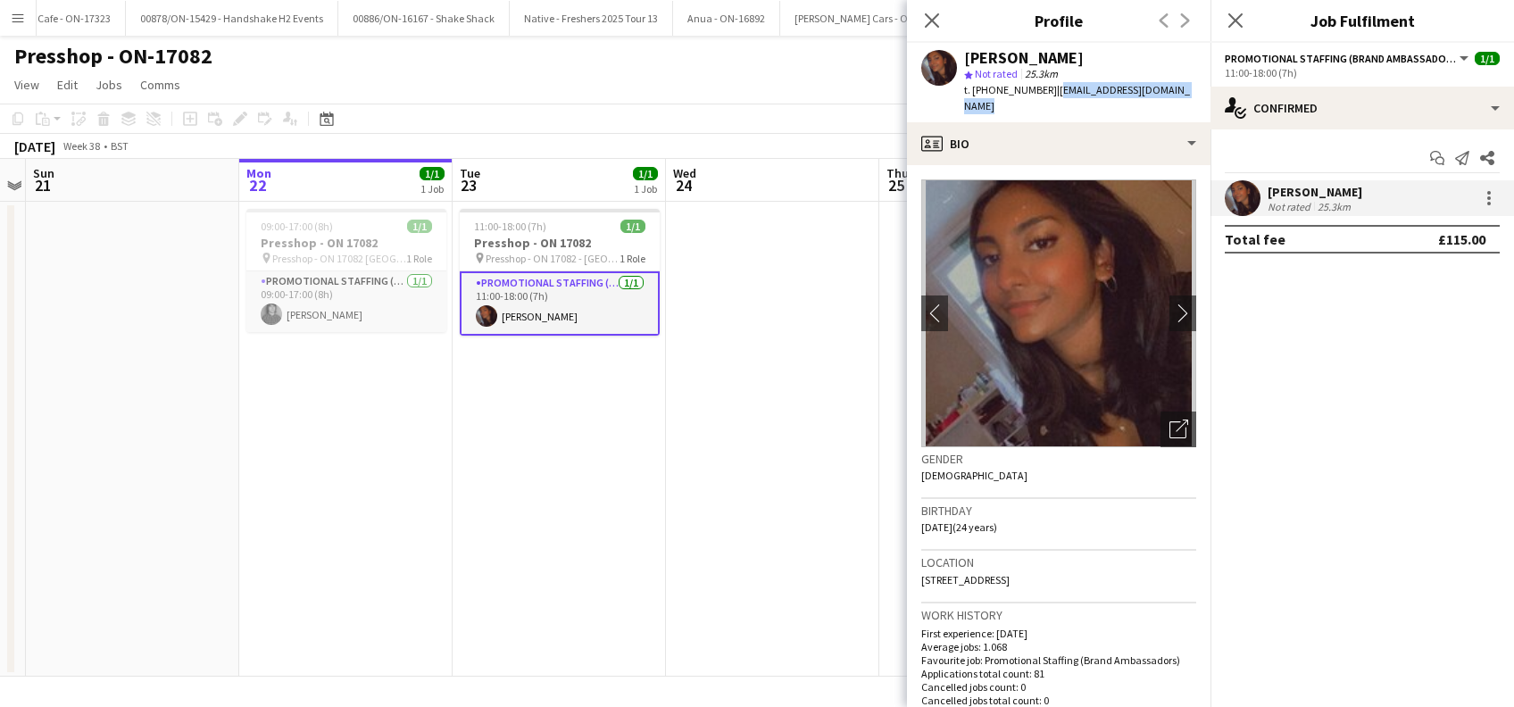
drag, startPoint x: 1187, startPoint y: 90, endPoint x: 1054, endPoint y: 92, distance: 133.0
click at [1054, 92] on div "Sanjana Ramlall star Not rated 25.3km t. +4407506565160 | ramlallurishita@yahoo…" at bounding box center [1058, 82] width 303 height 79
copy span "ramlallurishita@yahoo.co.uk"
click at [742, 411] on app-date-cell at bounding box center [772, 439] width 213 height 475
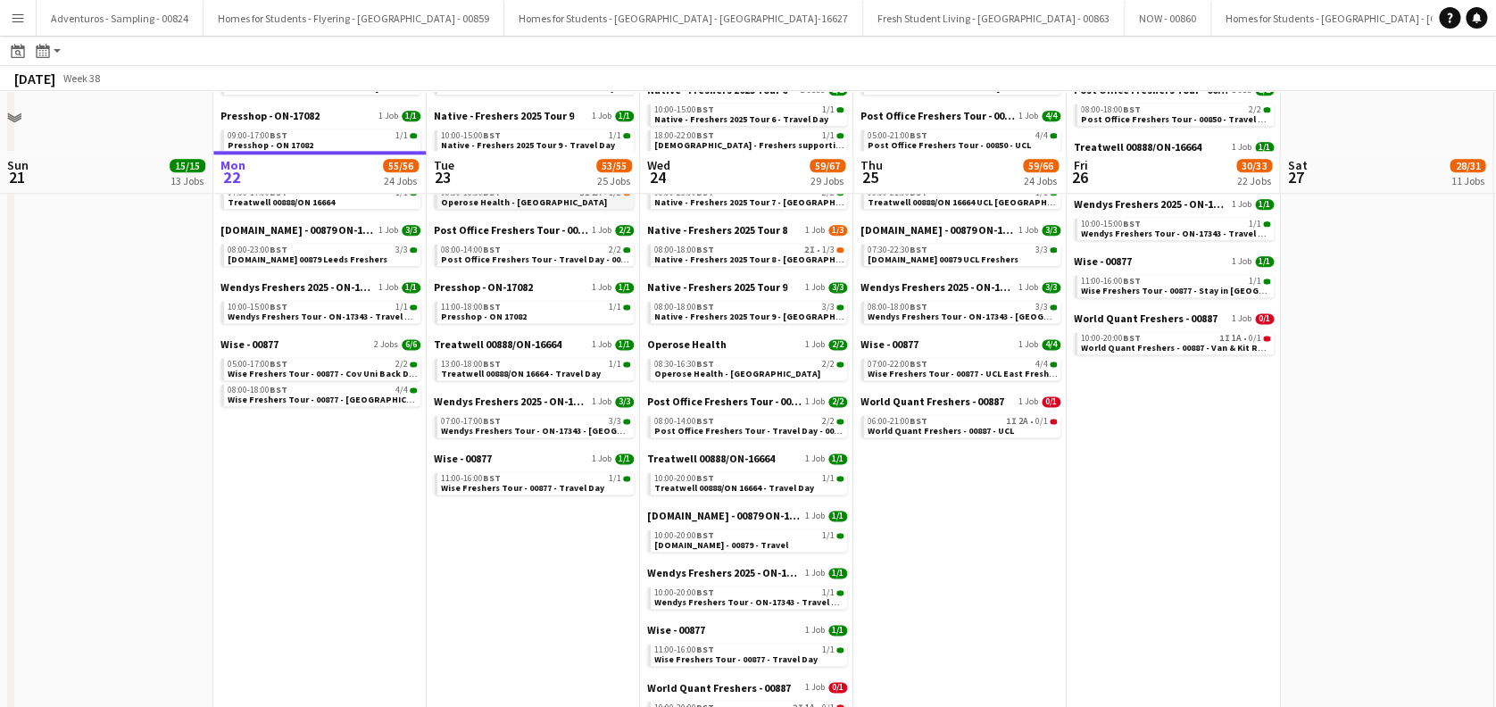
scroll to position [1209, 0]
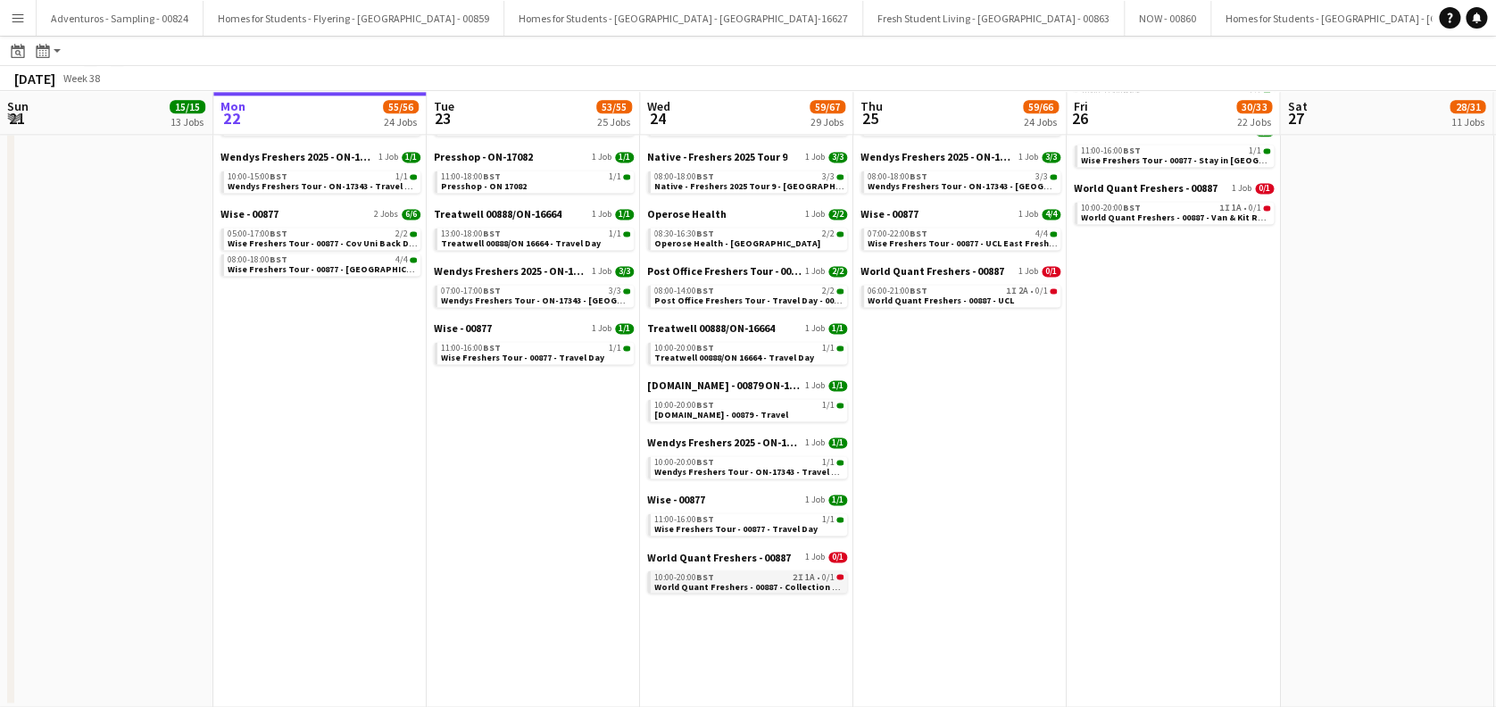
click at [721, 577] on div "10:00-20:00 BST 2I 1A • 0/1" at bounding box center [748, 576] width 189 height 9
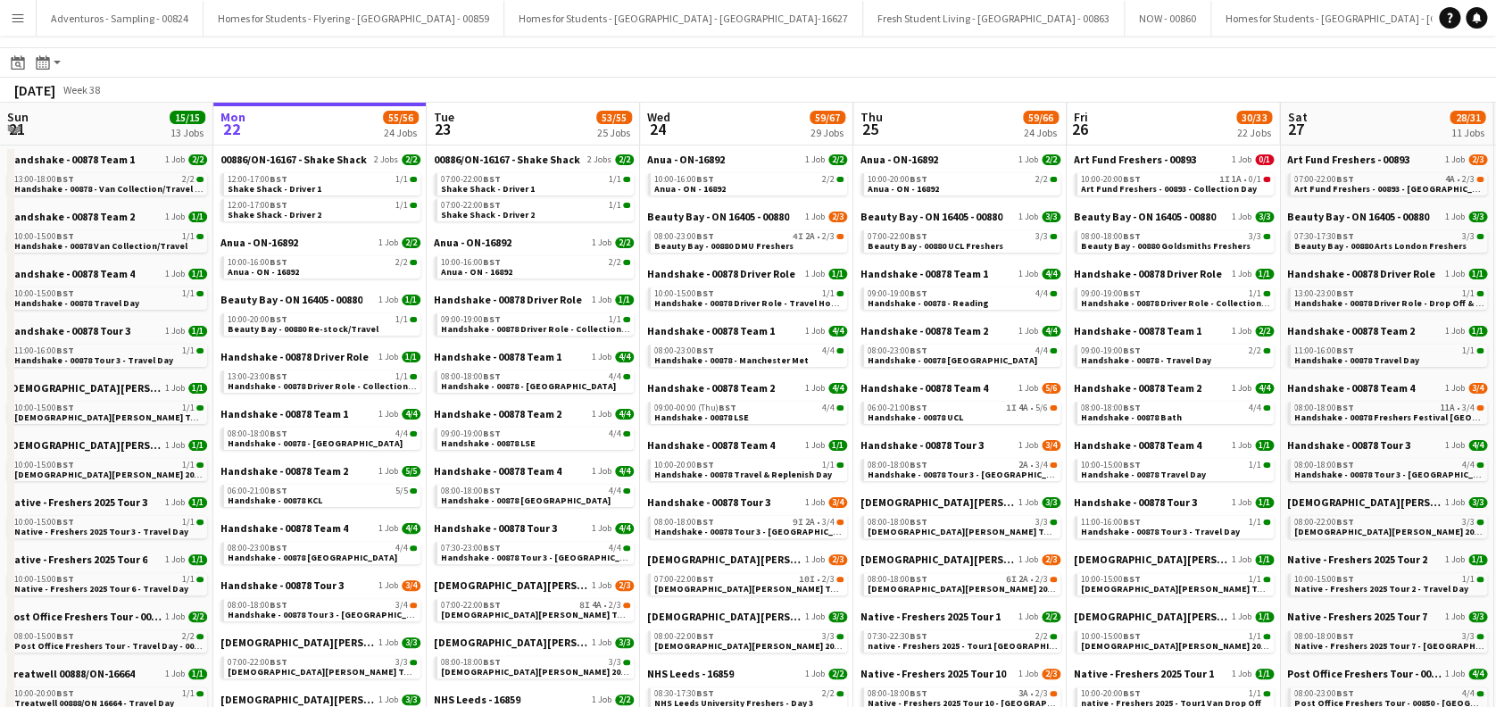
scroll to position [119, 0]
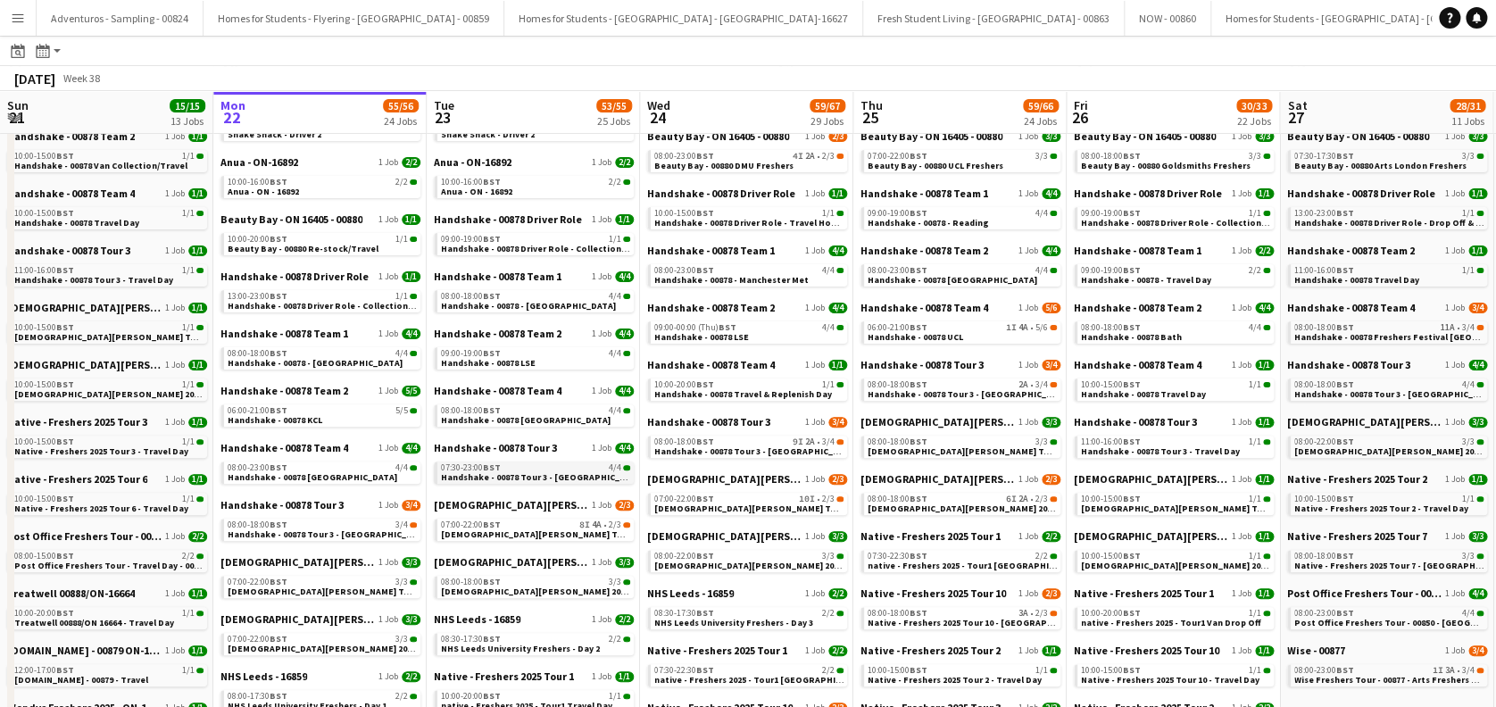
click at [550, 476] on span "Handshake - 00878 Tour 3 - [GEOGRAPHIC_DATA]" at bounding box center [542, 477] width 203 height 12
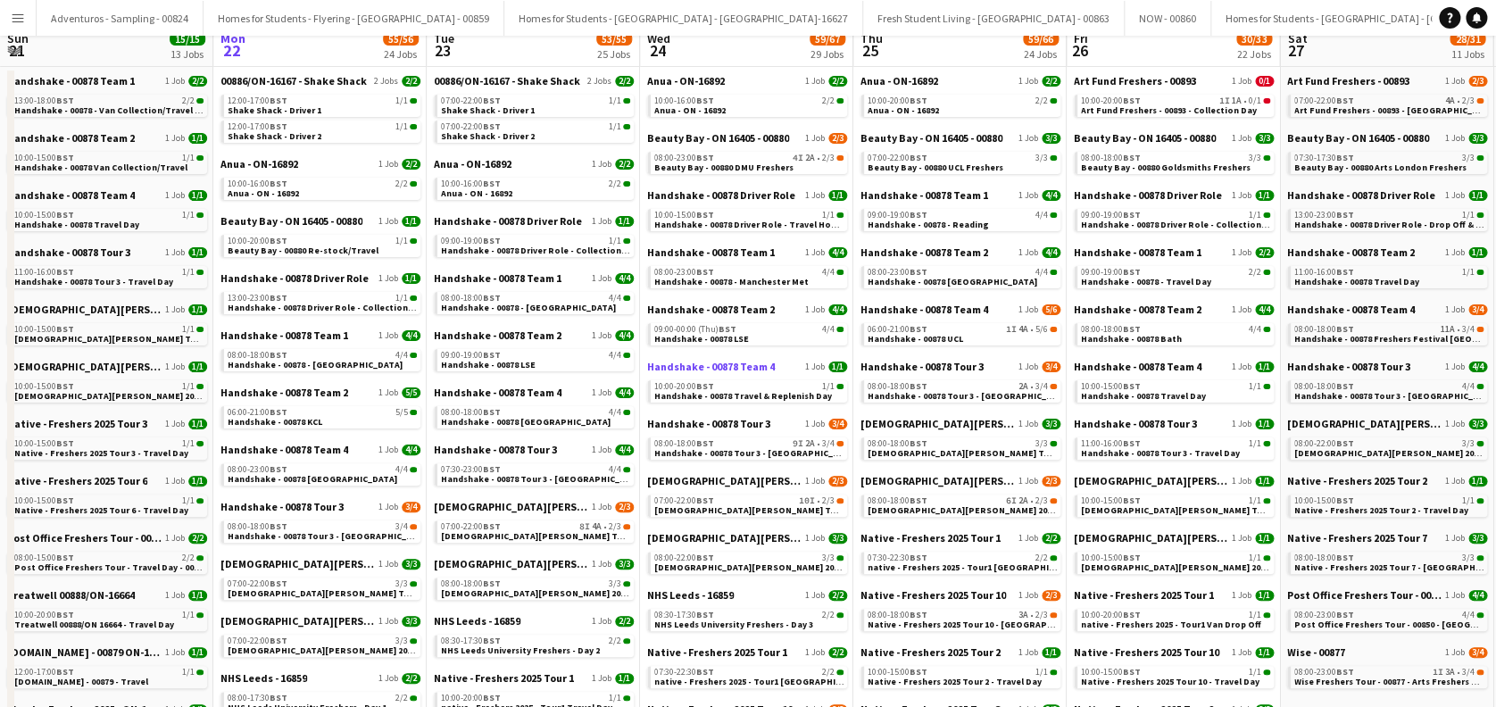
scroll to position [0, 0]
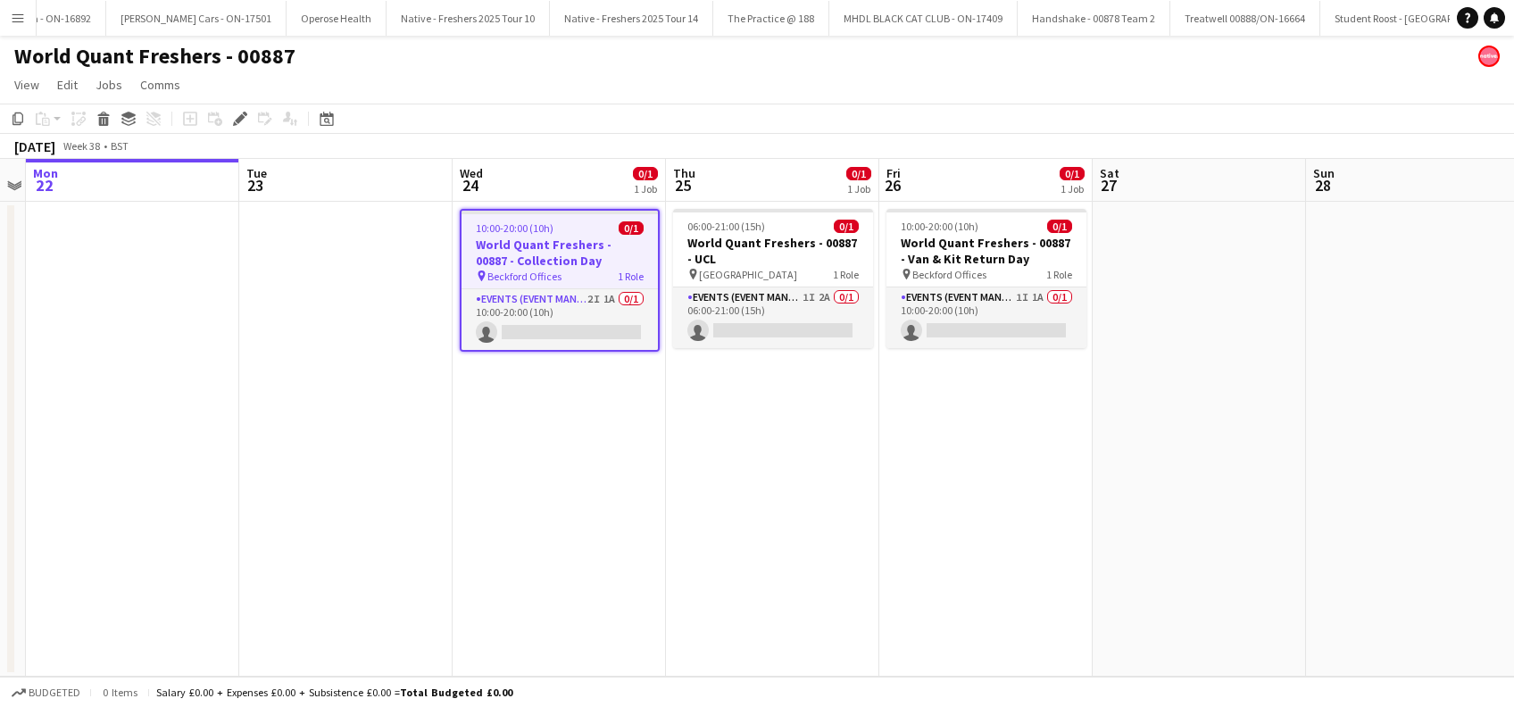
scroll to position [0, 9929]
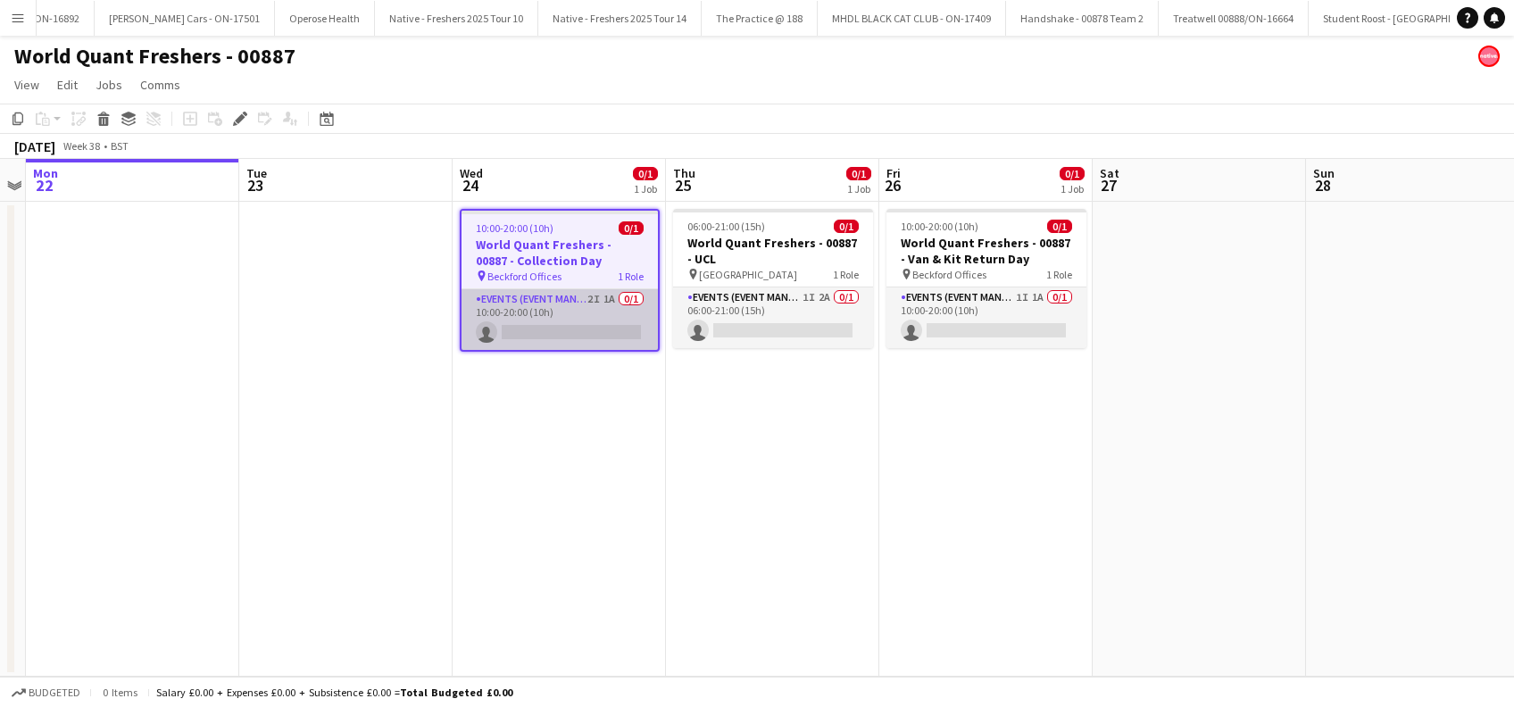
click at [571, 311] on app-card-role "Events (Event Manager) 2I 1A 0/1 10:00-20:00 (10h) single-neutral-actions" at bounding box center [559, 319] width 196 height 61
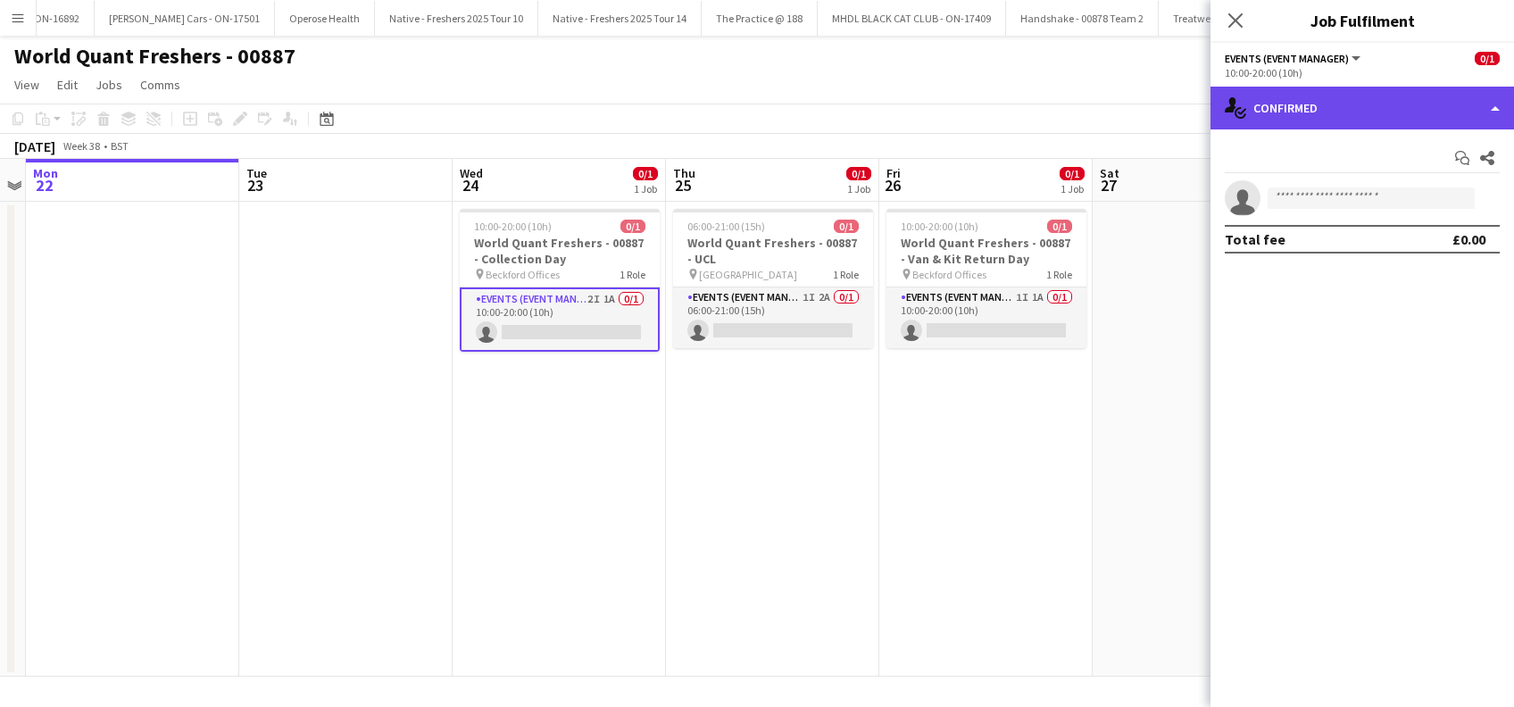
click at [1349, 107] on div "single-neutral-actions-check-2 Confirmed" at bounding box center [1361, 108] width 303 height 43
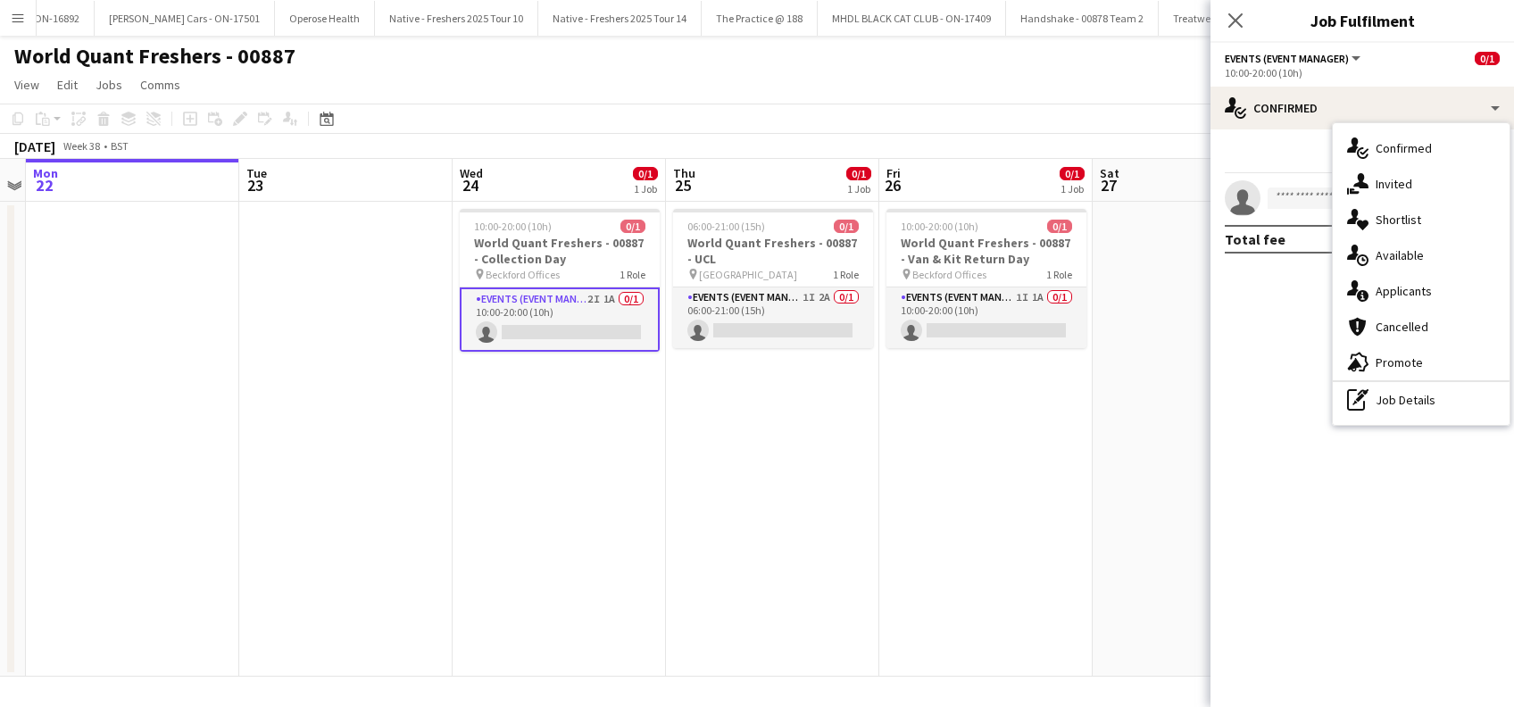
click at [1393, 290] on span "Applicants" at bounding box center [1403, 291] width 56 height 16
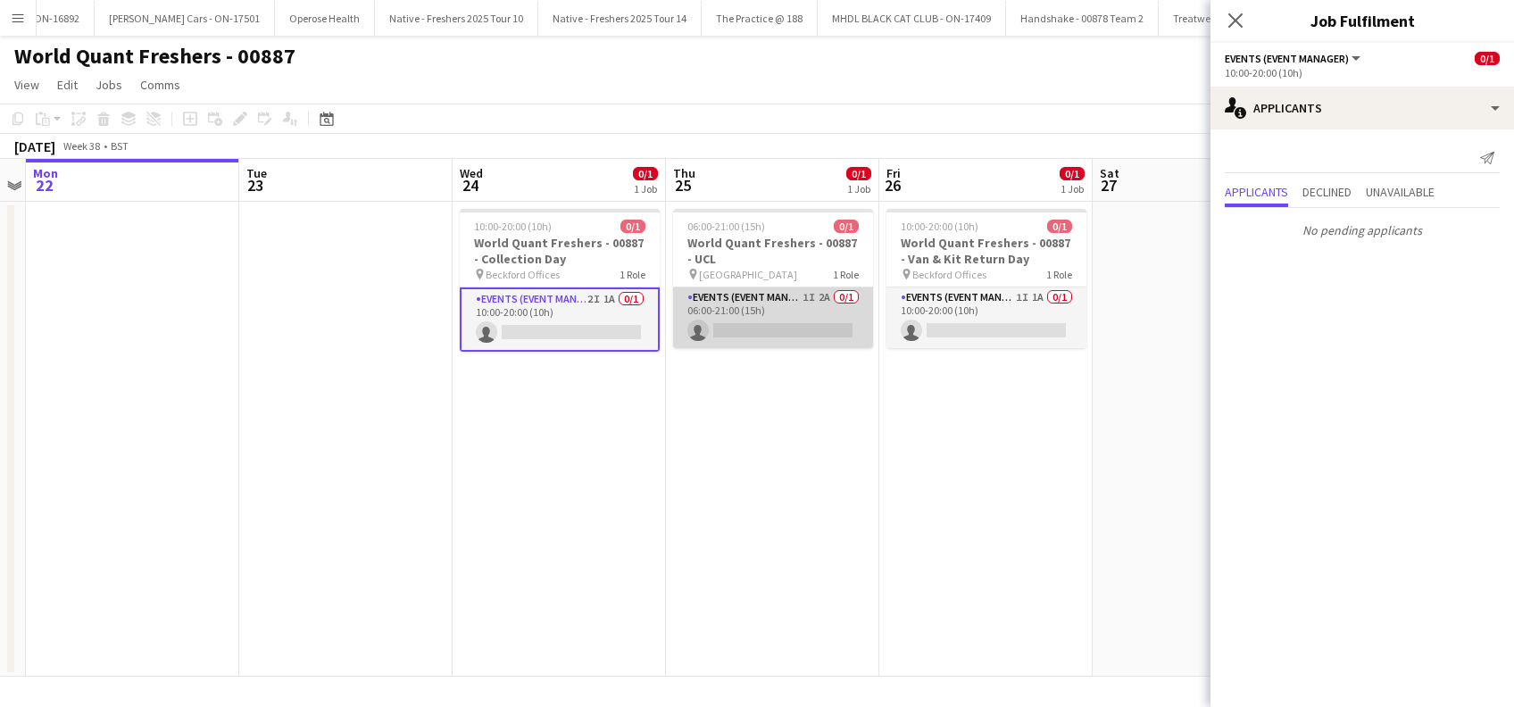
click at [809, 321] on app-card-role "Events (Event Manager) 1I 2A 0/1 06:00-21:00 (15h) single-neutral-actions" at bounding box center [773, 317] width 200 height 61
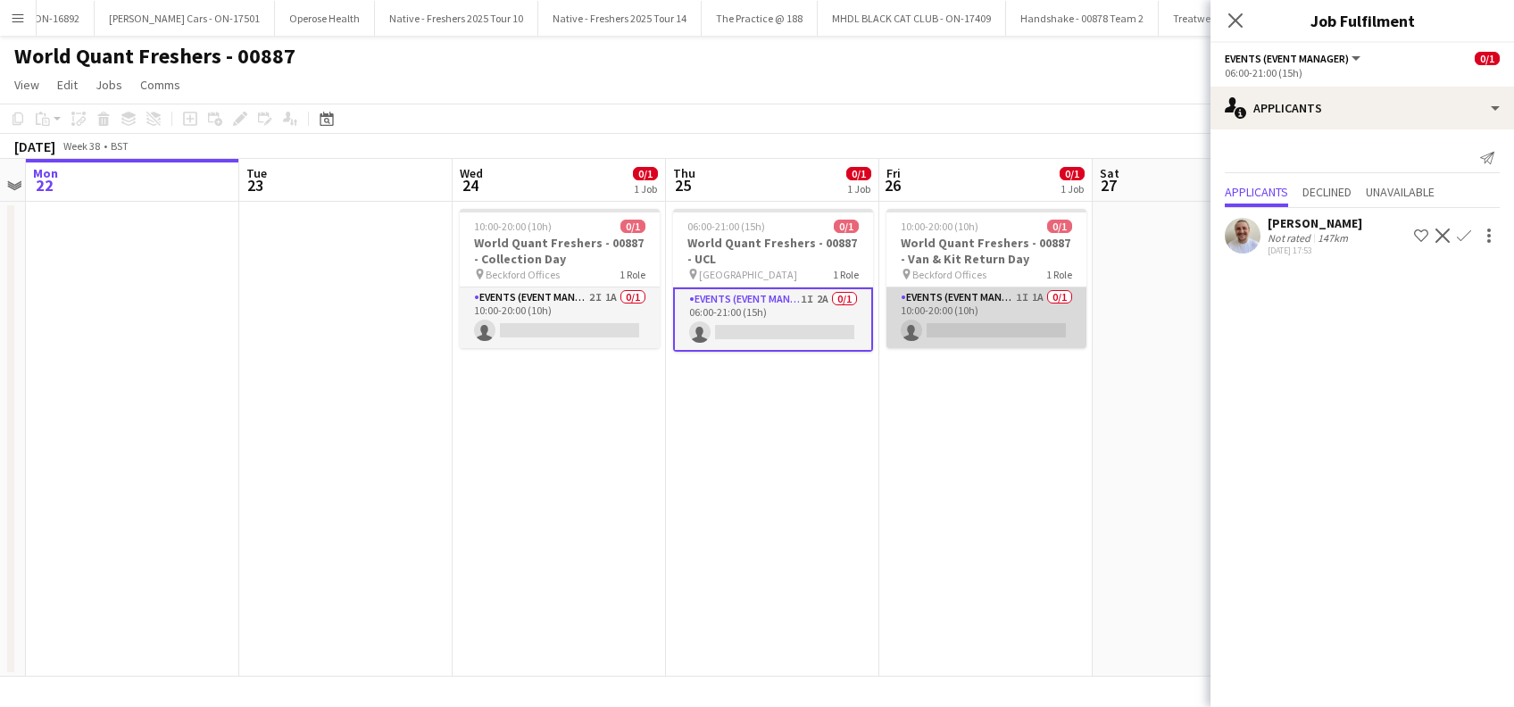
click at [950, 321] on app-card-role "Events (Event Manager) 1I 1A 0/1 10:00-20:00 (10h) single-neutral-actions" at bounding box center [986, 317] width 200 height 61
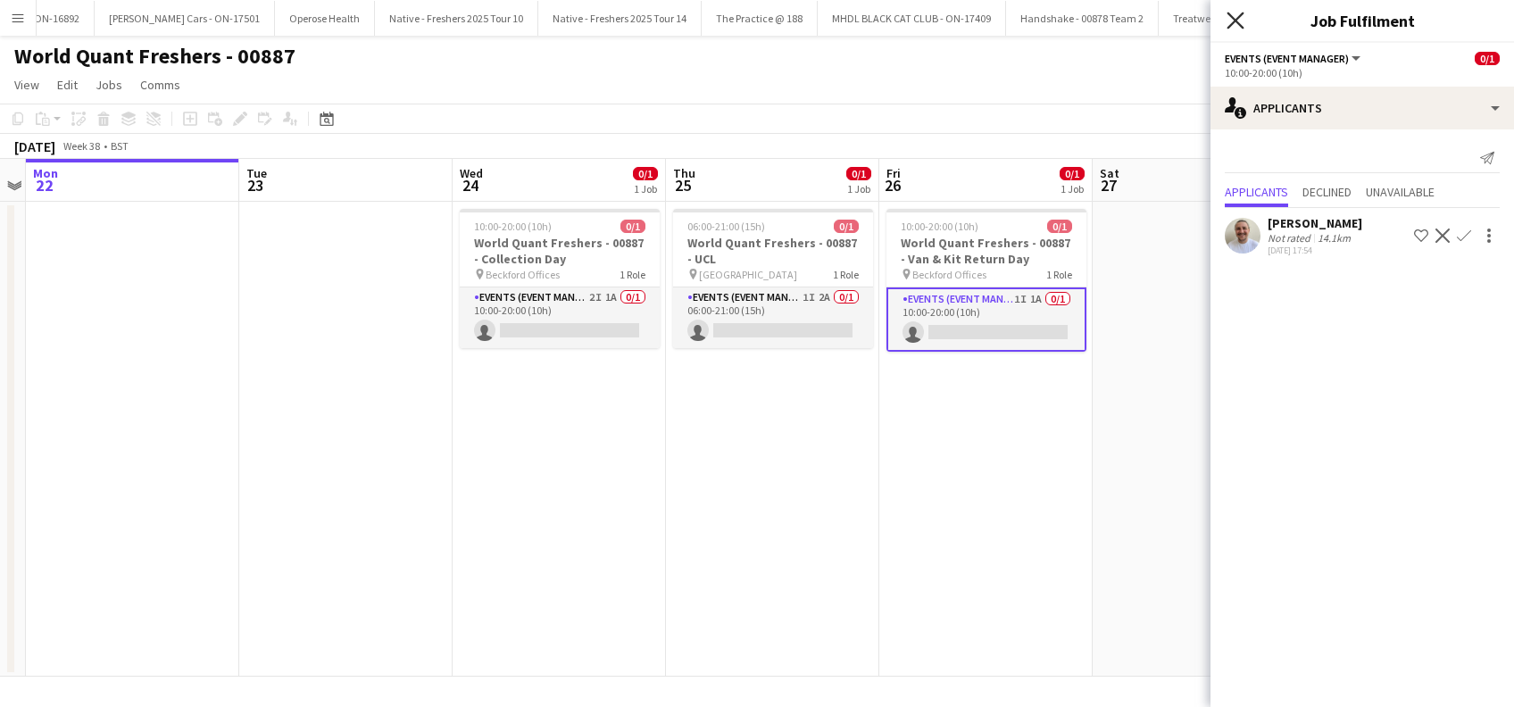
click at [1232, 24] on icon at bounding box center [1234, 20] width 17 height 17
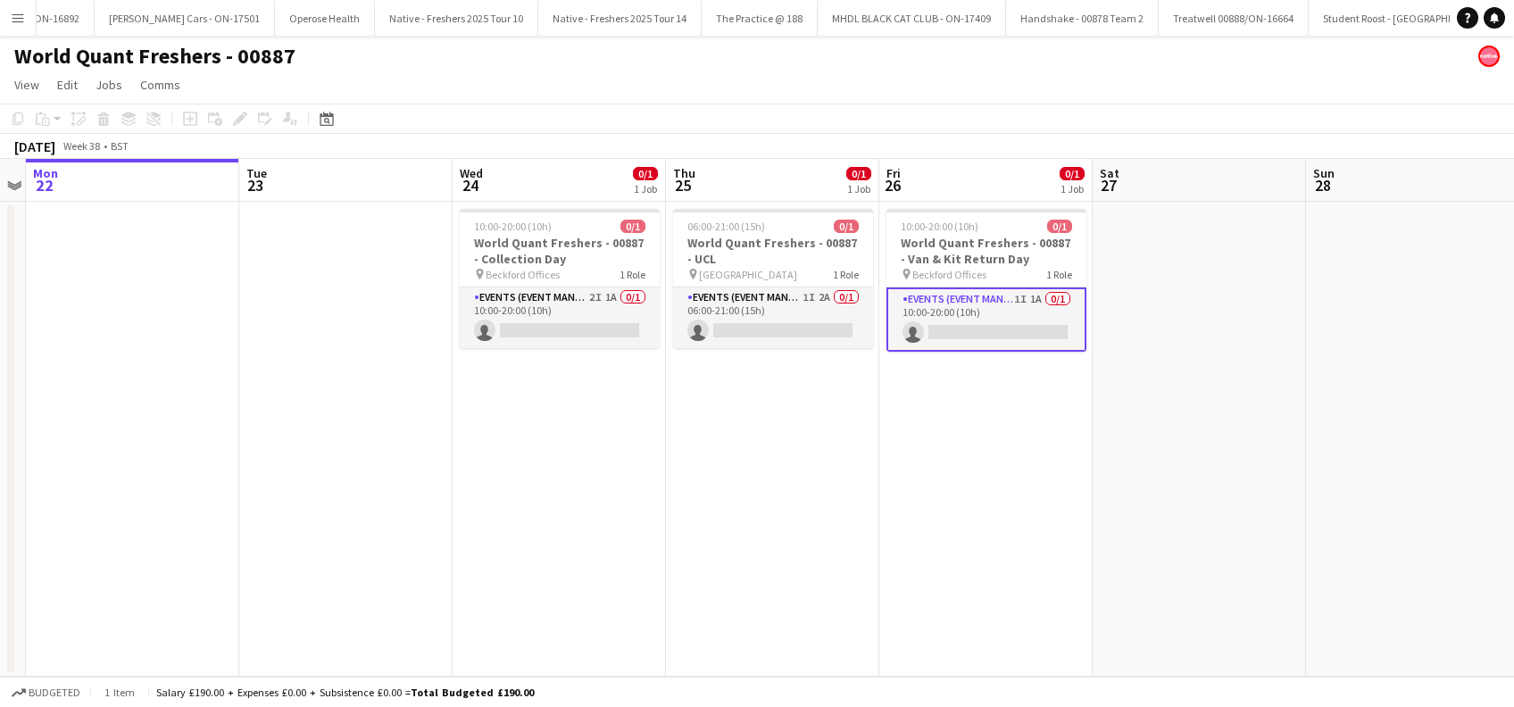
click at [836, 418] on app-date-cell "06:00-21:00 (15h) 0/1 World Quant Freshers - 00887 - UCL pin UCL East 1 Role Ev…" at bounding box center [772, 439] width 213 height 475
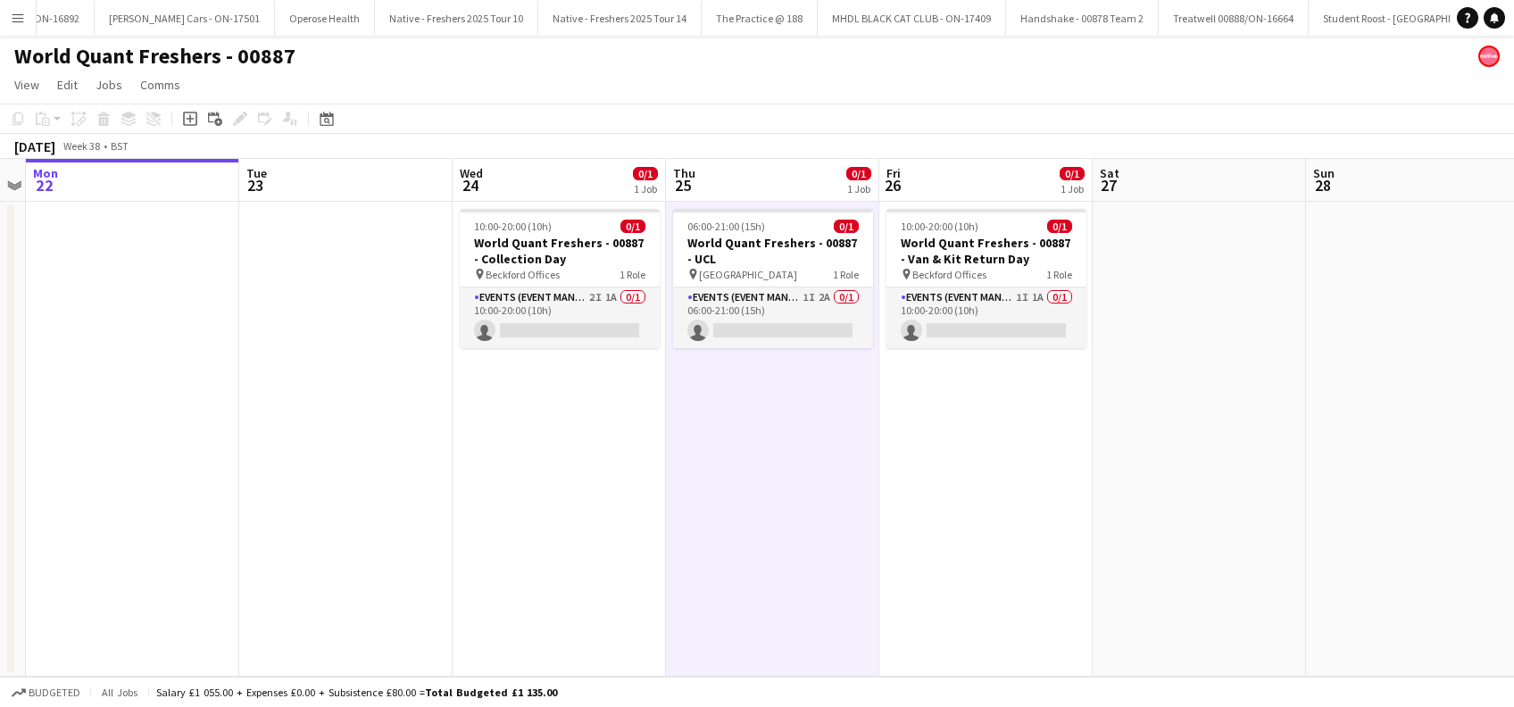
click at [619, 449] on app-date-cell "10:00-20:00 (10h) 0/1 World Quant Freshers - 00887 - Collection Day pin Beckfor…" at bounding box center [558, 439] width 213 height 475
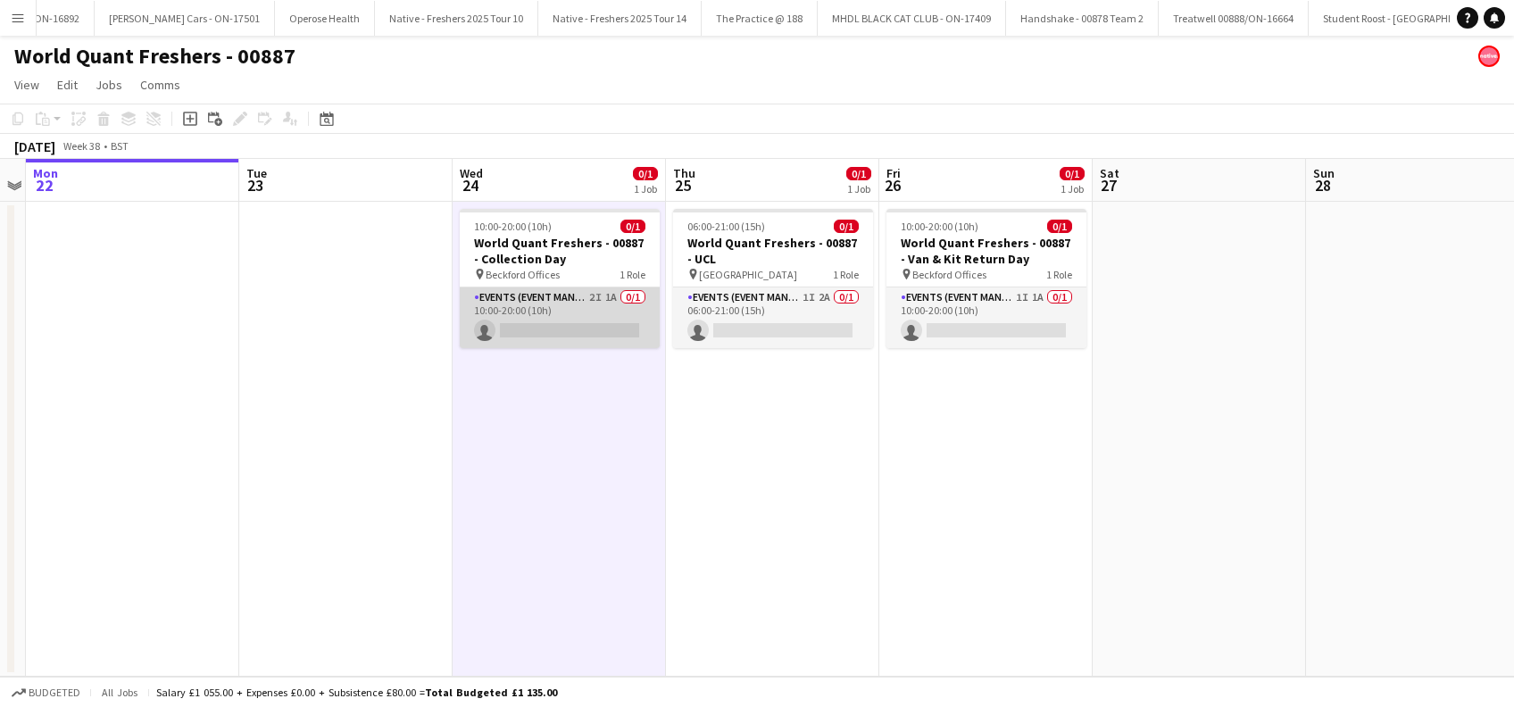
click at [558, 327] on app-card-role "Events (Event Manager) 2I 1A 0/1 10:00-20:00 (10h) single-neutral-actions" at bounding box center [560, 317] width 200 height 61
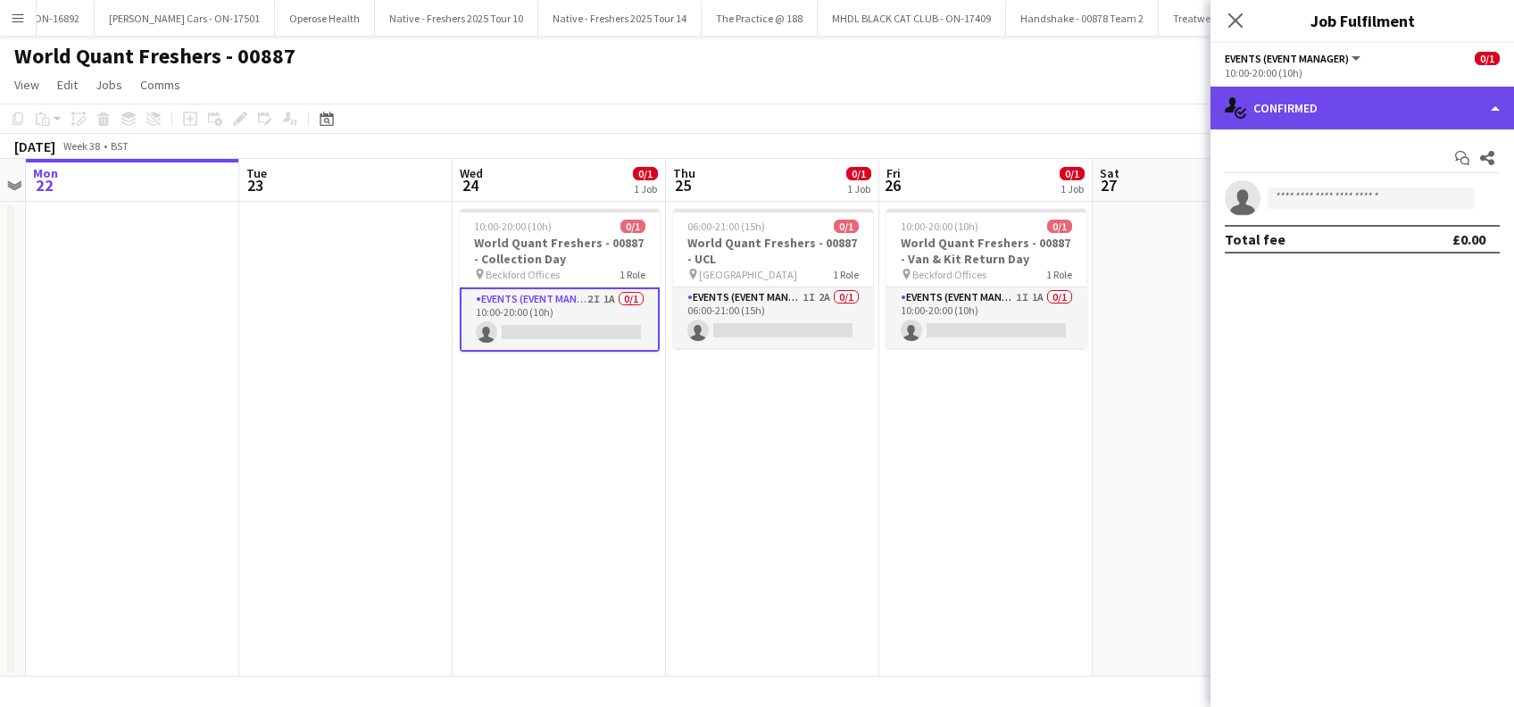
click at [1382, 104] on div "single-neutral-actions-check-2 Confirmed" at bounding box center [1361, 108] width 303 height 43
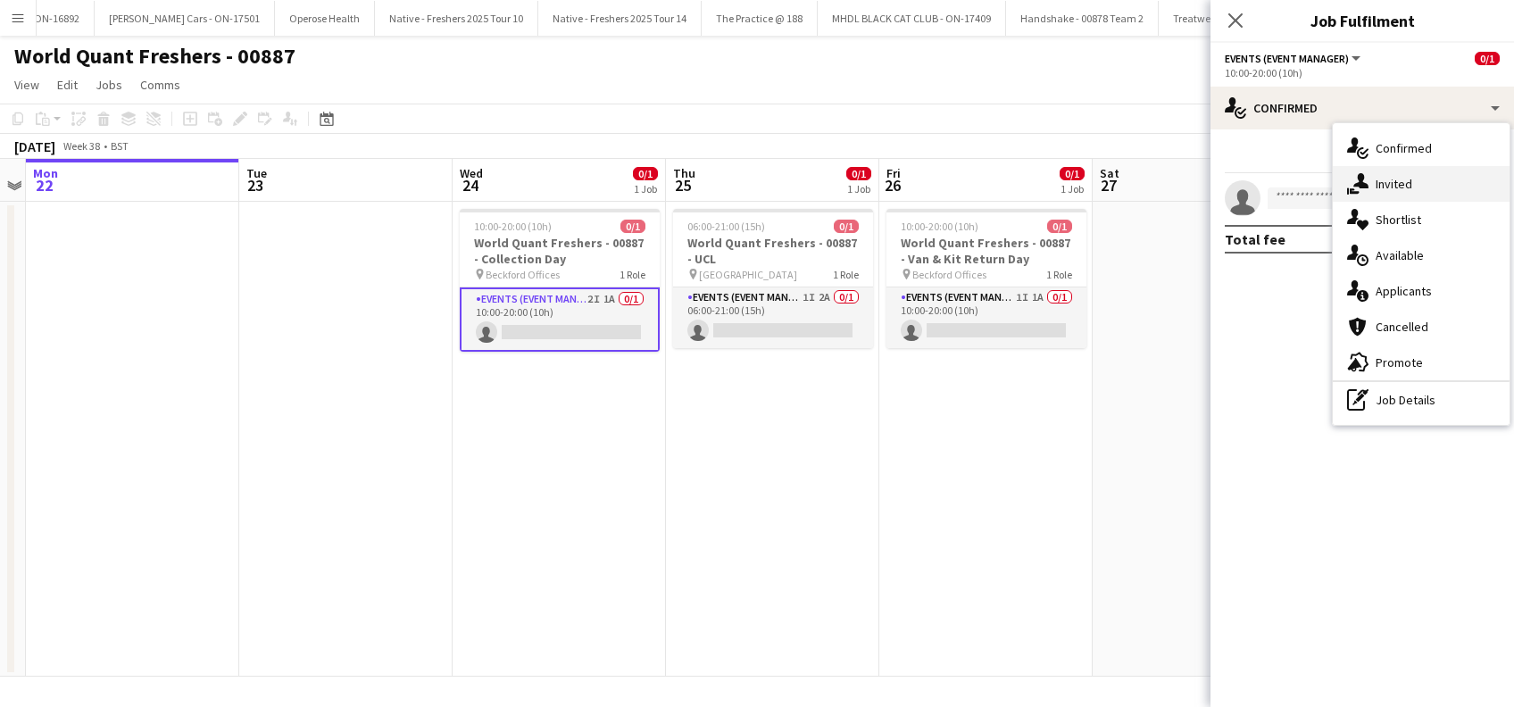
click at [1412, 178] on div "single-neutral-actions-share-1 Invited" at bounding box center [1420, 184] width 177 height 36
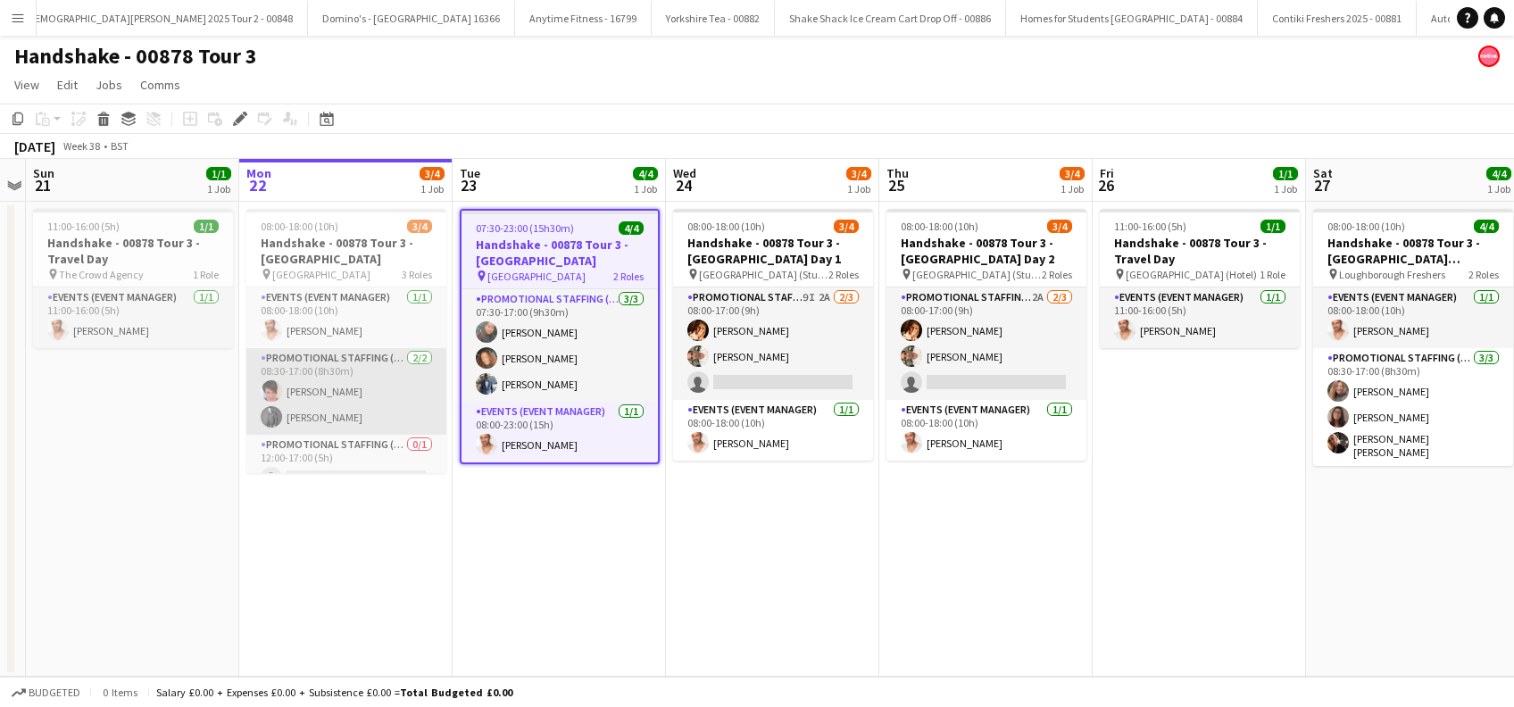
scroll to position [21, 0]
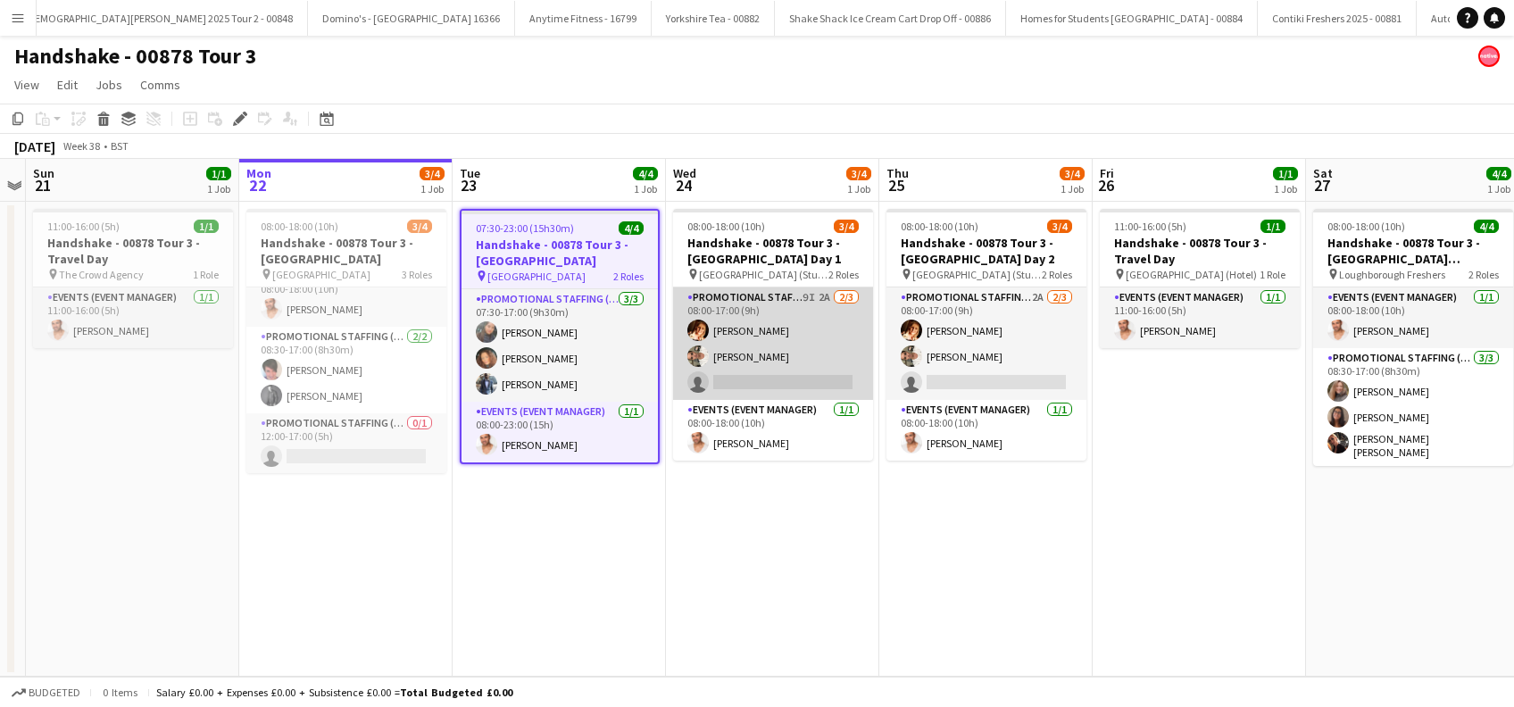
click at [766, 347] on app-card-role "Promotional Staffing (Brand Ambassadors) 9I 2A [DATE] 08:00-17:00 (9h) [PERSON_…" at bounding box center [773, 343] width 200 height 112
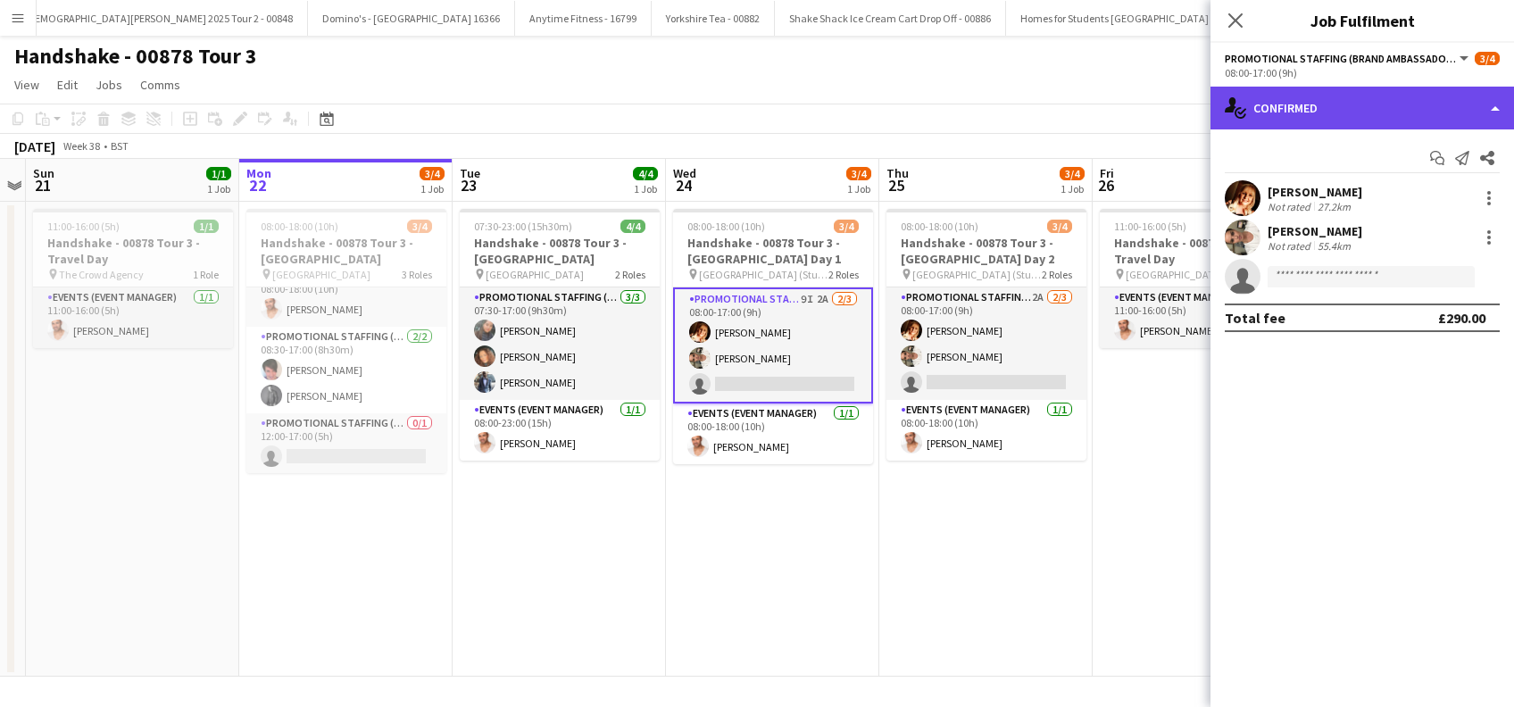
click at [1386, 100] on div "single-neutral-actions-check-2 Confirmed" at bounding box center [1361, 108] width 303 height 43
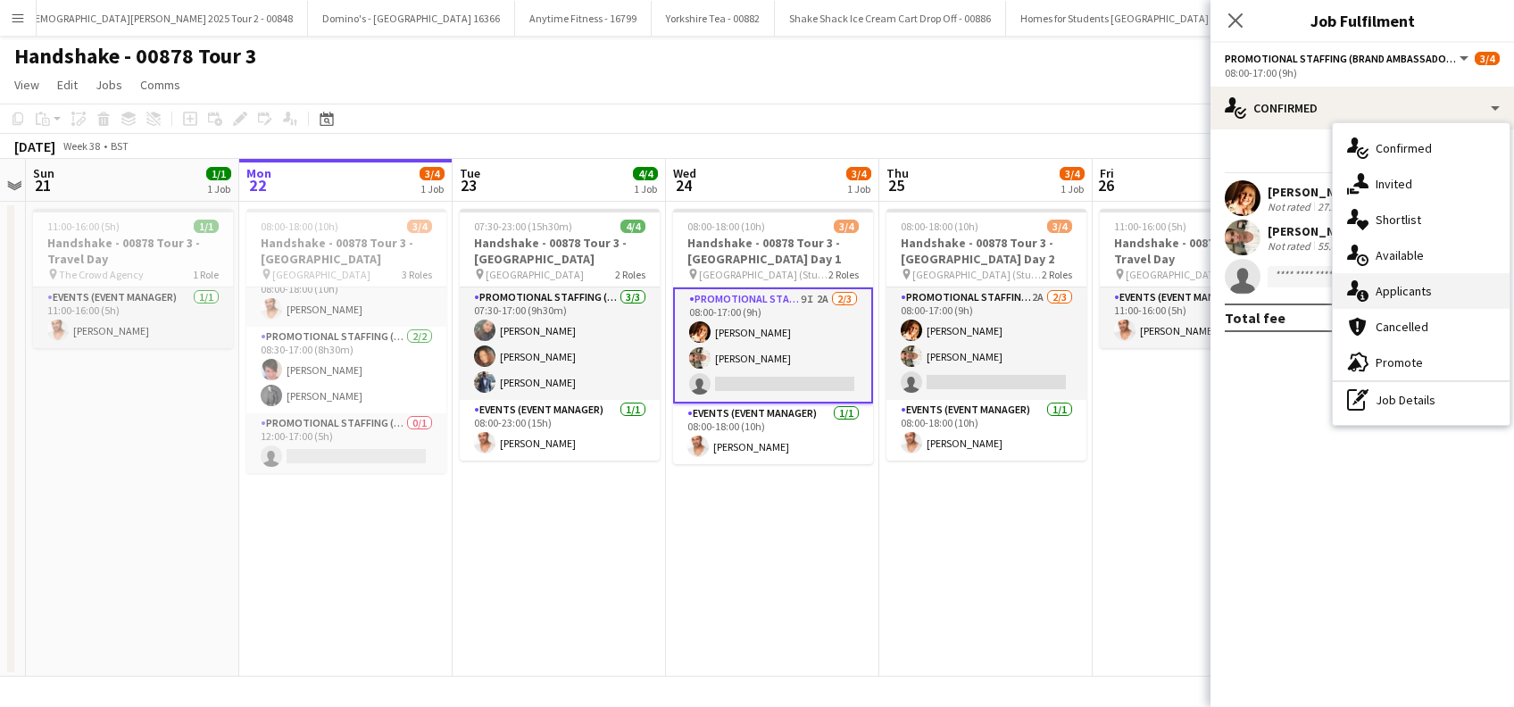
click at [1405, 291] on span "Applicants" at bounding box center [1403, 291] width 56 height 16
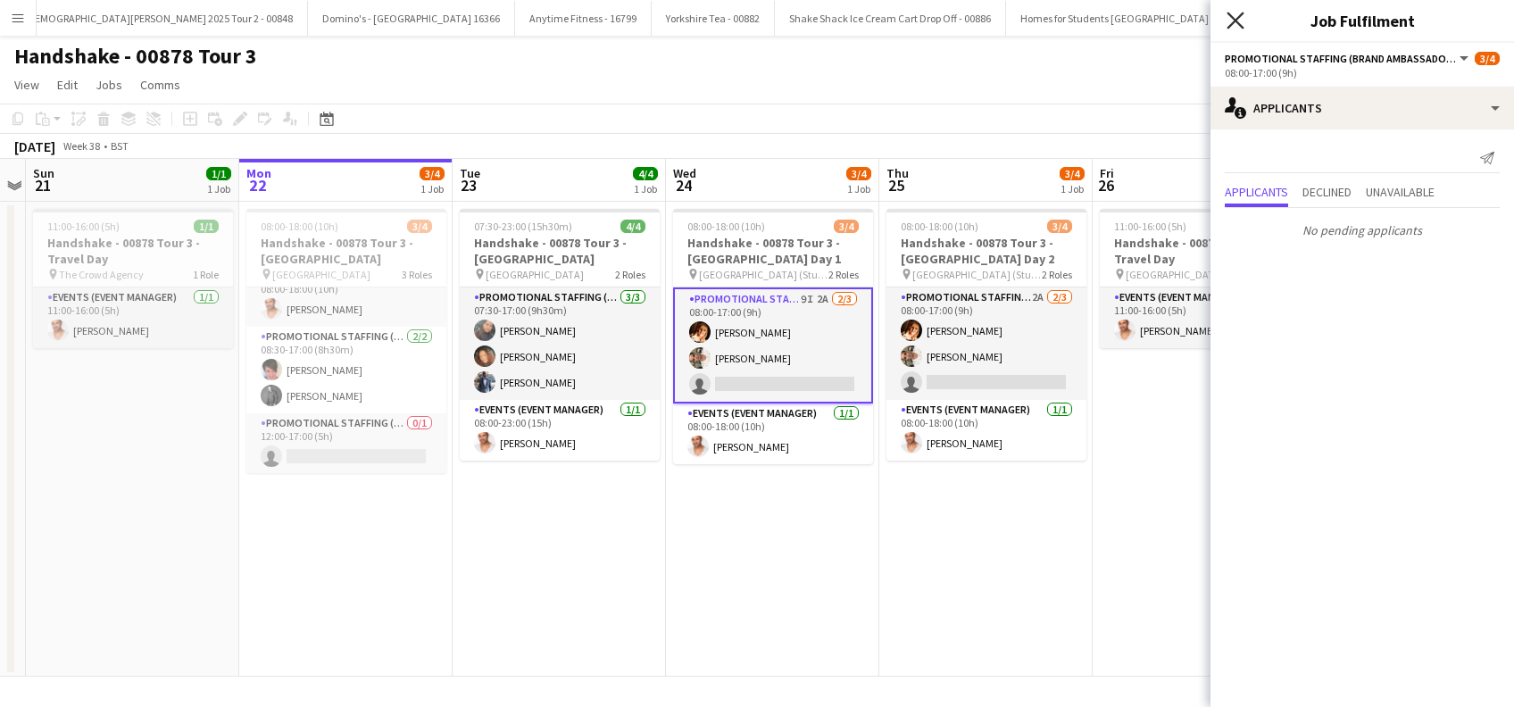
click at [1232, 14] on icon "Close pop-in" at bounding box center [1234, 20] width 17 height 17
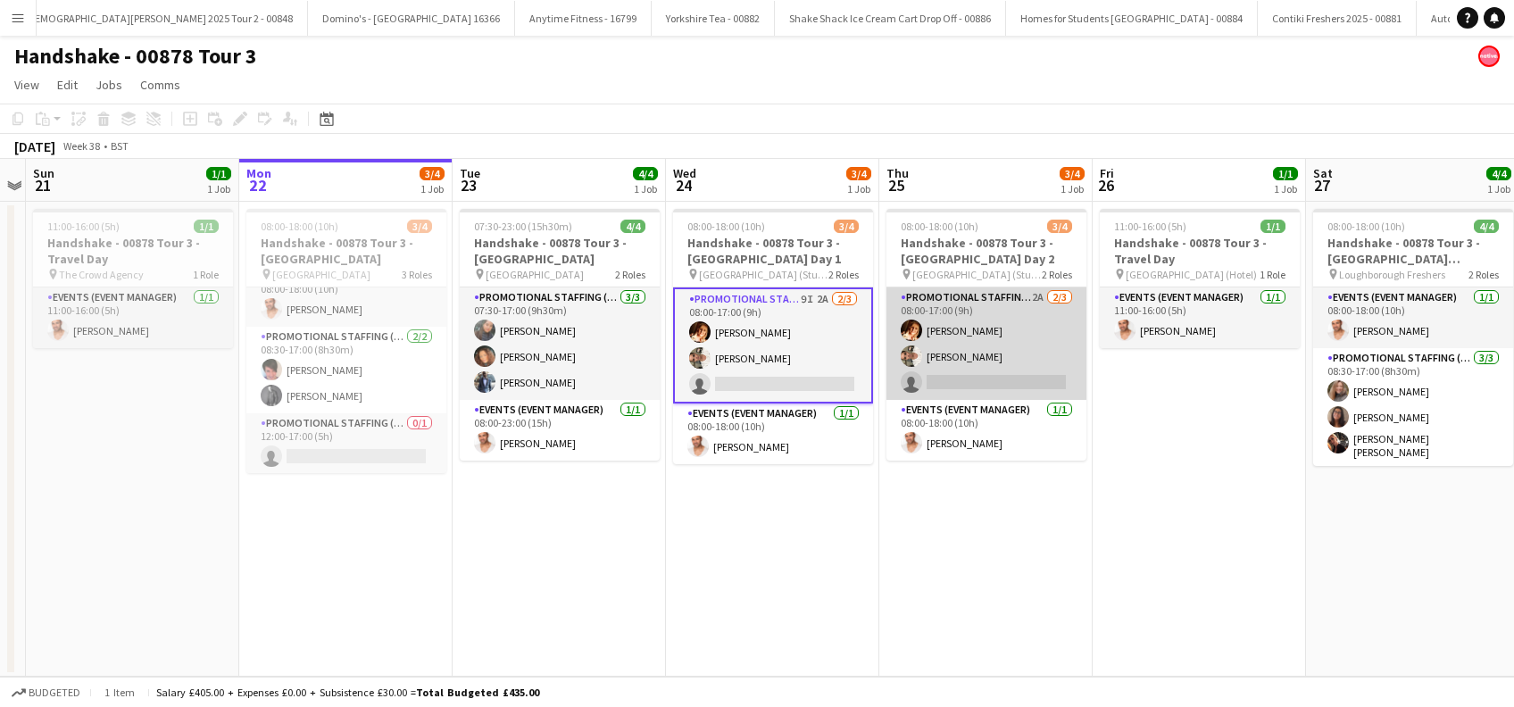
click at [992, 361] on app-card-role "Promotional Staffing (Brand Ambassadors) 2A [DATE] 08:00-17:00 (9h) [PERSON_NAM…" at bounding box center [986, 343] width 200 height 112
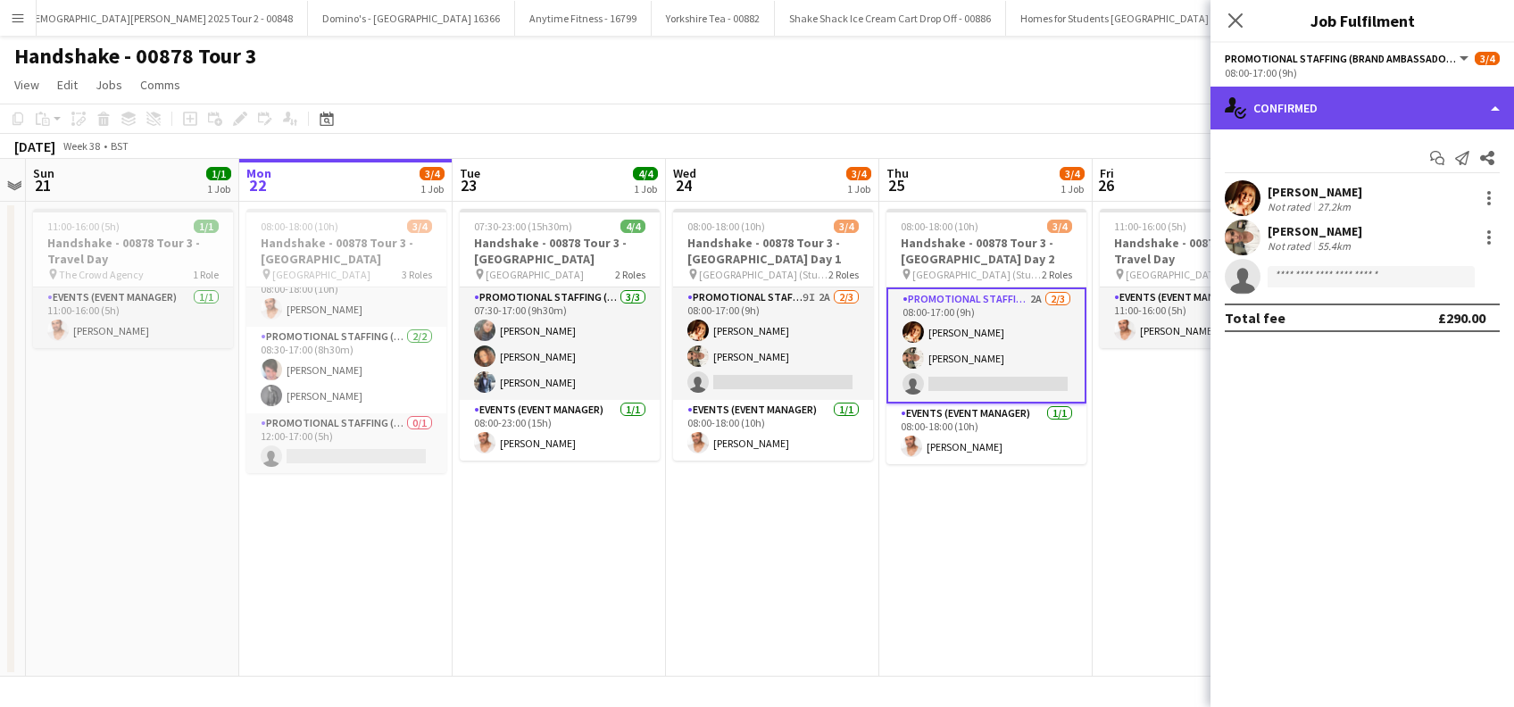
click at [1345, 114] on div "single-neutral-actions-check-2 Confirmed" at bounding box center [1361, 108] width 303 height 43
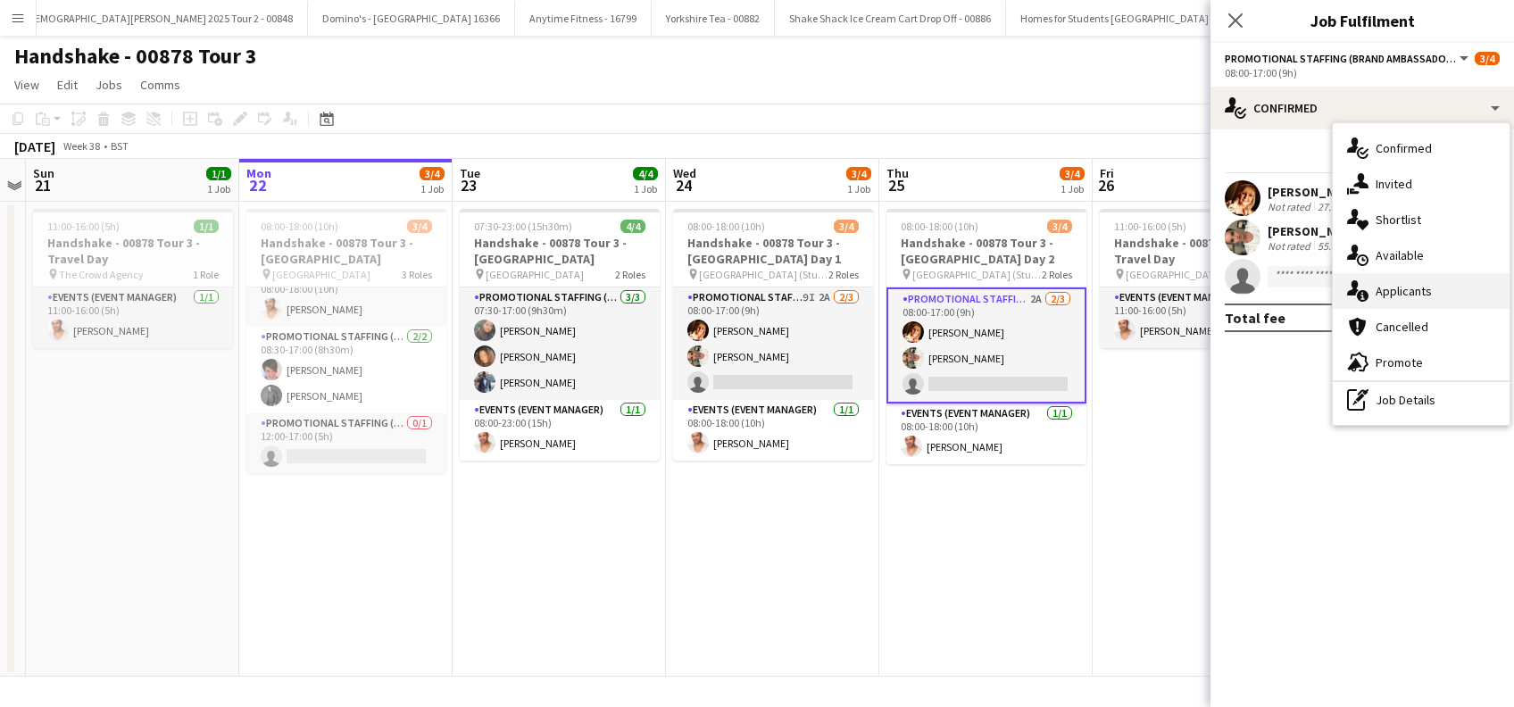
click at [1398, 301] on div "single-neutral-actions-information Applicants" at bounding box center [1420, 291] width 177 height 36
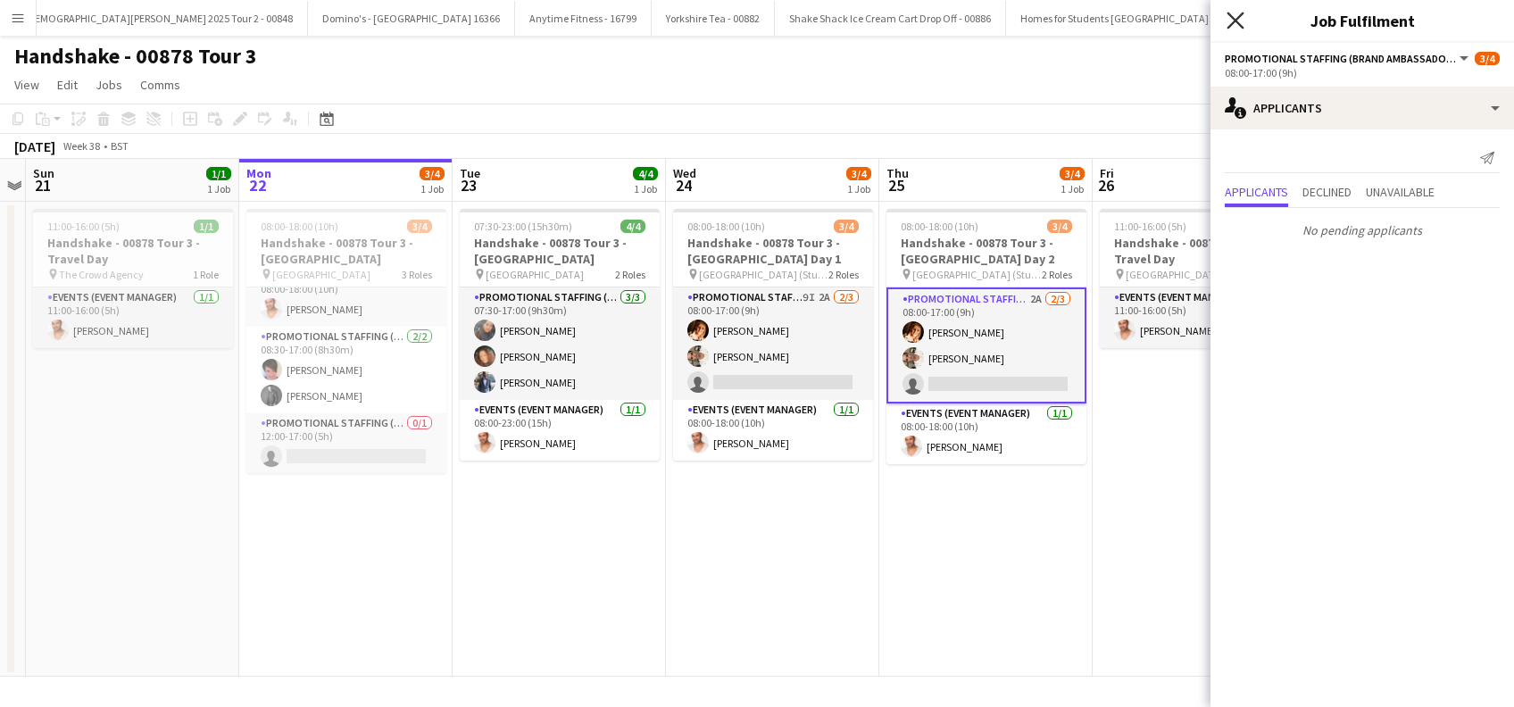
click at [1235, 21] on icon at bounding box center [1234, 20] width 17 height 17
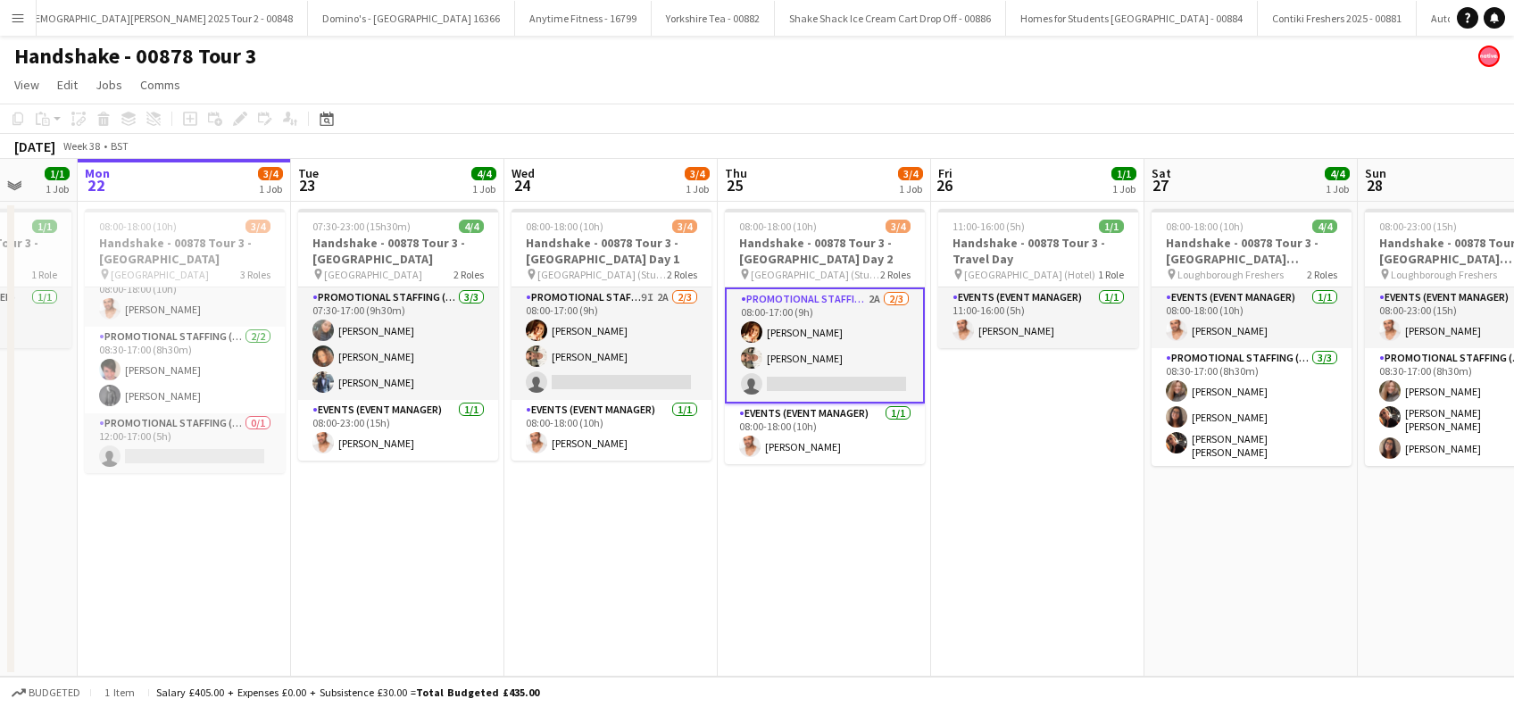
drag, startPoint x: 1221, startPoint y: 536, endPoint x: 1048, endPoint y: 603, distance: 185.6
click at [1048, 603] on app-calendar-viewport "Thu 18 1/1 1 Job Fri 19 1/1 1 Job Sat 20 Sun 21 1/1 1 Job Mon 22 3/4 1 Job Tue …" at bounding box center [757, 418] width 1514 height 518
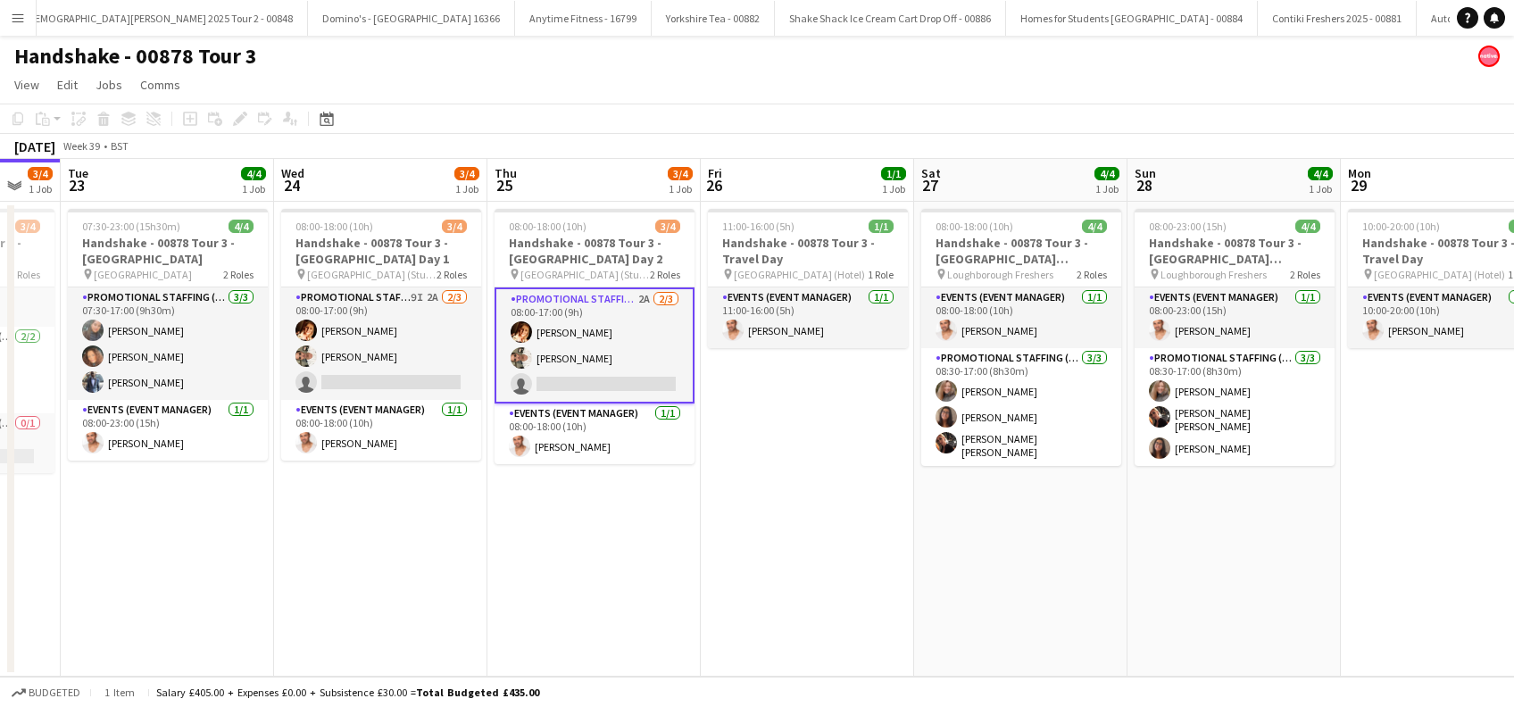
drag, startPoint x: 1268, startPoint y: 591, endPoint x: 1049, endPoint y: 620, distance: 220.6
click at [1049, 620] on app-calendar-viewport "Sat 20 Sun 21 1/1 1 Job Mon 22 3/4 1 Job Tue 23 4/4 1 Job Wed 24 3/4 1 Job Thu …" at bounding box center [757, 418] width 1514 height 518
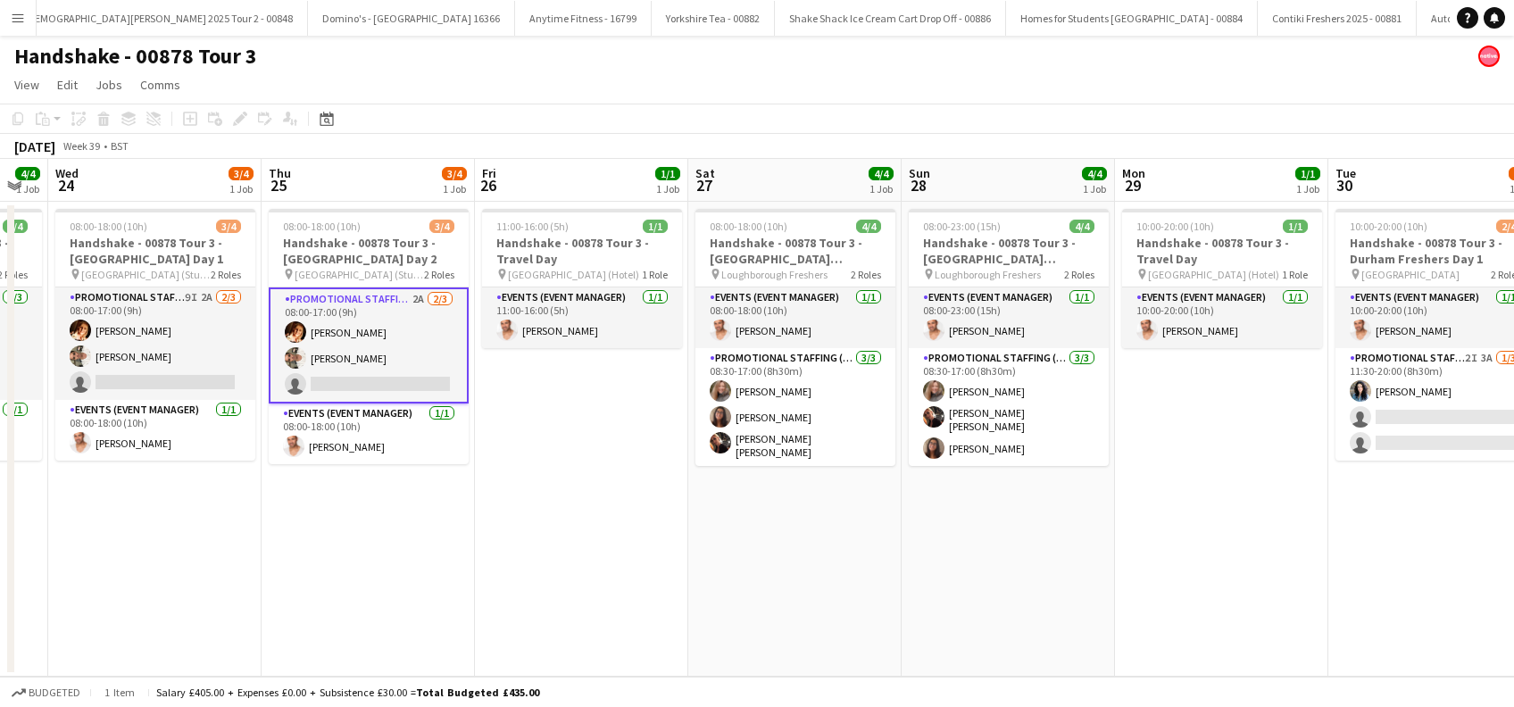
click at [929, 599] on app-calendar-viewport "Sat 20 Sun 21 1/1 1 Job Mon 22 3/4 1 Job Tue 23 4/4 1 Job Wed 24 3/4 1 Job Thu …" at bounding box center [757, 418] width 1514 height 518
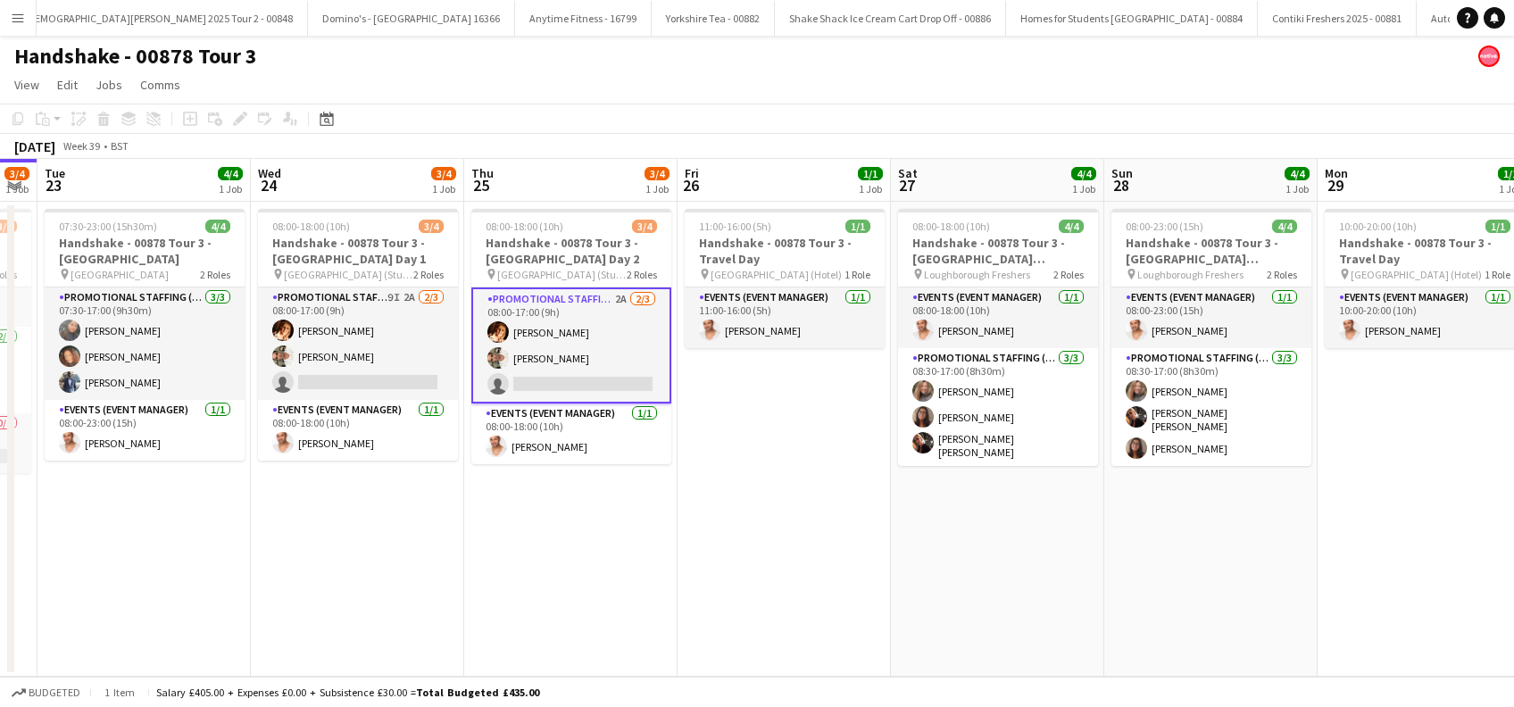
drag, startPoint x: 1039, startPoint y: 578, endPoint x: 765, endPoint y: 582, distance: 274.0
click at [765, 582] on app-calendar-viewport "Sat 20 Sun 21 1/1 1 Job Mon 22 3/4 1 Job Tue 23 4/4 1 Job Wed 24 3/4 1 Job Thu …" at bounding box center [757, 418] width 1514 height 518
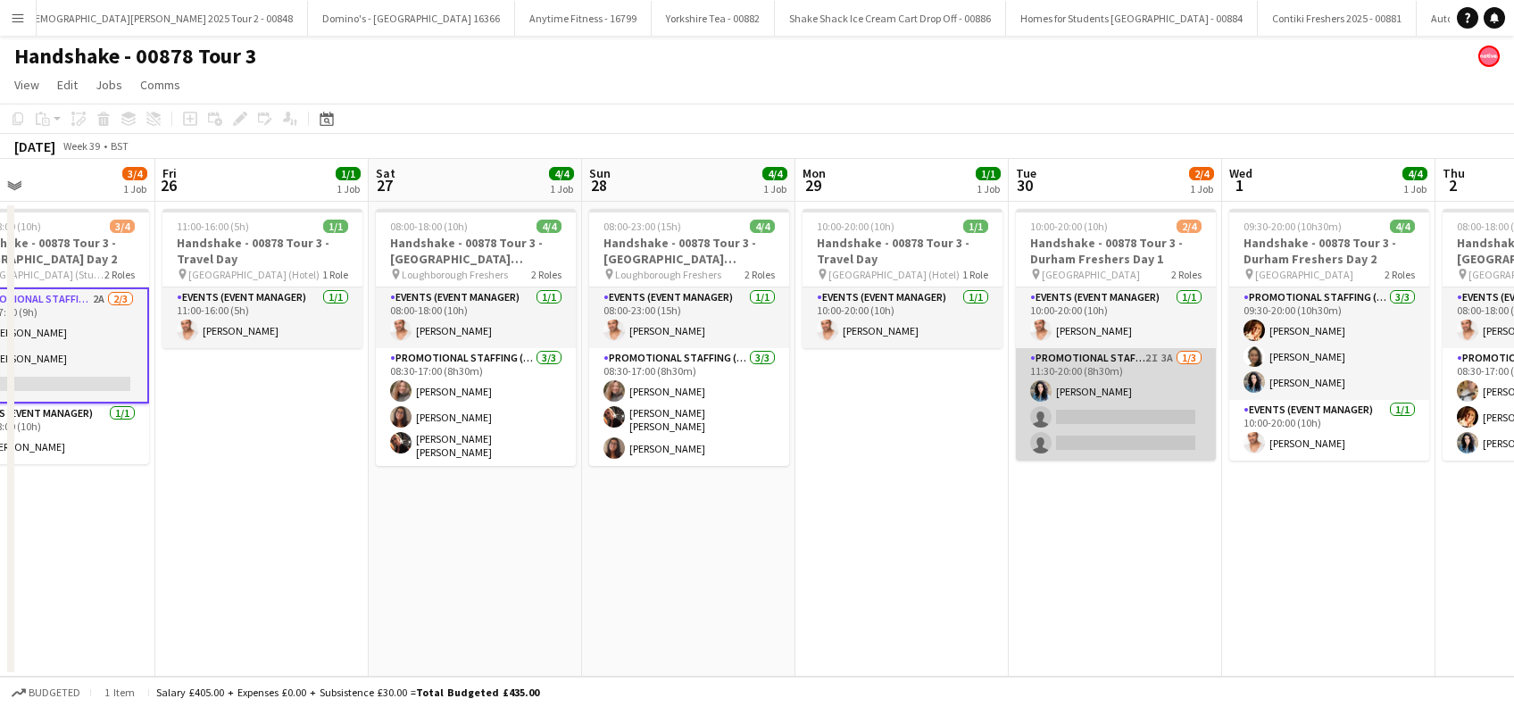
click at [1107, 414] on app-card-role "Promotional Staffing (Brand Ambassadors) 2I 3A [DATE] 11:30-20:00 (8h30m) [PERS…" at bounding box center [1116, 404] width 200 height 112
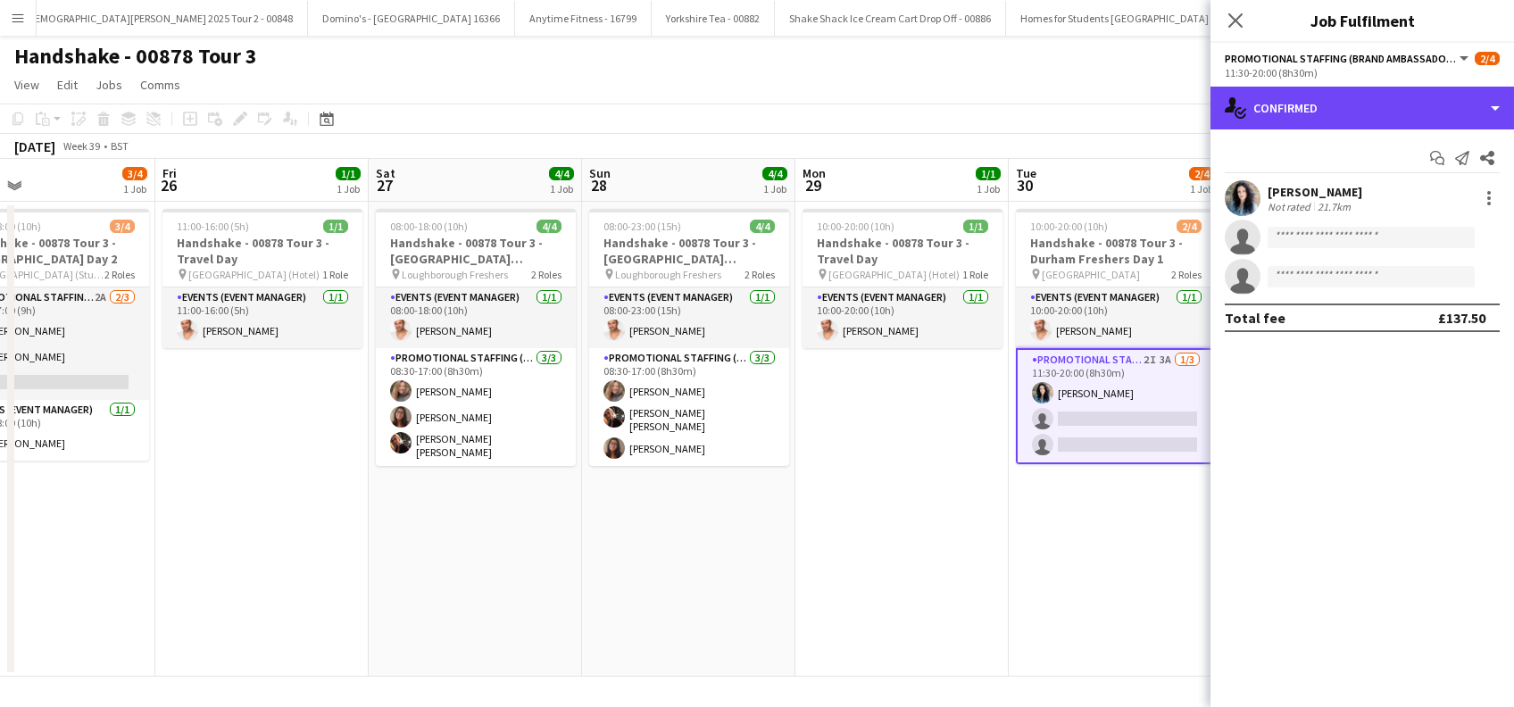
drag, startPoint x: 1342, startPoint y: 96, endPoint x: 1365, endPoint y: 124, distance: 36.1
click at [1342, 98] on div "single-neutral-actions-check-2 Confirmed" at bounding box center [1361, 108] width 303 height 43
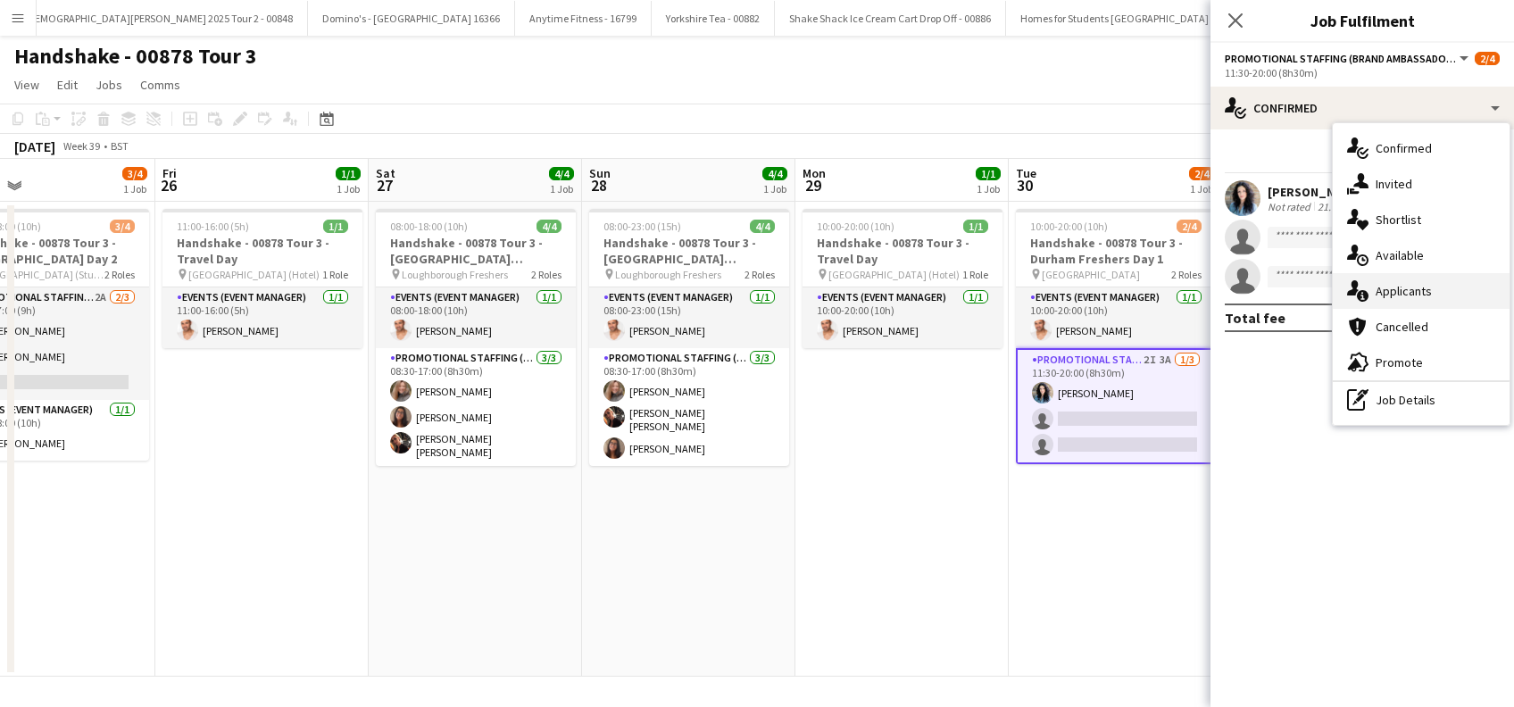
click at [1416, 291] on span "Applicants" at bounding box center [1403, 291] width 56 height 16
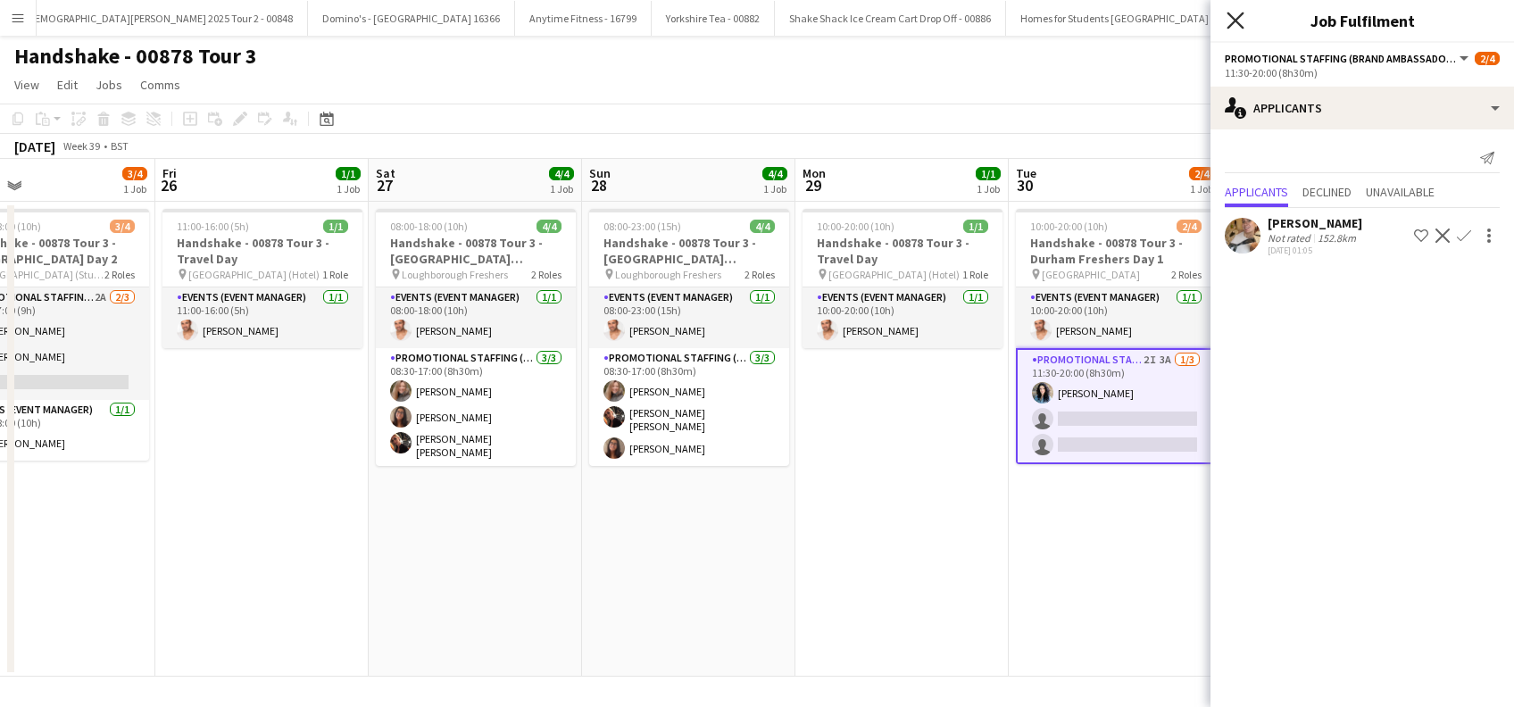
click at [1229, 15] on icon at bounding box center [1234, 20] width 17 height 17
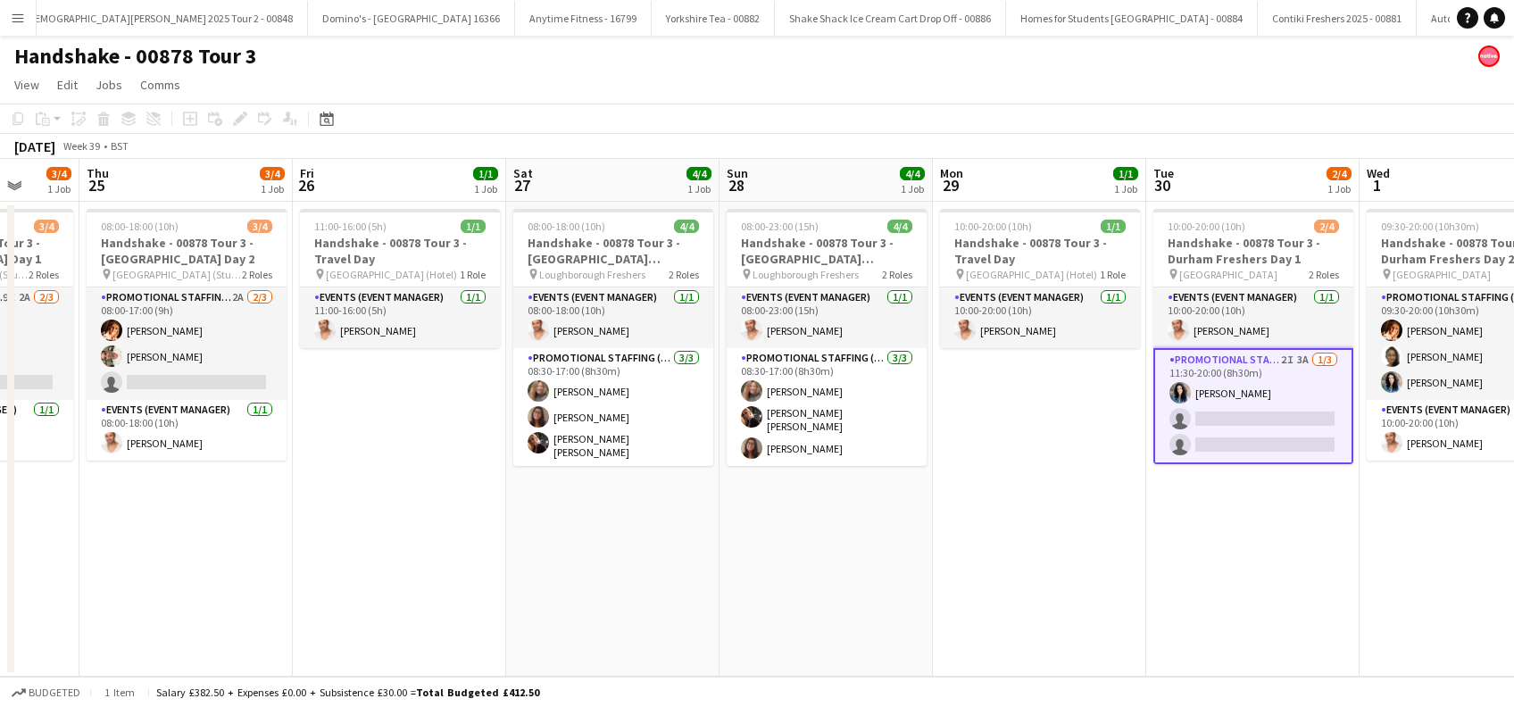
drag, startPoint x: 1132, startPoint y: 564, endPoint x: 1028, endPoint y: 572, distance: 104.7
click at [1029, 573] on app-calendar-viewport "Mon 22 3/4 1 Job Tue 23 4/4 1 Job Wed 24 3/4 1 Job Thu 25 3/4 1 Job Fri 26 1/1 …" at bounding box center [757, 418] width 1514 height 518
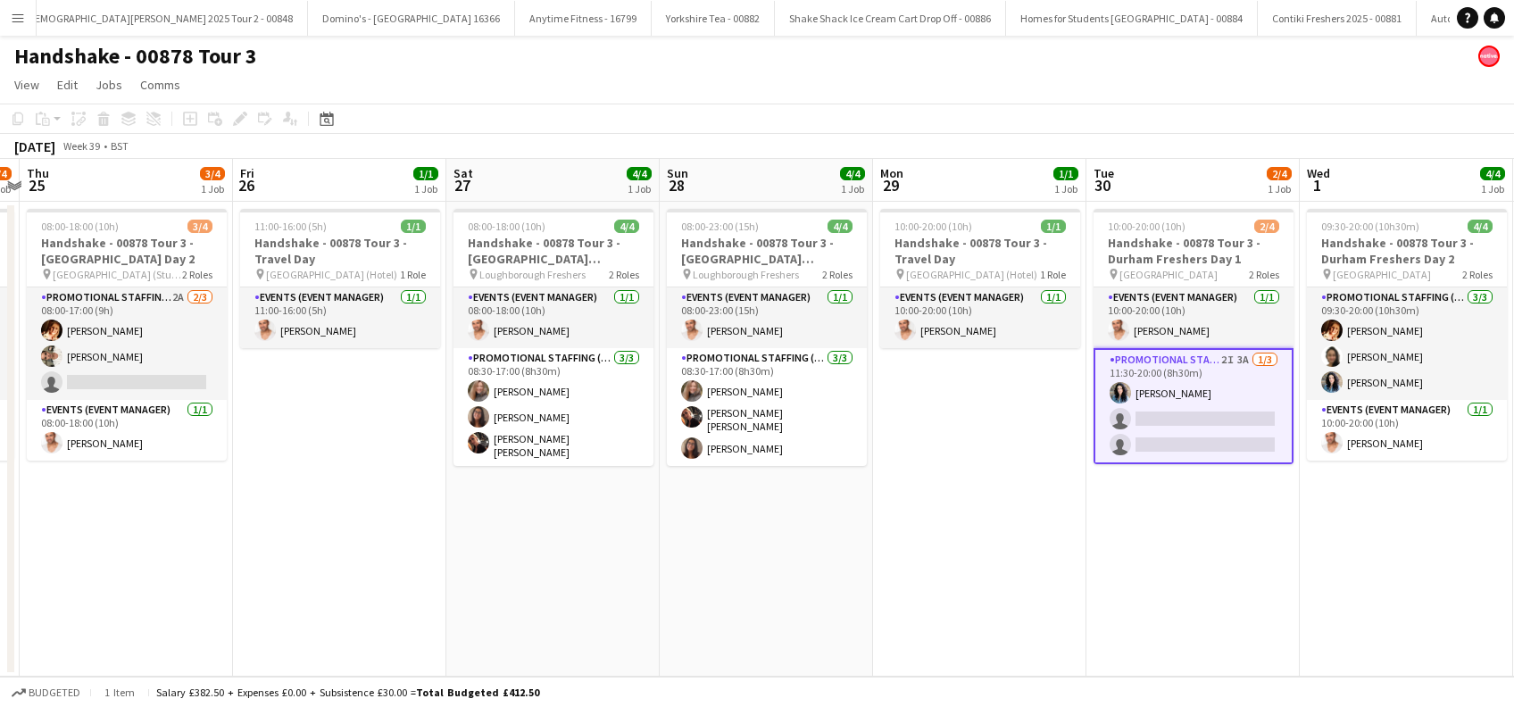
drag, startPoint x: 324, startPoint y: 555, endPoint x: 951, endPoint y: 527, distance: 628.0
click at [951, 527] on app-calendar-viewport "Tue 23 4/4 1 Job Wed 24 3/4 1 Job Thu 25 3/4 1 Job Fri 26 1/1 1 Job Sat 27 4/4 …" at bounding box center [757, 418] width 1514 height 518
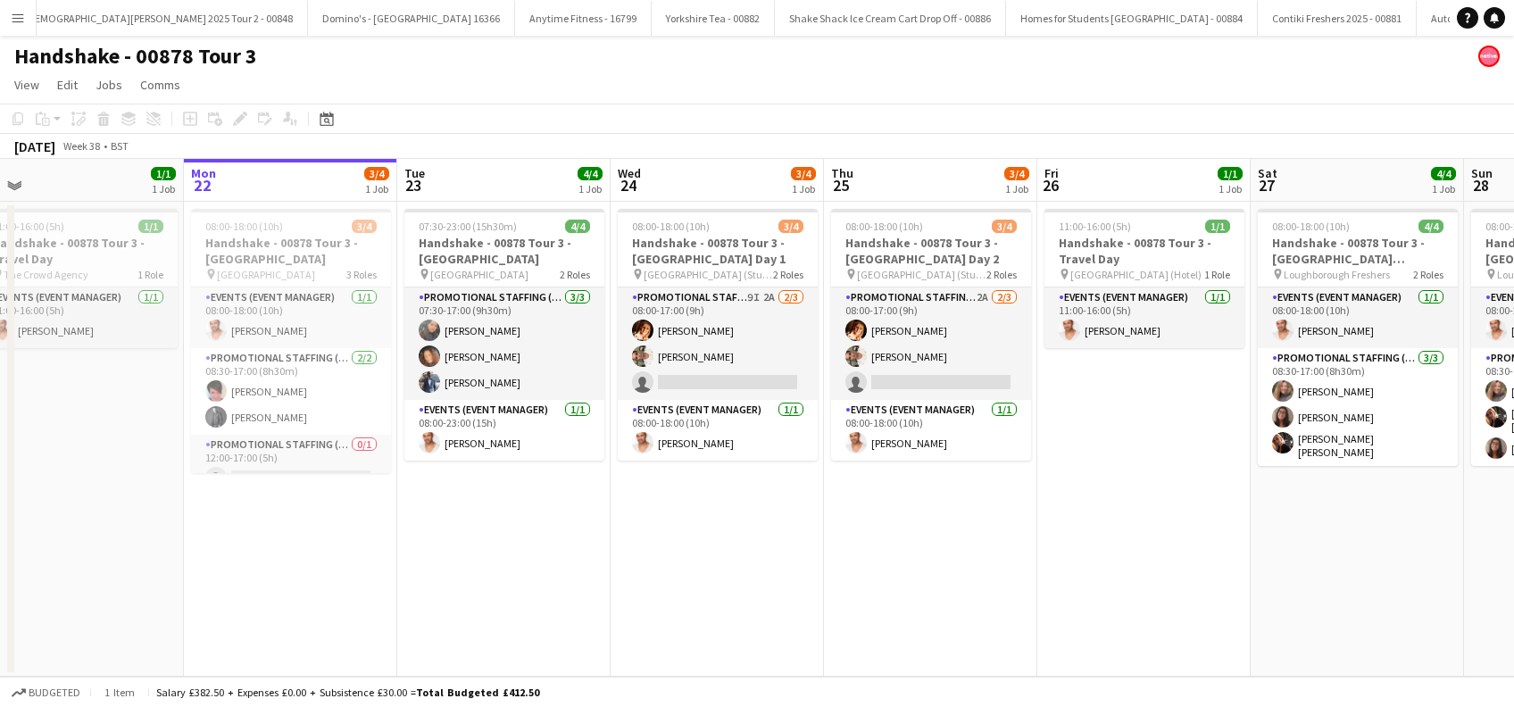
scroll to position [0, 471]
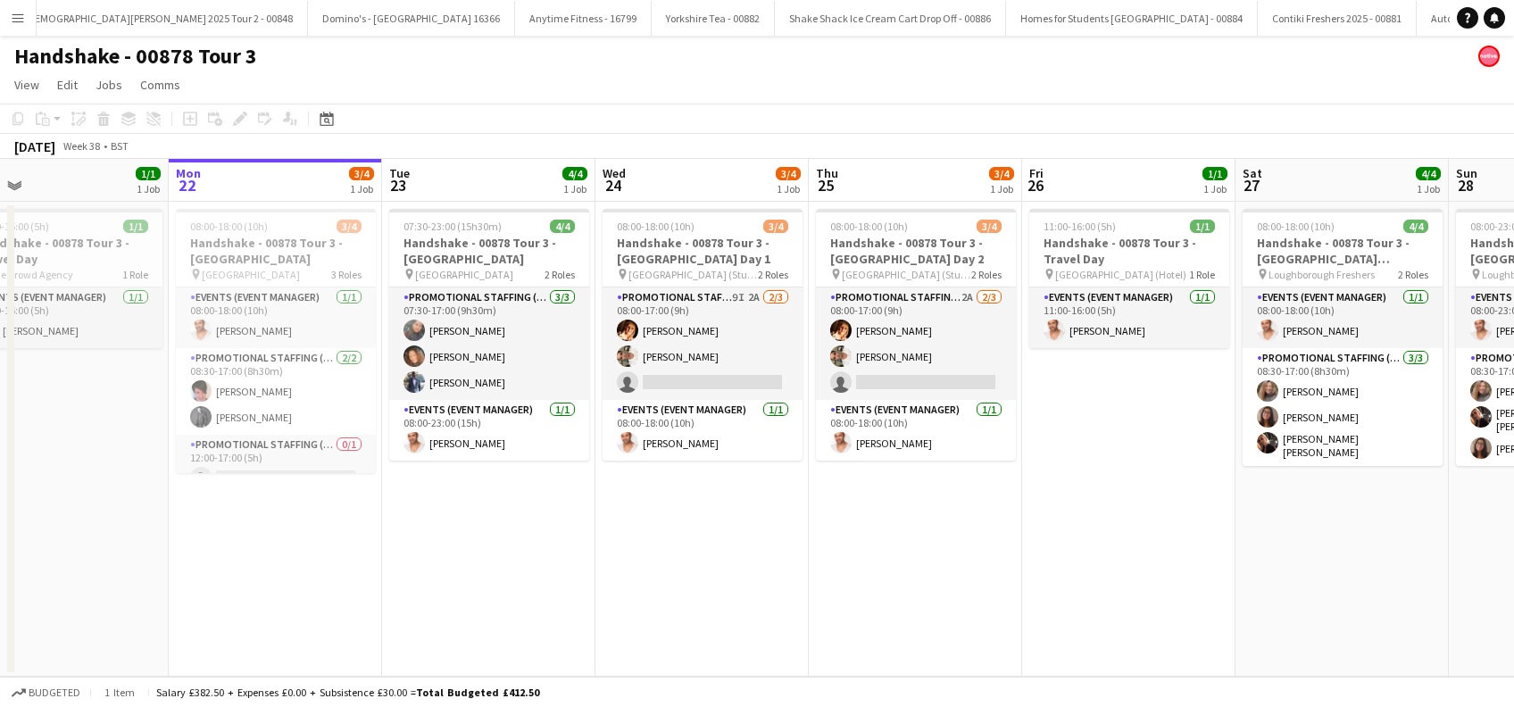
drag, startPoint x: 211, startPoint y: 529, endPoint x: 744, endPoint y: 548, distance: 534.0
click at [744, 548] on app-calendar-viewport "Fri 19 1/1 1 Job Sat 20 Sun 21 1/1 1 Job Mon 22 3/4 1 Job Tue 23 4/4 1 Job Wed …" at bounding box center [757, 418] width 1514 height 518
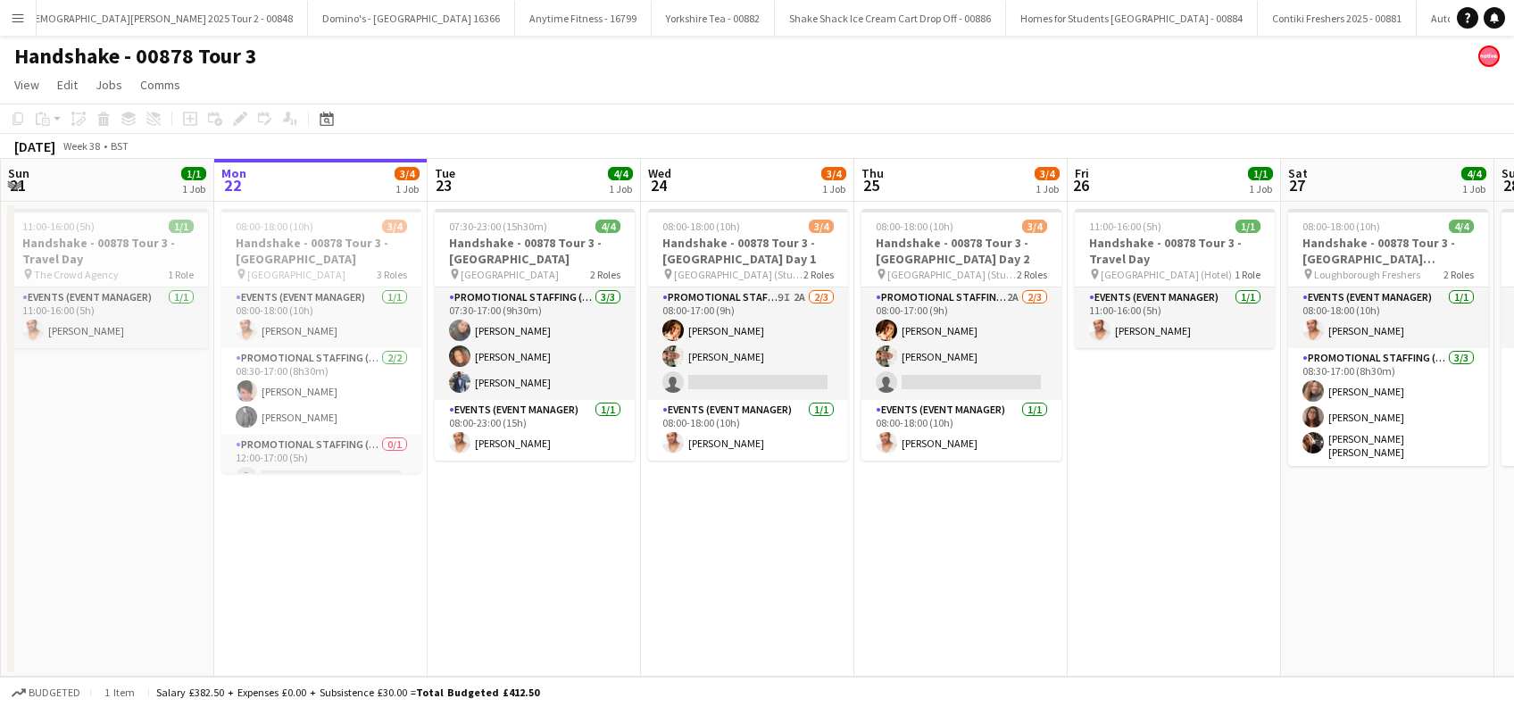
drag, startPoint x: 514, startPoint y: 527, endPoint x: 560, endPoint y: 528, distance: 46.4
click at [560, 528] on app-calendar-viewport "Fri 19 1/1 1 Job Sat 20 Sun 21 1/1 1 Job Mon 22 3/4 1 Job Tue 23 4/4 1 Job Wed …" at bounding box center [757, 418] width 1514 height 518
